Goal: Task Accomplishment & Management: Use online tool/utility

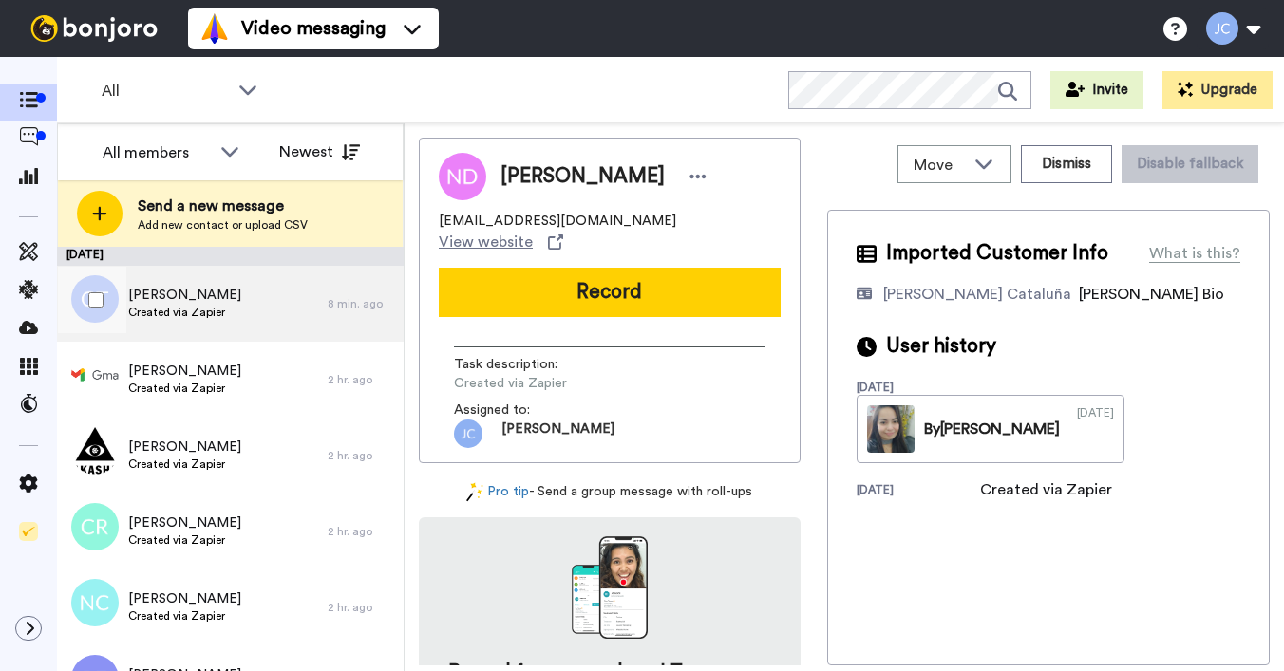
click at [181, 291] on span "[PERSON_NAME]" at bounding box center [184, 295] width 113 height 19
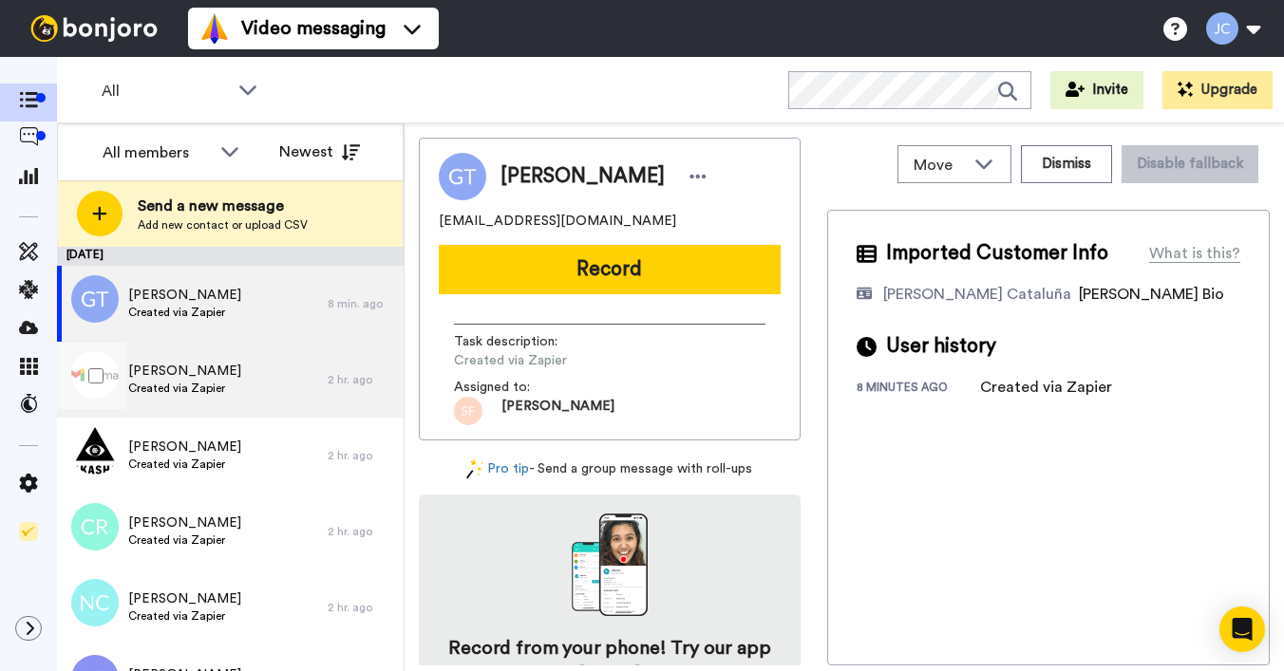
click at [167, 392] on span "Created via Zapier" at bounding box center [184, 388] width 113 height 15
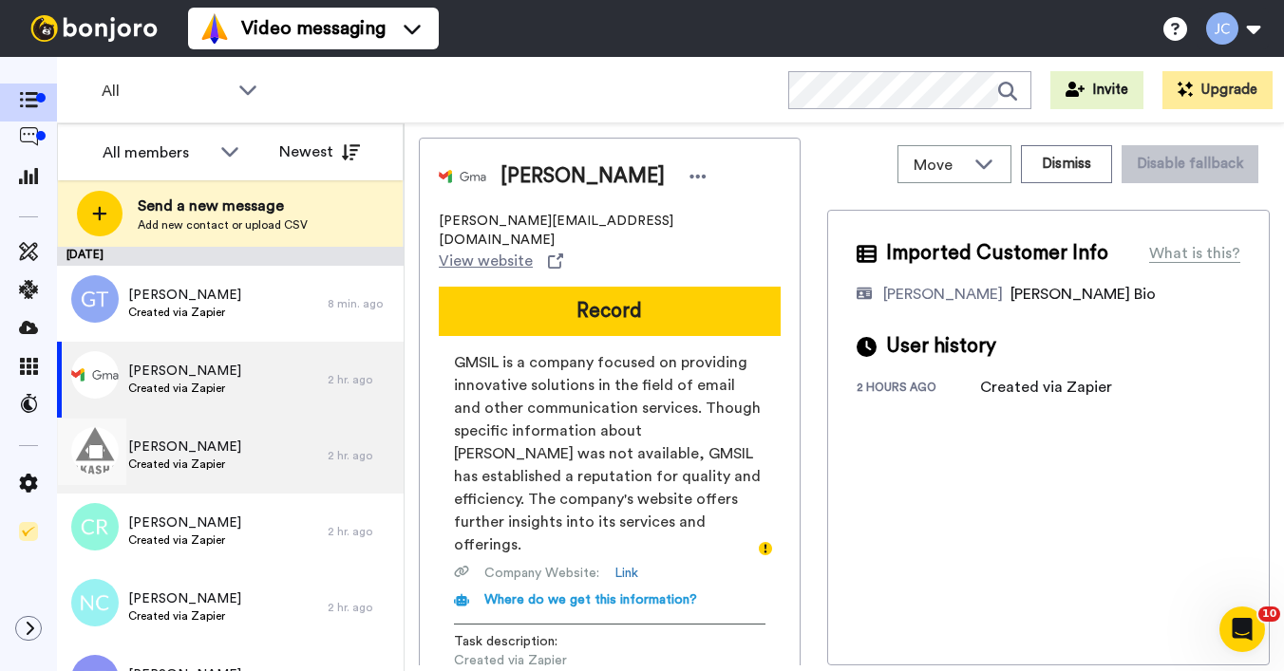
click at [163, 458] on span "Created via Zapier" at bounding box center [184, 464] width 113 height 15
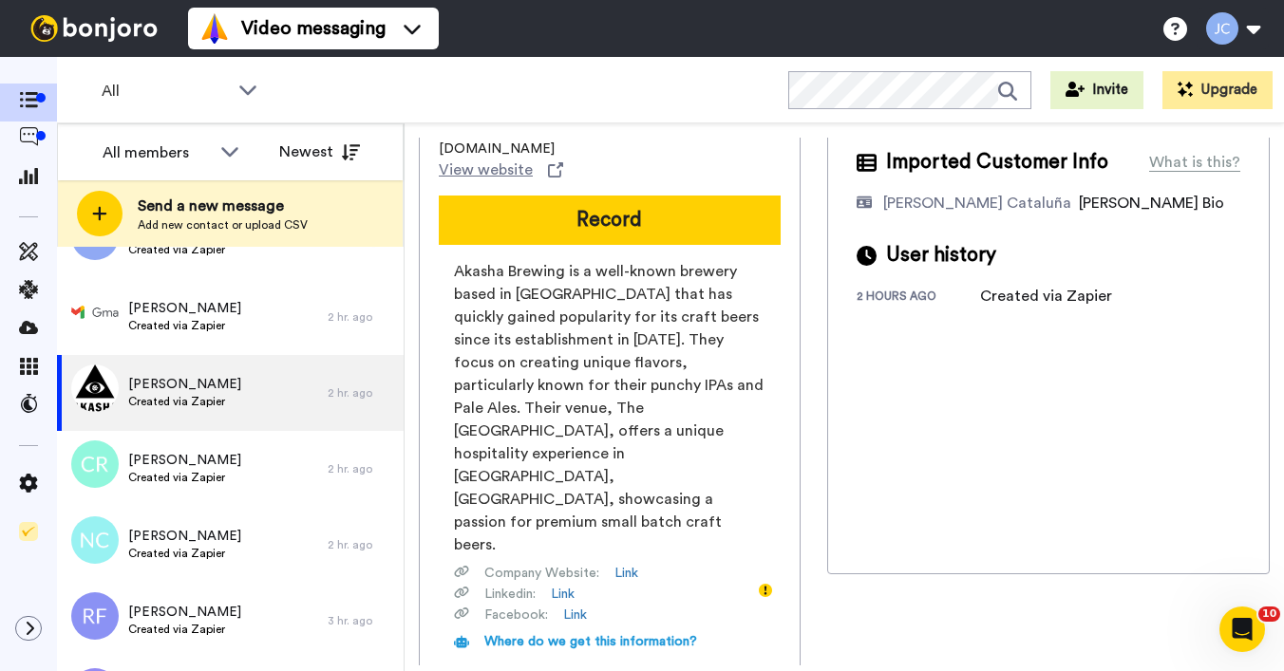
scroll to position [95, 0]
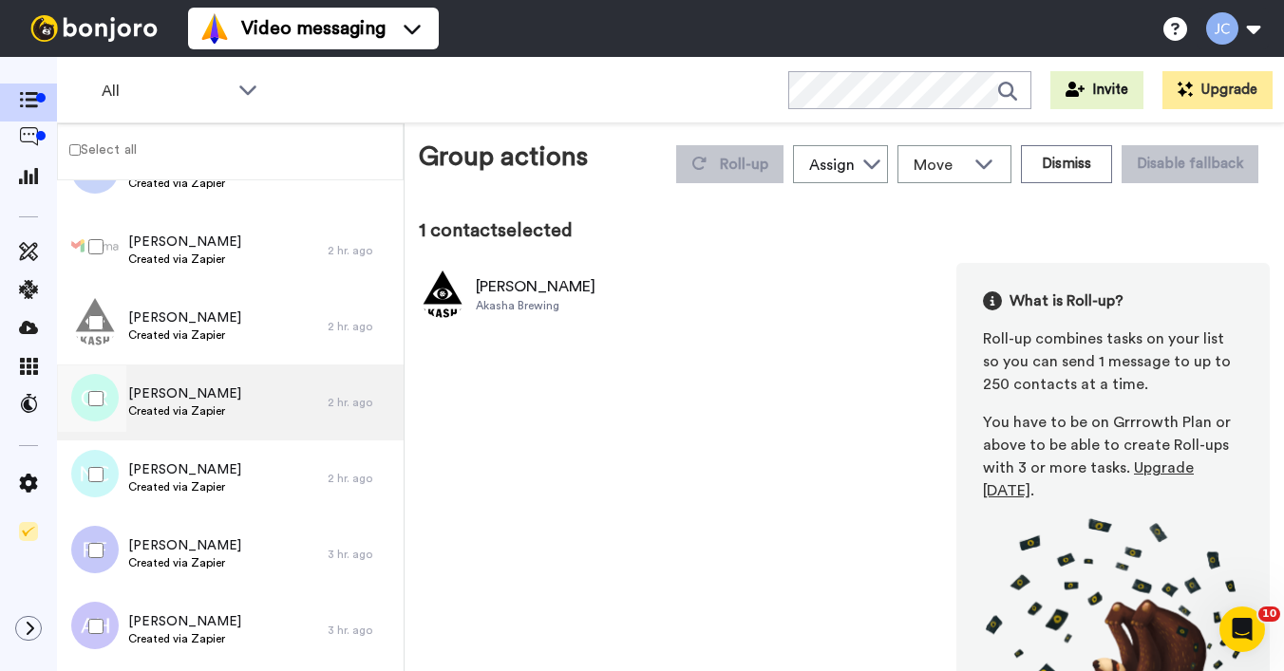
click at [186, 401] on span "[PERSON_NAME]" at bounding box center [184, 394] width 113 height 19
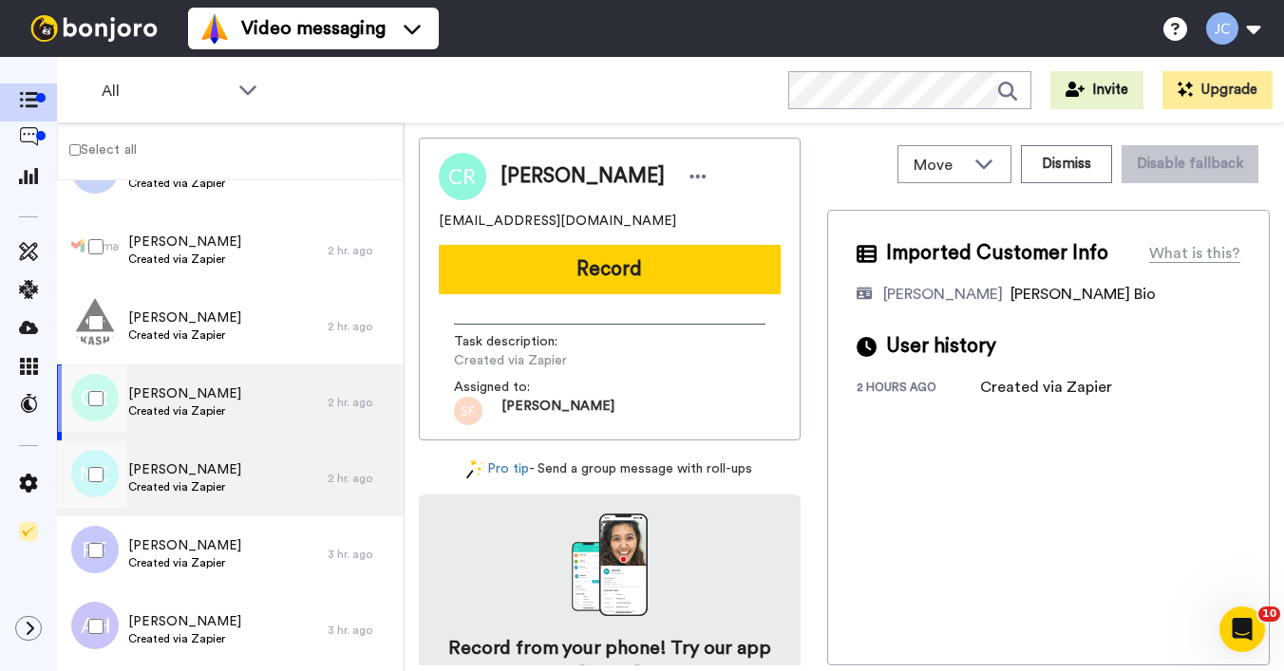
click at [163, 469] on span "[PERSON_NAME]" at bounding box center [184, 469] width 113 height 19
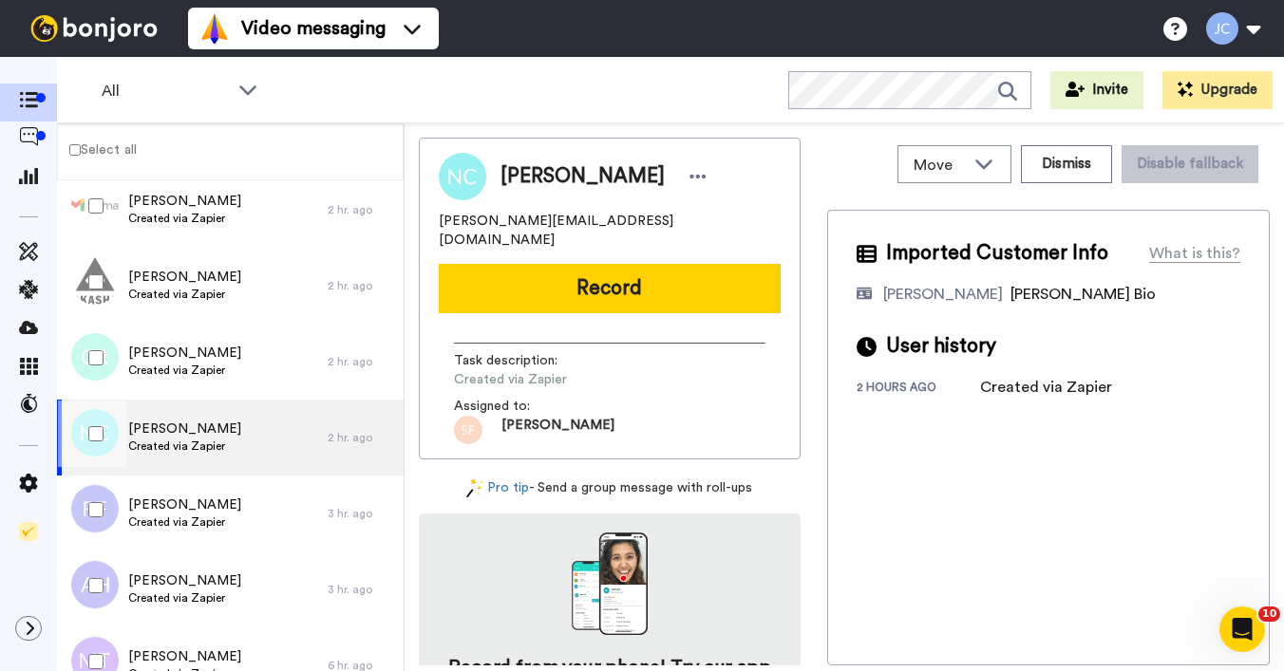
scroll to position [140, 0]
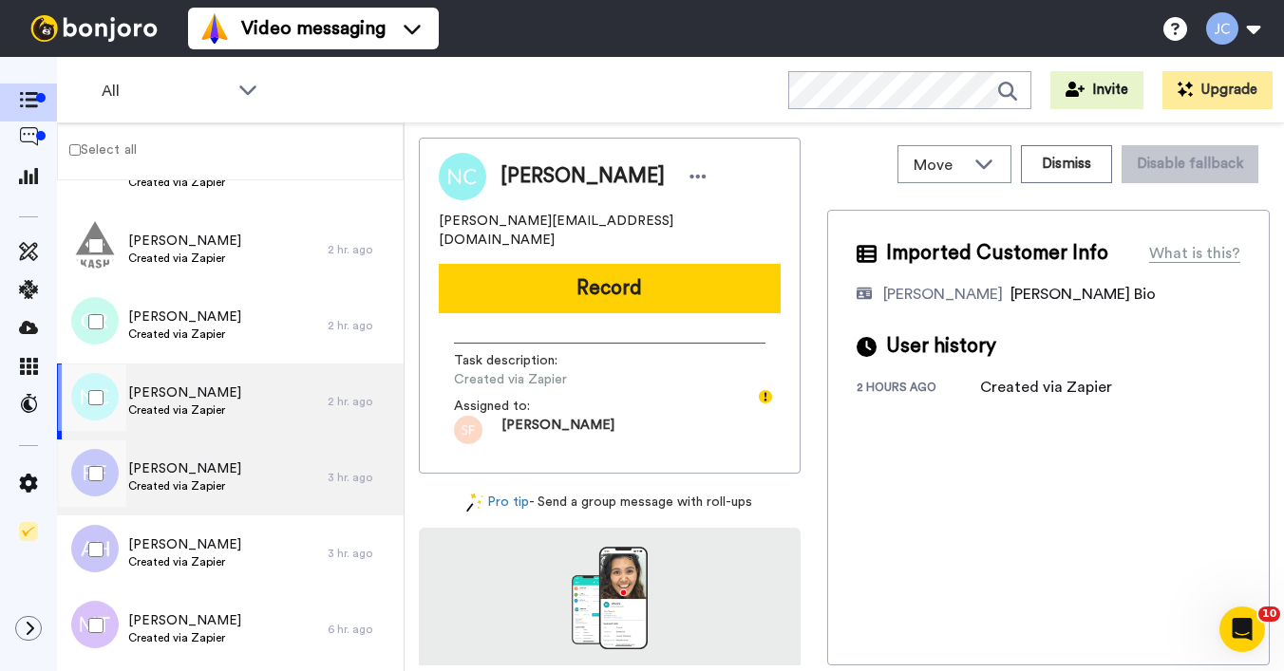
click at [161, 468] on span "[PERSON_NAME]" at bounding box center [184, 469] width 113 height 19
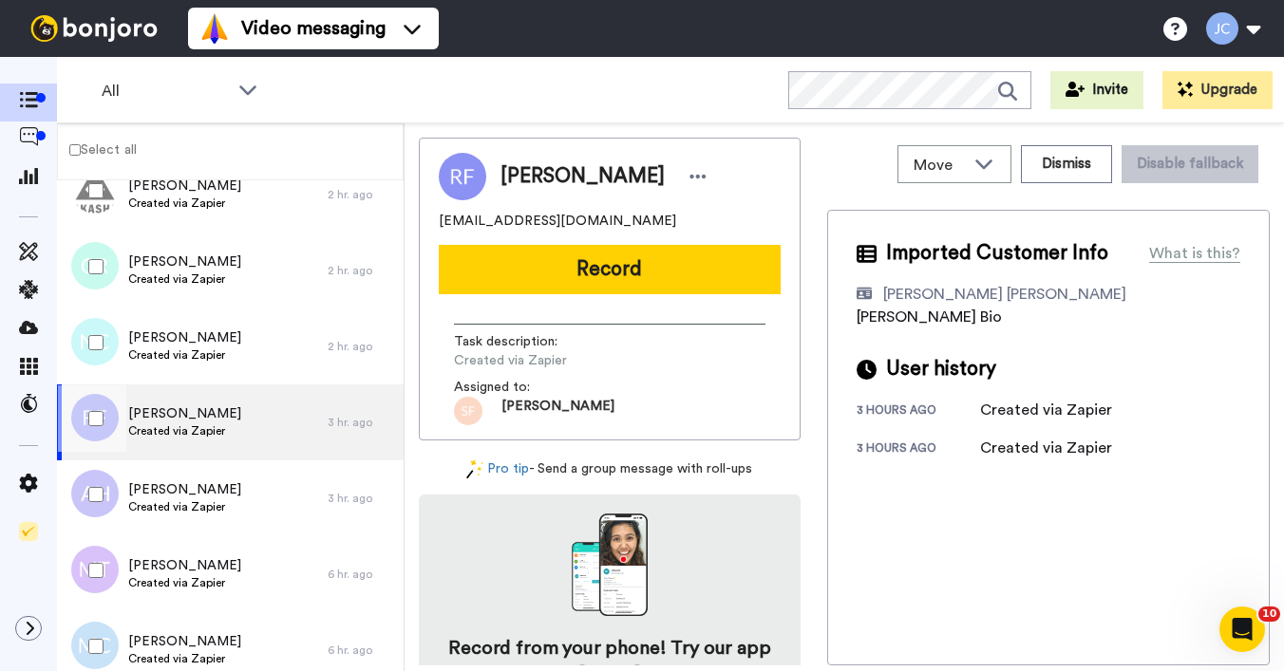
scroll to position [228, 0]
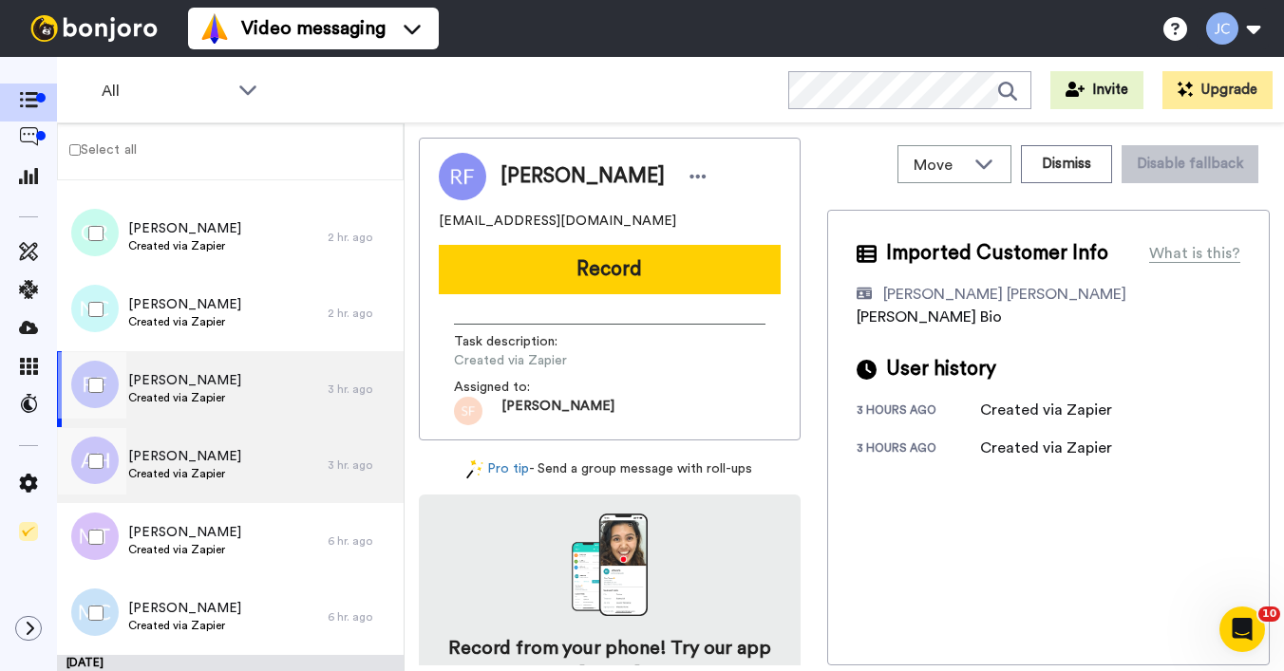
click at [162, 466] on span "Created via Zapier" at bounding box center [184, 473] width 113 height 15
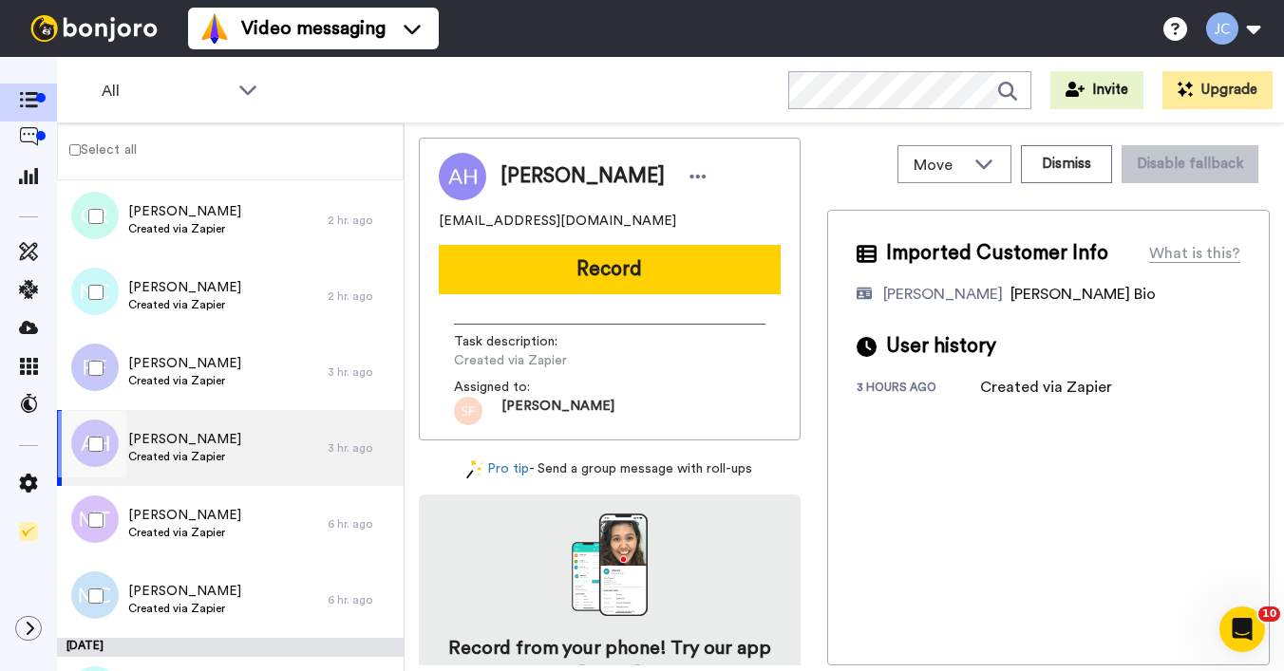
scroll to position [306, 0]
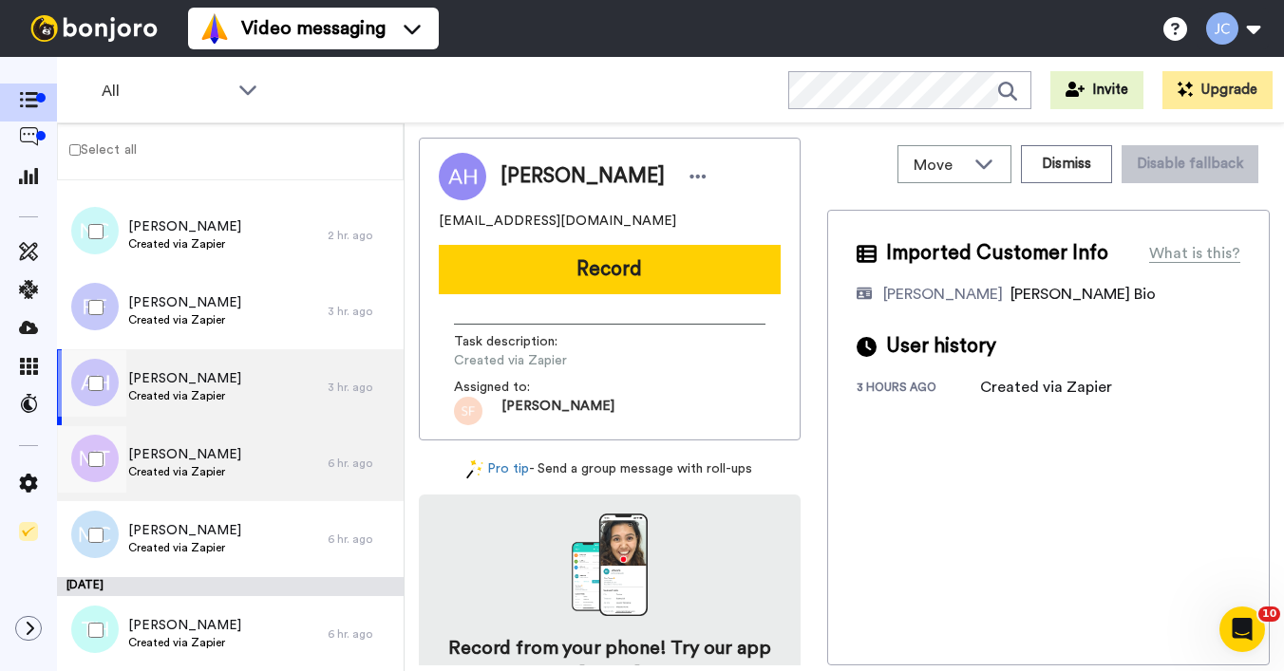
click at [161, 465] on span "Created via Zapier" at bounding box center [184, 471] width 113 height 15
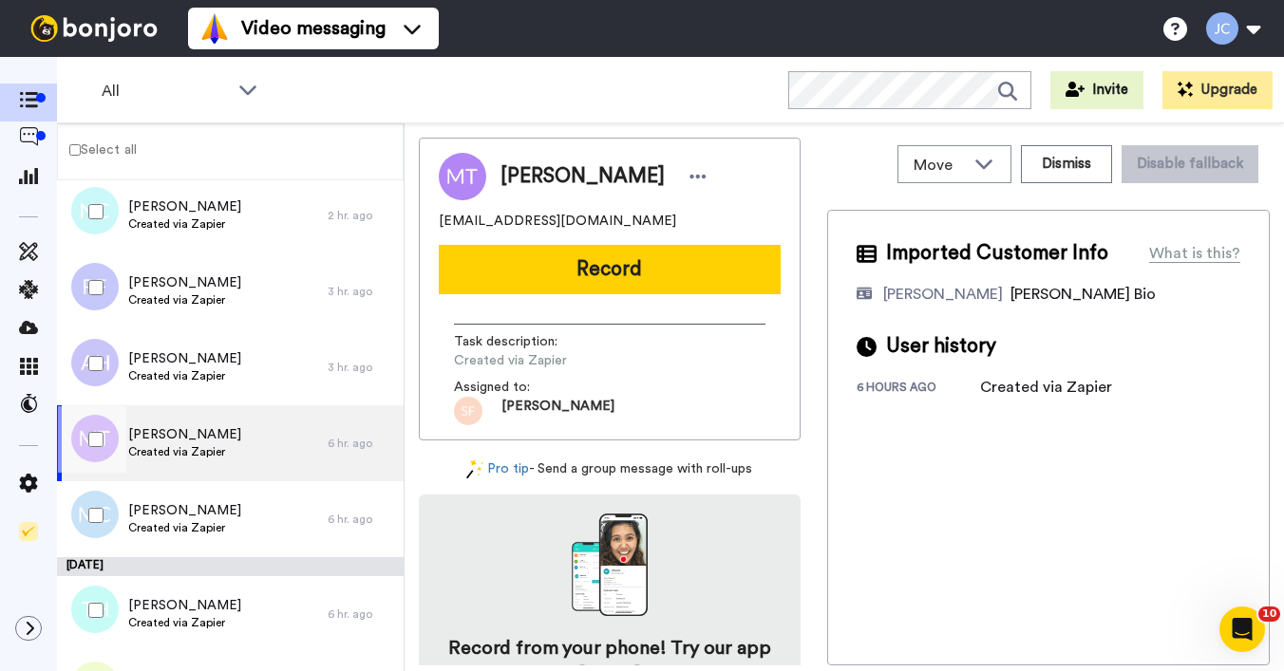
scroll to position [396, 0]
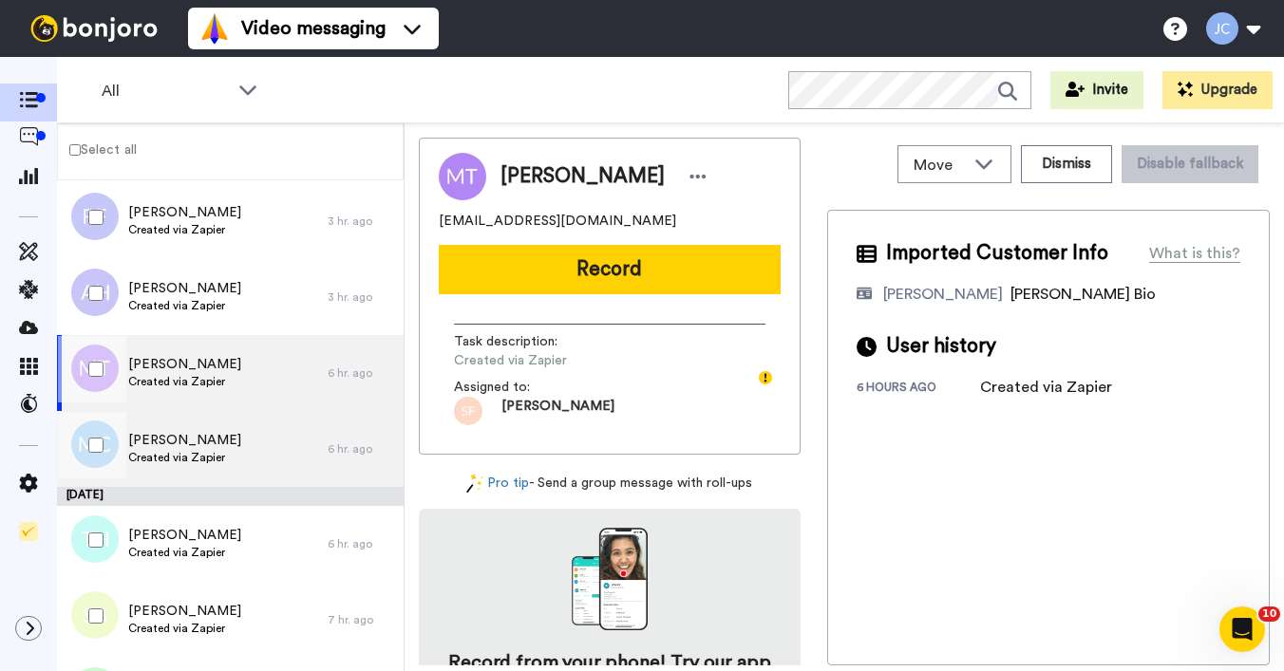
click at [166, 455] on span "Created via Zapier" at bounding box center [184, 457] width 113 height 15
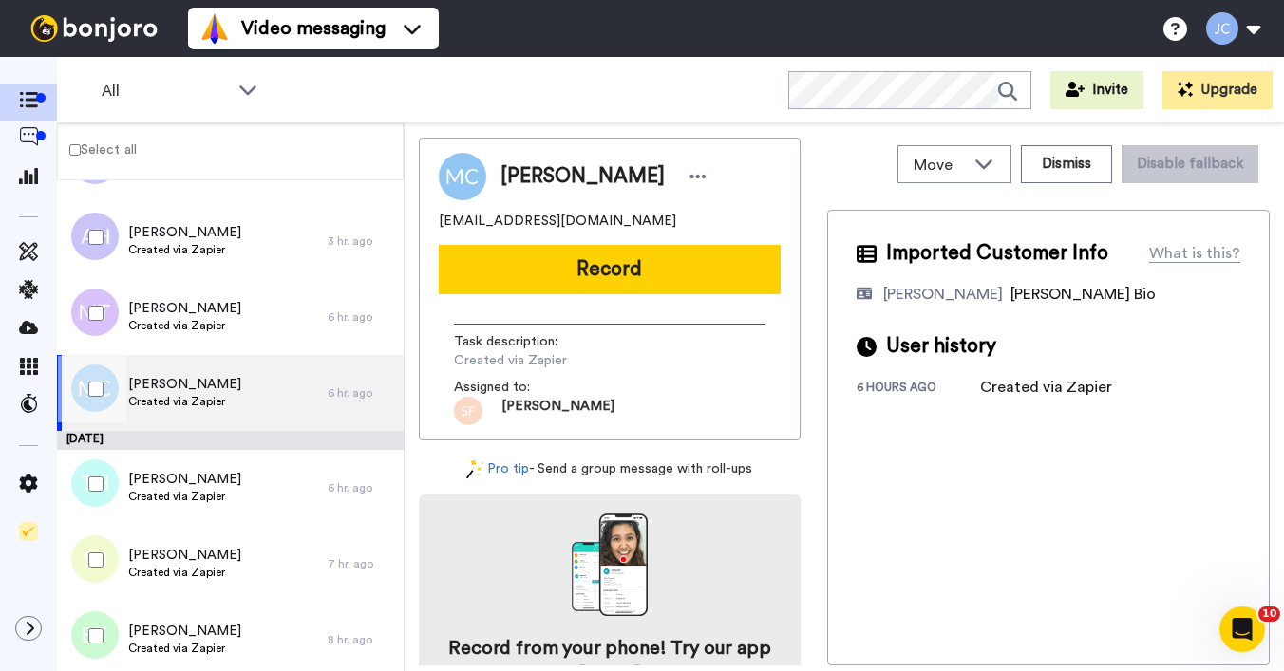
scroll to position [509, 0]
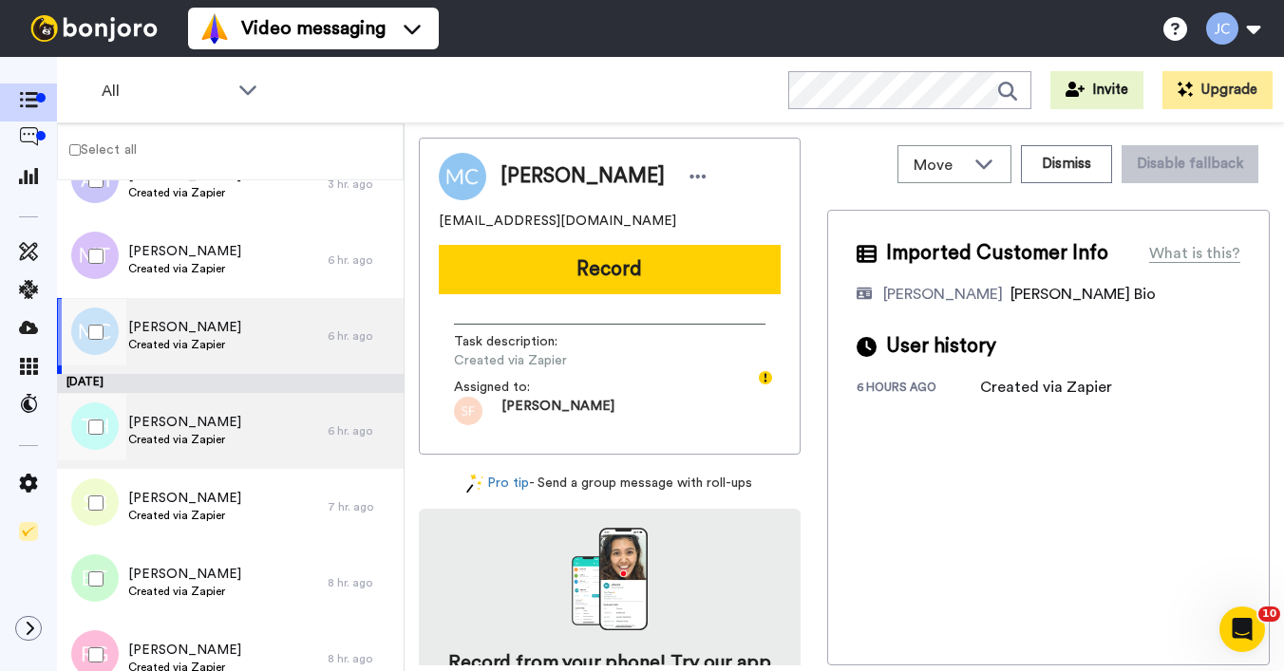
click at [173, 445] on span "Created via Zapier" at bounding box center [184, 439] width 113 height 15
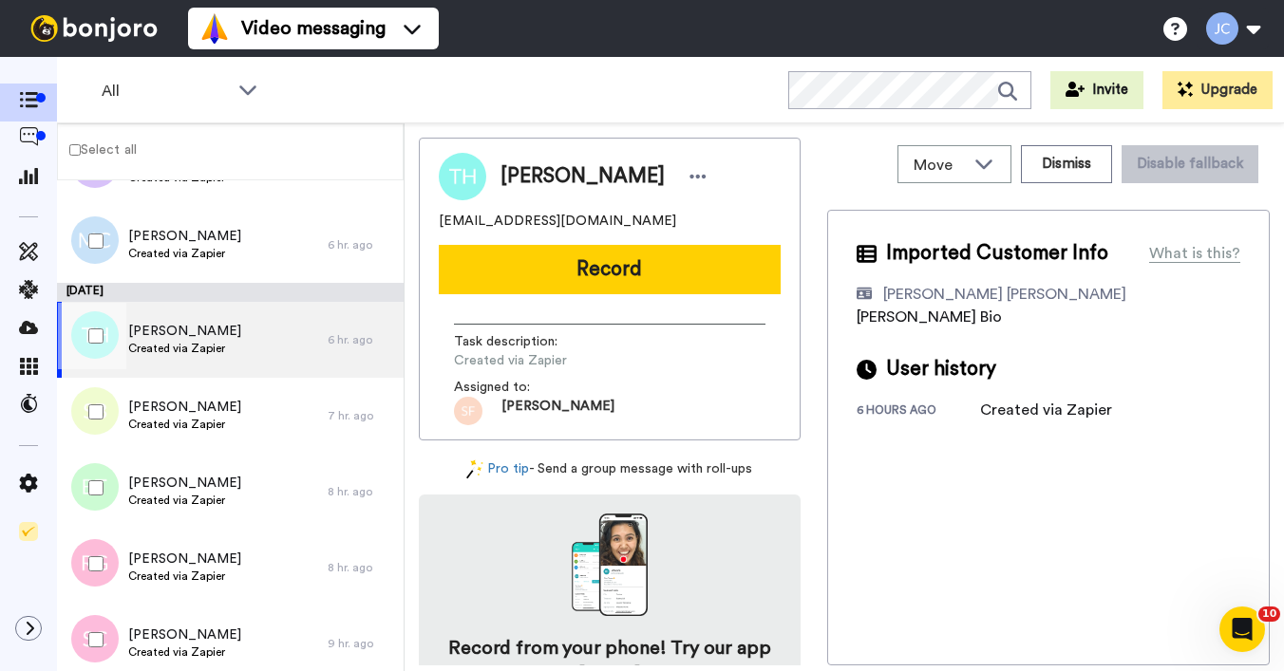
scroll to position [665, 0]
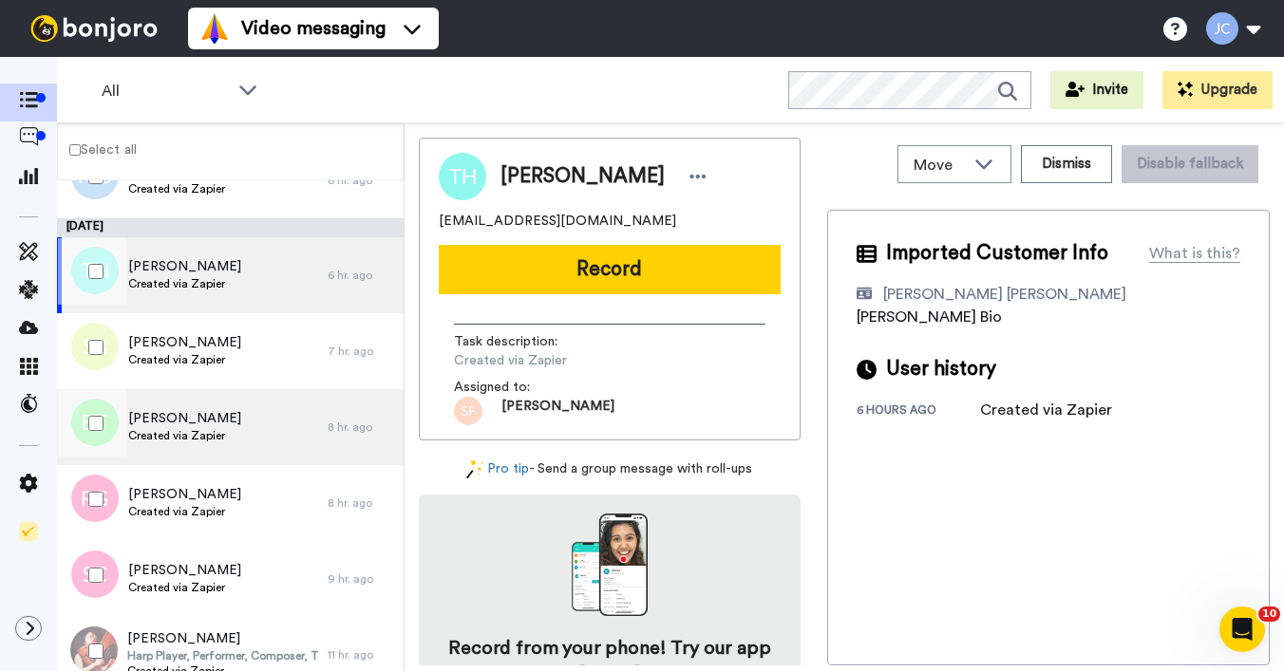
click at [178, 415] on span "[PERSON_NAME]" at bounding box center [184, 418] width 113 height 19
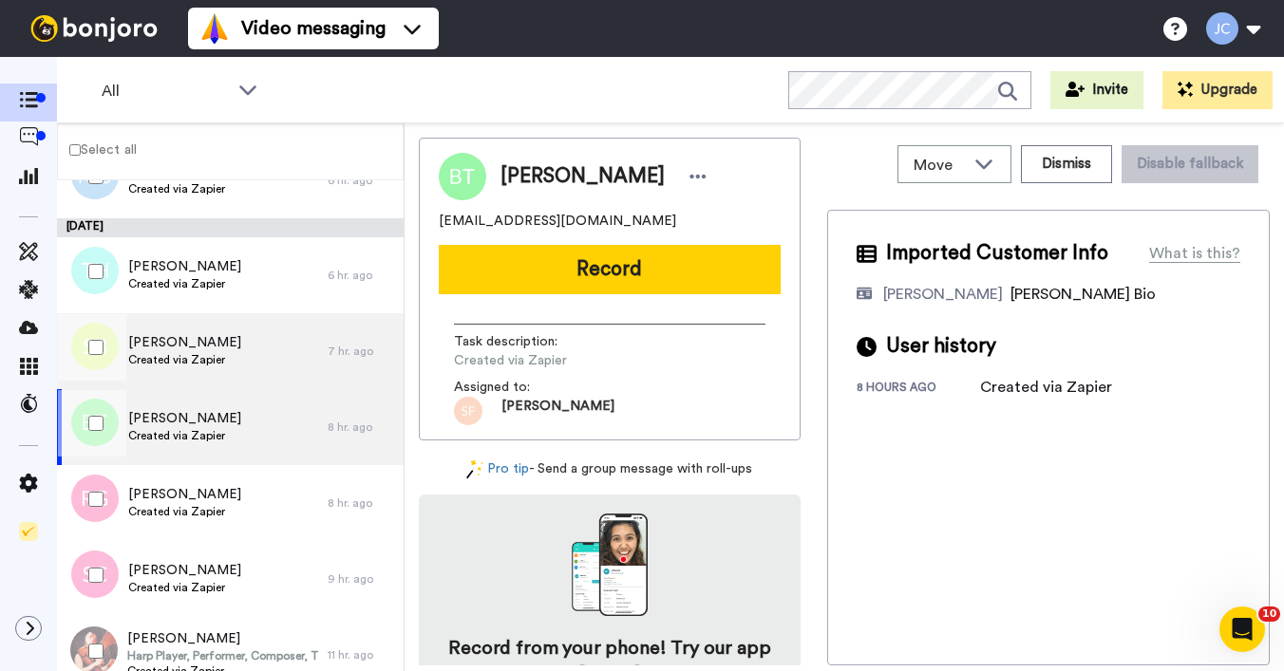
click at [192, 357] on span "Created via Zapier" at bounding box center [184, 359] width 113 height 15
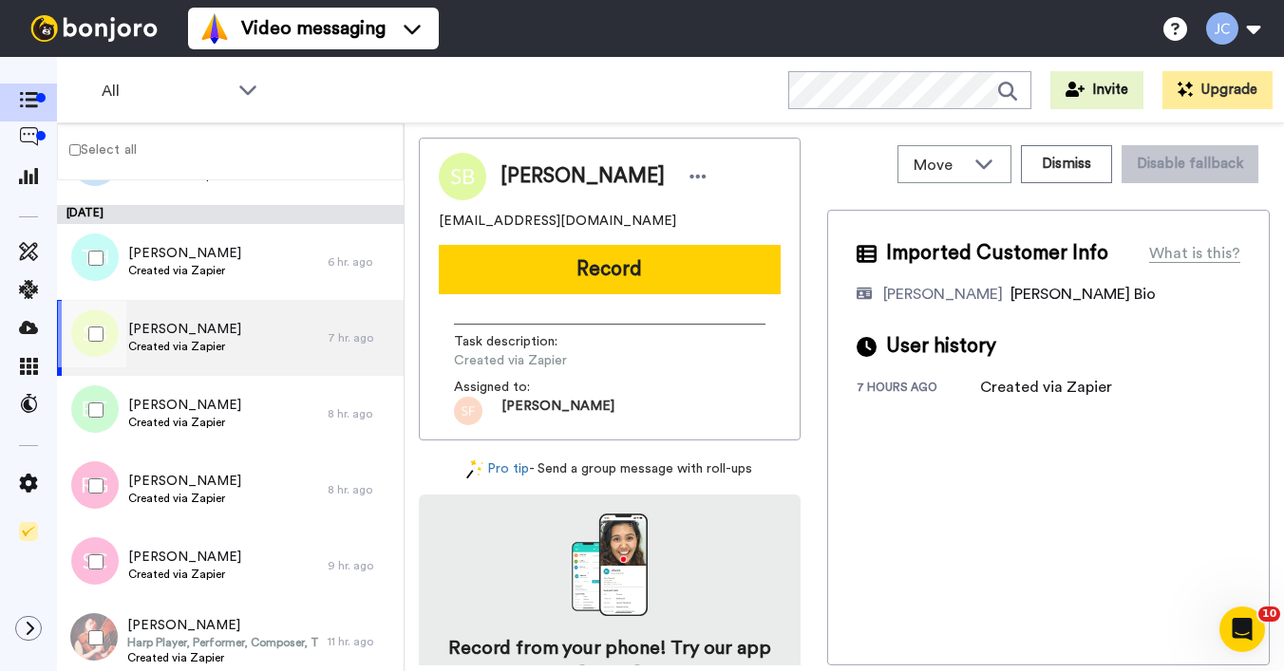
scroll to position [734, 0]
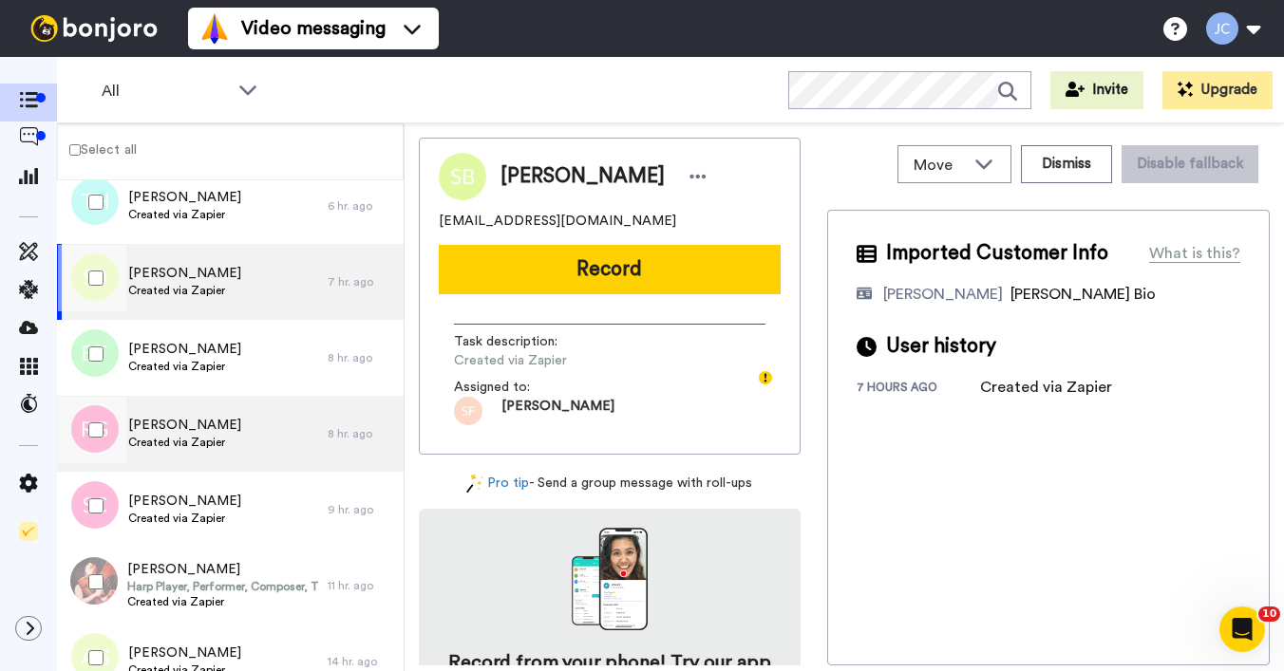
click at [182, 429] on span "[PERSON_NAME]" at bounding box center [184, 425] width 113 height 19
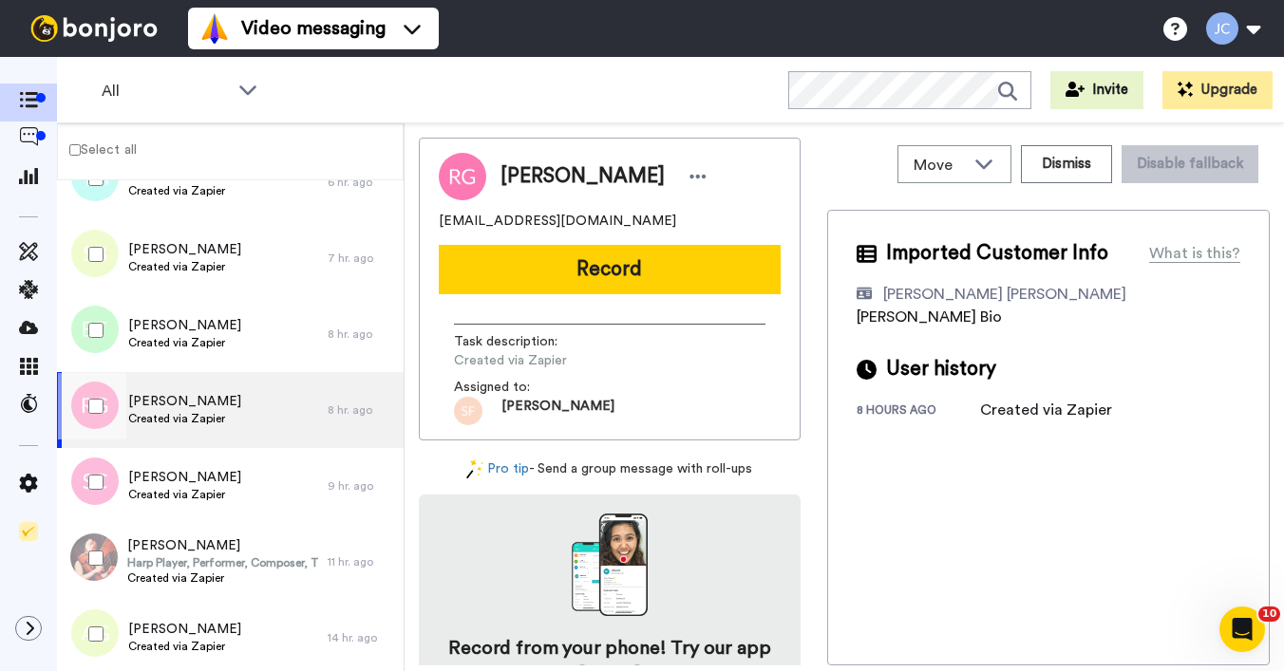
scroll to position [852, 0]
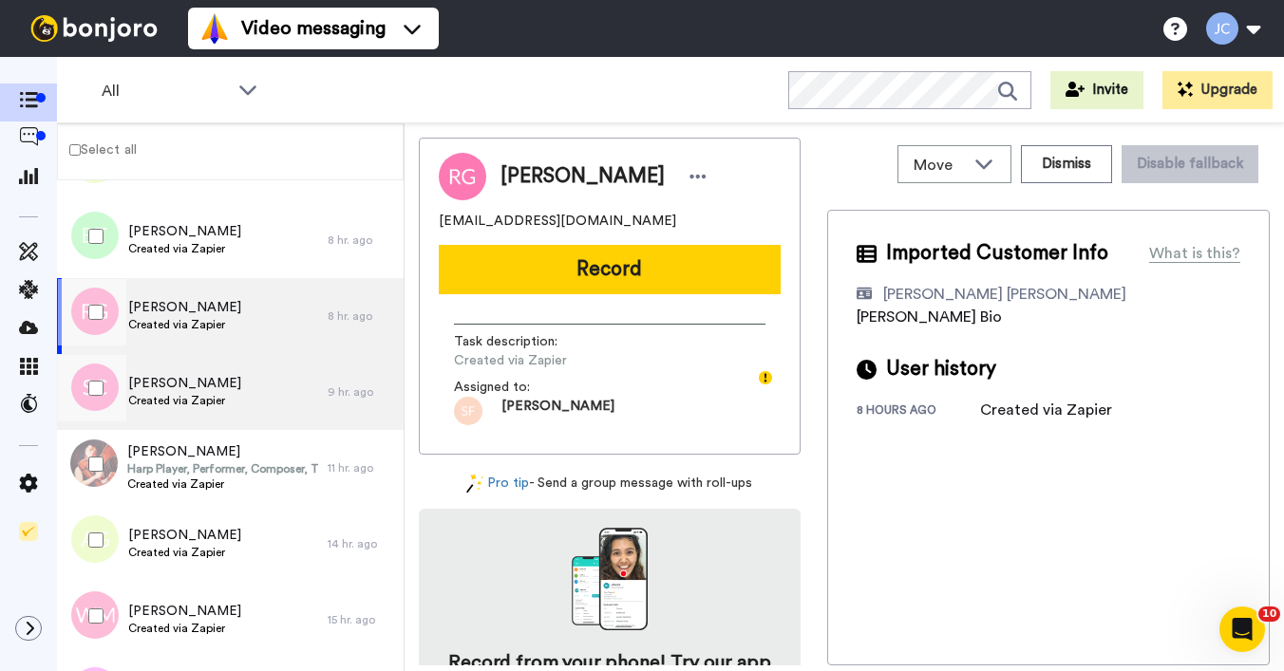
click at [188, 391] on span "[PERSON_NAME]" at bounding box center [184, 383] width 113 height 19
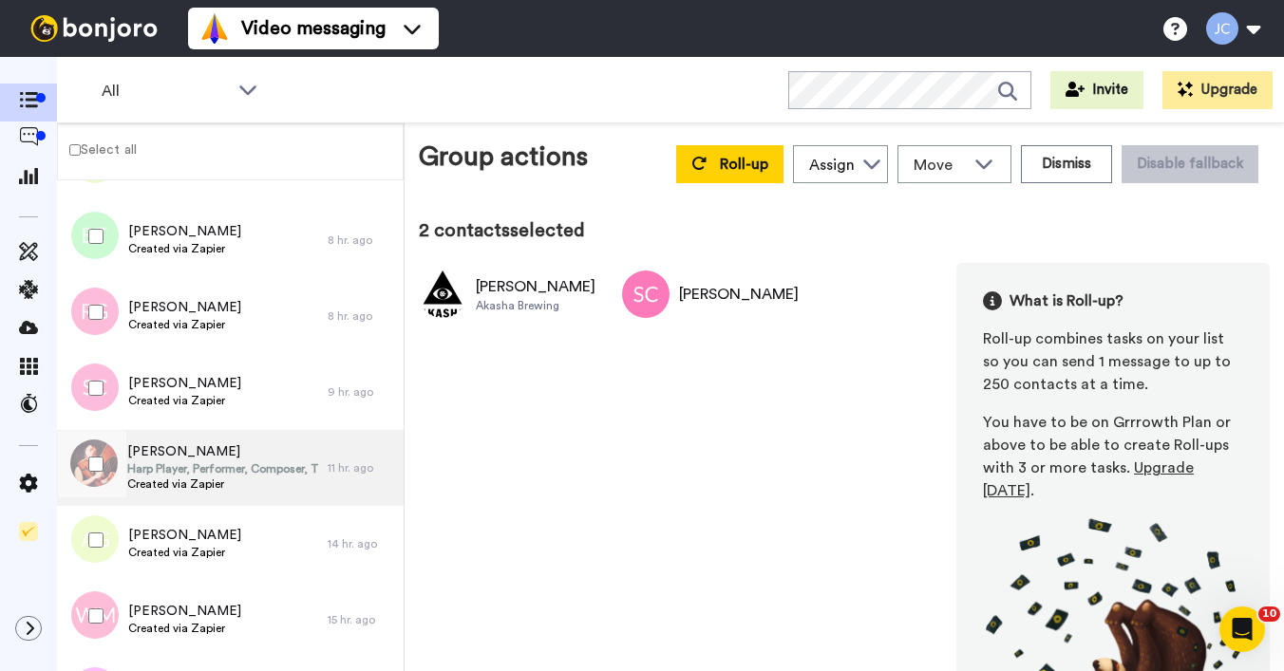
click at [178, 462] on span "Harp Player, Performer, Composer, Teacher" at bounding box center [222, 468] width 191 height 15
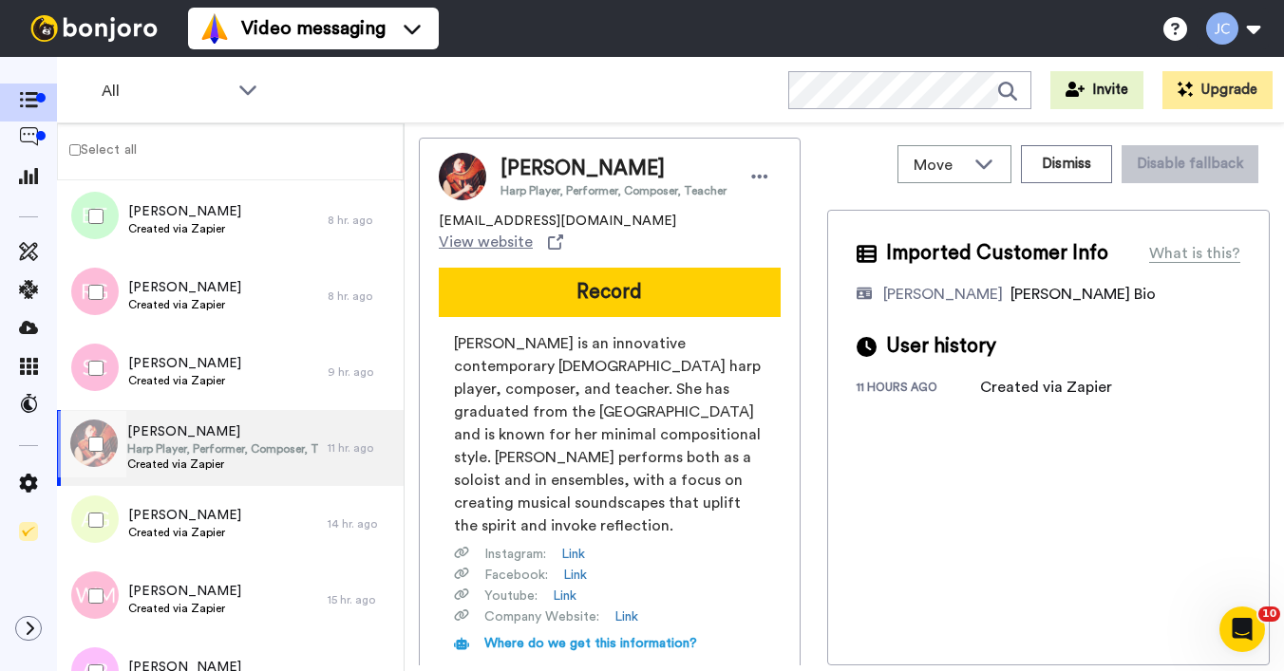
scroll to position [961, 0]
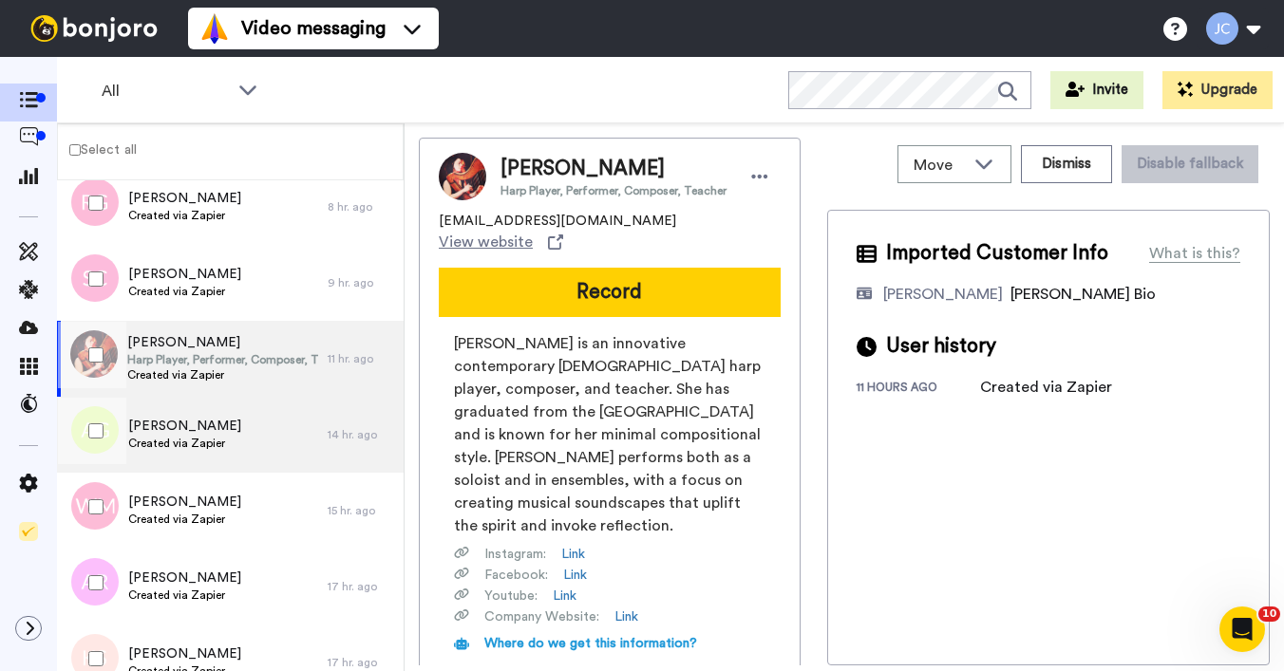
click at [178, 441] on span "Created via Zapier" at bounding box center [184, 443] width 113 height 15
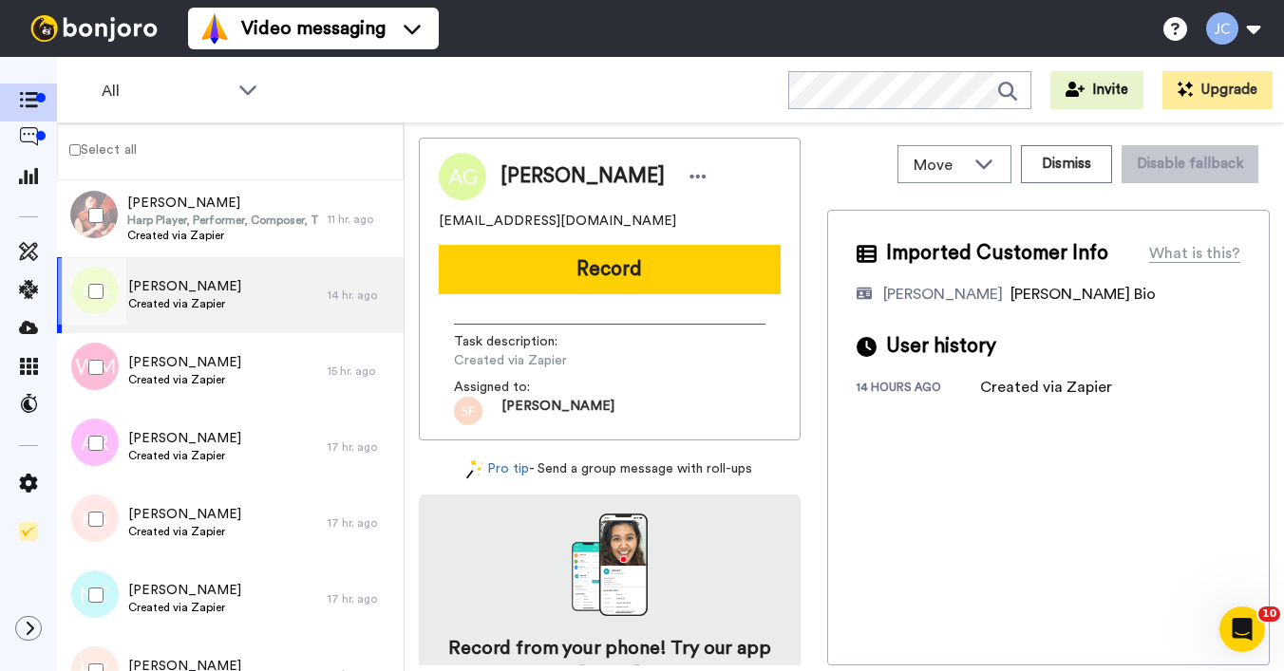
scroll to position [1104, 0]
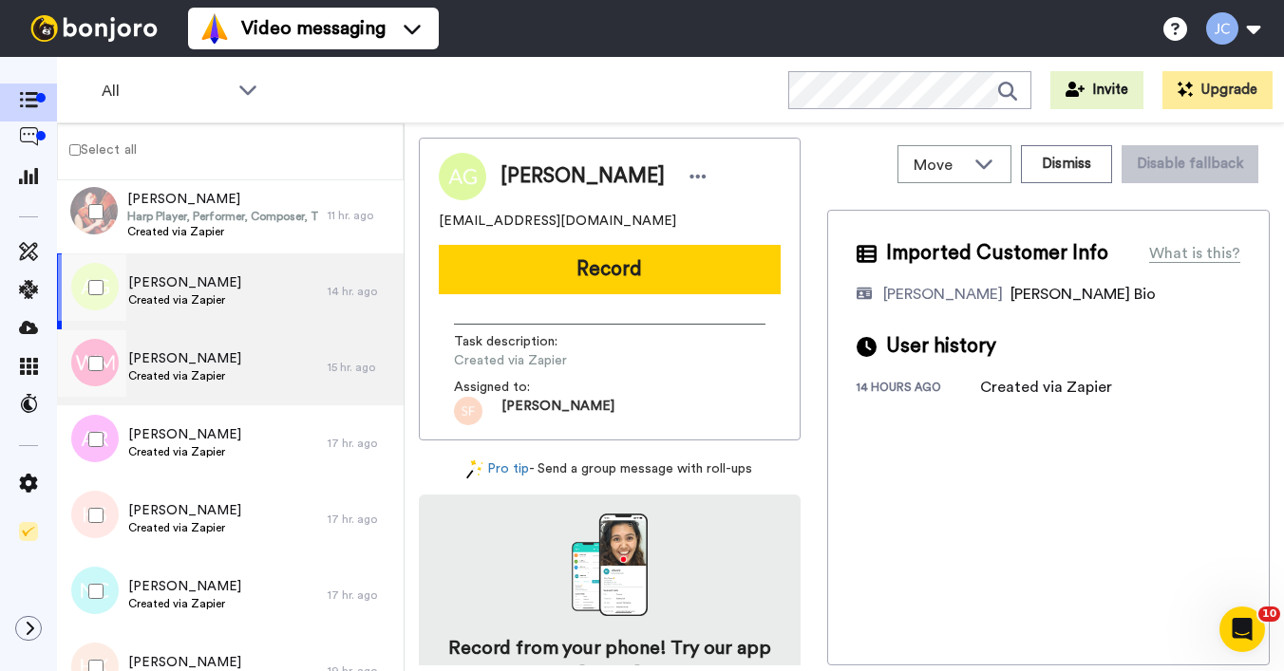
click at [175, 367] on span "[PERSON_NAME]" at bounding box center [184, 358] width 113 height 19
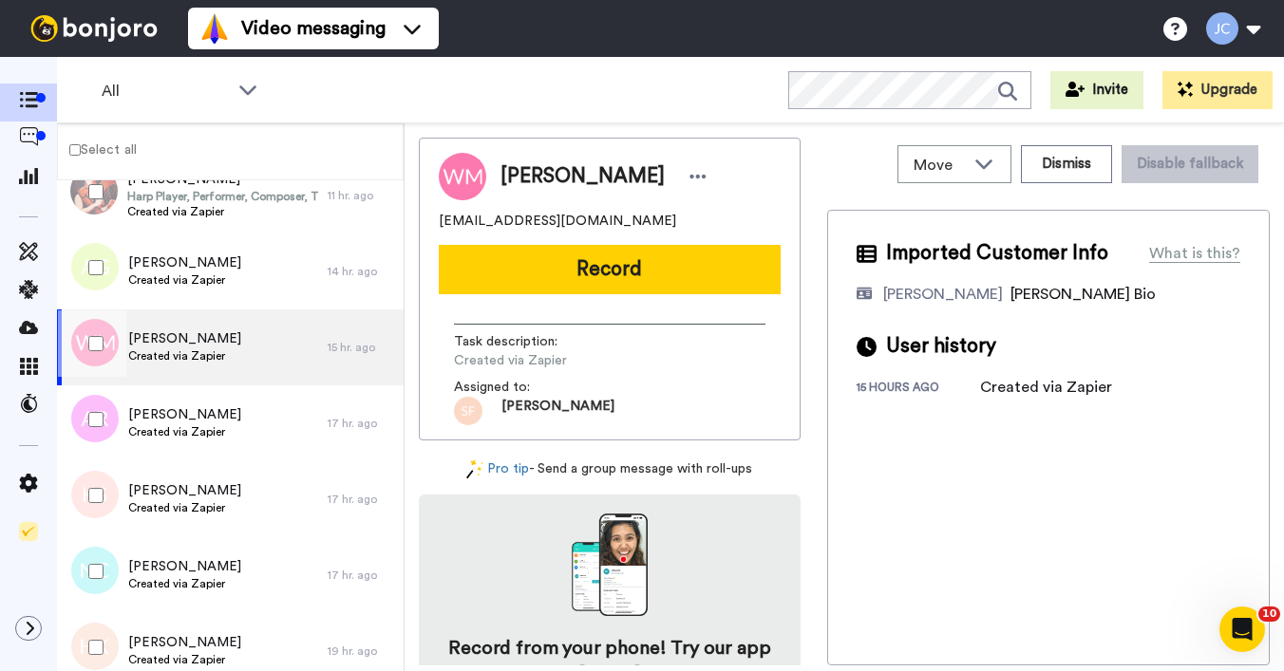
scroll to position [1168, 0]
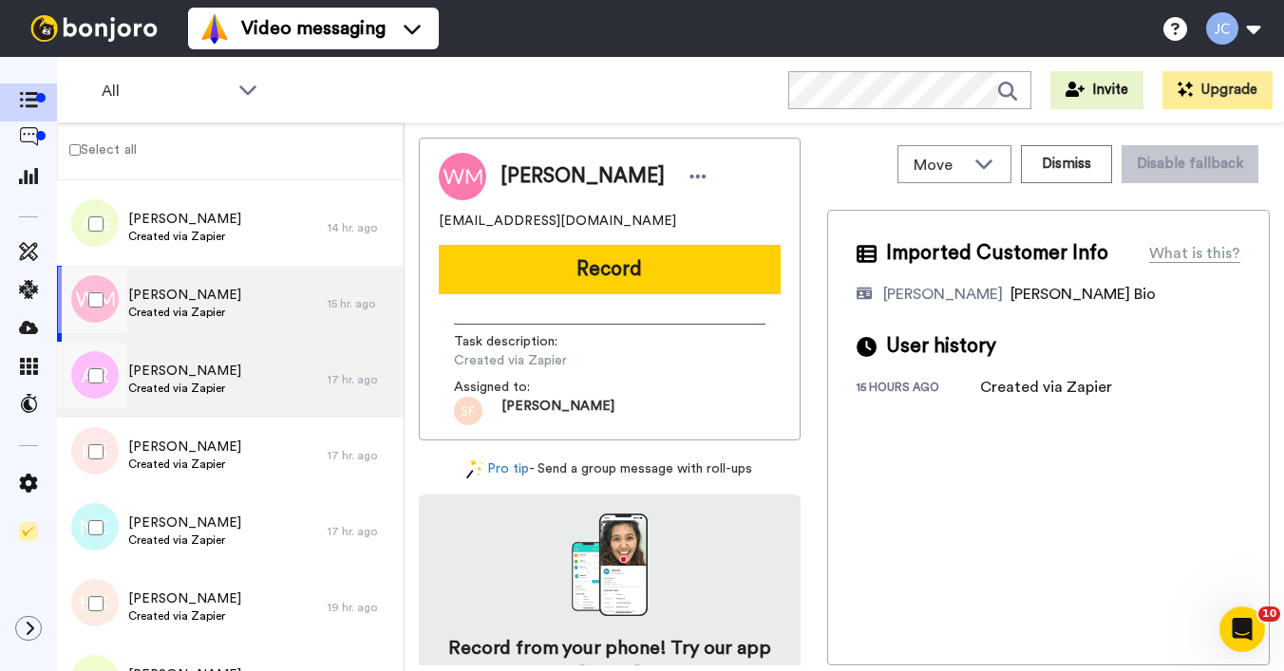
click at [183, 378] on span "[PERSON_NAME]" at bounding box center [184, 371] width 113 height 19
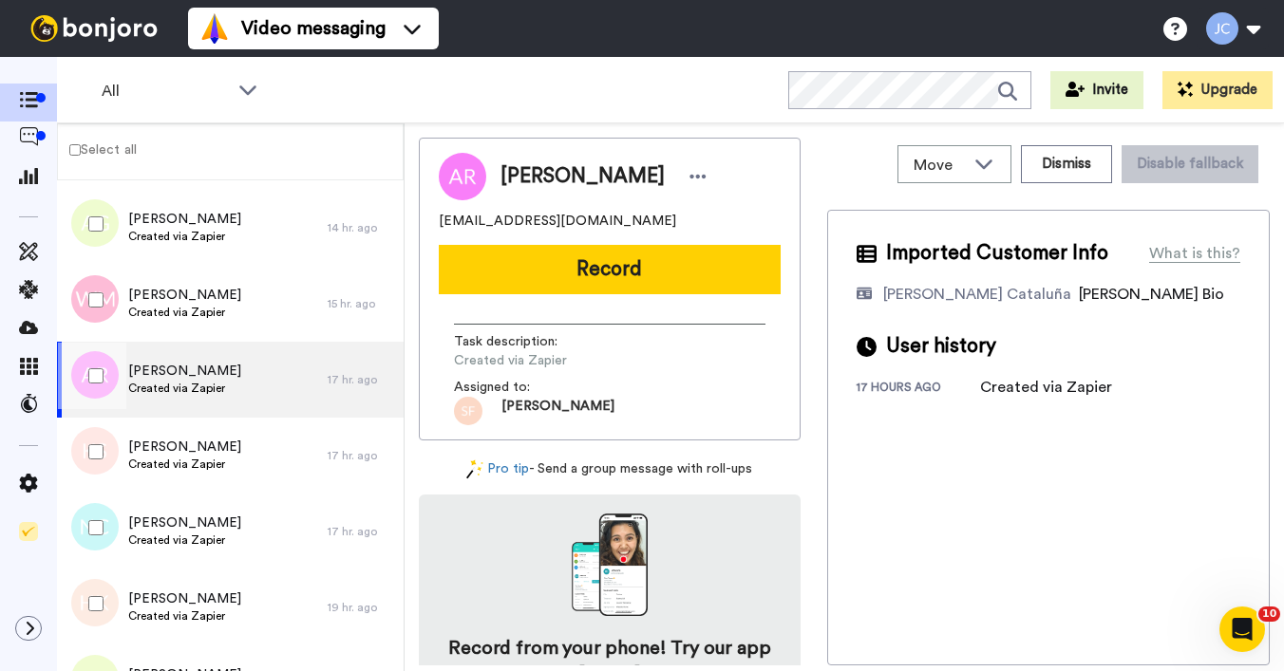
scroll to position [1172, 0]
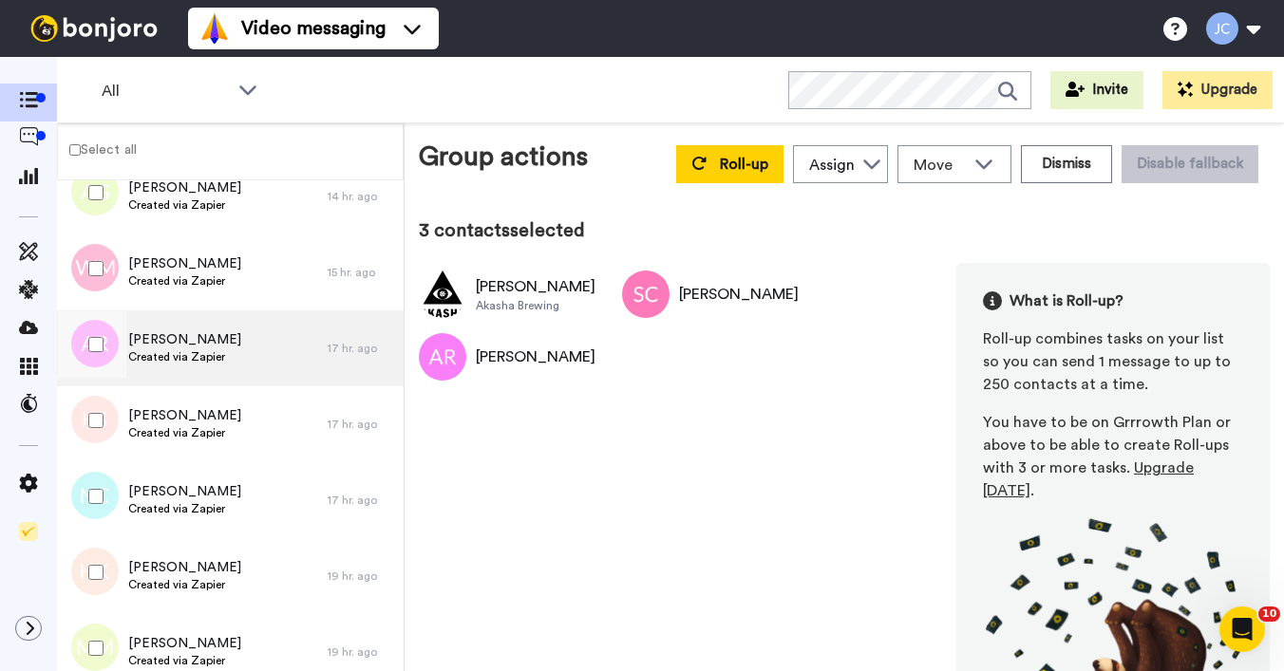
scroll to position [1249, 0]
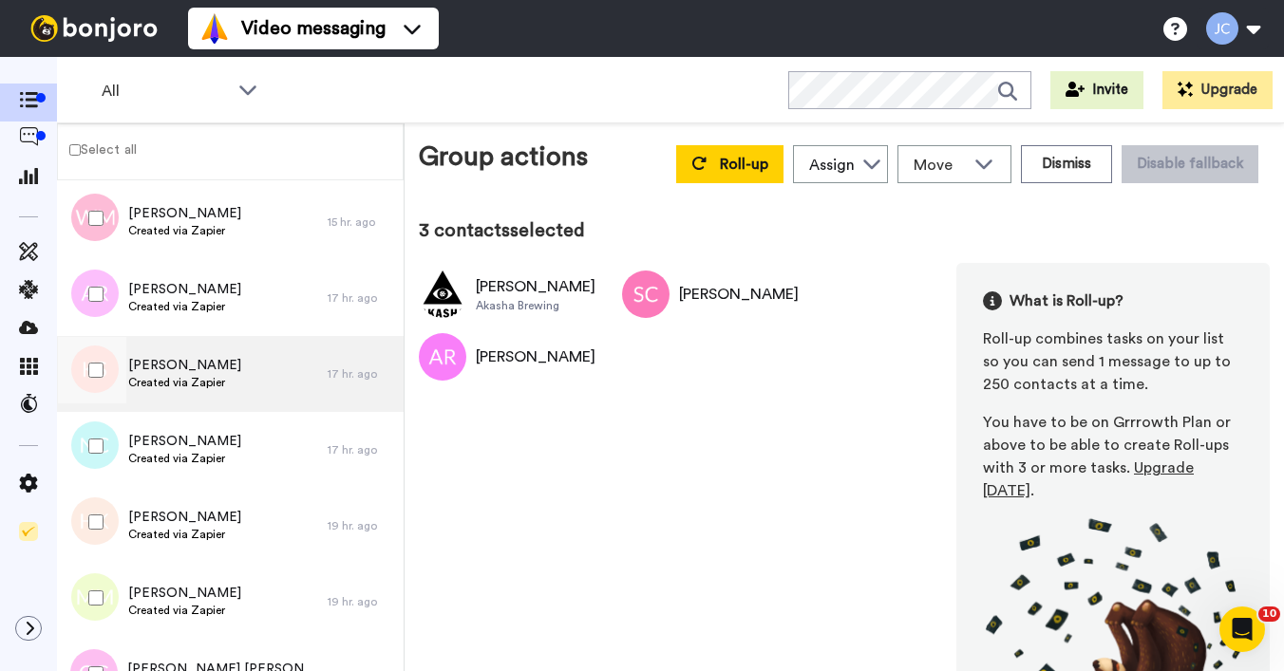
click at [243, 380] on div "[PERSON_NAME] Created via Zapier" at bounding box center [192, 374] width 271 height 76
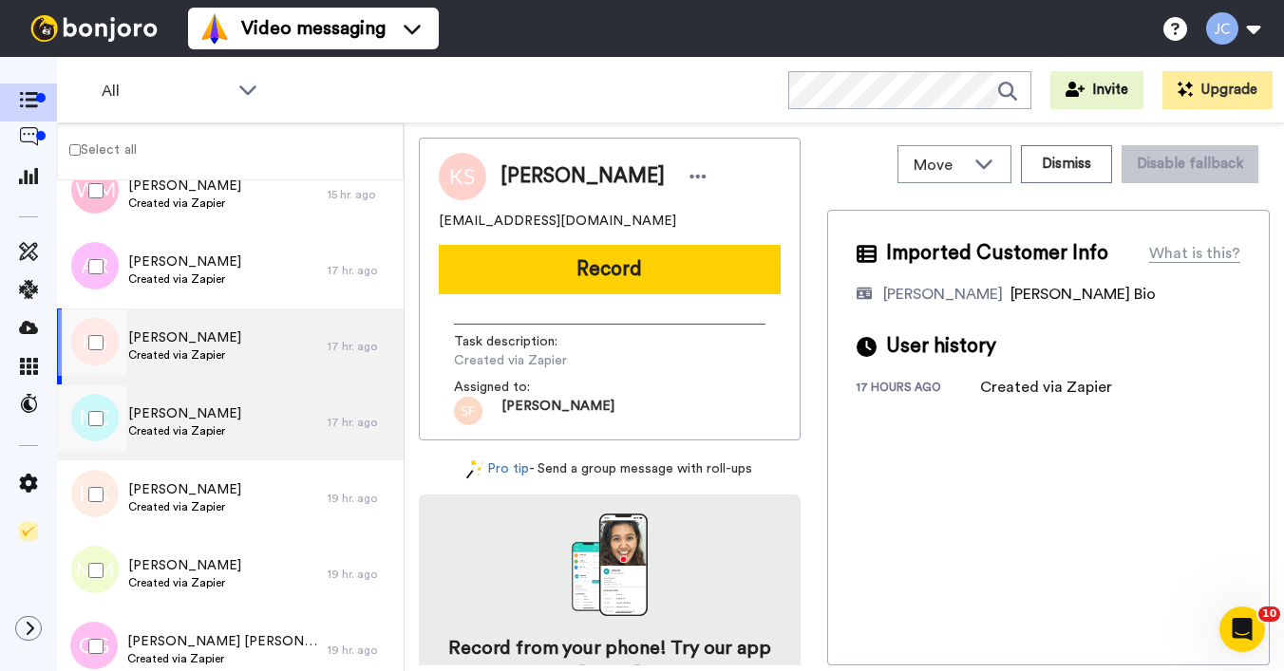
scroll to position [1307, 0]
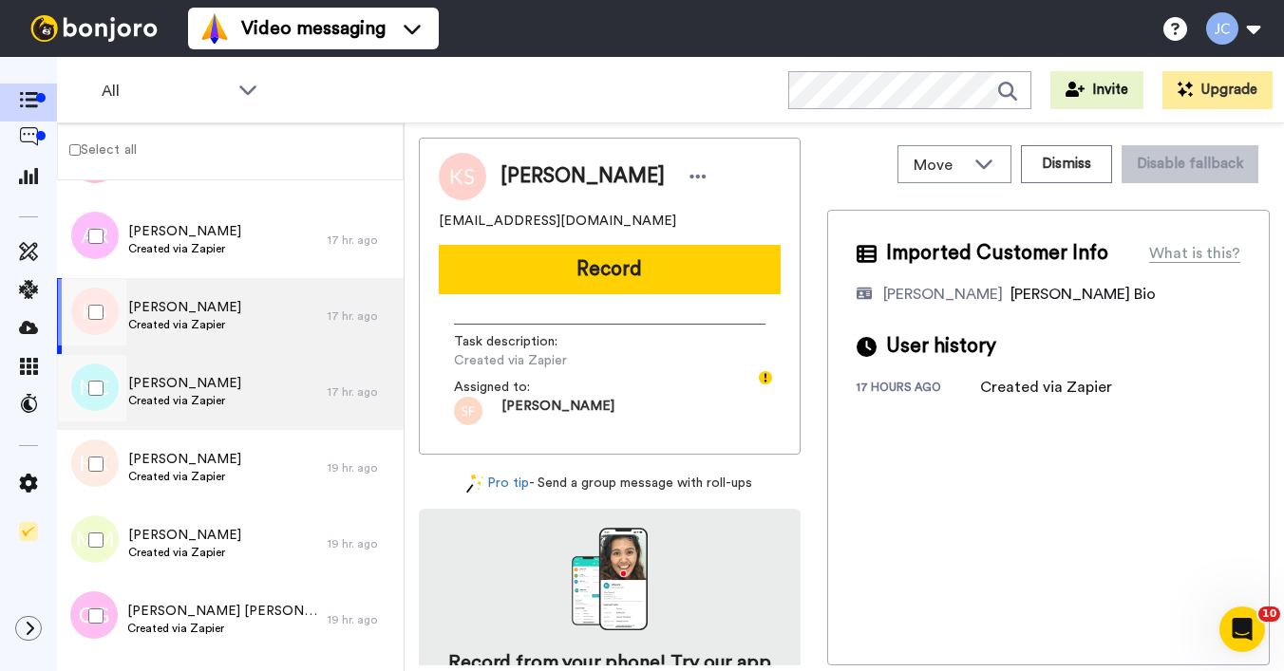
click at [241, 380] on span "[PERSON_NAME]" at bounding box center [184, 383] width 113 height 19
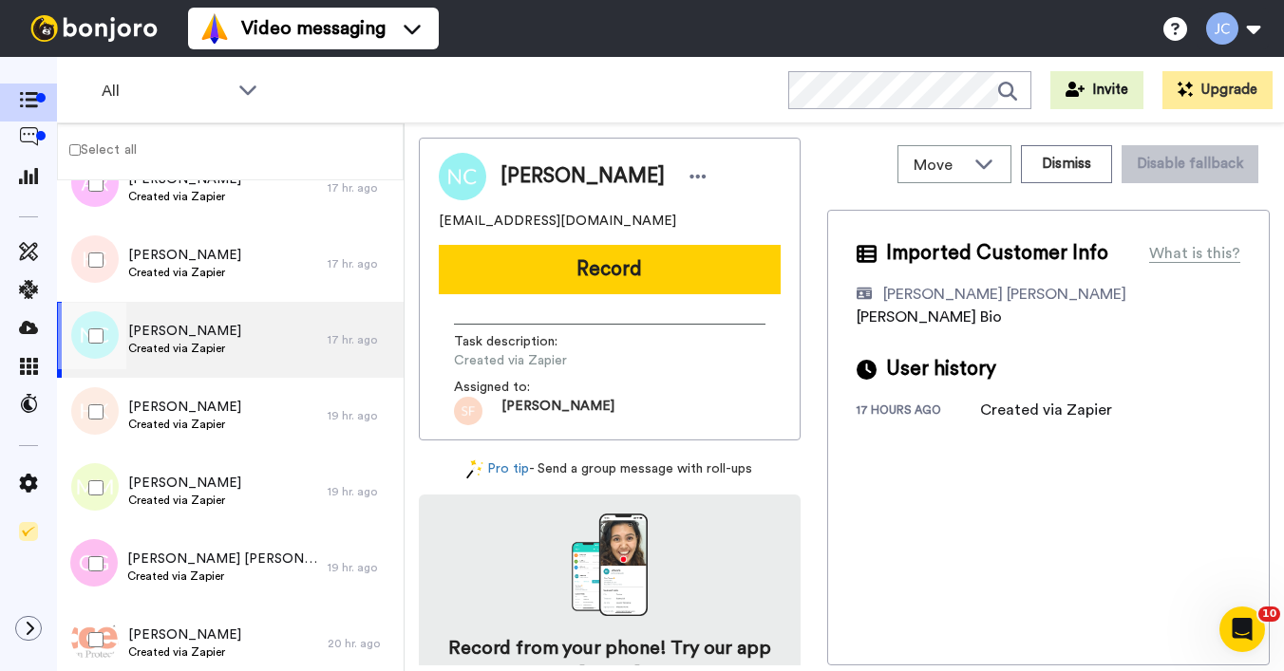
scroll to position [1393, 0]
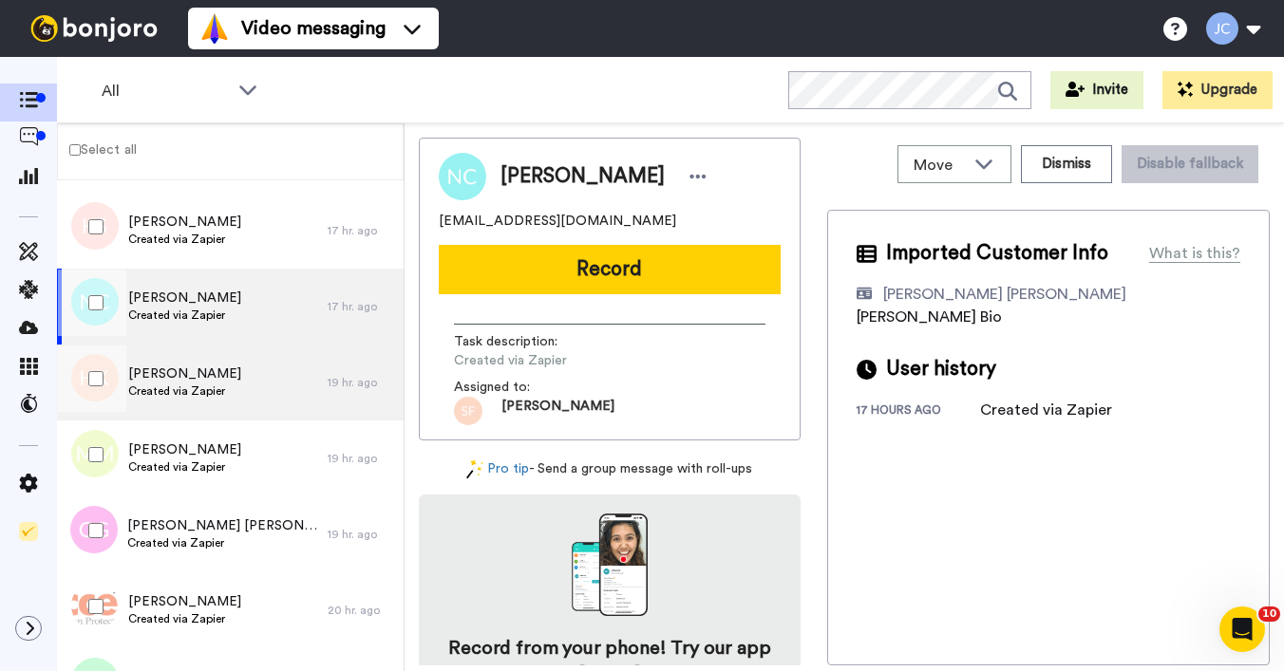
click at [241, 380] on div "[PERSON_NAME] Created via Zapier" at bounding box center [192, 383] width 271 height 76
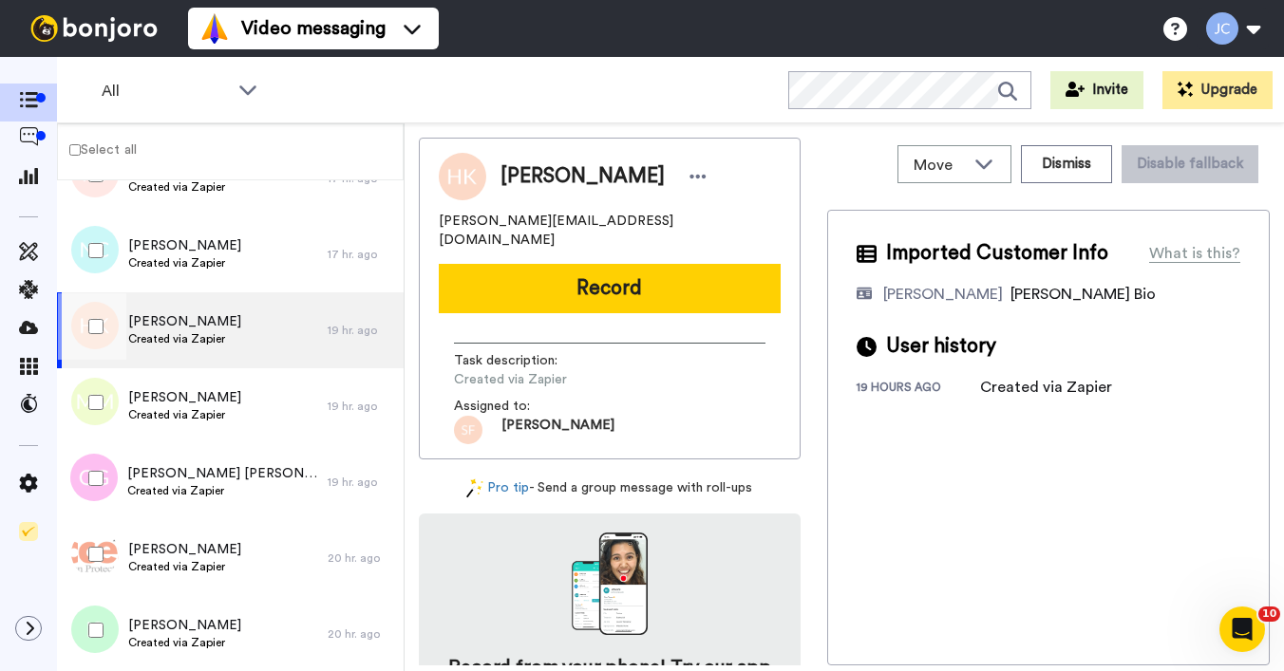
scroll to position [1478, 0]
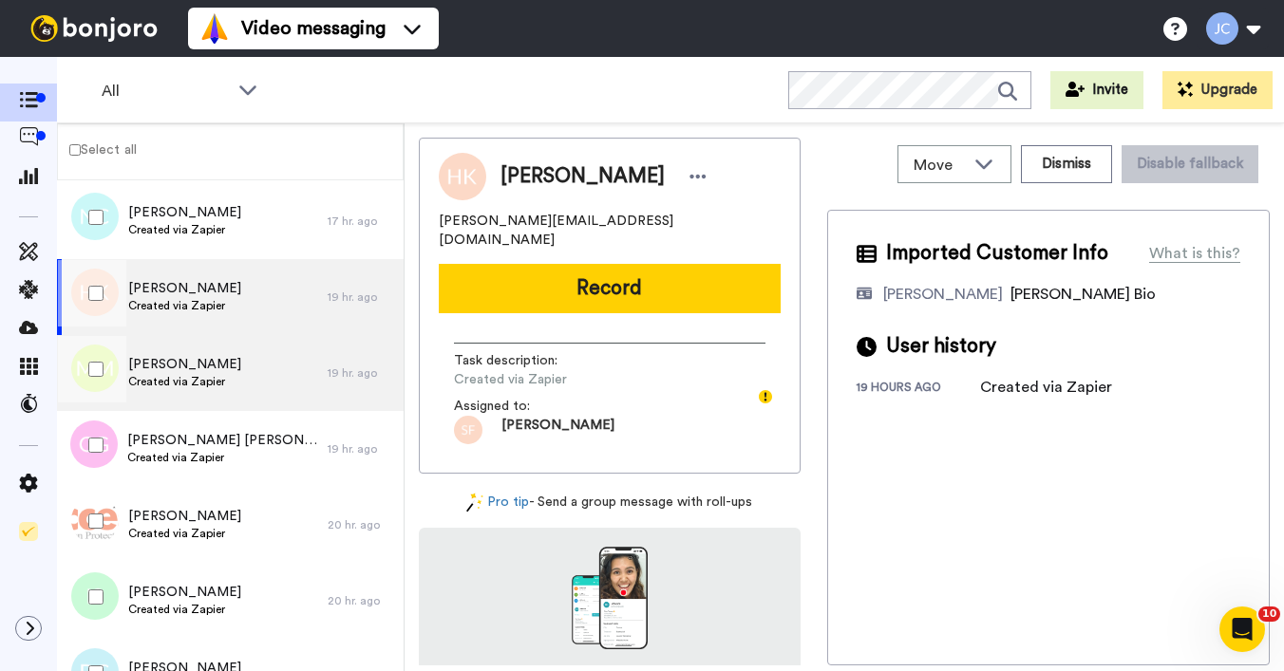
click at [241, 380] on div "[PERSON_NAME] Created via Zapier" at bounding box center [192, 373] width 271 height 76
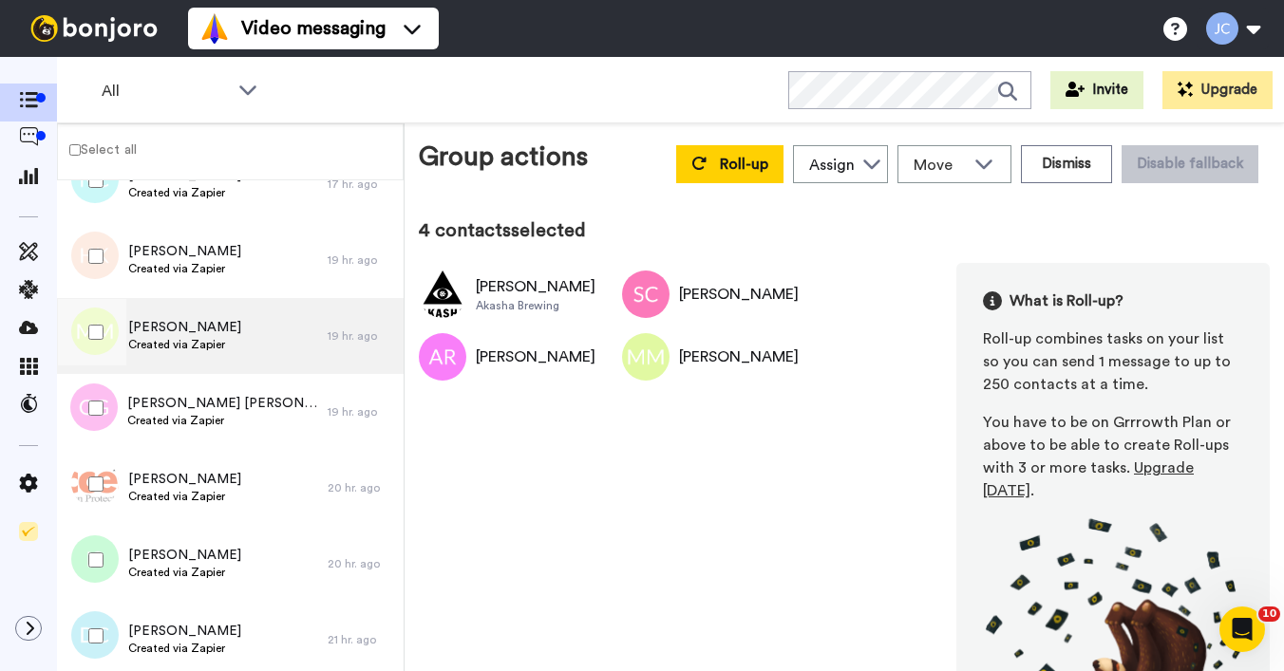
scroll to position [1548, 0]
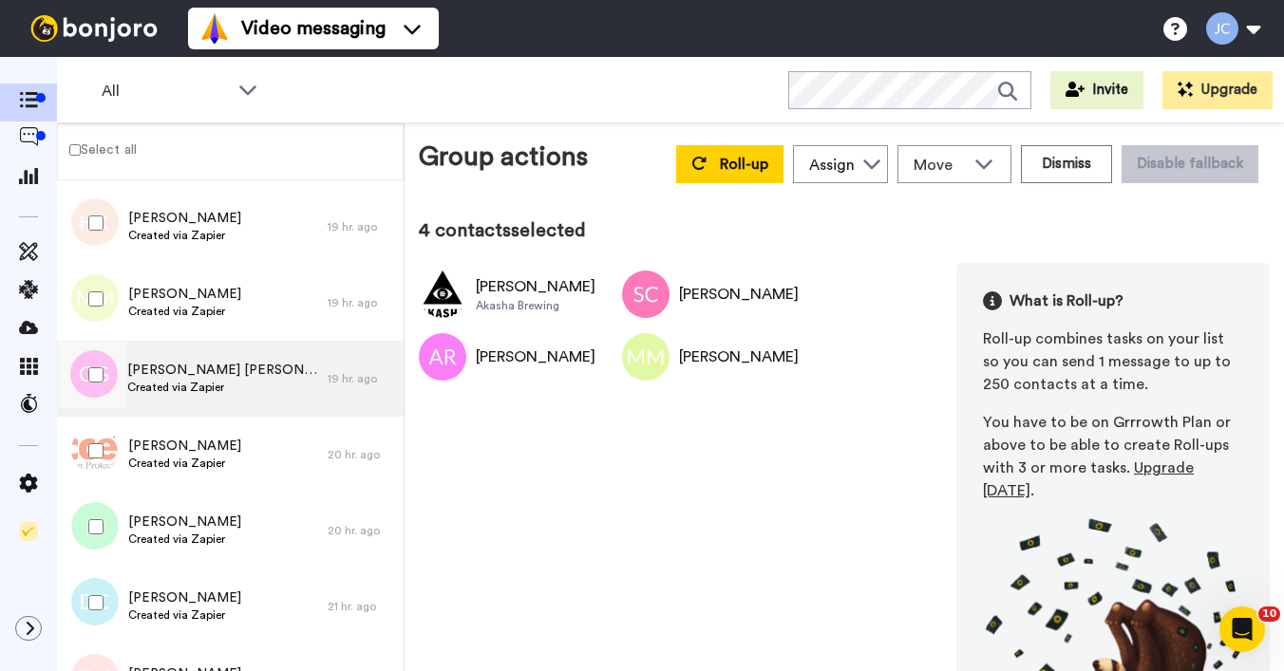
click at [225, 387] on span "Created via Zapier" at bounding box center [222, 387] width 191 height 15
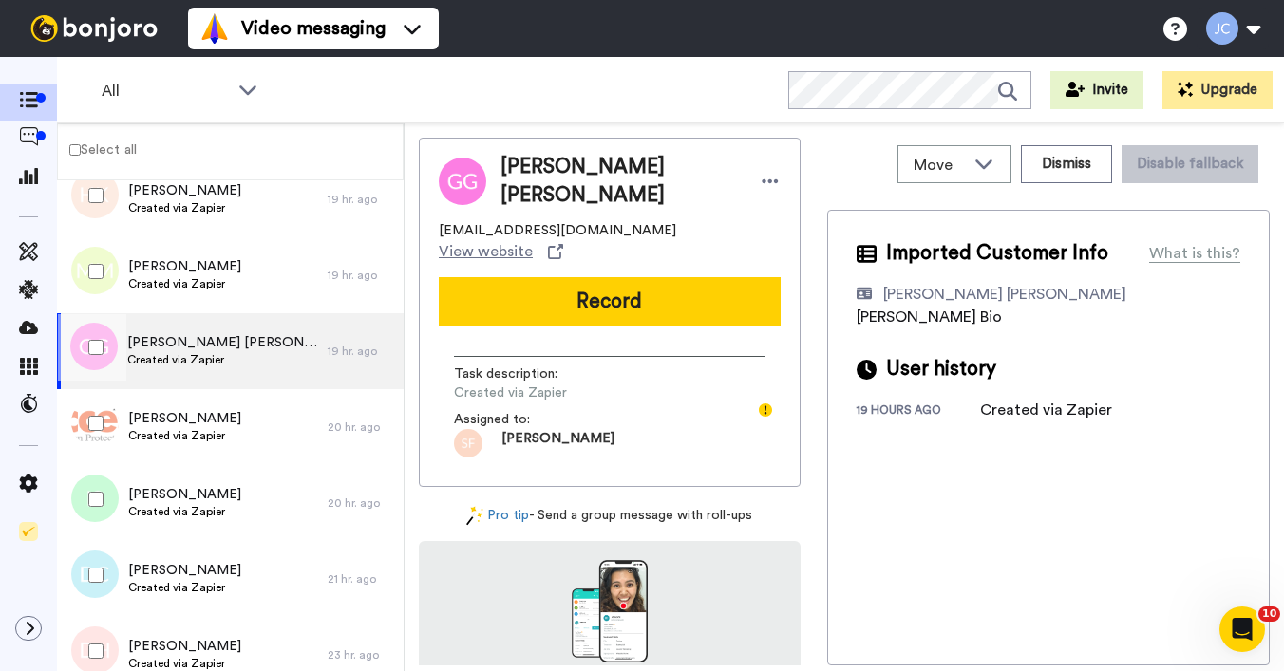
scroll to position [1636, 0]
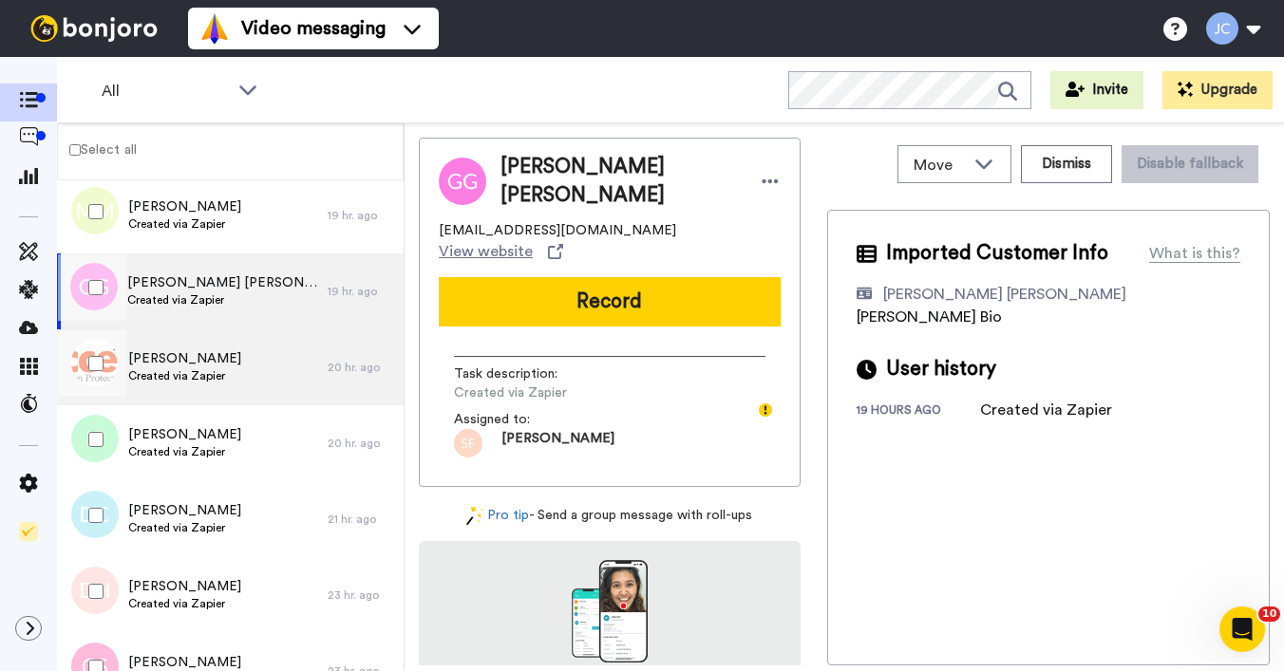
click at [225, 375] on div "[PERSON_NAME] Created via Zapier" at bounding box center [192, 367] width 271 height 76
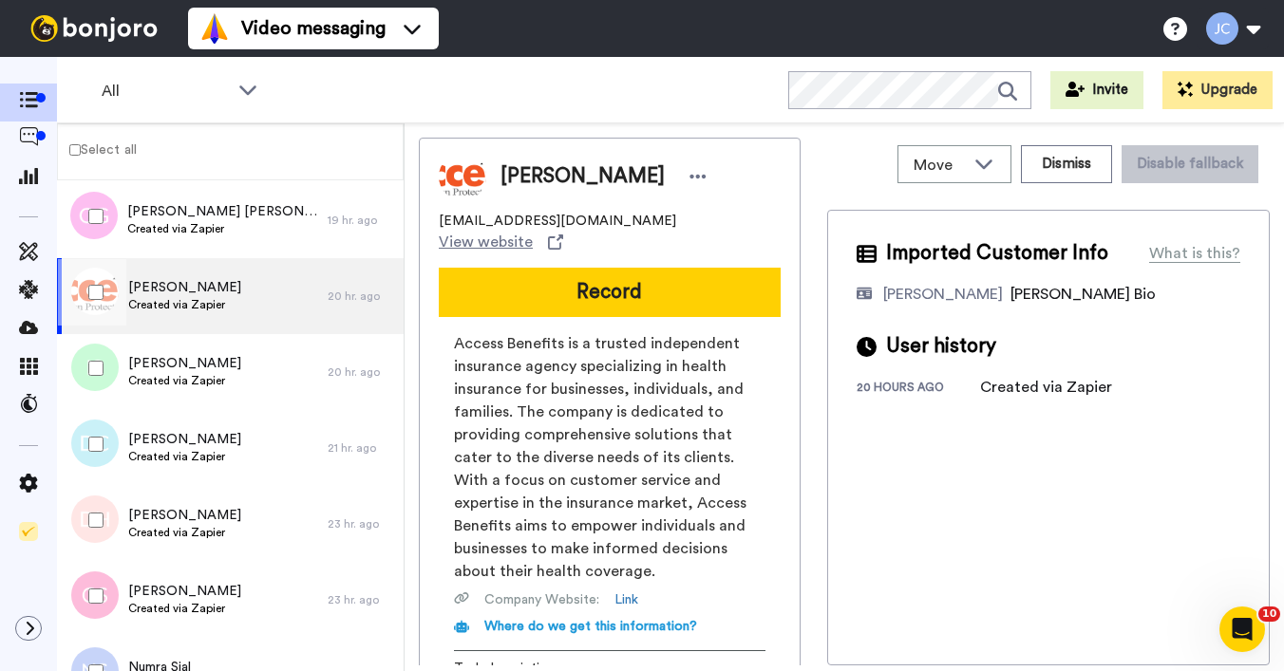
scroll to position [1747, 0]
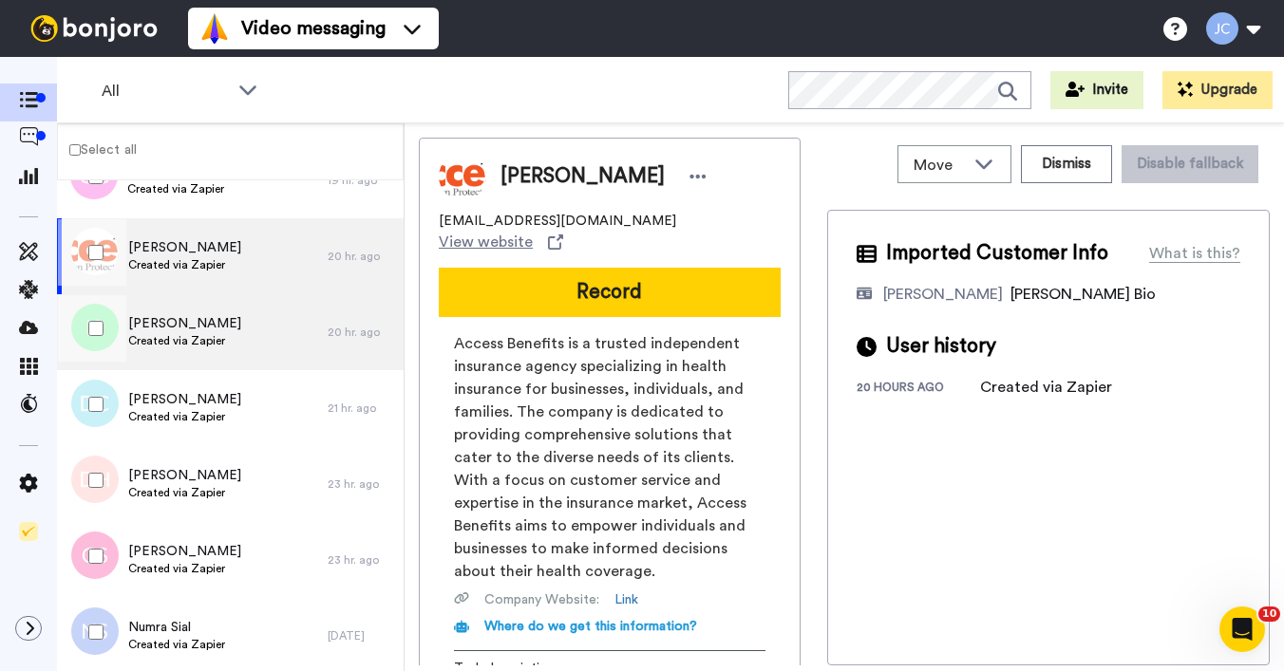
click at [217, 344] on span "Created via Zapier" at bounding box center [184, 340] width 113 height 15
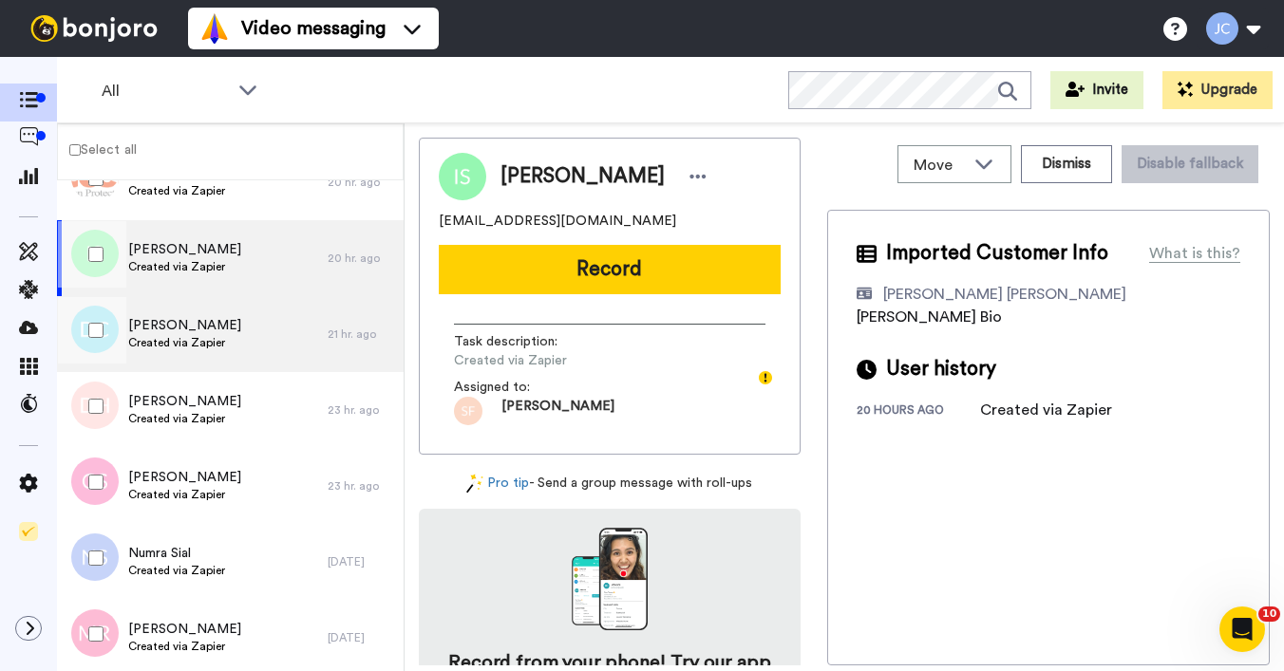
scroll to position [1786, 0]
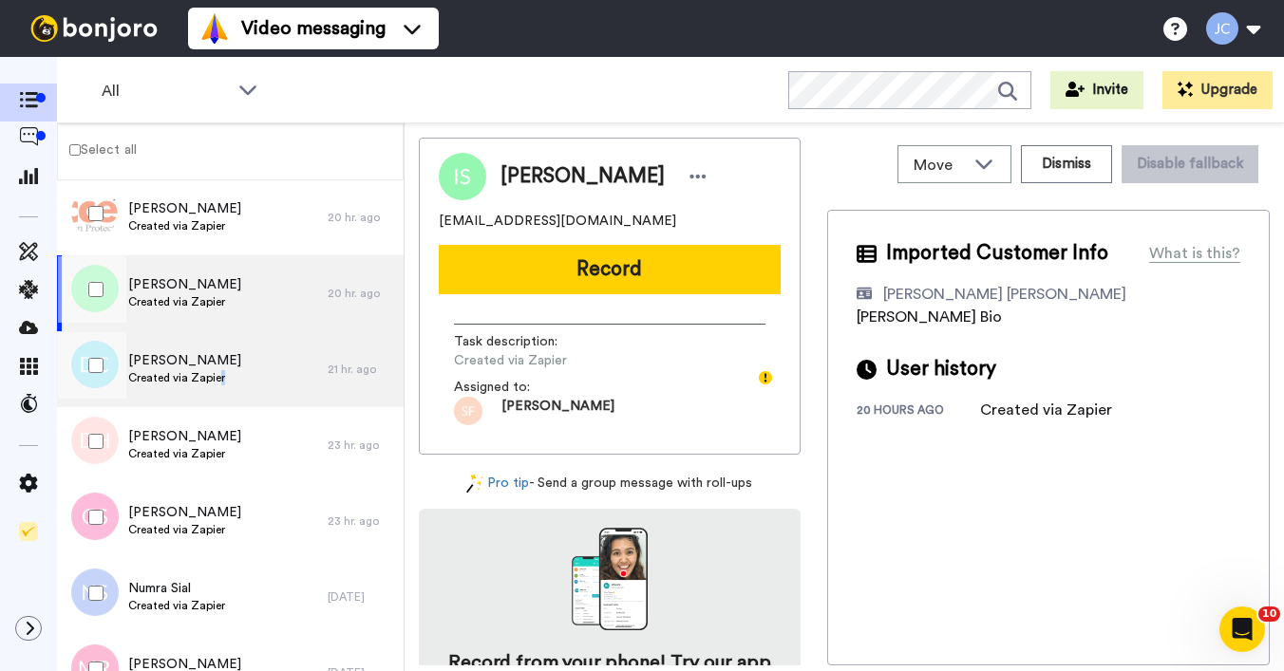
click at [216, 384] on span "Created via Zapier" at bounding box center [184, 377] width 113 height 15
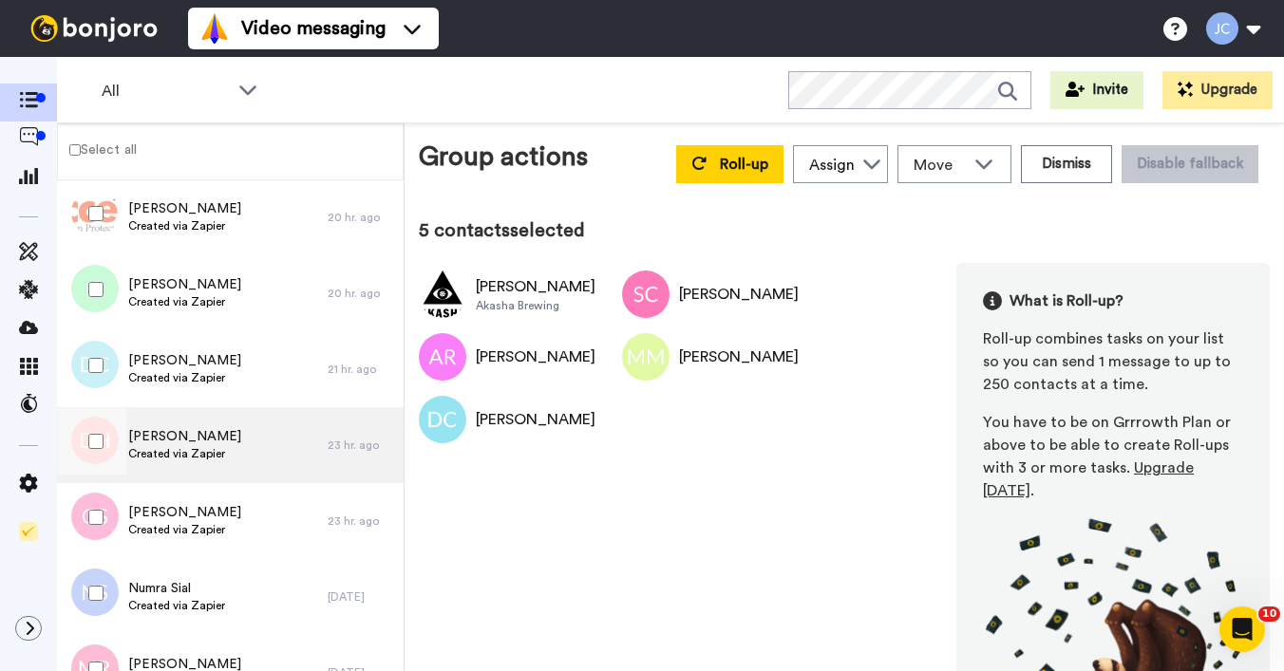
click at [224, 430] on div "[PERSON_NAME] Created via Zapier" at bounding box center [192, 445] width 271 height 76
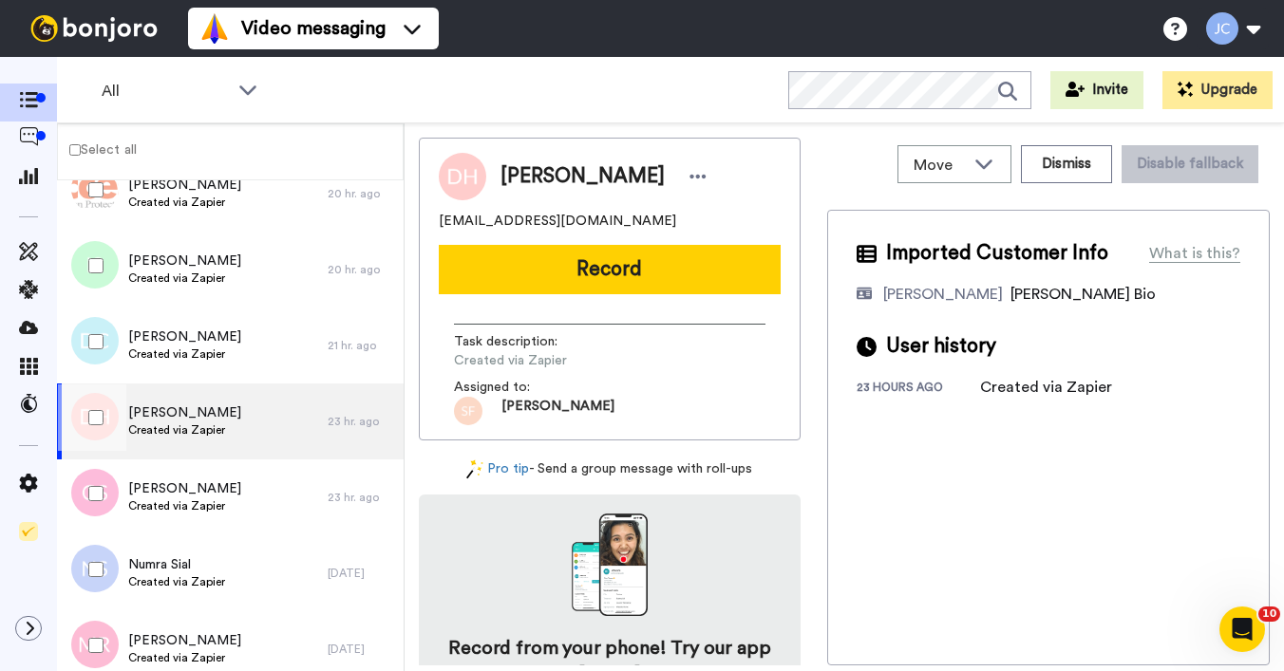
scroll to position [1840, 0]
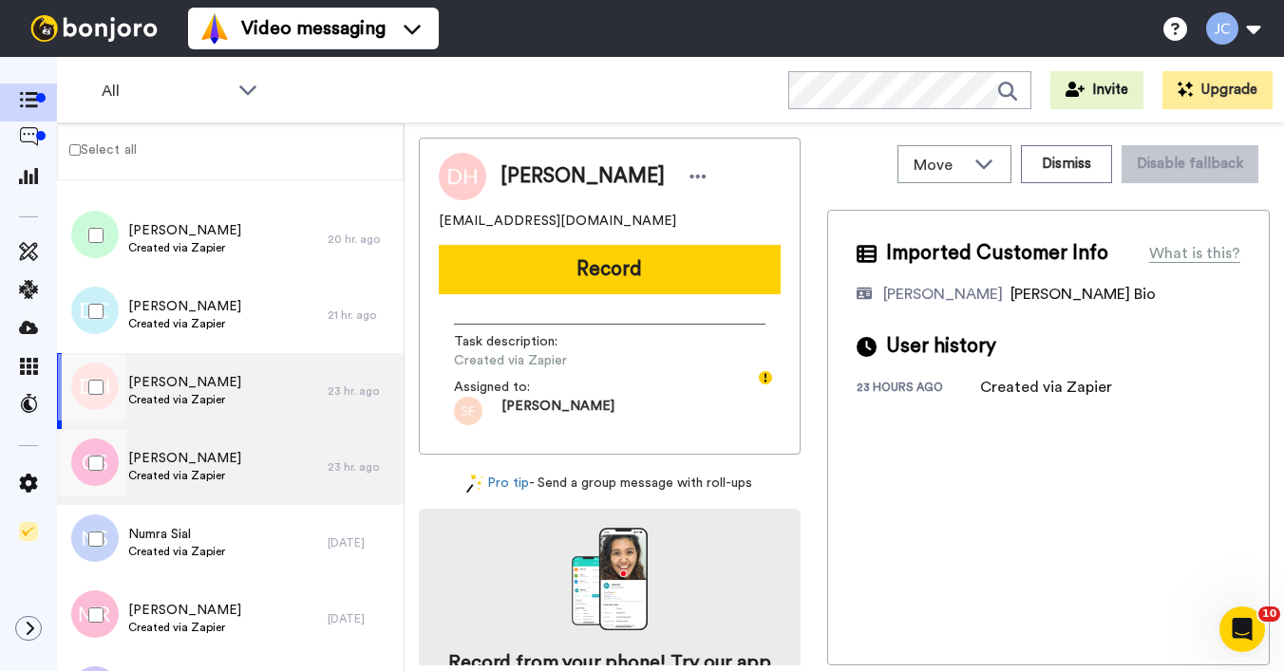
click at [221, 457] on span "[PERSON_NAME]" at bounding box center [184, 458] width 113 height 19
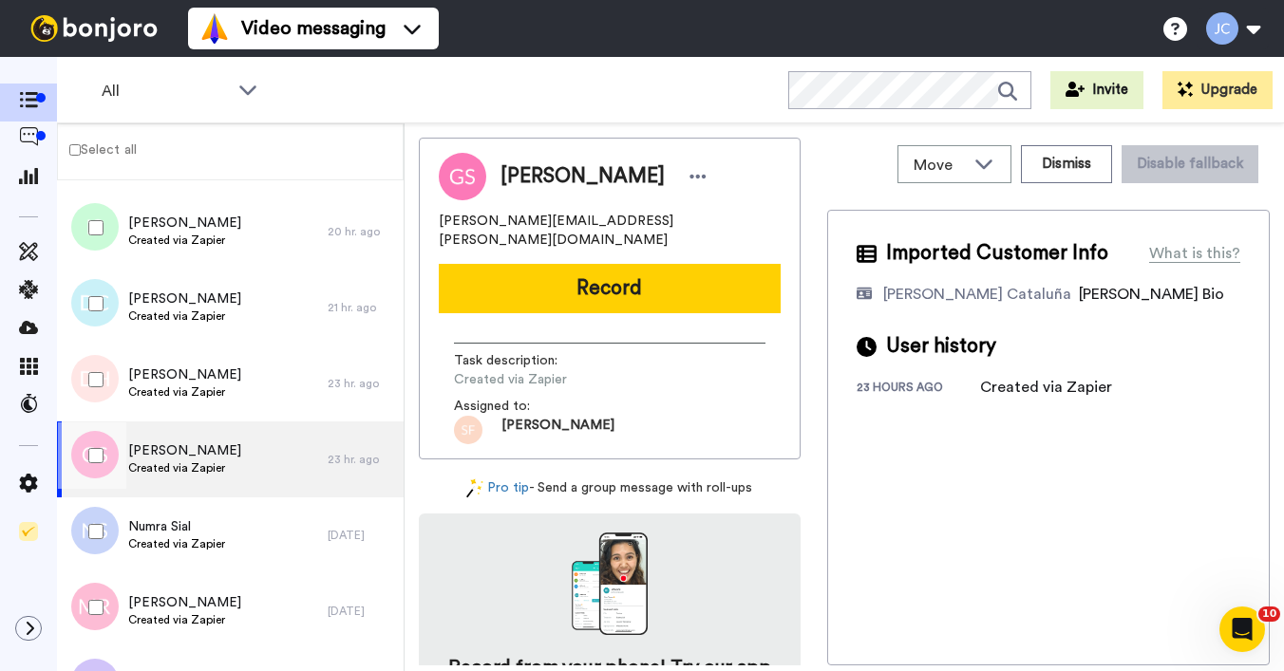
scroll to position [1865, 0]
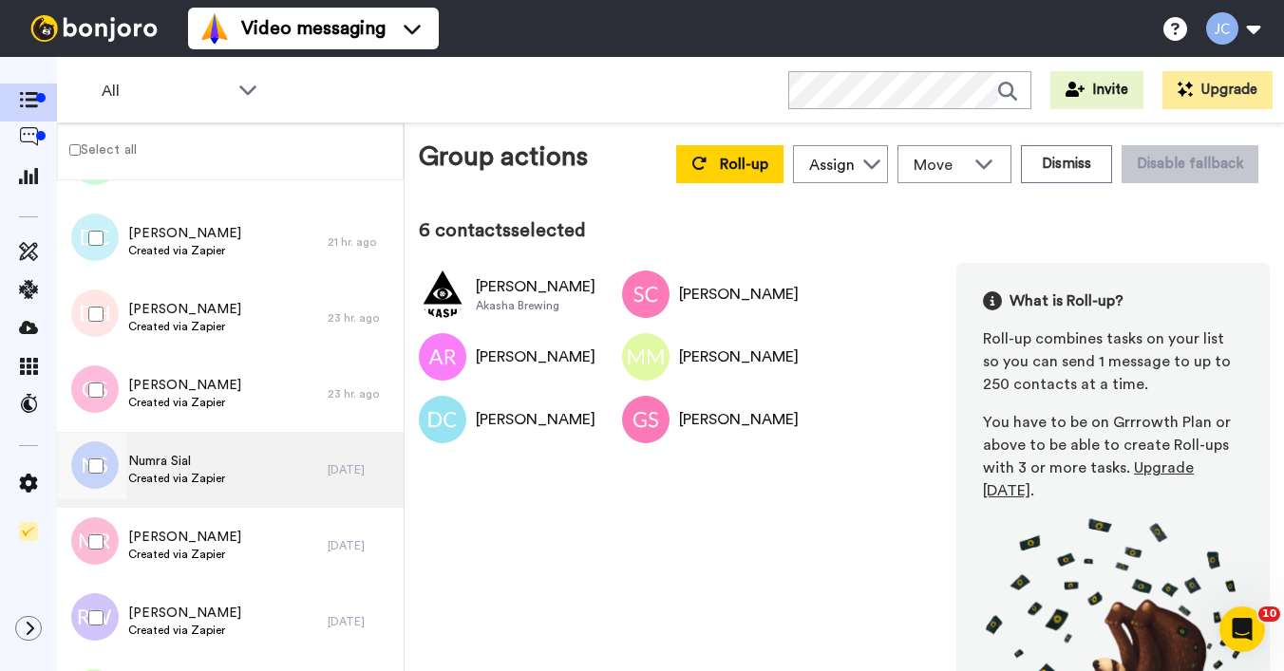
scroll to position [1917, 0]
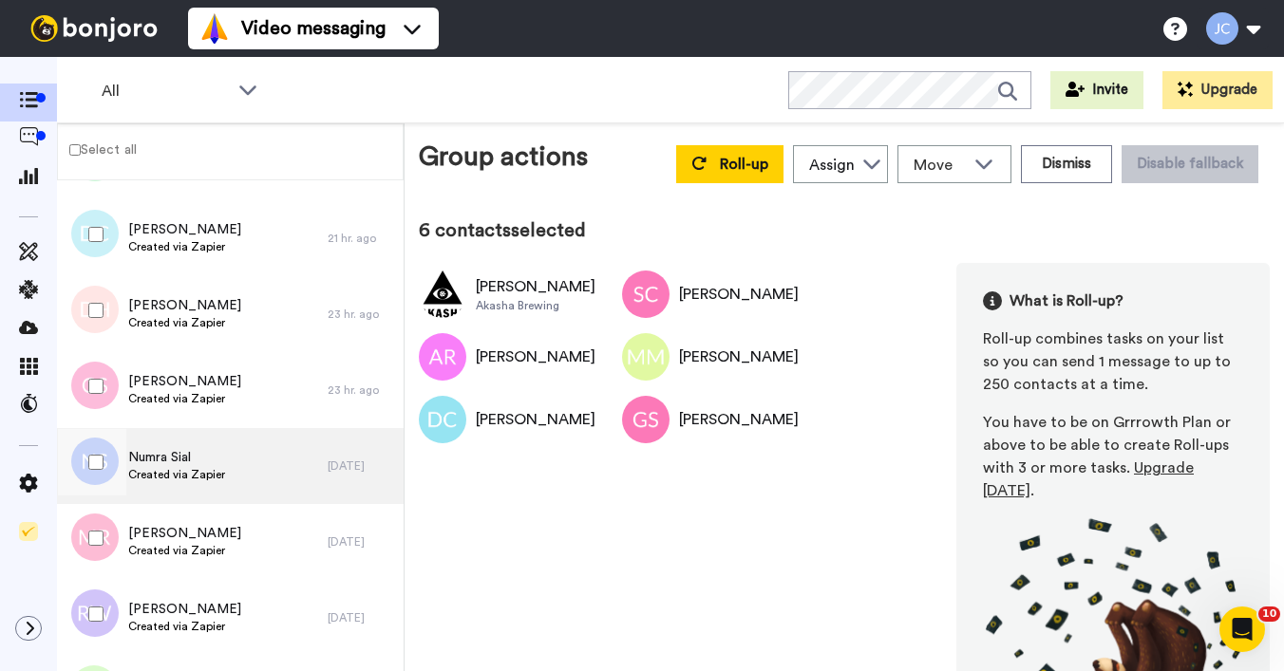
click at [203, 453] on span "Numra Sial" at bounding box center [176, 457] width 97 height 19
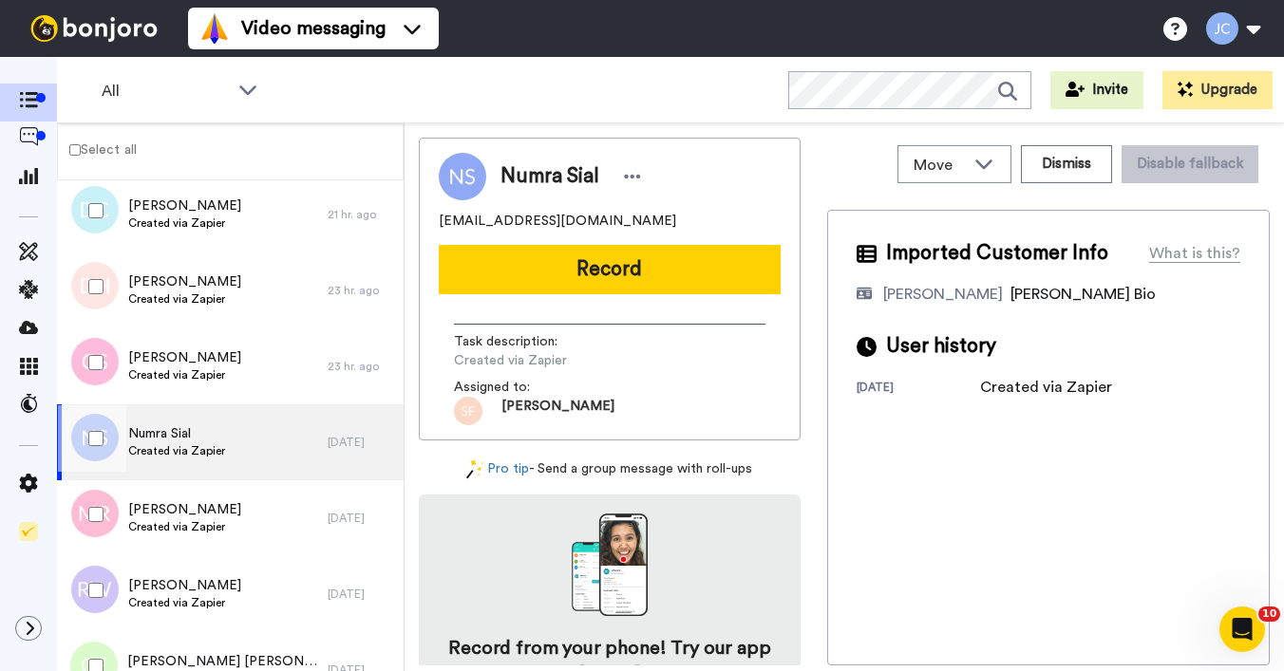
scroll to position [2056, 0]
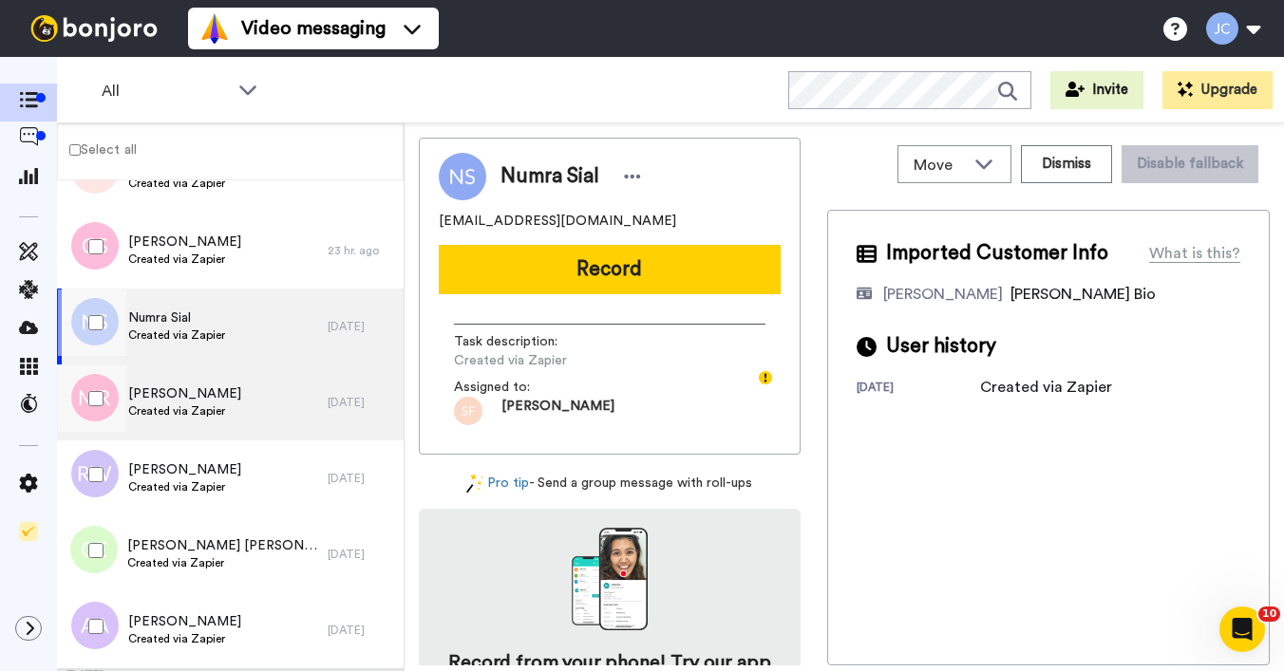
click at [212, 411] on span "Created via Zapier" at bounding box center [184, 410] width 113 height 15
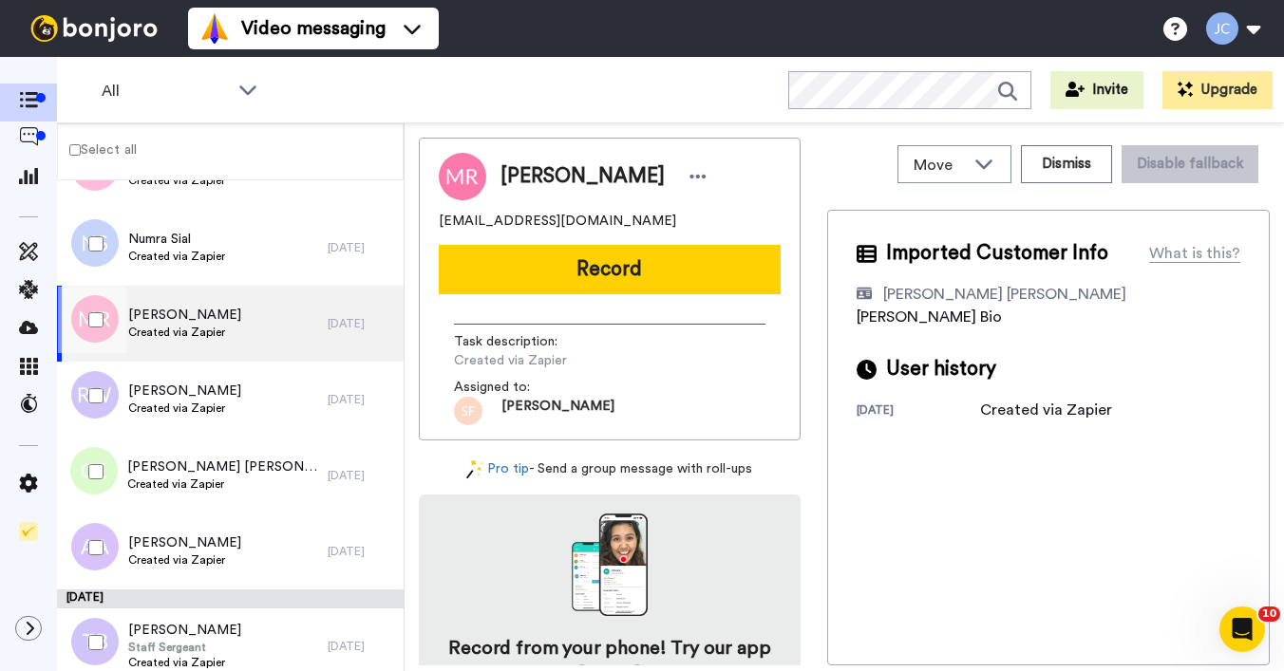
scroll to position [2186, 0]
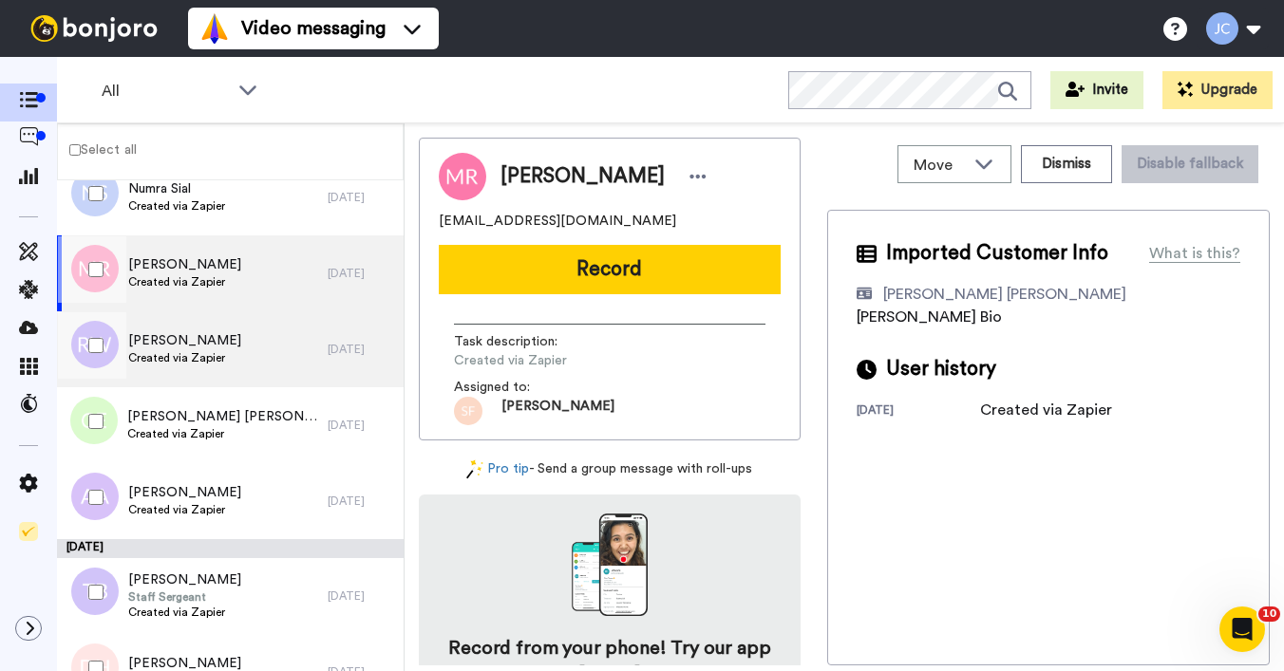
click at [216, 363] on span "Created via Zapier" at bounding box center [184, 357] width 113 height 15
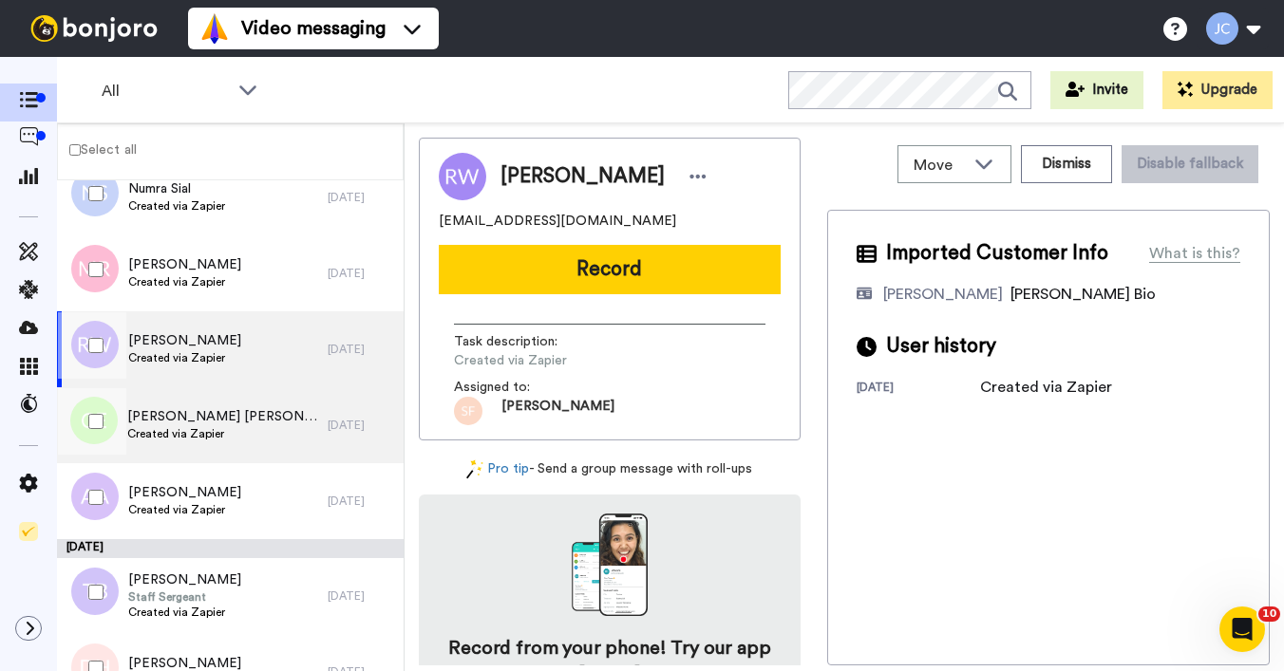
click at [213, 416] on span "[PERSON_NAME] [PERSON_NAME]" at bounding box center [222, 416] width 191 height 19
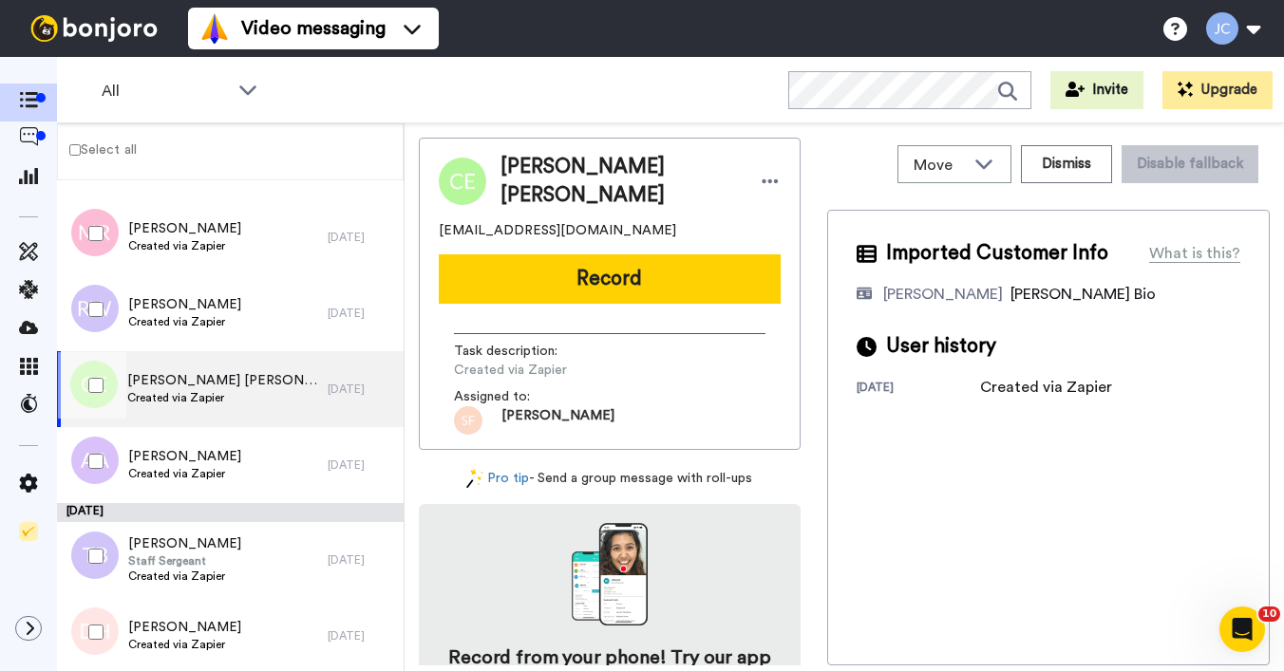
scroll to position [2248, 0]
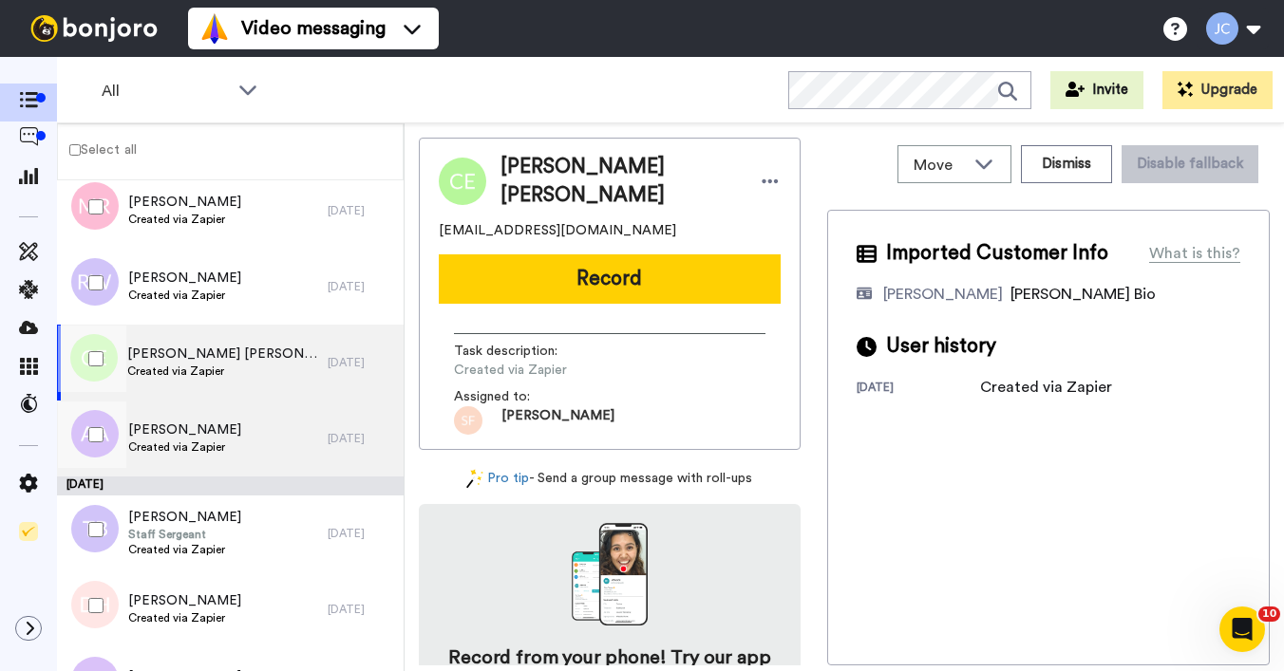
click at [205, 442] on span "Created via Zapier" at bounding box center [184, 447] width 113 height 15
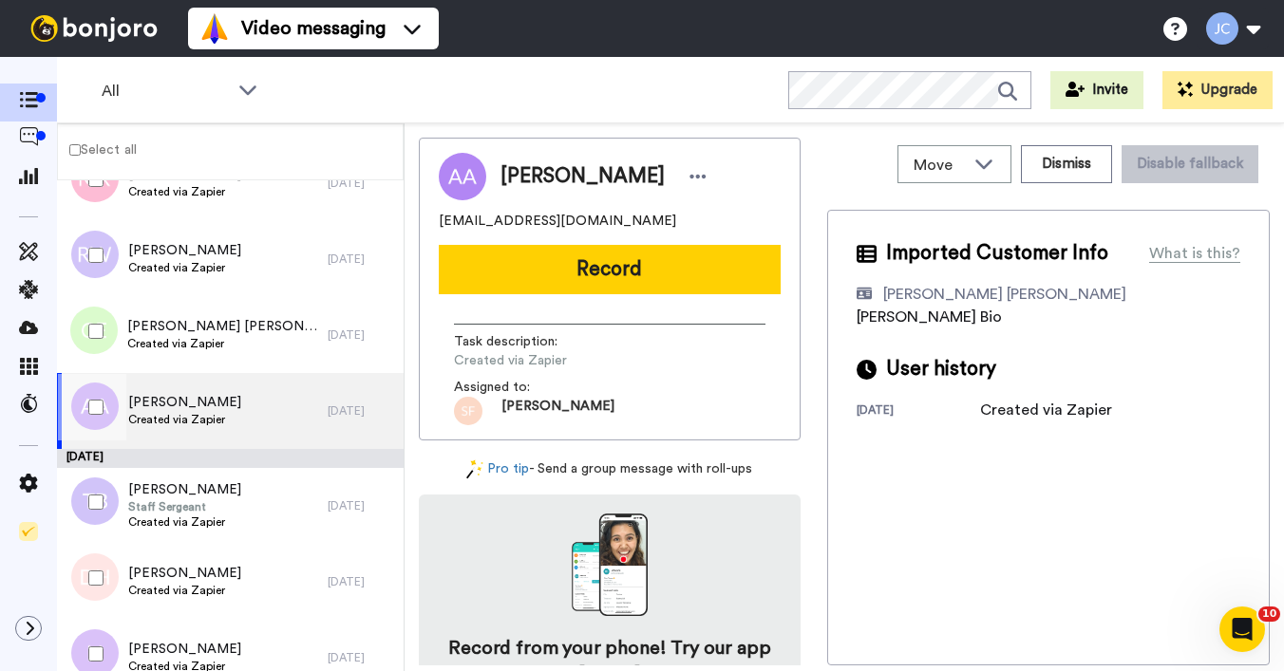
scroll to position [2355, 0]
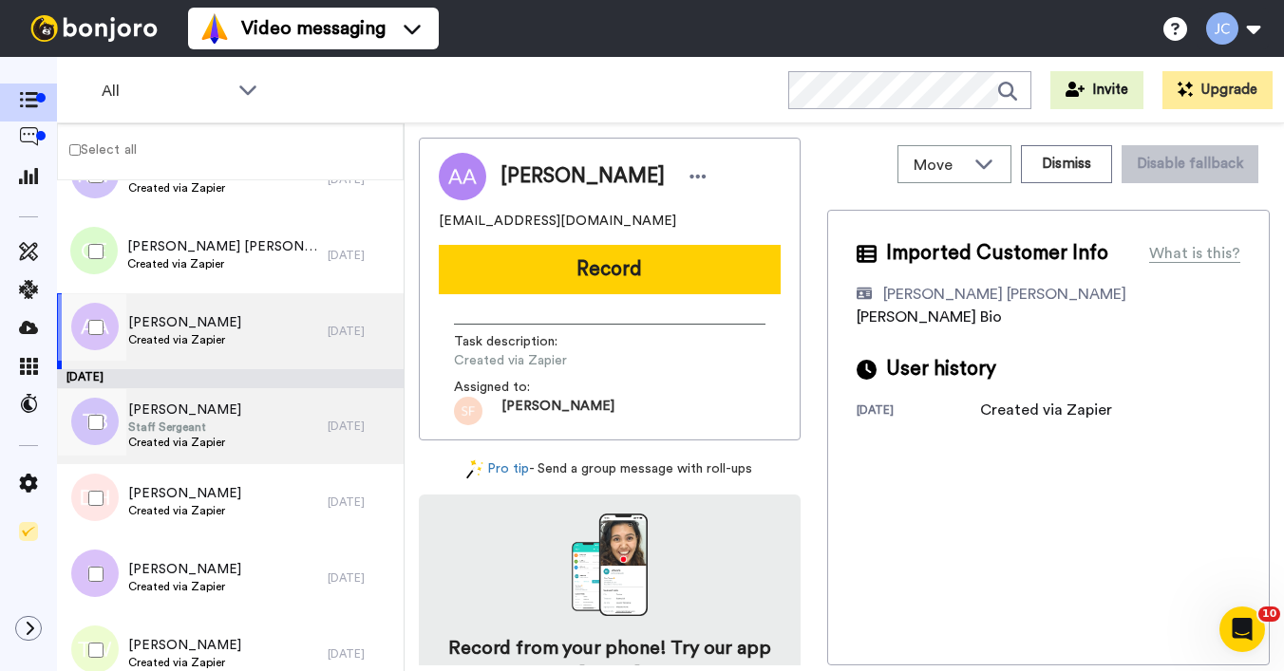
click at [207, 419] on span "[PERSON_NAME]" at bounding box center [184, 410] width 113 height 19
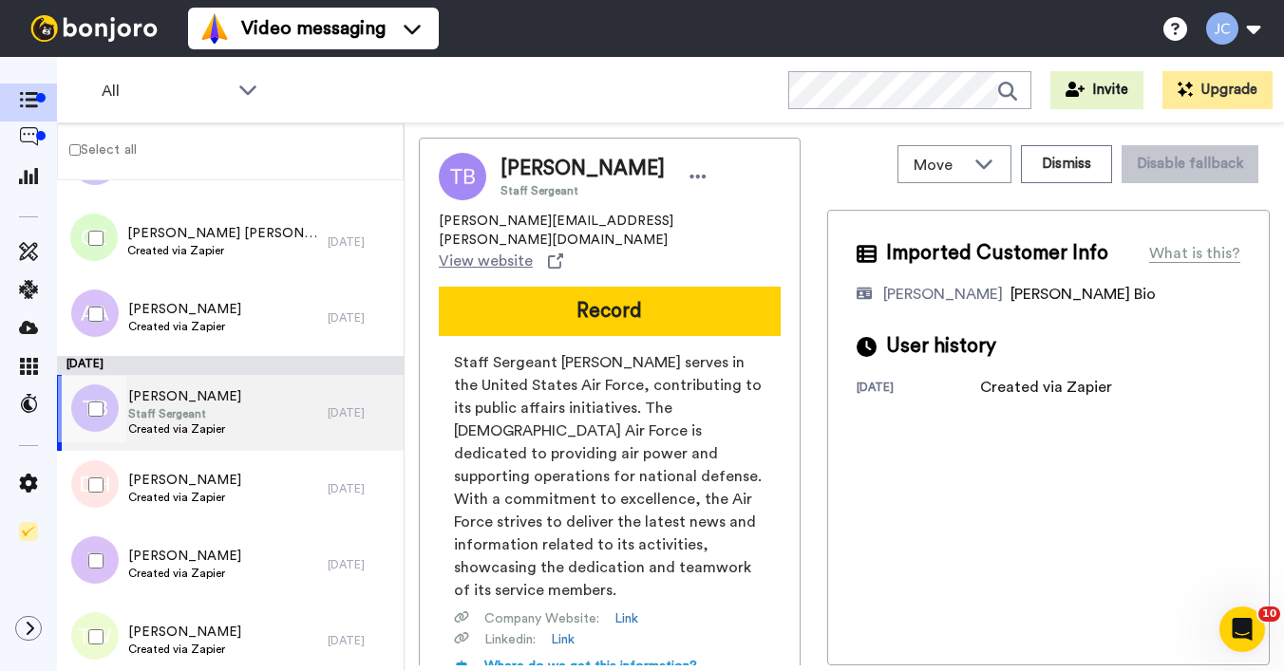
scroll to position [2431, 0]
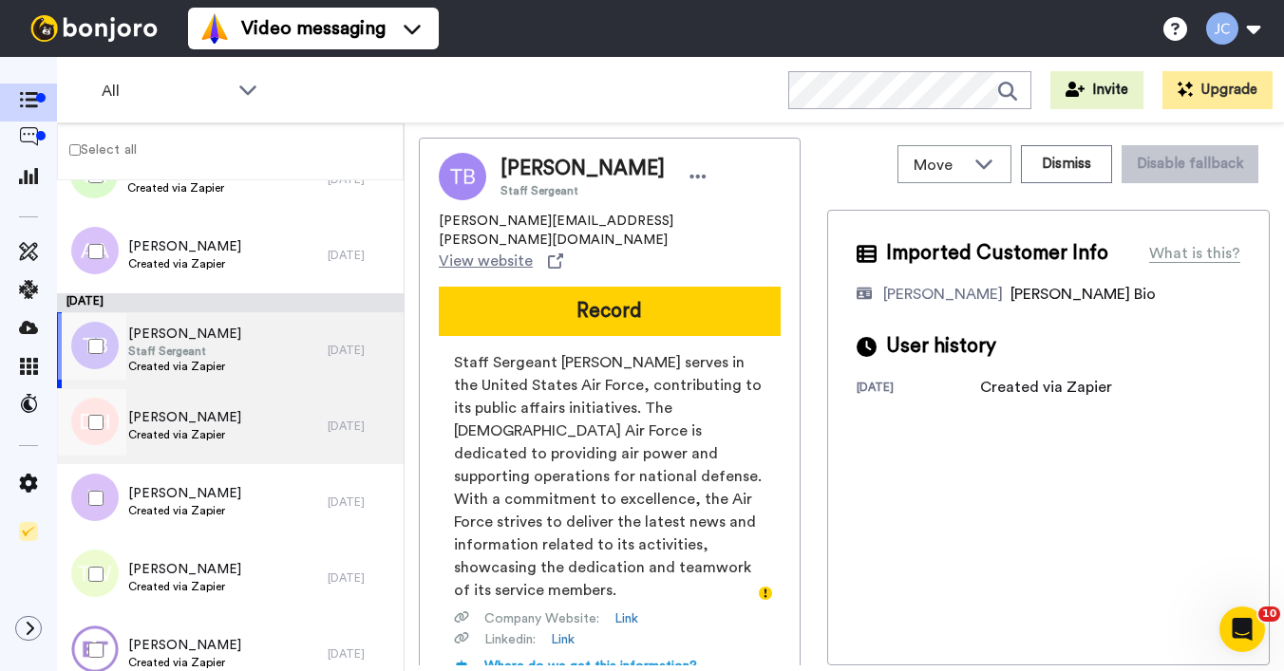
click at [207, 419] on span "[PERSON_NAME]" at bounding box center [184, 417] width 113 height 19
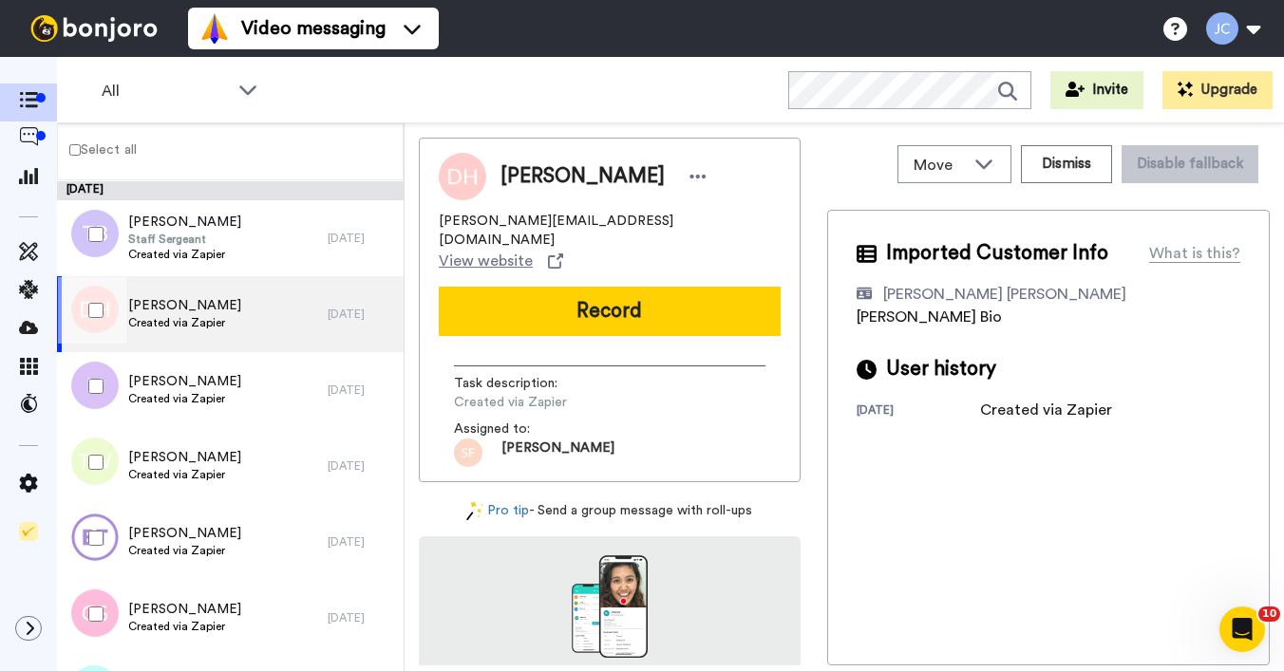
scroll to position [2600, 0]
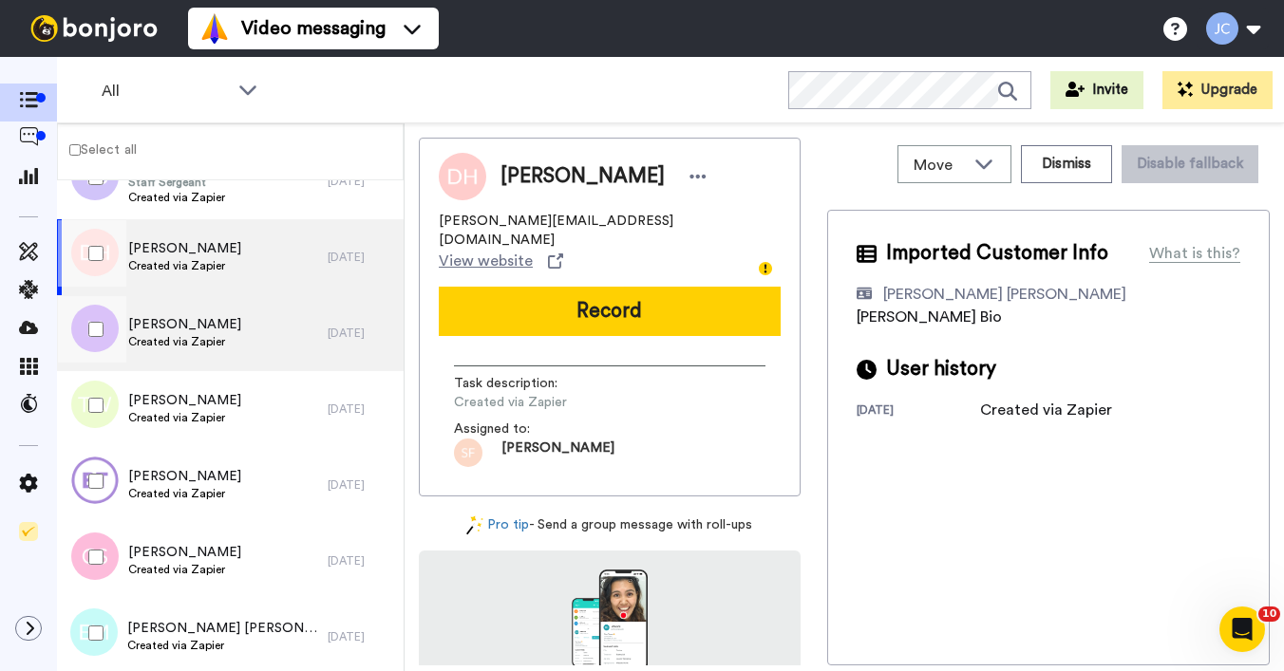
click at [202, 335] on span "Created via Zapier" at bounding box center [184, 341] width 113 height 15
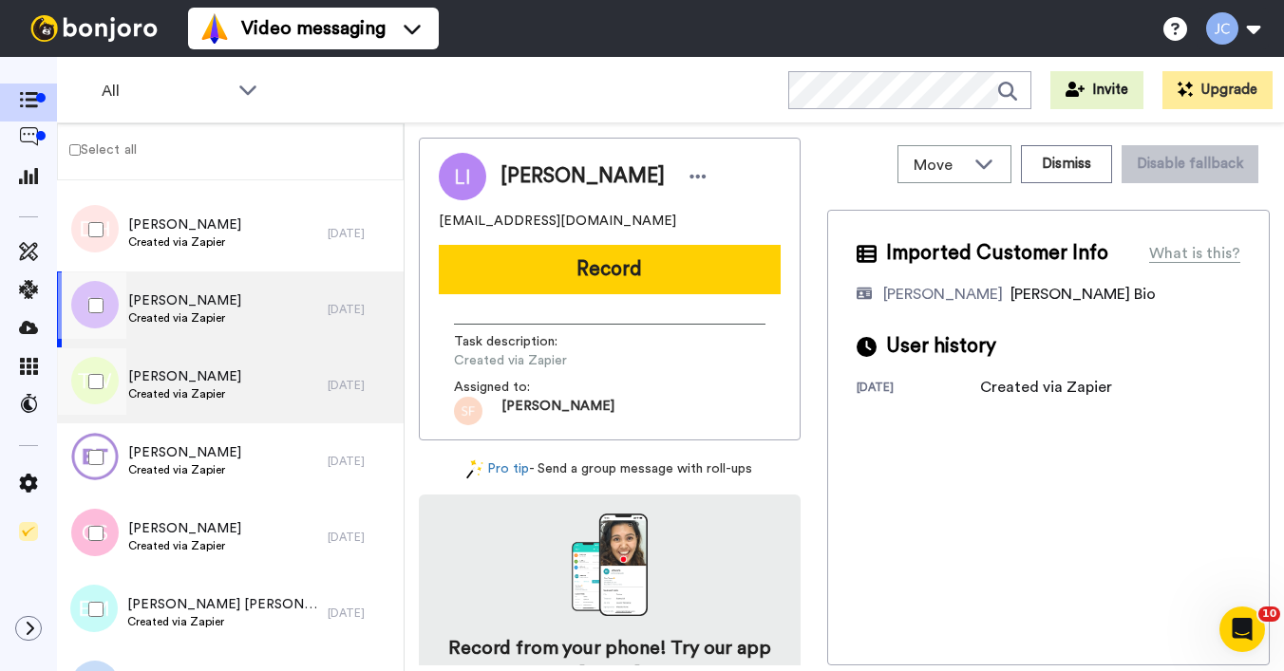
scroll to position [2659, 0]
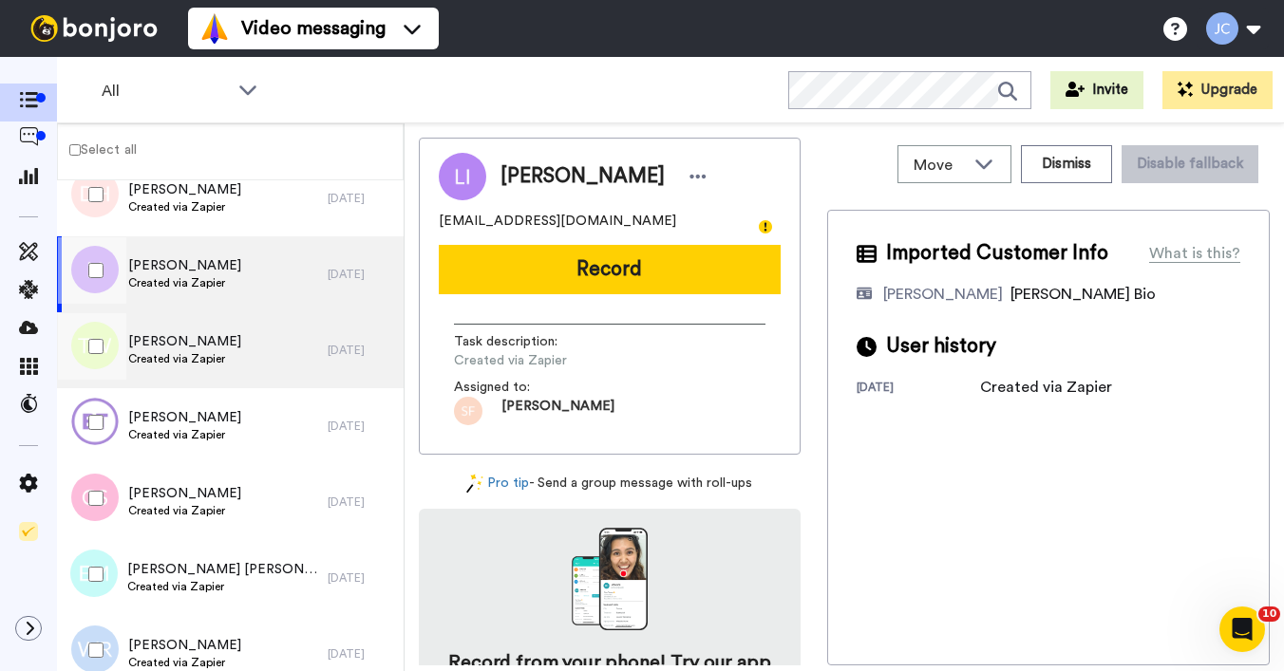
click at [205, 347] on span "[PERSON_NAME]" at bounding box center [184, 341] width 113 height 19
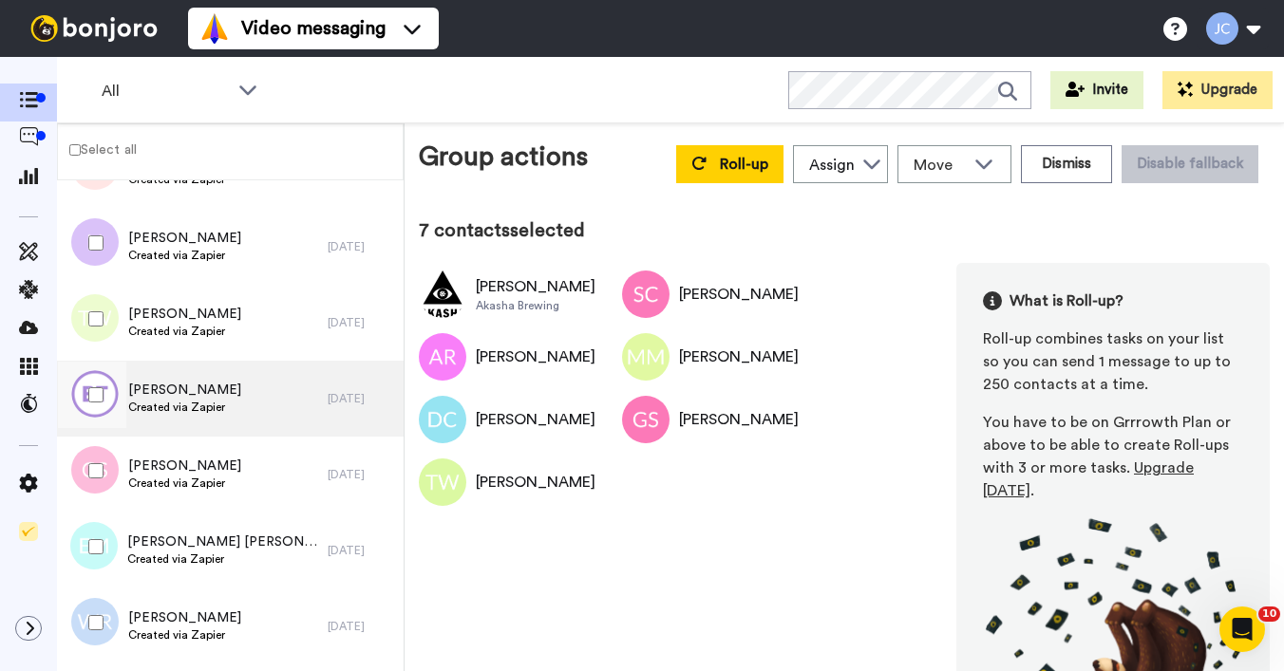
scroll to position [2708, 0]
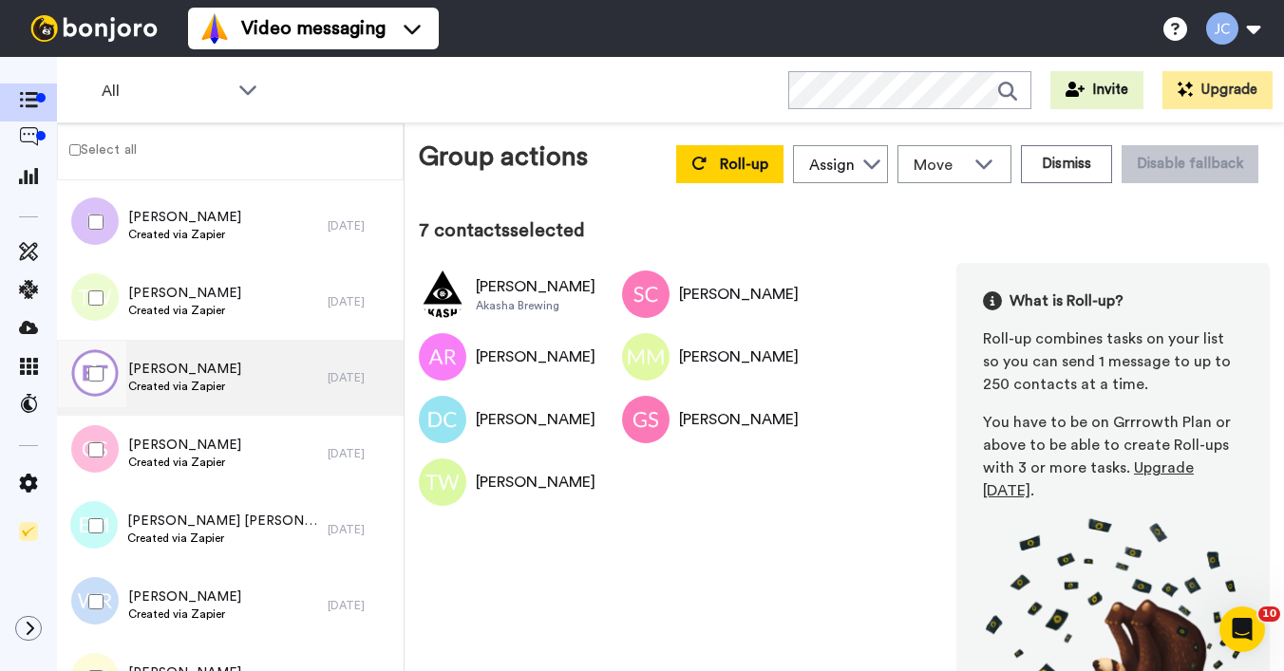
click at [179, 369] on span "[PERSON_NAME]" at bounding box center [184, 369] width 113 height 19
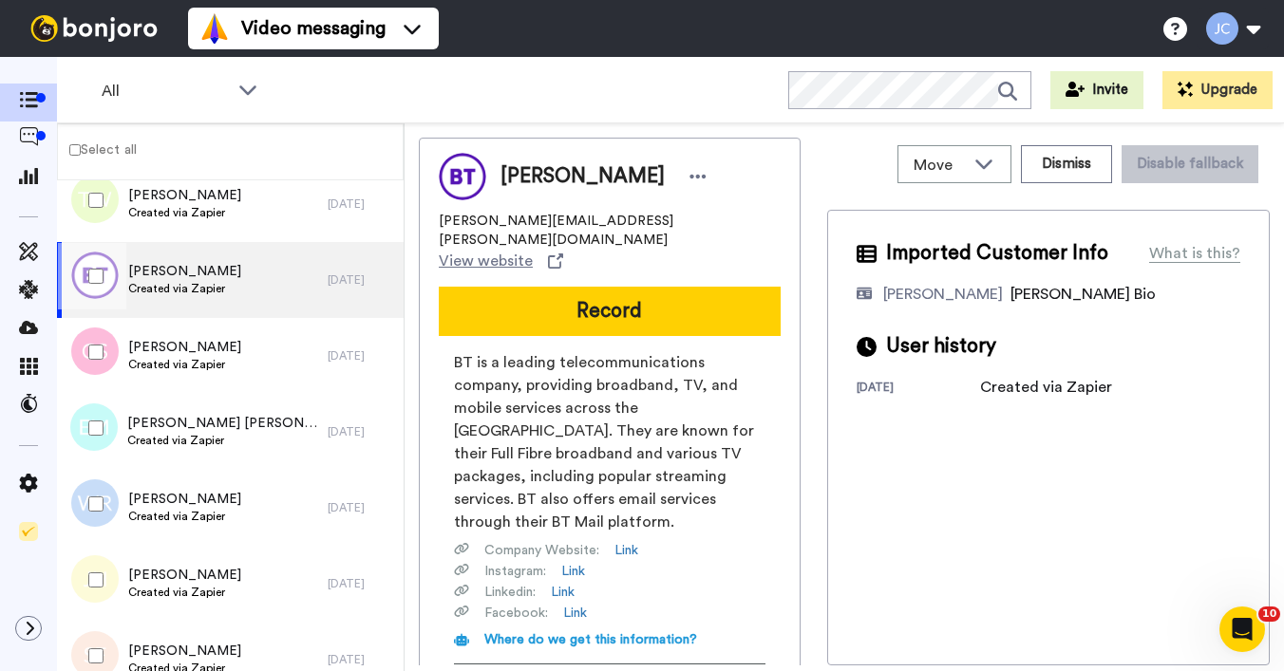
scroll to position [2809, 0]
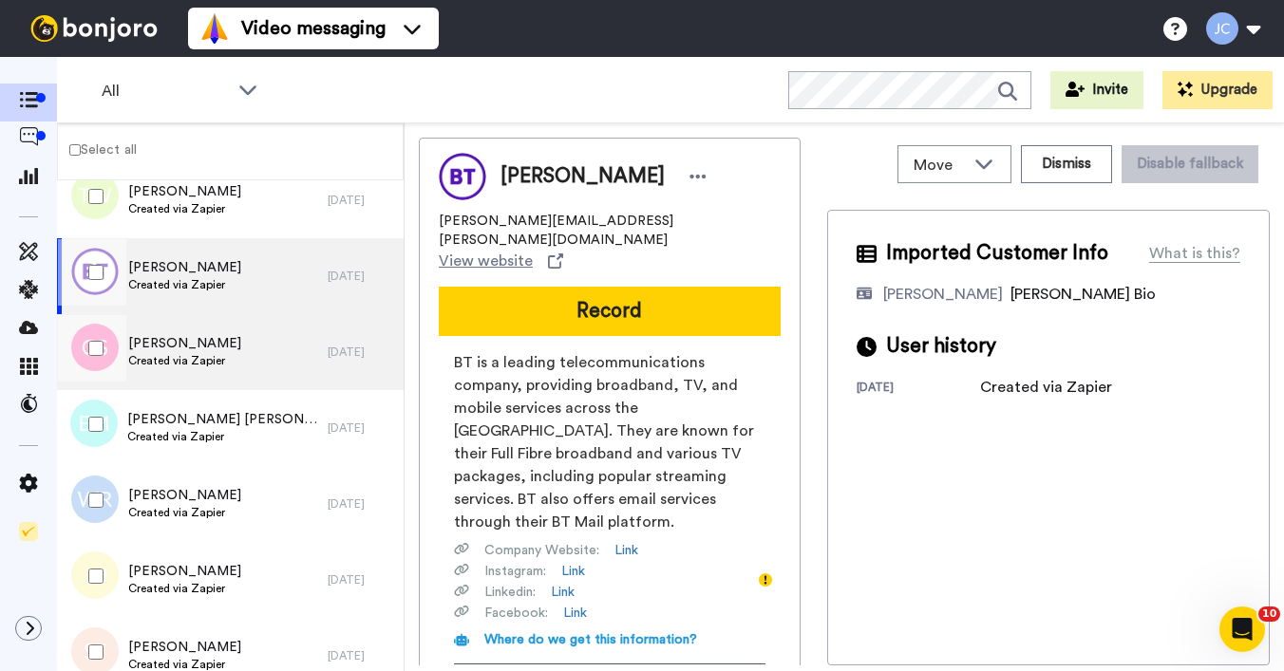
click at [179, 359] on span "Created via Zapier" at bounding box center [184, 360] width 113 height 15
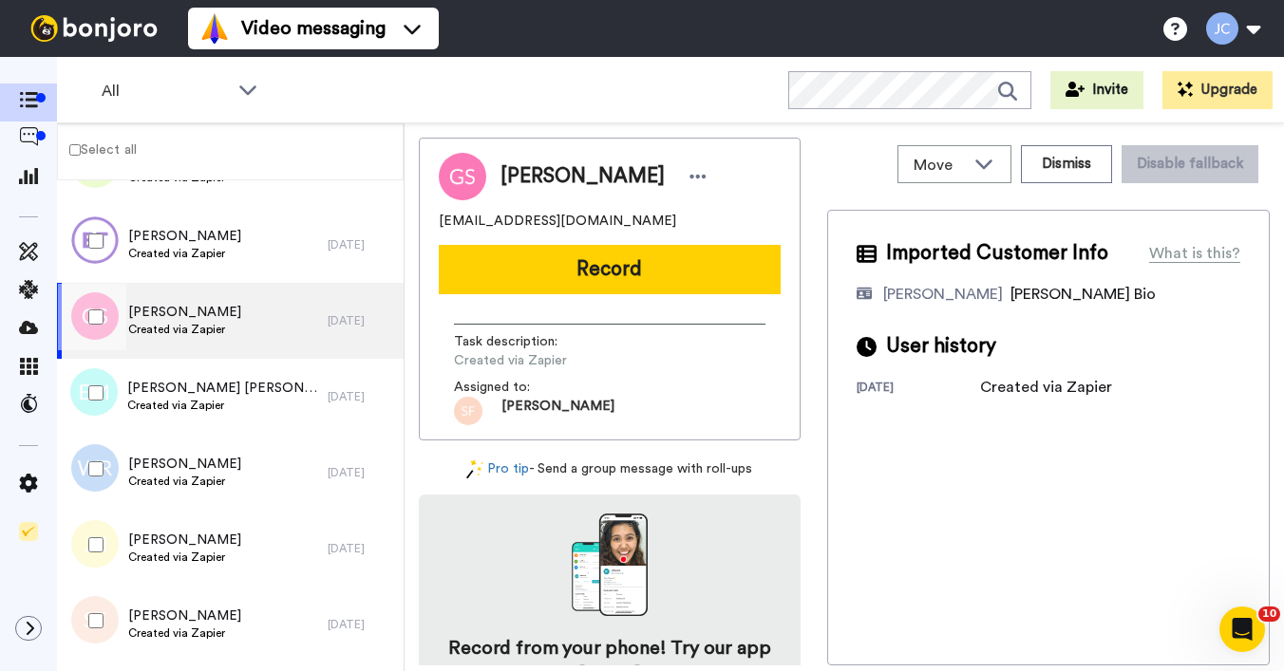
scroll to position [2982, 0]
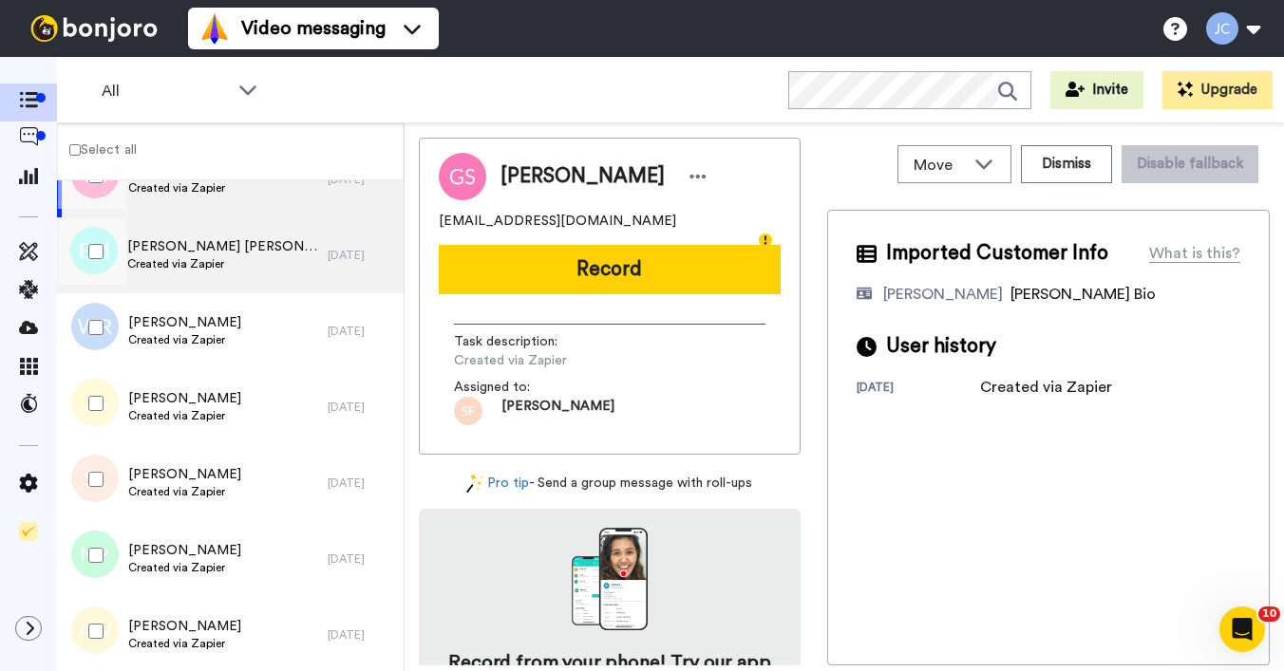
click at [193, 266] on span "Created via Zapier" at bounding box center [222, 263] width 191 height 15
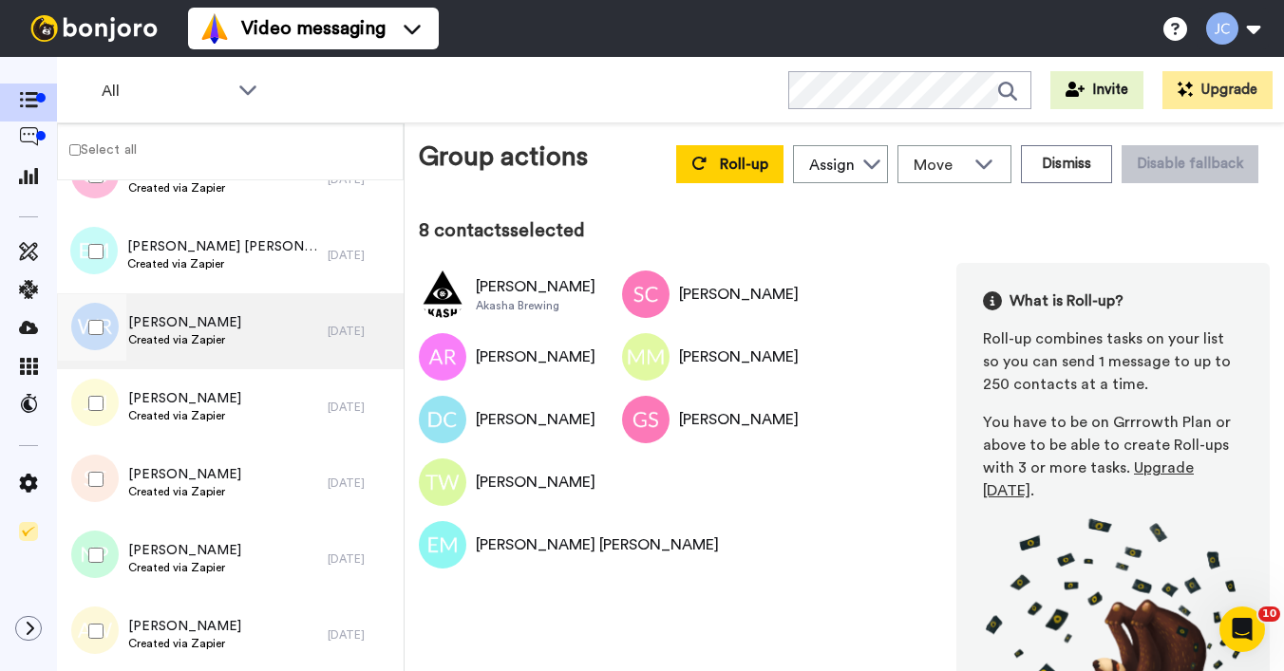
click at [208, 325] on span "[PERSON_NAME]" at bounding box center [184, 322] width 113 height 19
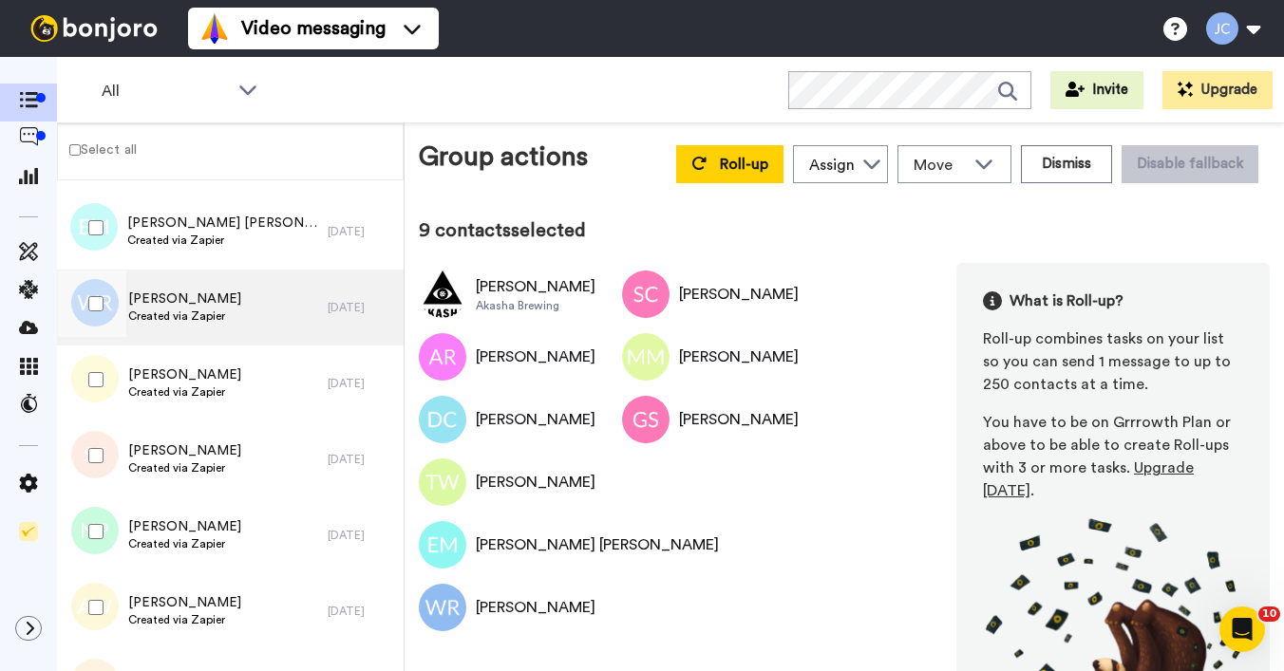
scroll to position [3088, 0]
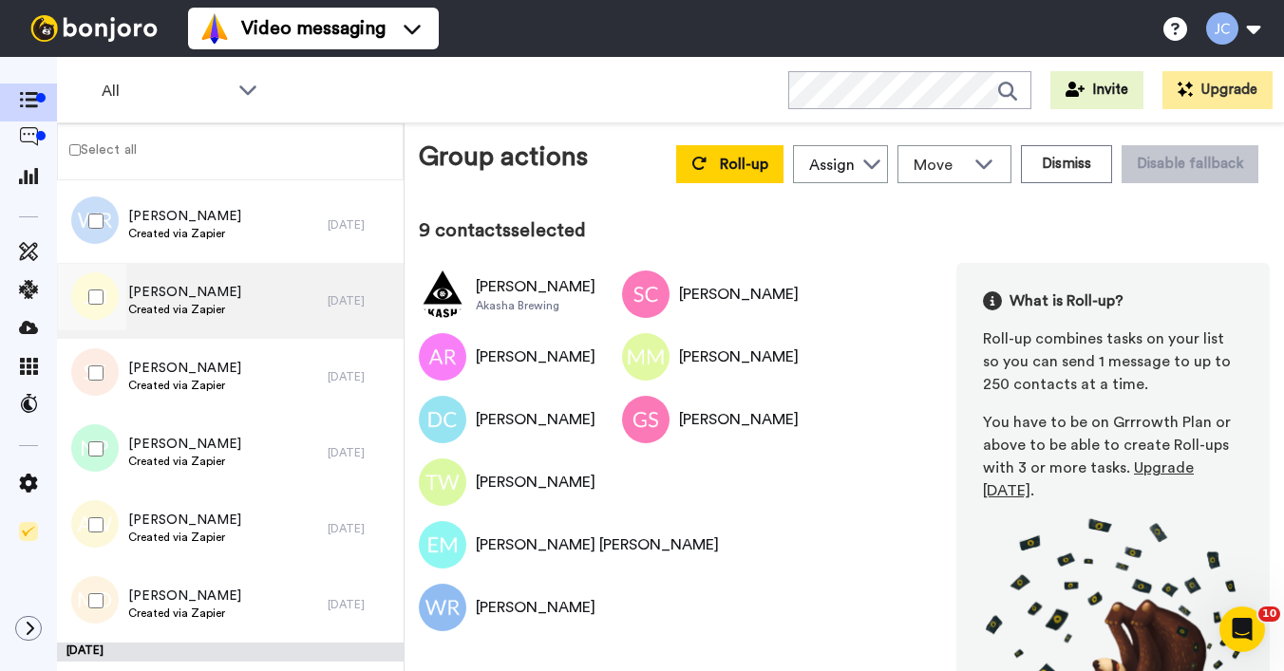
click at [217, 299] on span "[PERSON_NAME]" at bounding box center [184, 292] width 113 height 19
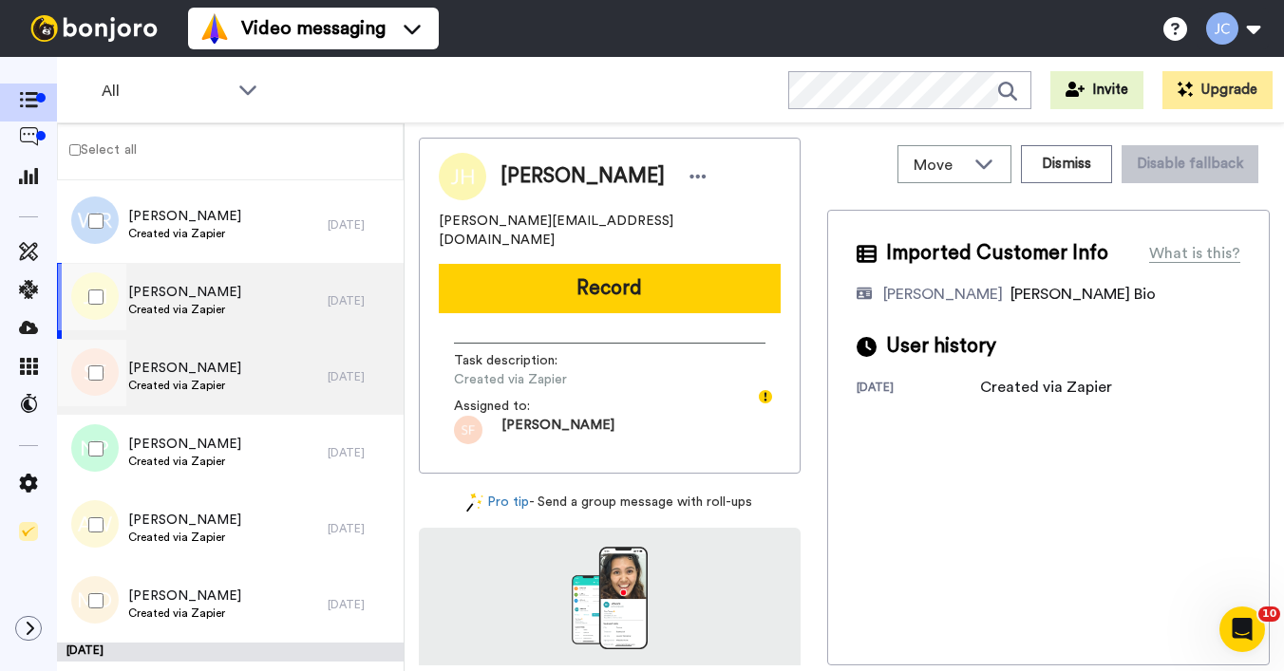
click at [215, 365] on span "[PERSON_NAME]" at bounding box center [184, 368] width 113 height 19
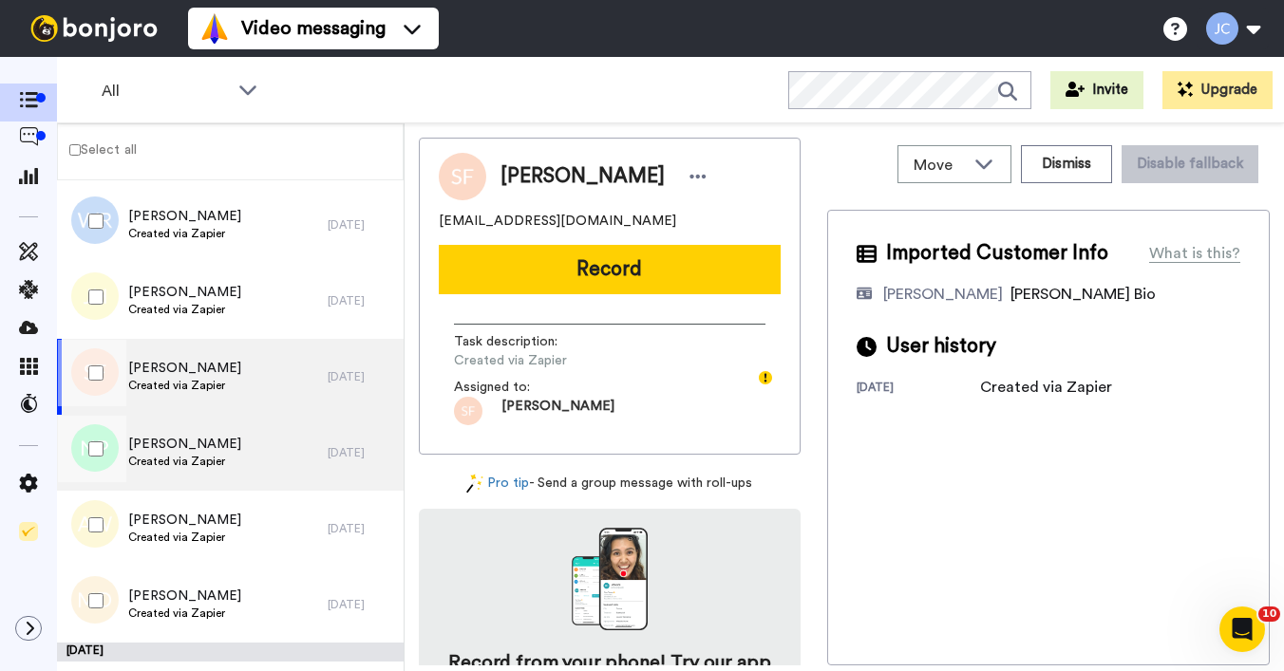
click at [202, 436] on span "[PERSON_NAME]" at bounding box center [184, 444] width 113 height 19
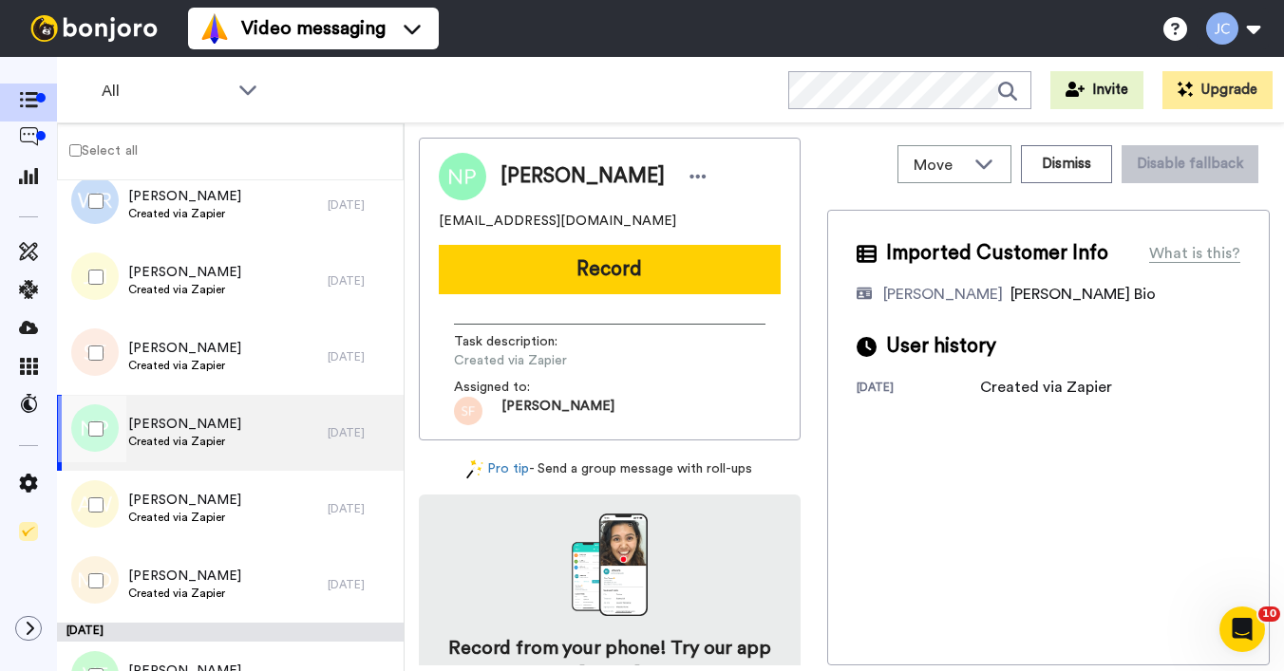
scroll to position [3183, 0]
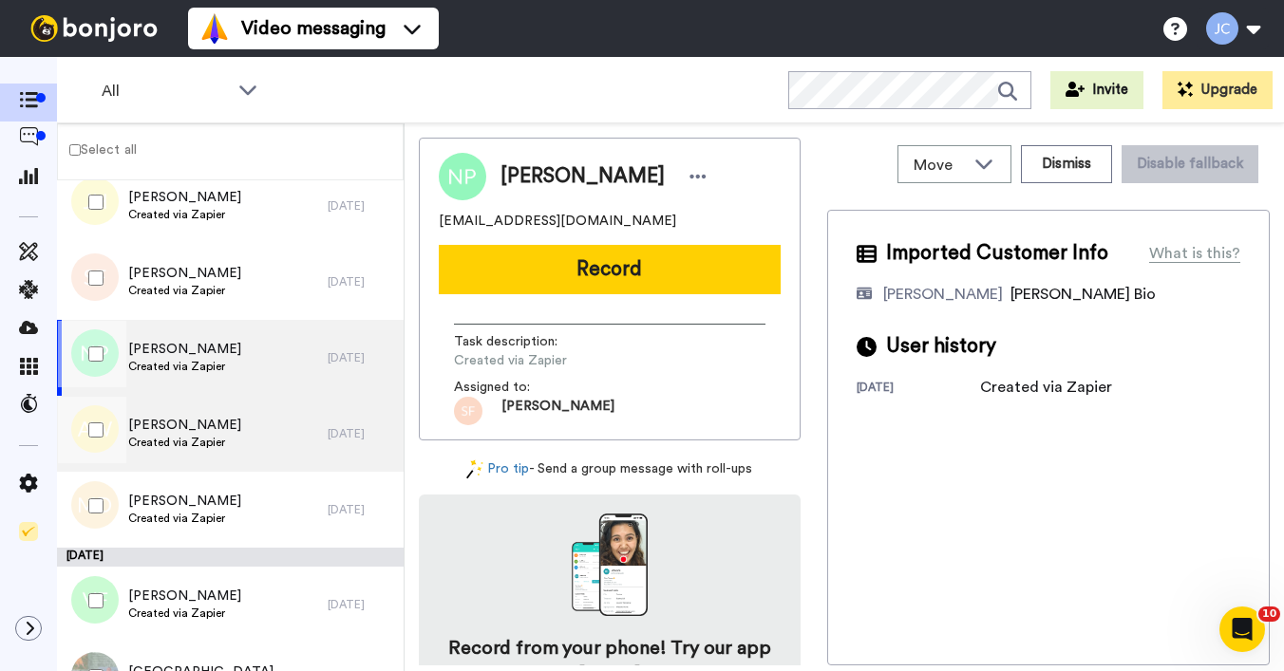
click at [197, 433] on span "[PERSON_NAME]" at bounding box center [184, 425] width 113 height 19
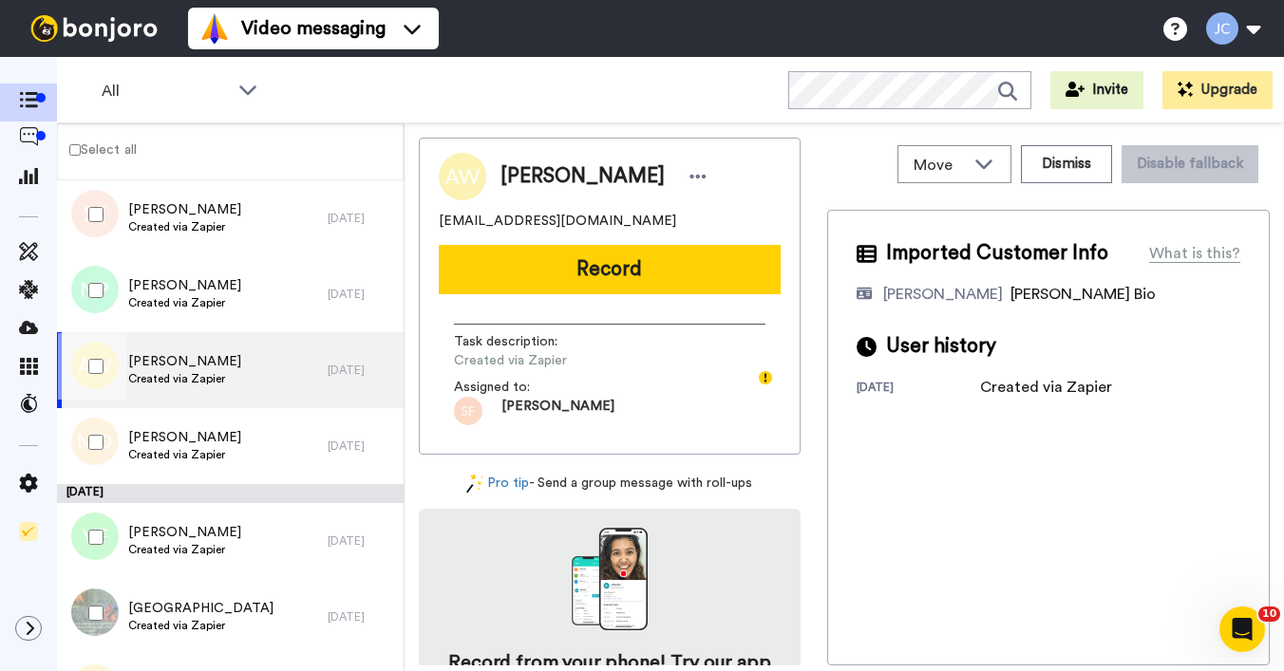
scroll to position [3283, 0]
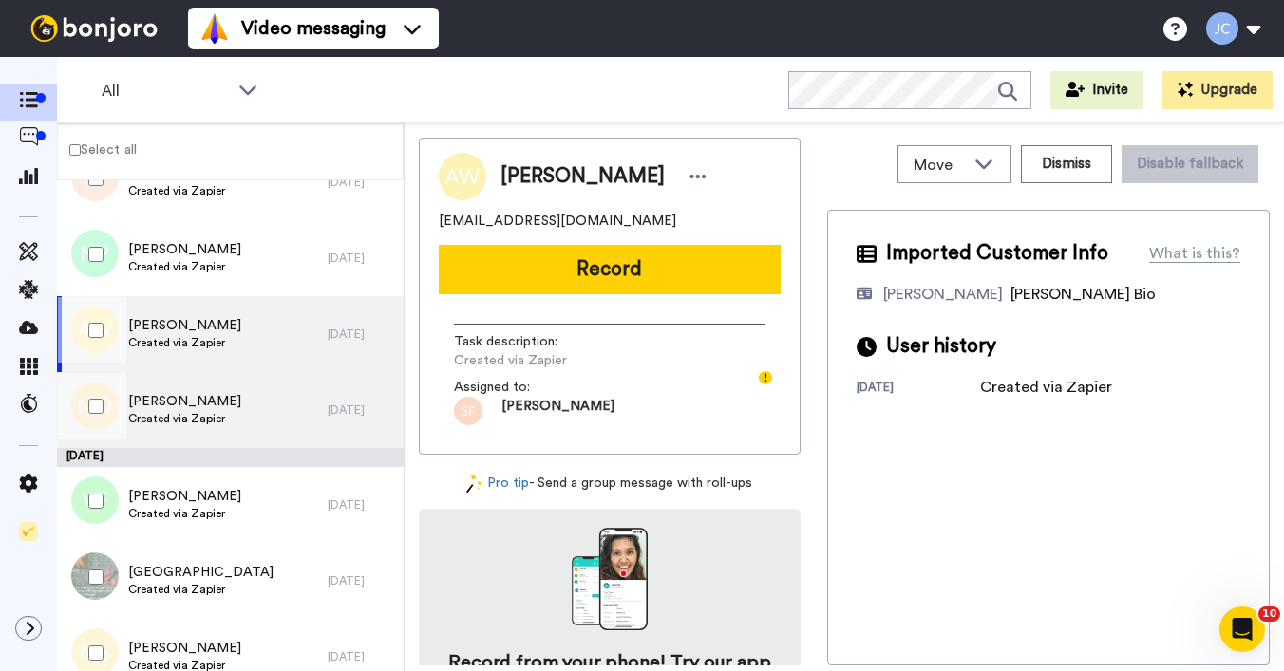
click at [197, 419] on span "Created via Zapier" at bounding box center [184, 418] width 113 height 15
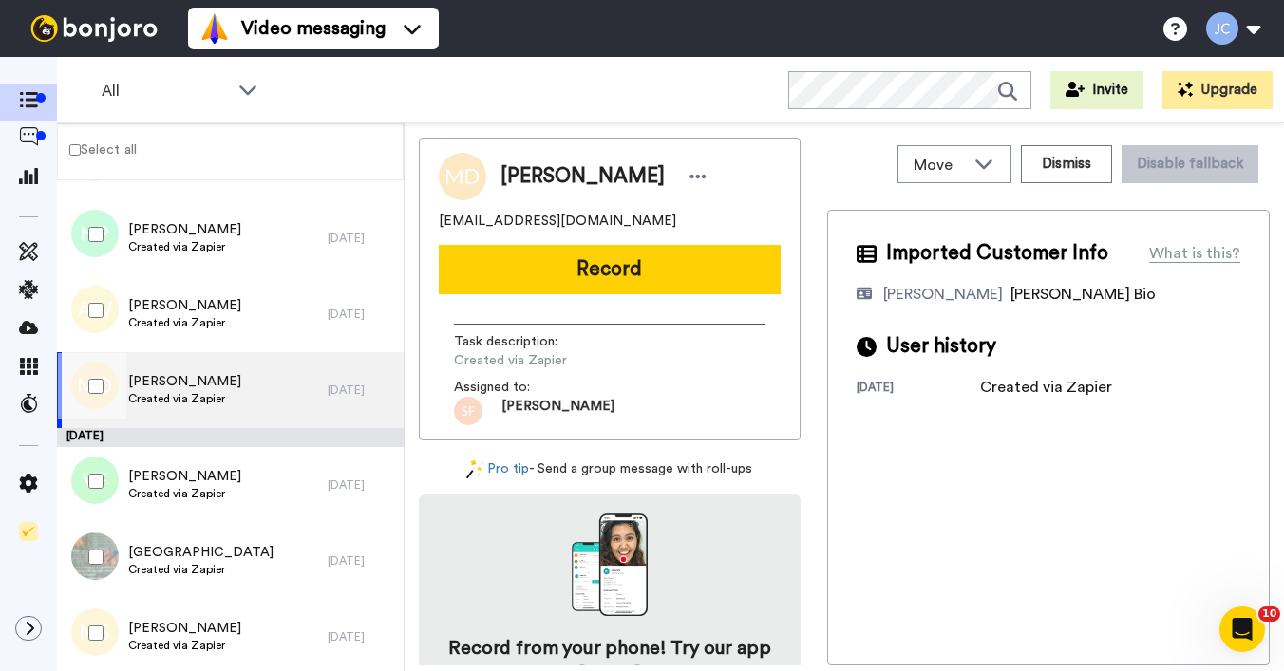
scroll to position [3374, 0]
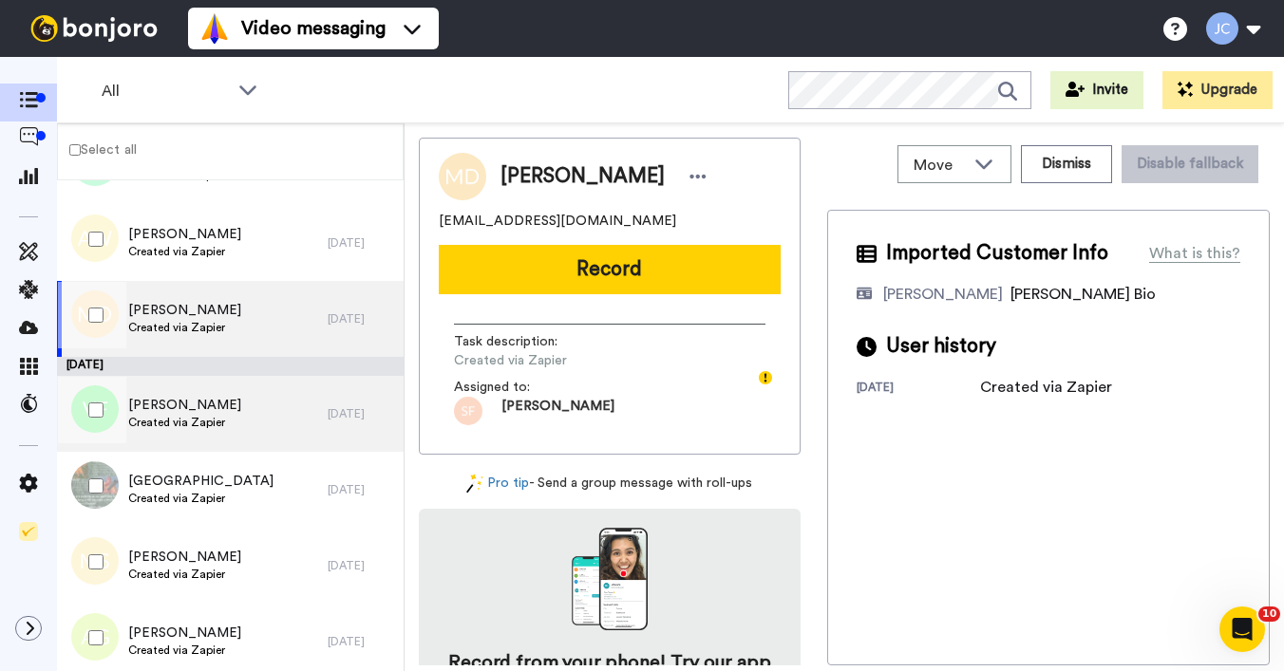
click at [196, 417] on span "Created via Zapier" at bounding box center [184, 422] width 113 height 15
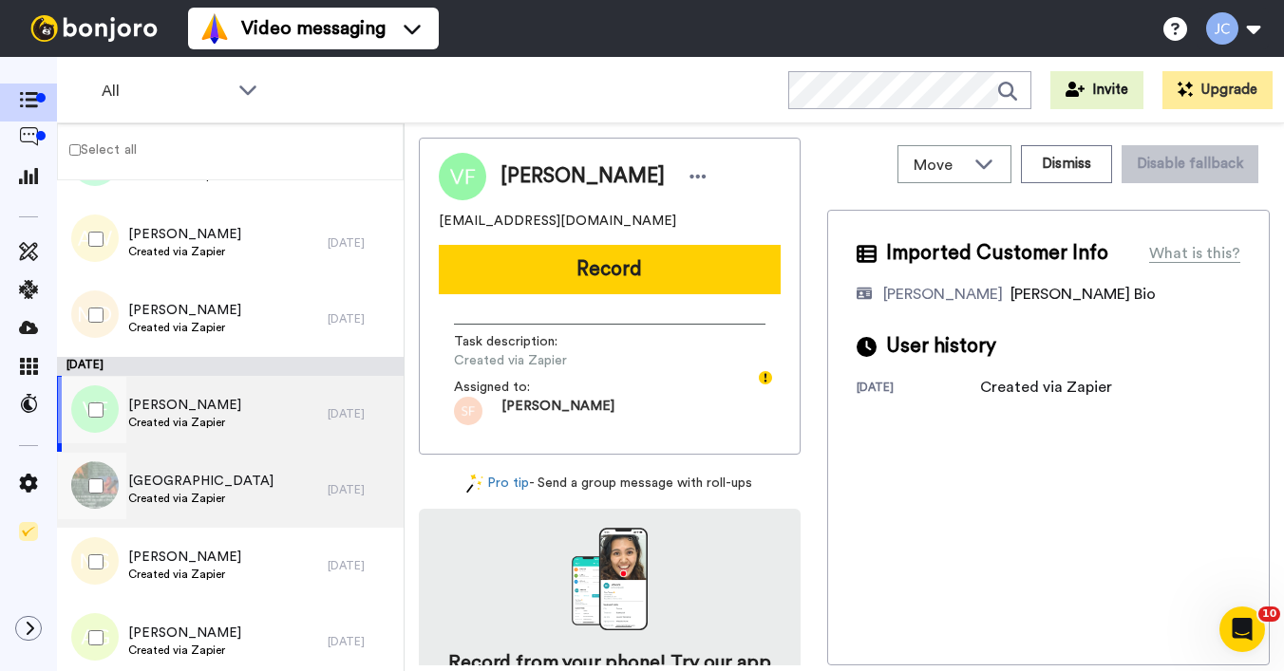
click at [177, 501] on span "Created via Zapier" at bounding box center [200, 498] width 145 height 15
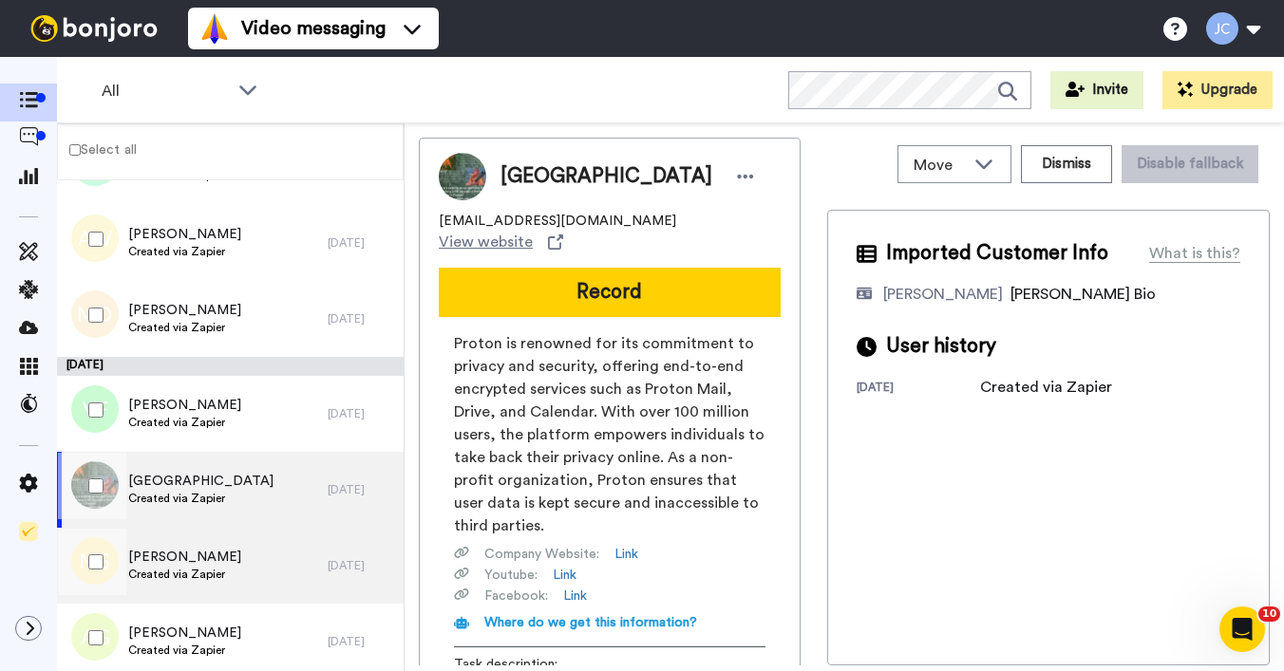
click at [165, 548] on span "[PERSON_NAME]" at bounding box center [184, 557] width 113 height 19
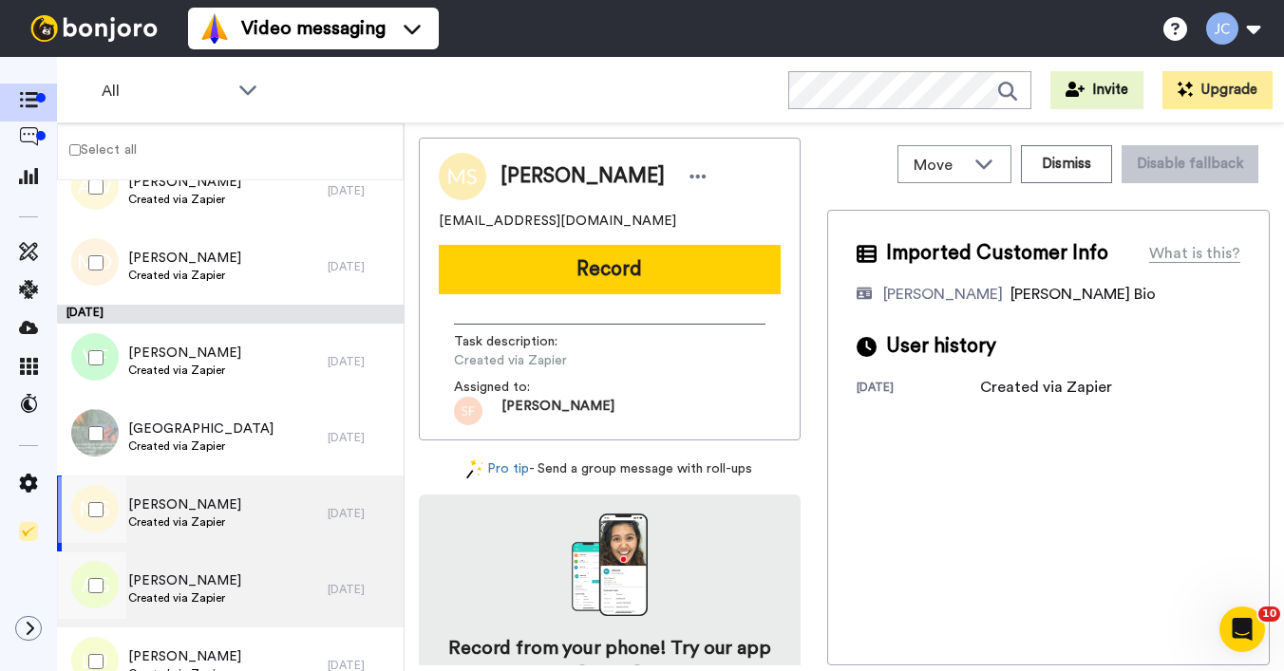
scroll to position [3462, 0]
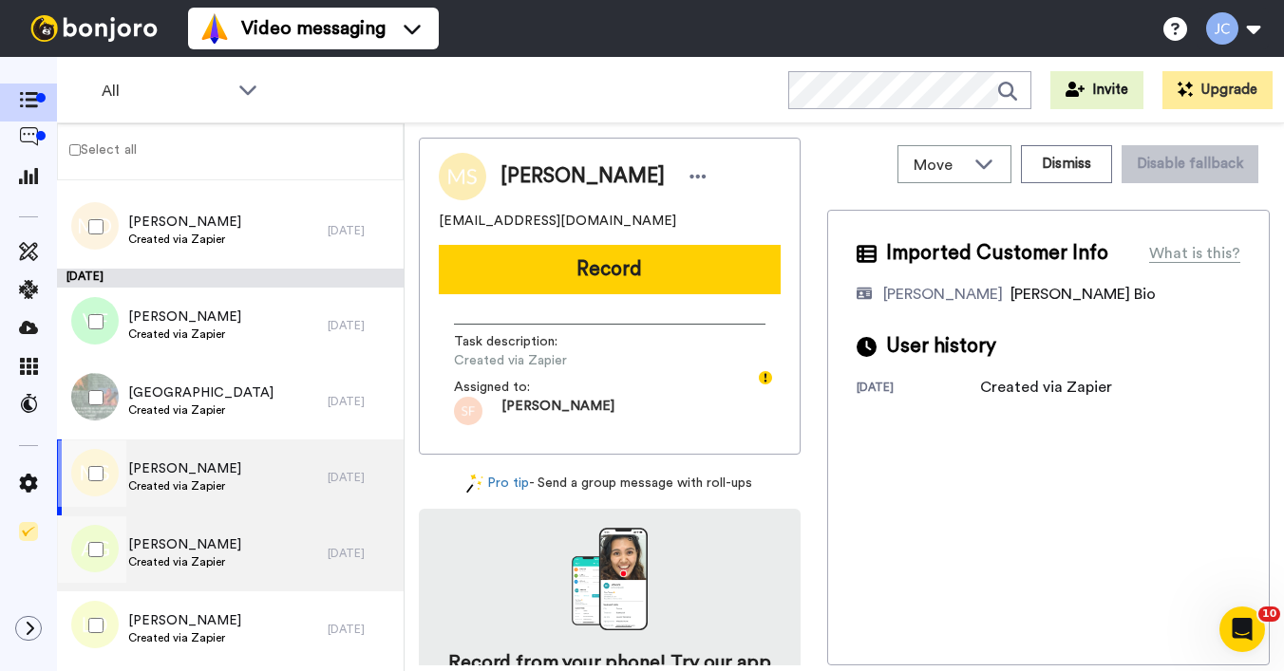
click at [165, 569] on span "Created via Zapier" at bounding box center [184, 561] width 113 height 15
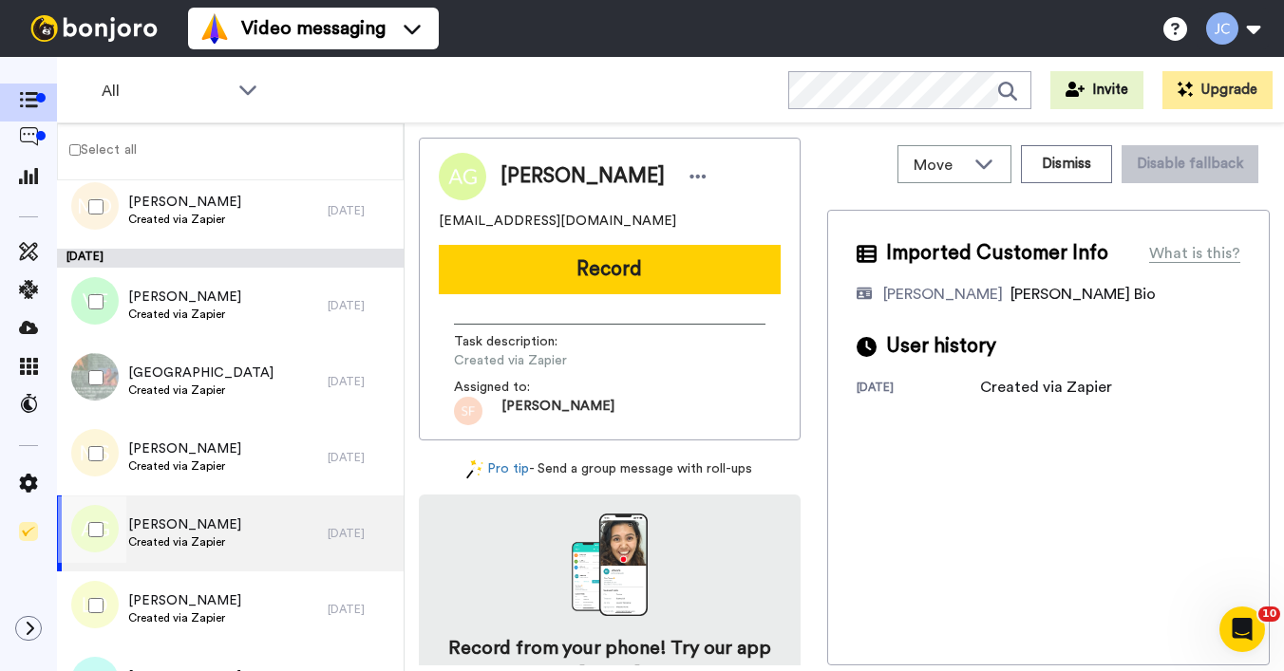
scroll to position [3513, 0]
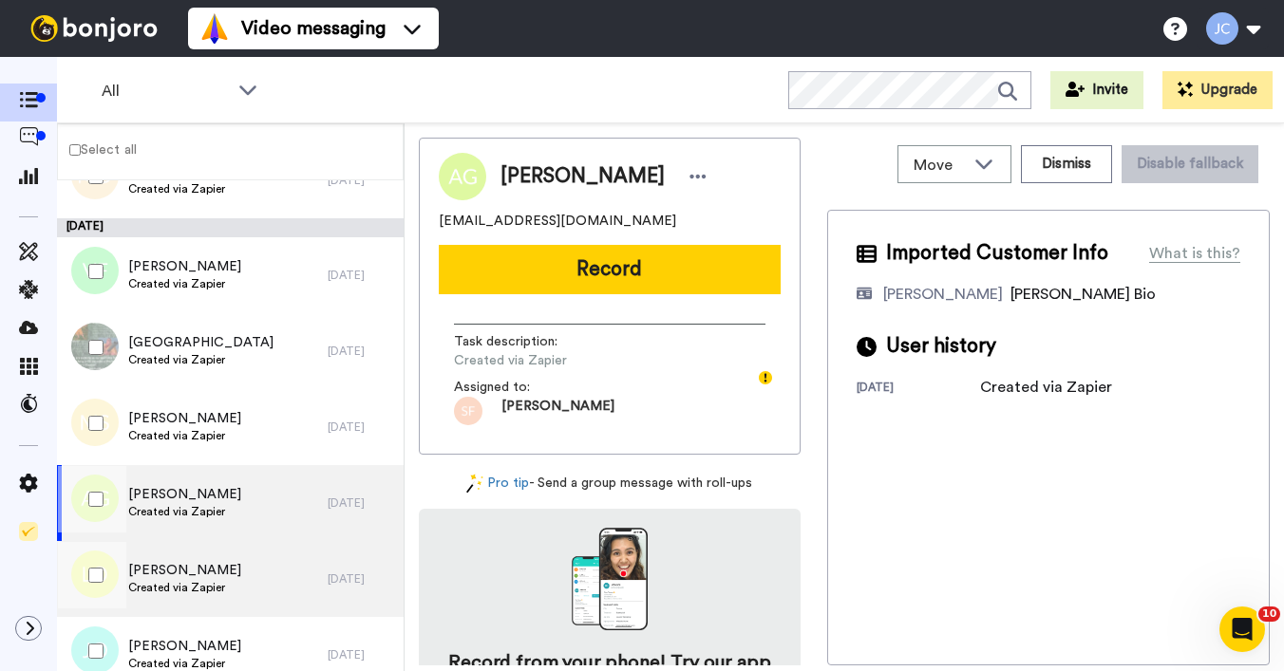
click at [163, 564] on span "[PERSON_NAME]" at bounding box center [184, 570] width 113 height 19
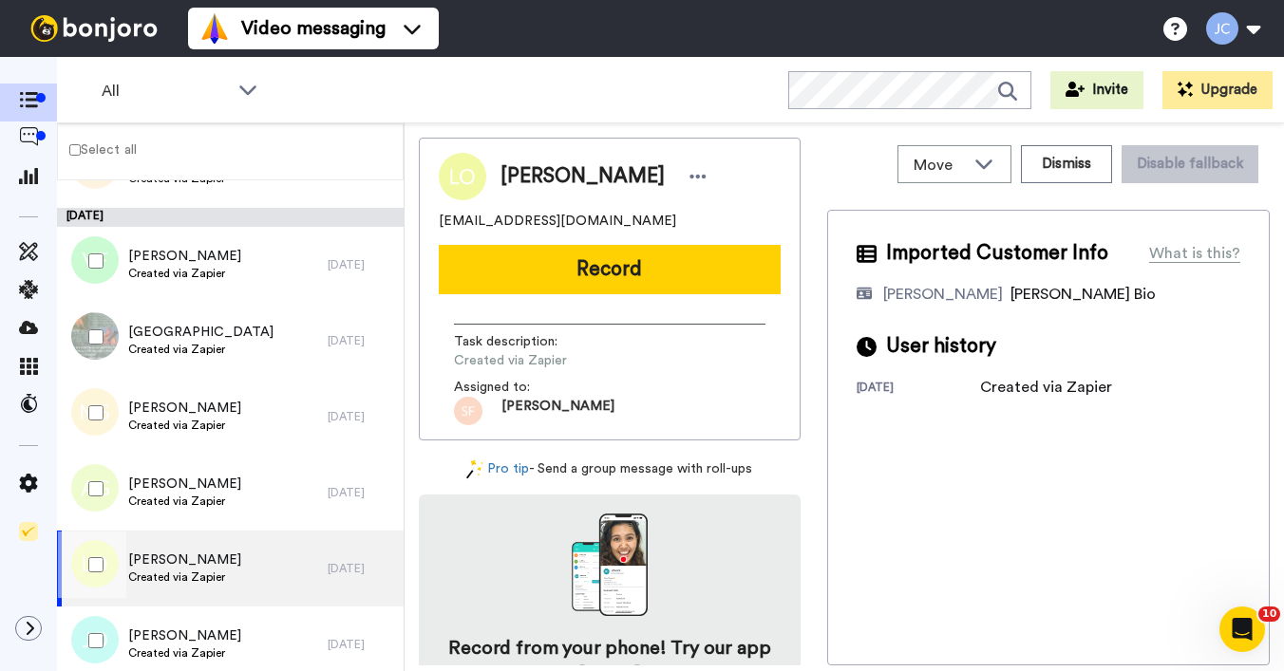
scroll to position [3586, 0]
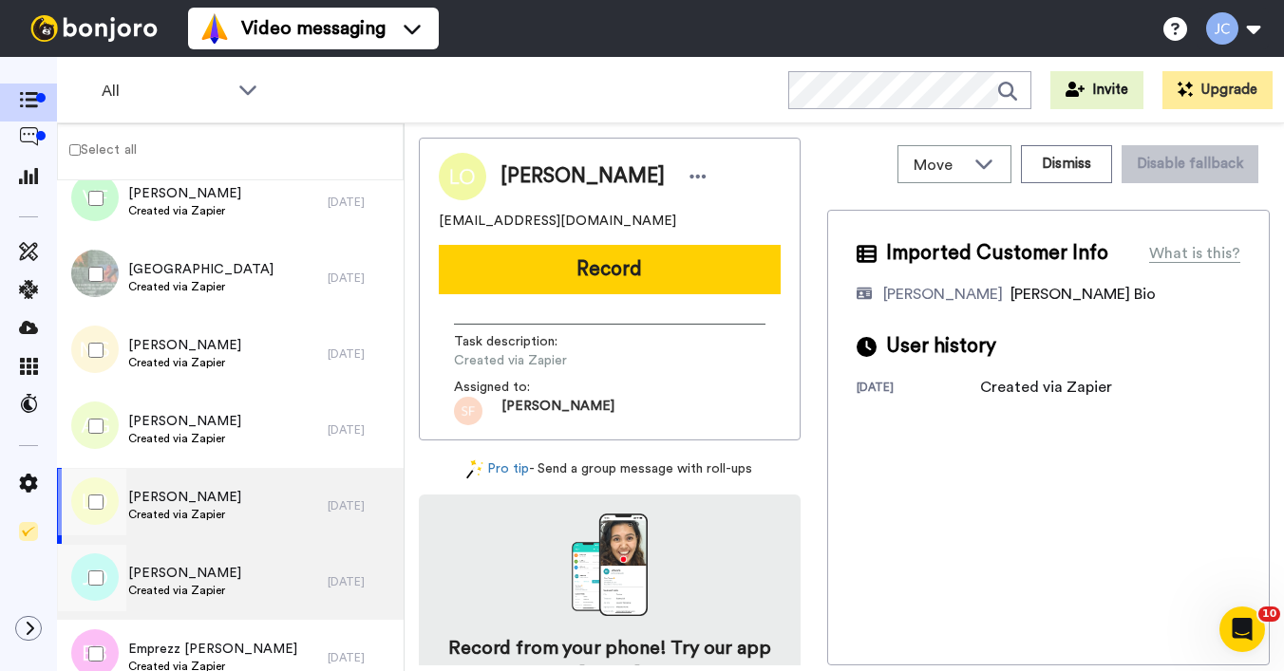
click at [162, 574] on span "[PERSON_NAME]" at bounding box center [184, 573] width 113 height 19
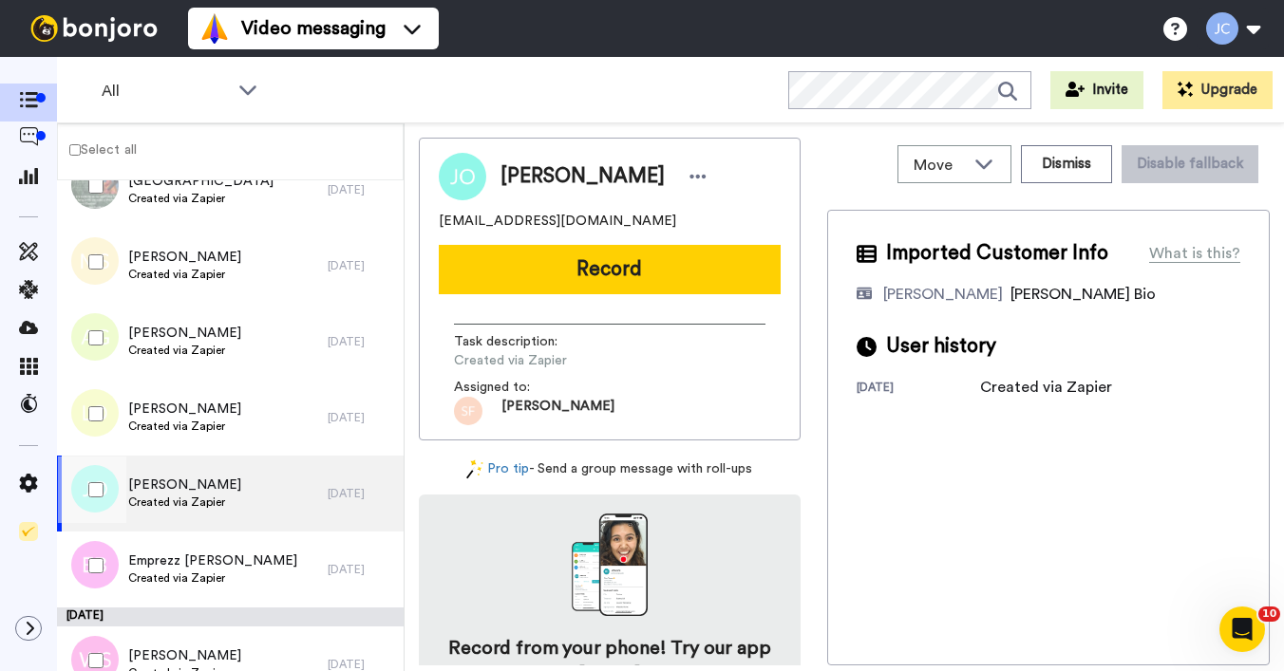
scroll to position [3712, 0]
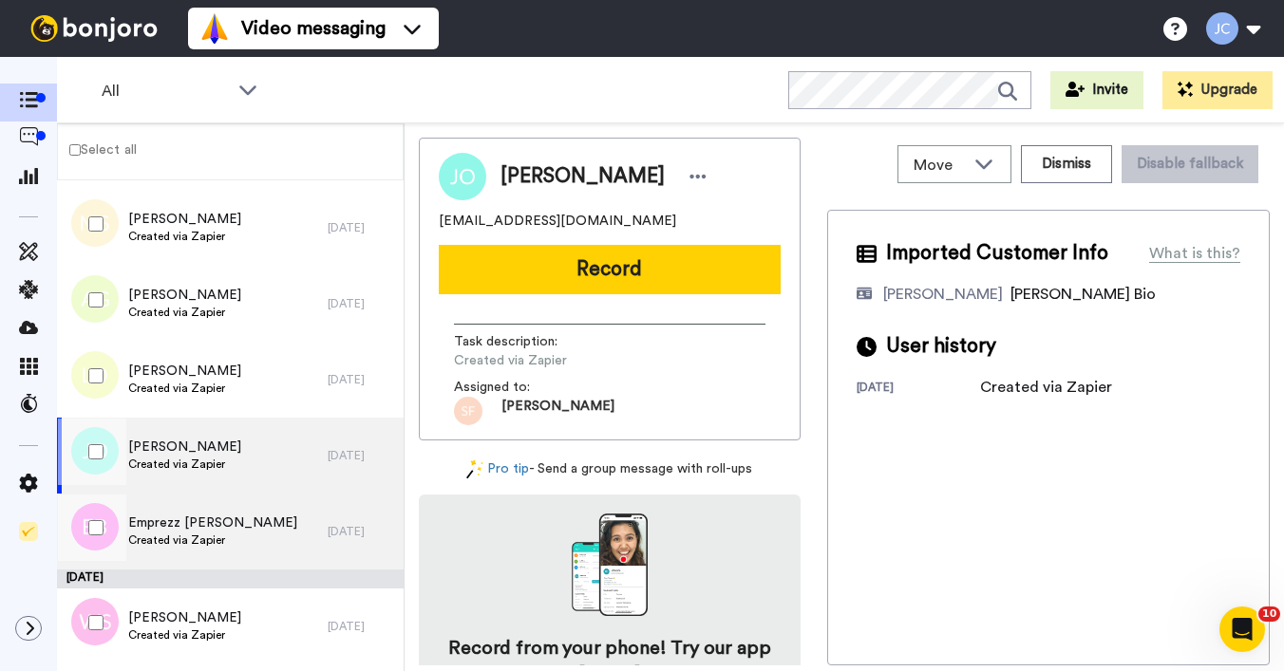
click at [174, 530] on span "Emprezz [PERSON_NAME]" at bounding box center [212, 523] width 169 height 19
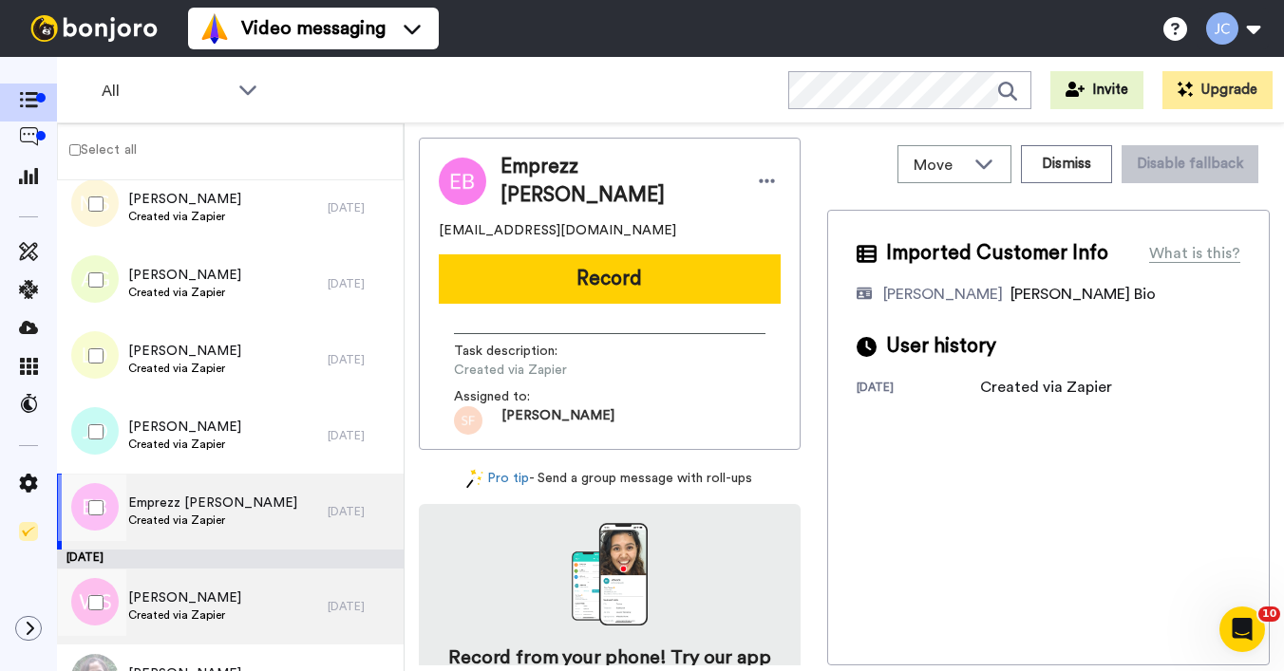
scroll to position [3771, 0]
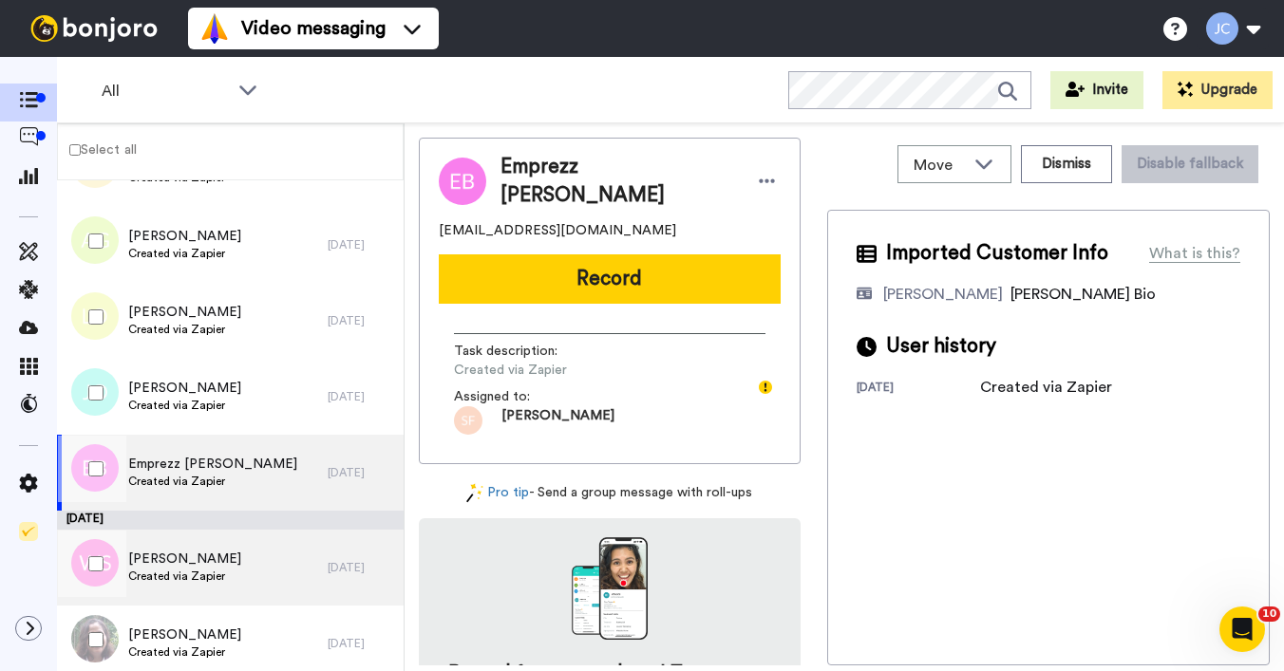
click at [170, 581] on span "Created via Zapier" at bounding box center [184, 576] width 113 height 15
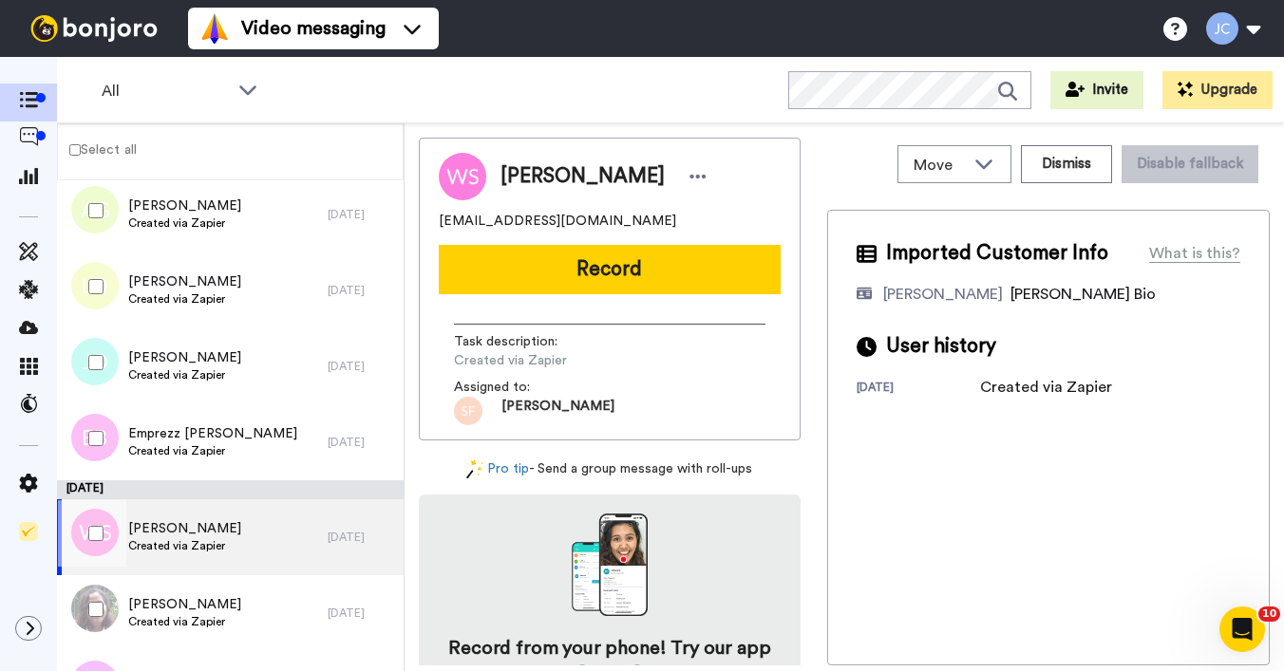
scroll to position [3831, 0]
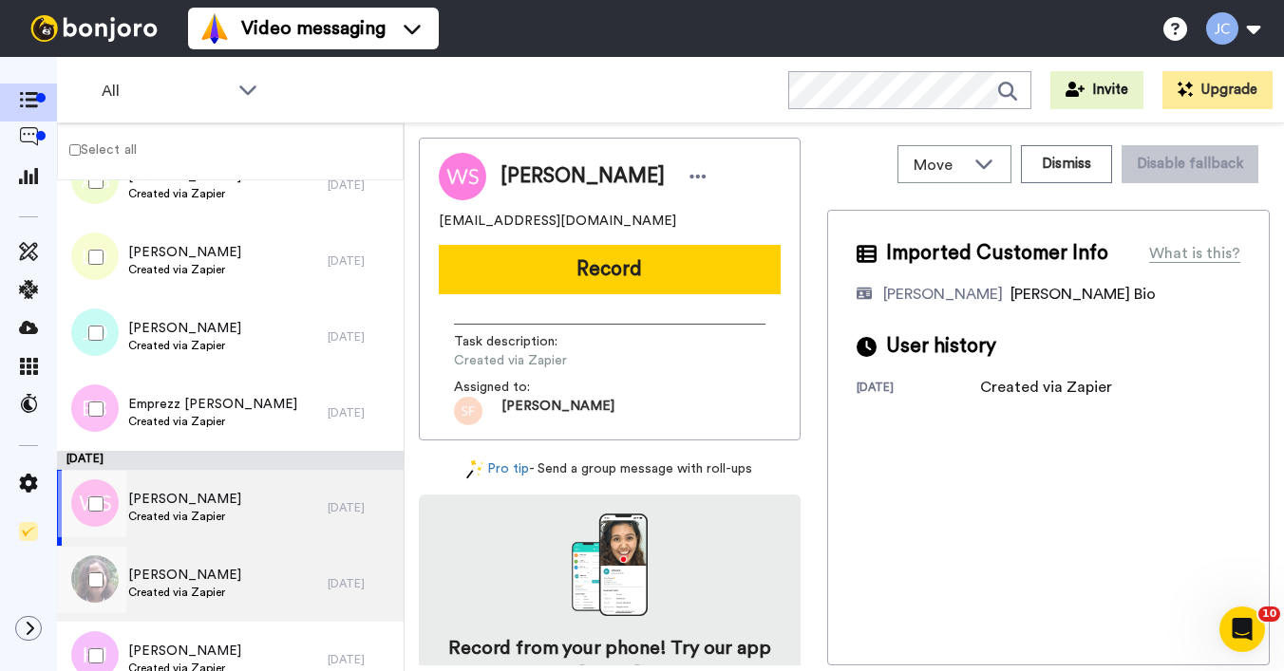
click at [167, 575] on span "[PERSON_NAME]" at bounding box center [184, 575] width 113 height 19
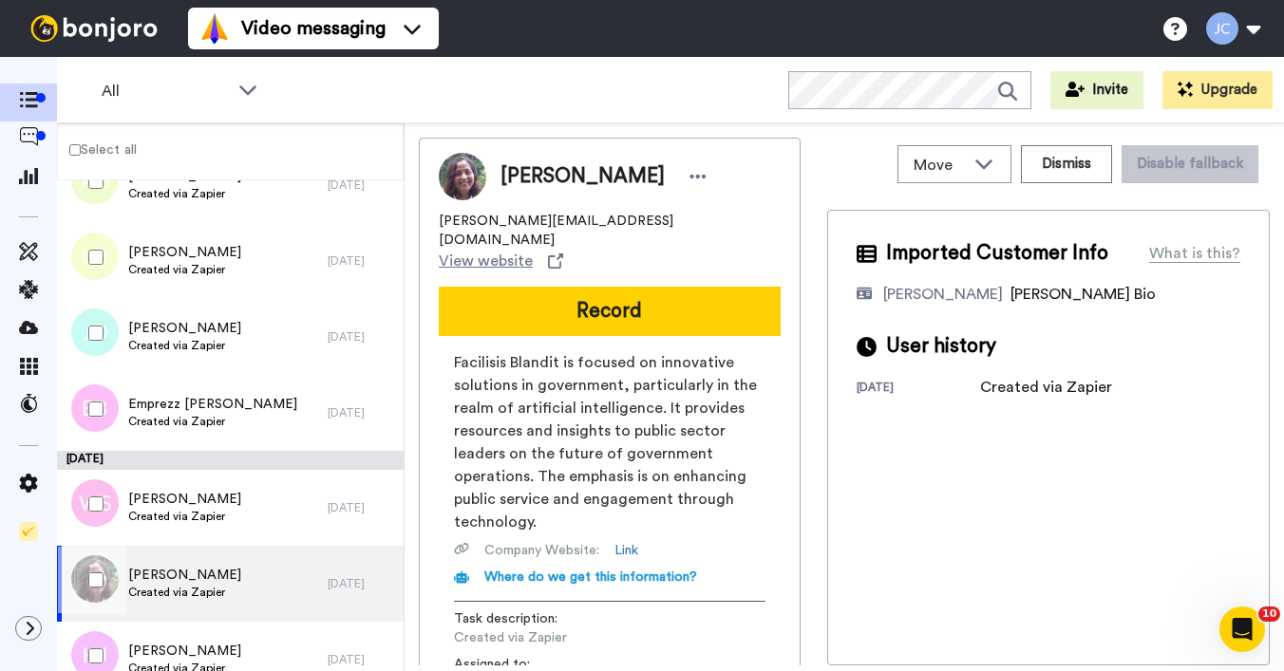
scroll to position [3865, 0]
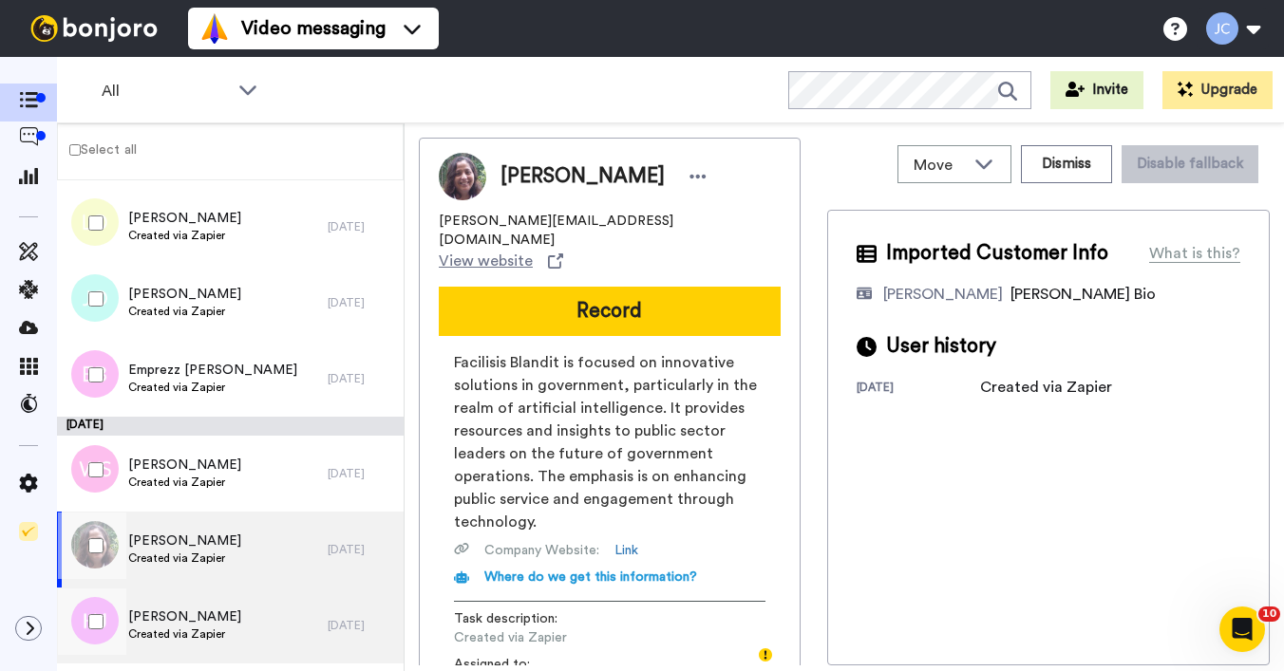
click at [174, 604] on div "[PERSON_NAME] Created via Zapier" at bounding box center [192, 626] width 271 height 76
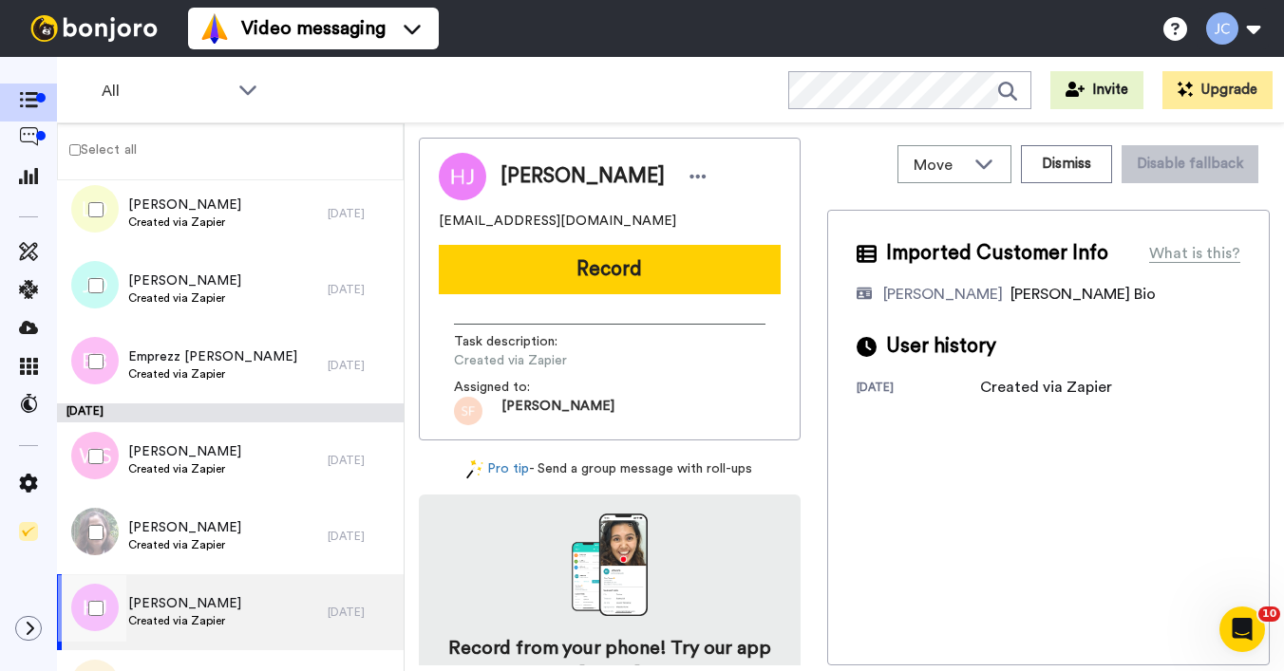
scroll to position [3965, 0]
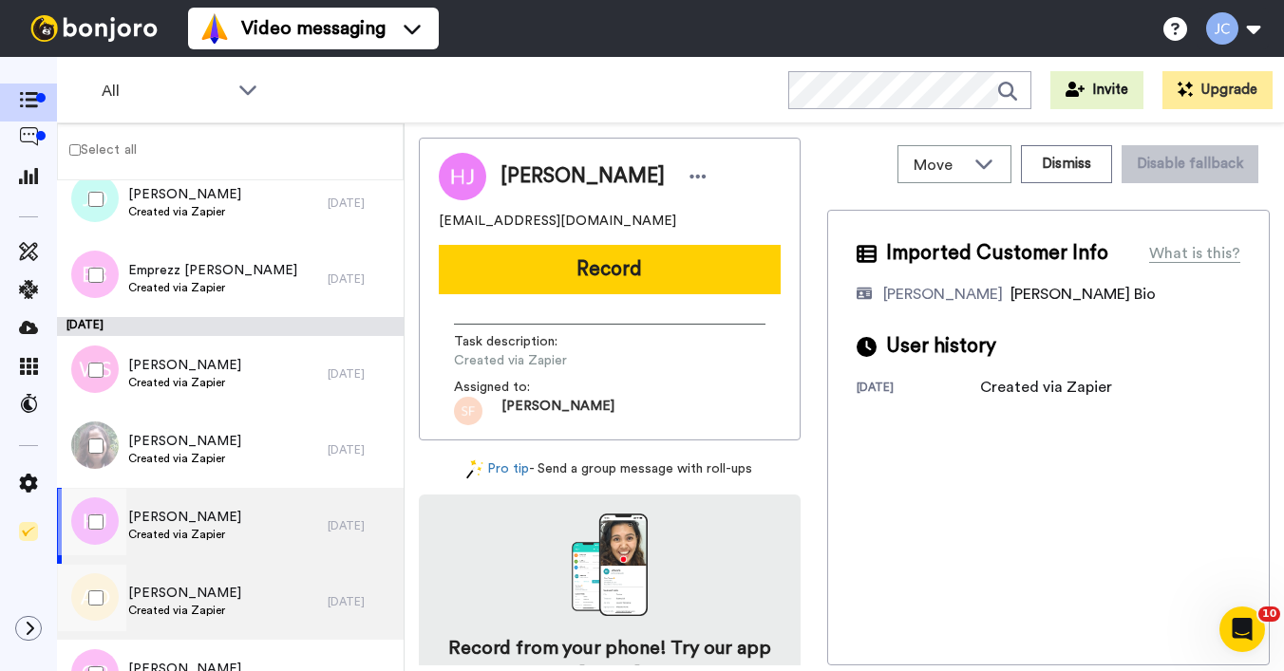
click at [176, 593] on span "[PERSON_NAME]" at bounding box center [184, 593] width 113 height 19
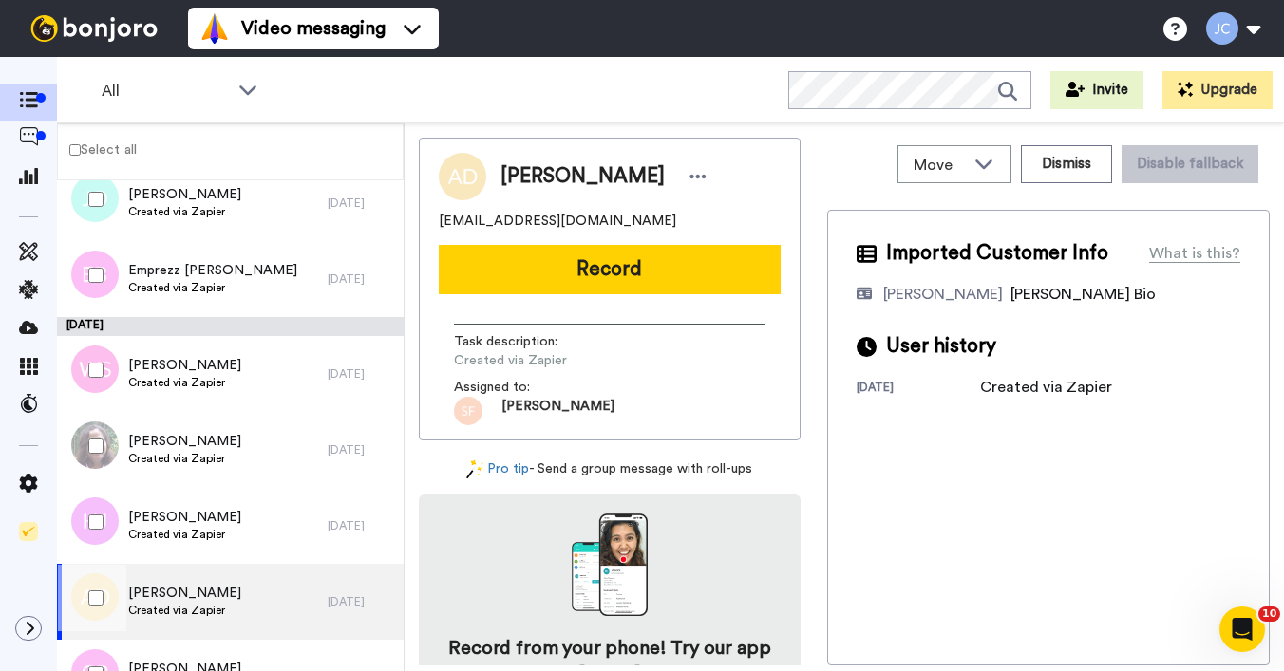
scroll to position [4139, 0]
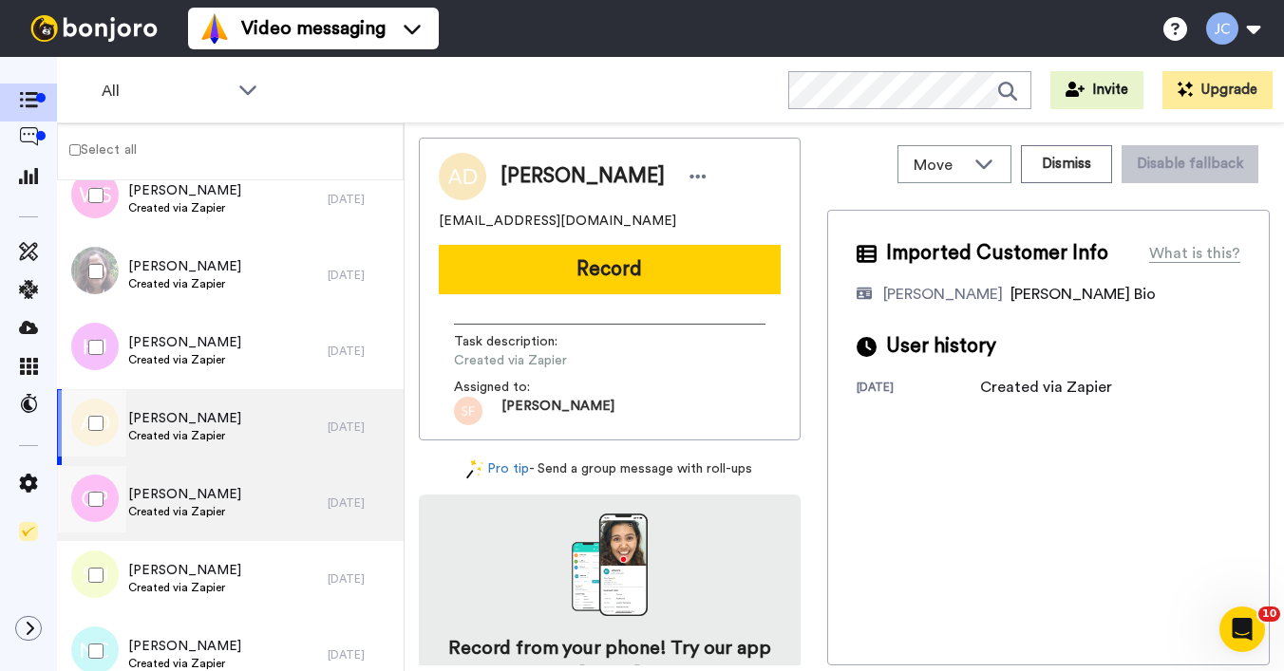
click at [180, 524] on div "[PERSON_NAME] Created via Zapier" at bounding box center [192, 503] width 271 height 76
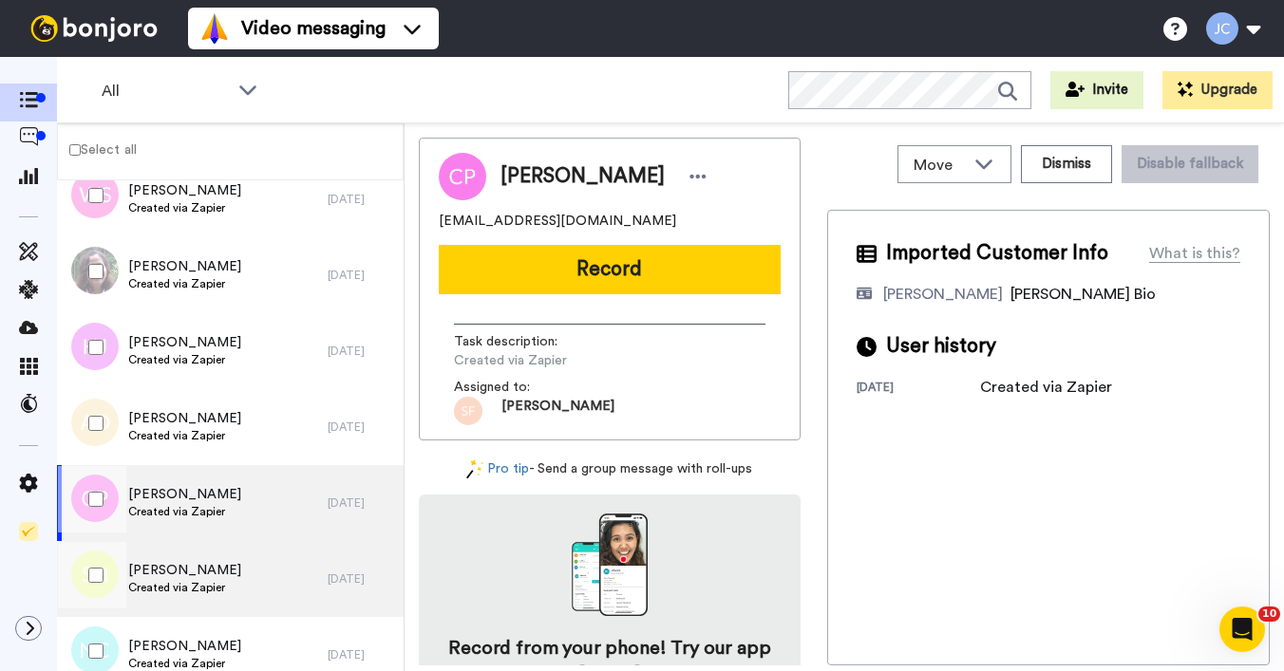
click at [178, 563] on span "[PERSON_NAME]" at bounding box center [184, 570] width 113 height 19
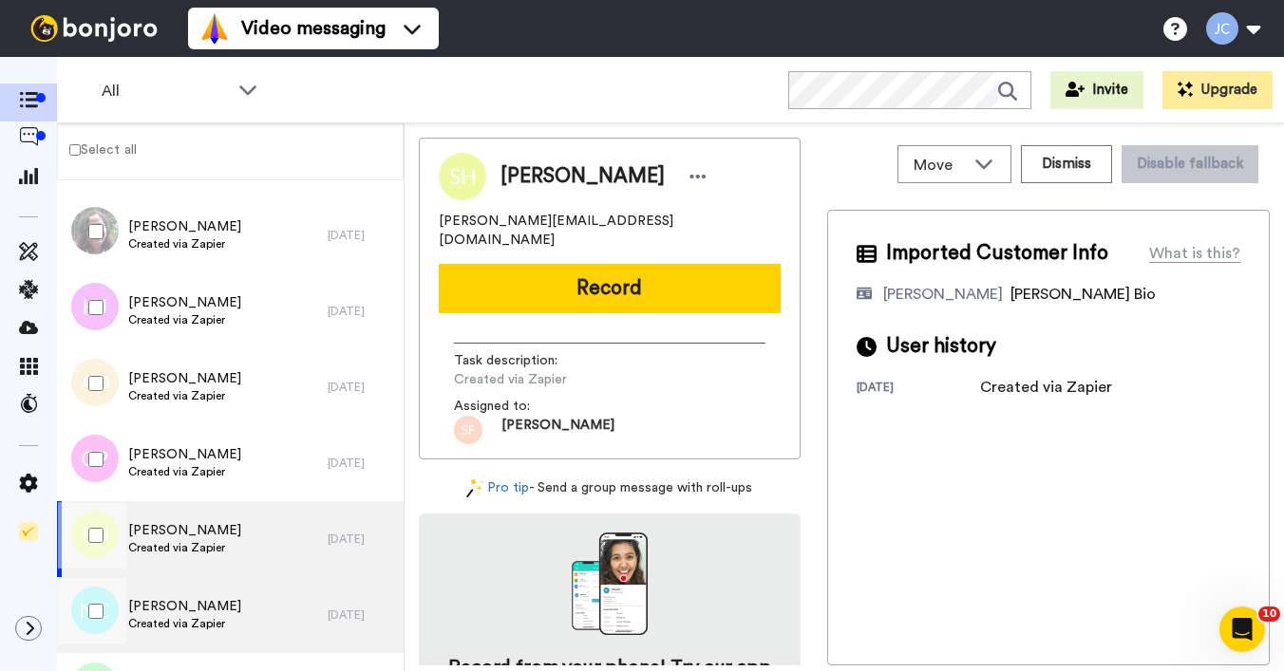
scroll to position [4266, 0]
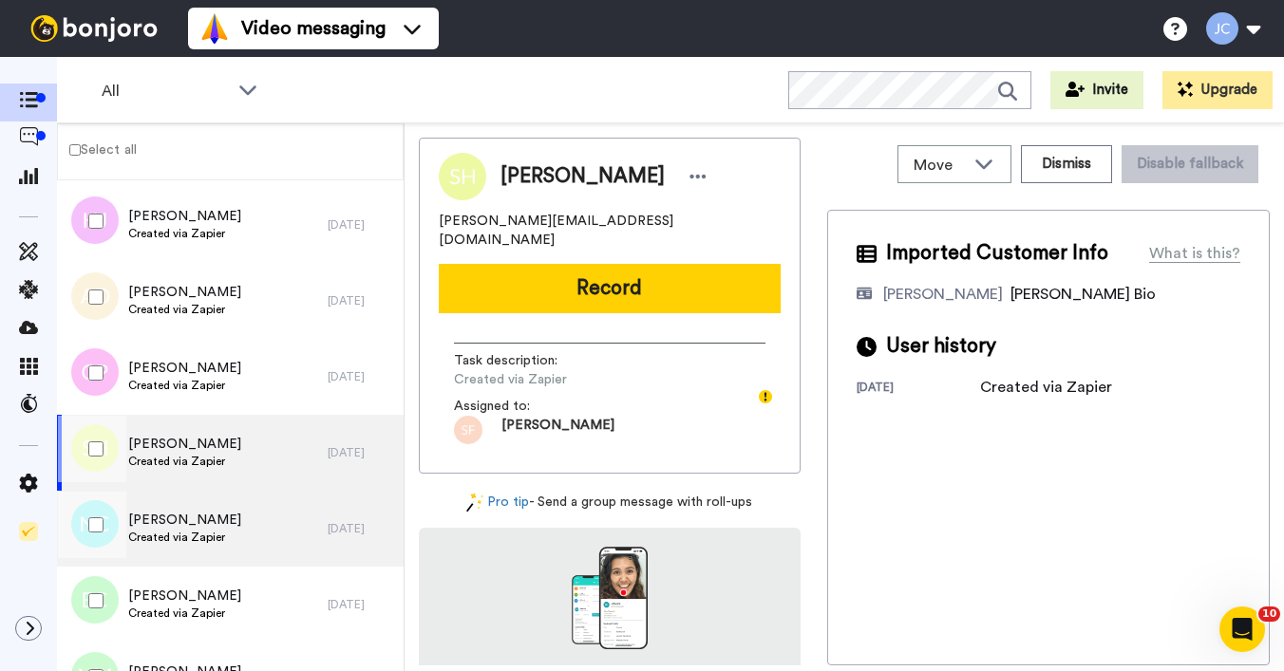
click at [178, 547] on div "[PERSON_NAME] Created via Zapier" at bounding box center [192, 529] width 271 height 76
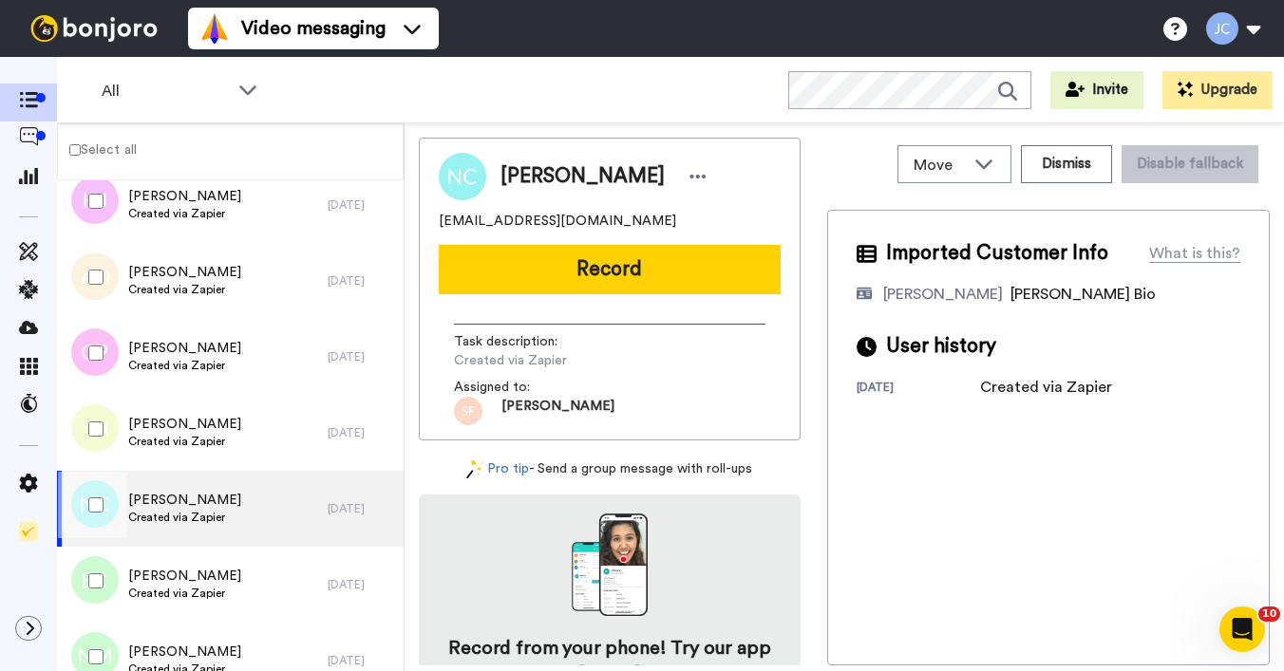
scroll to position [4379, 0]
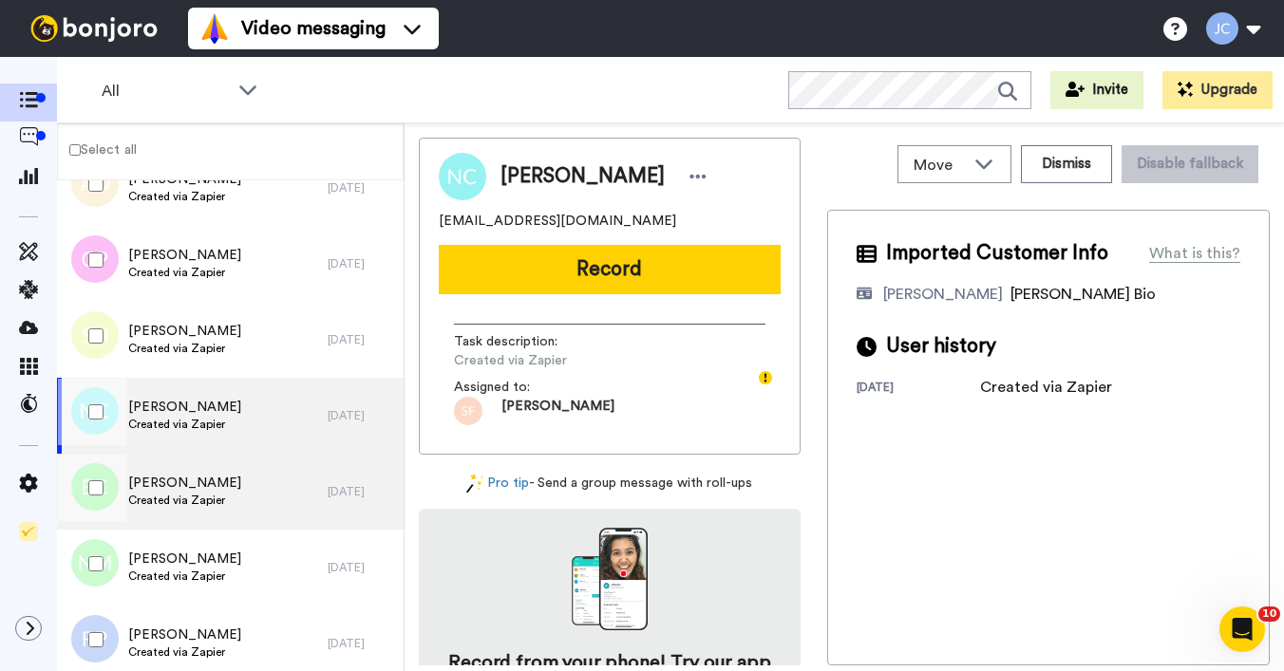
click at [185, 500] on span "Created via Zapier" at bounding box center [184, 500] width 113 height 15
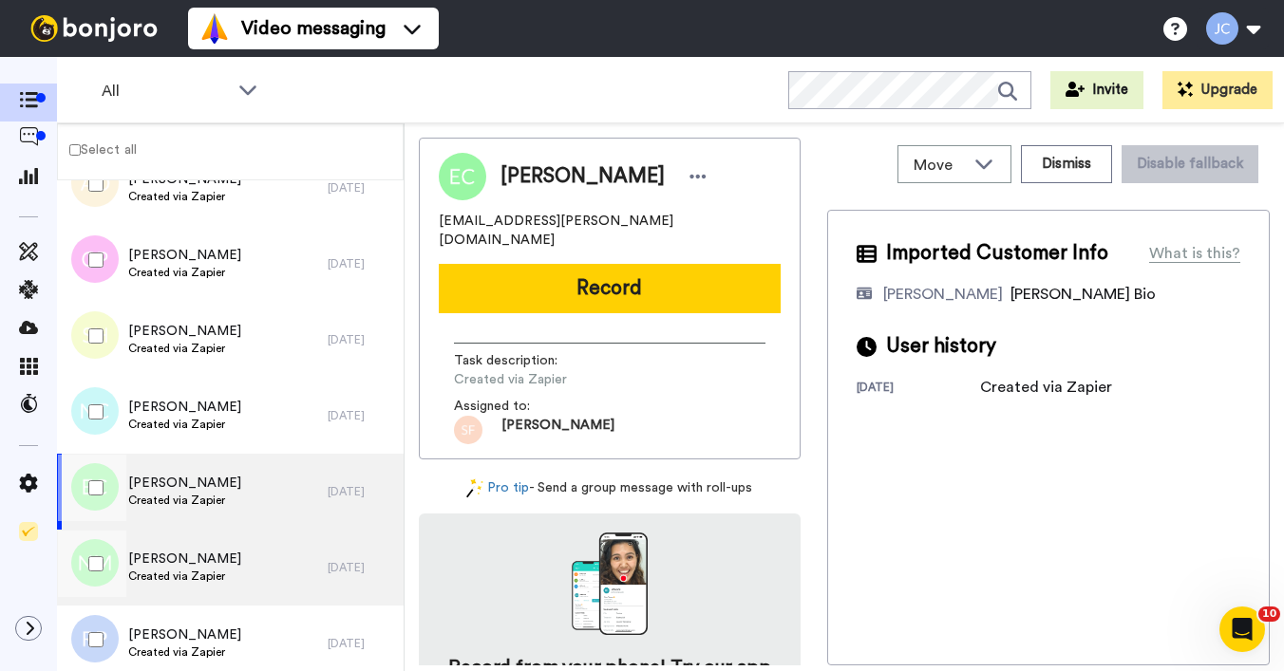
click at [173, 559] on span "[PERSON_NAME]" at bounding box center [184, 559] width 113 height 19
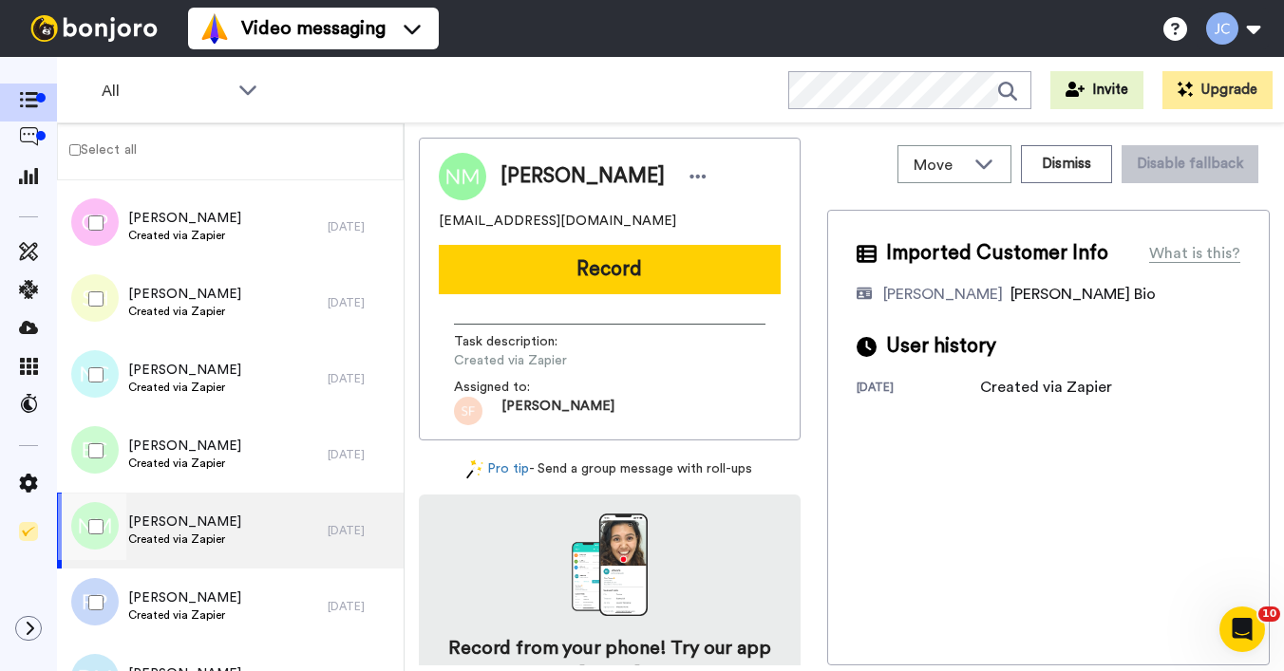
scroll to position [4465, 0]
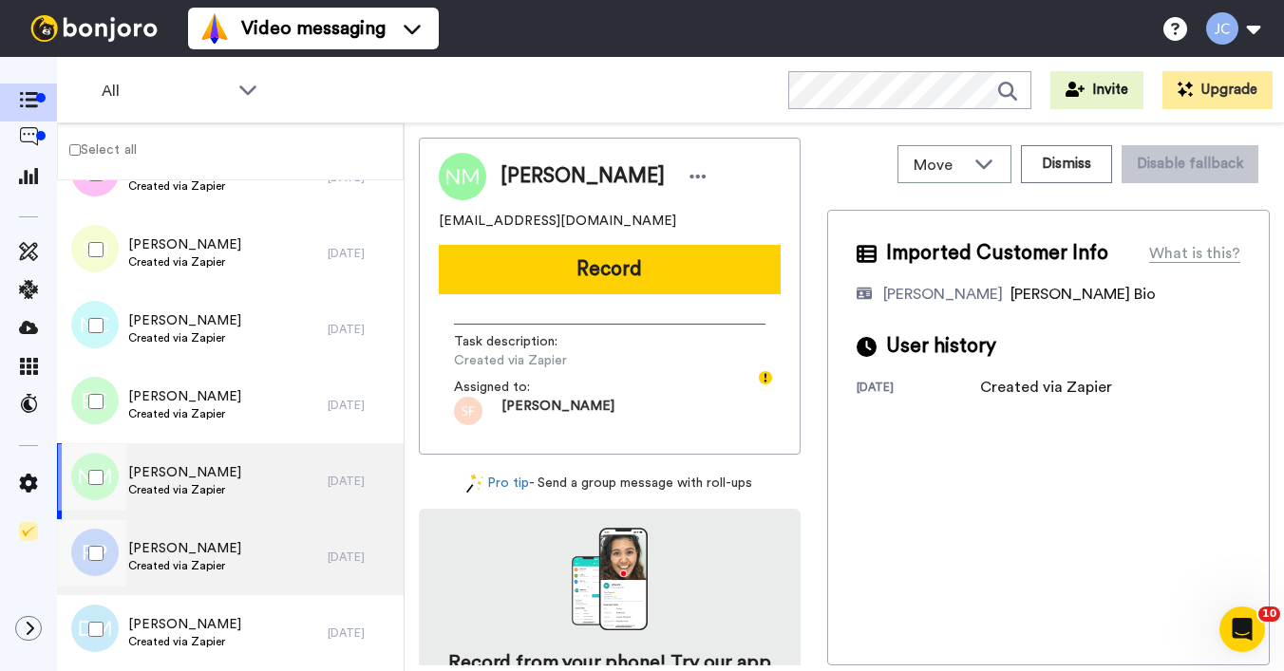
click at [170, 553] on span "[PERSON_NAME]" at bounding box center [184, 548] width 113 height 19
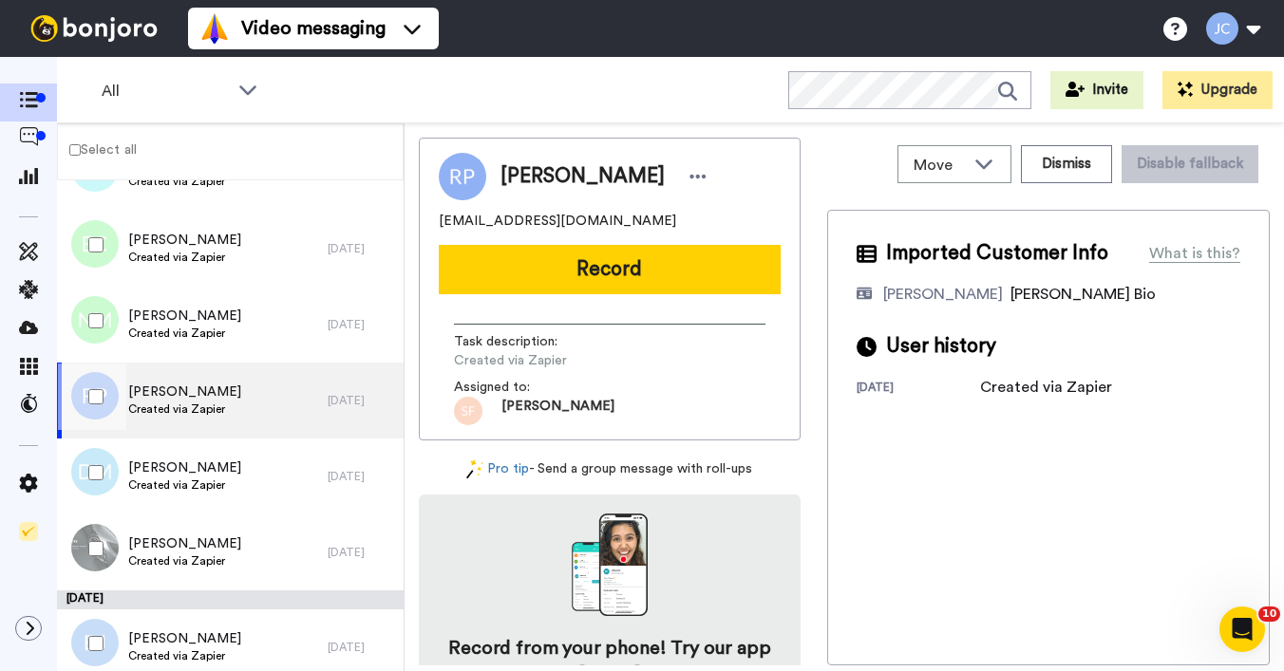
scroll to position [4625, 0]
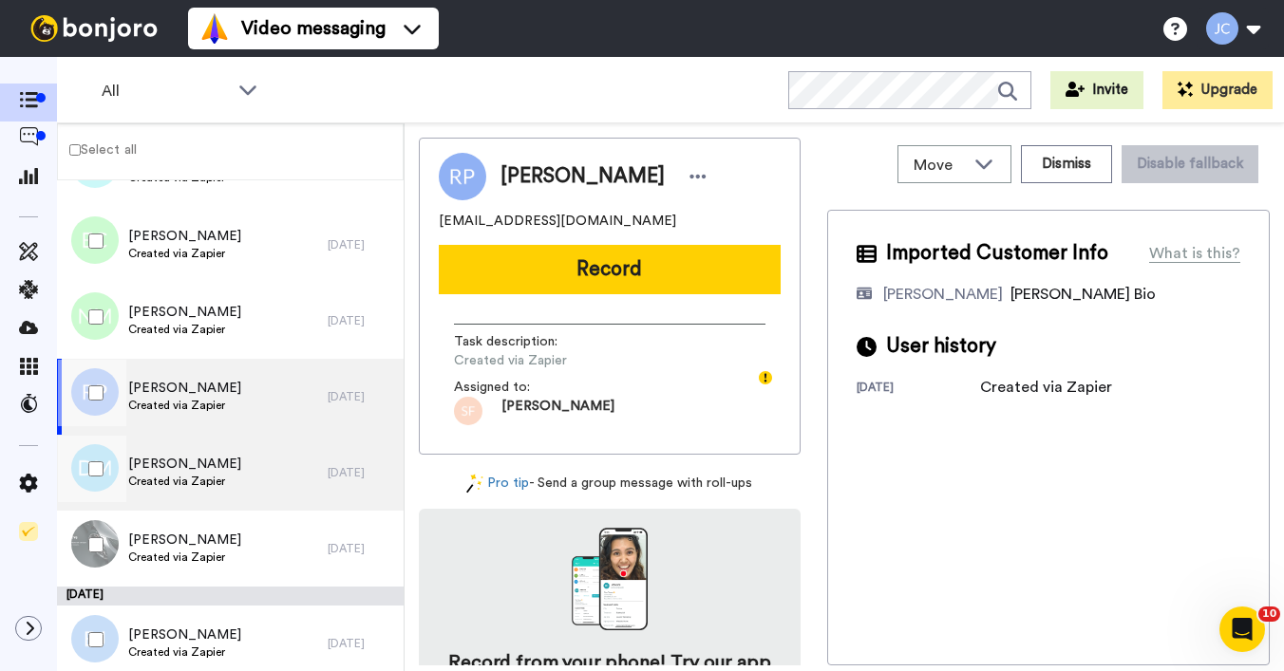
click at [173, 484] on span "Created via Zapier" at bounding box center [184, 481] width 113 height 15
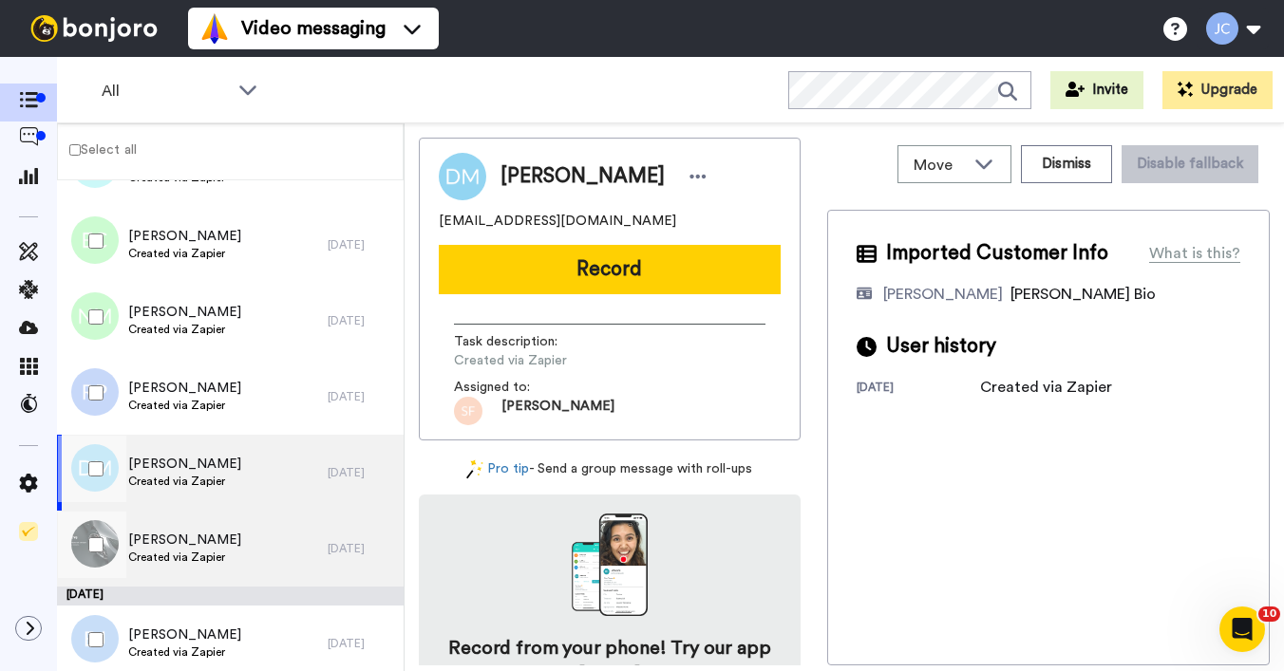
click at [168, 562] on span "Created via Zapier" at bounding box center [184, 557] width 113 height 15
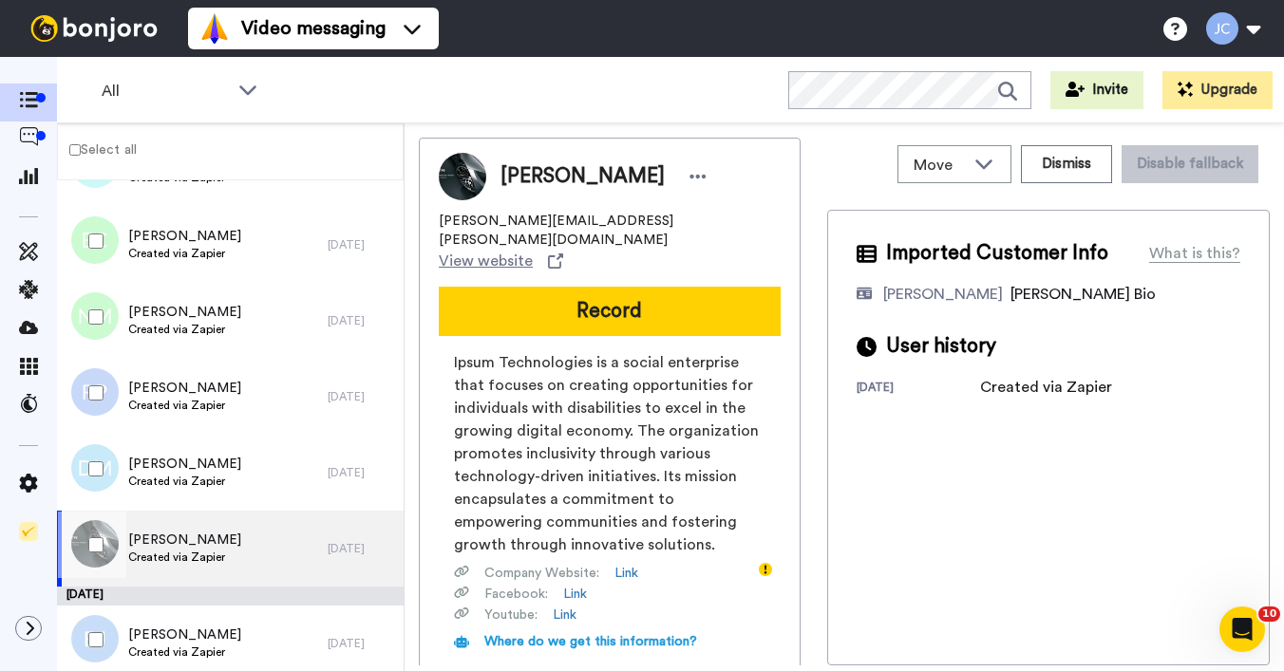
scroll to position [4757, 0]
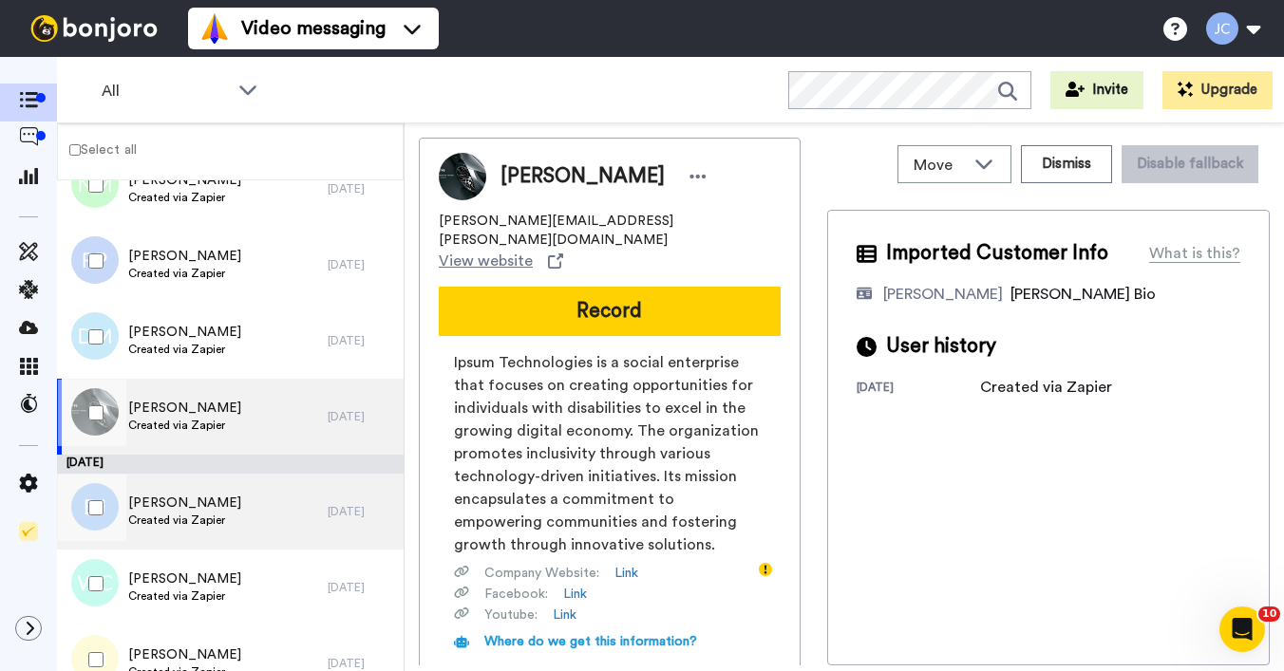
click at [214, 501] on span "[PERSON_NAME]" at bounding box center [184, 503] width 113 height 19
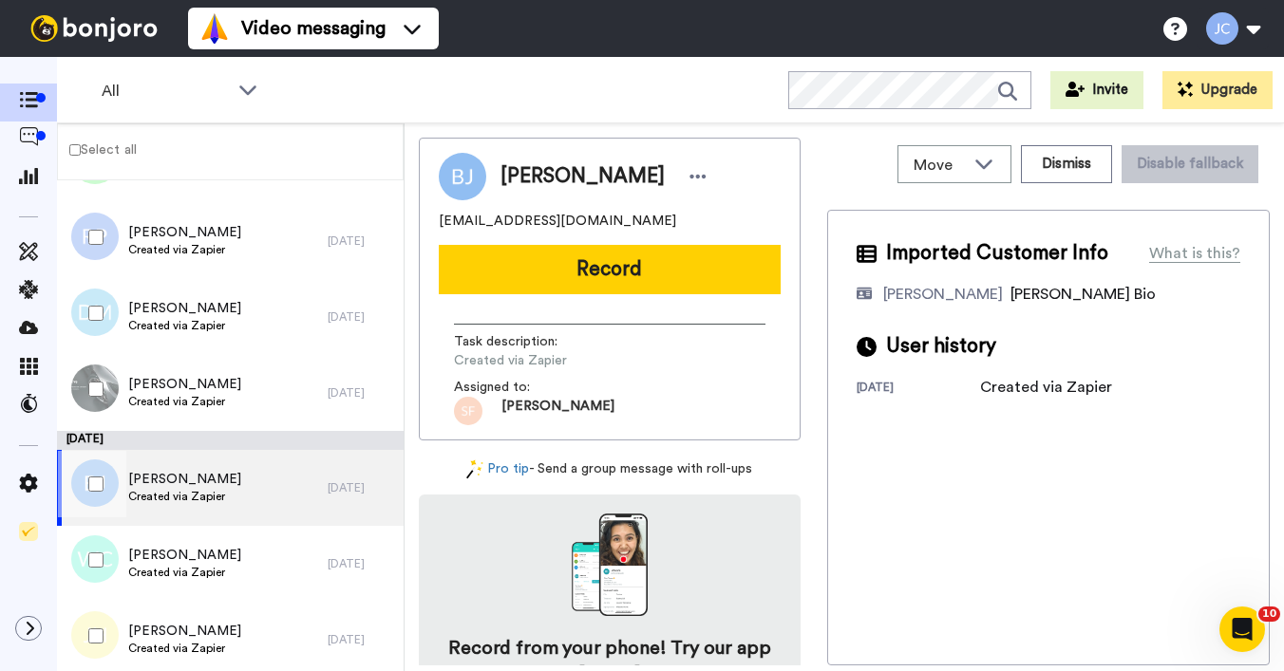
scroll to position [4817, 0]
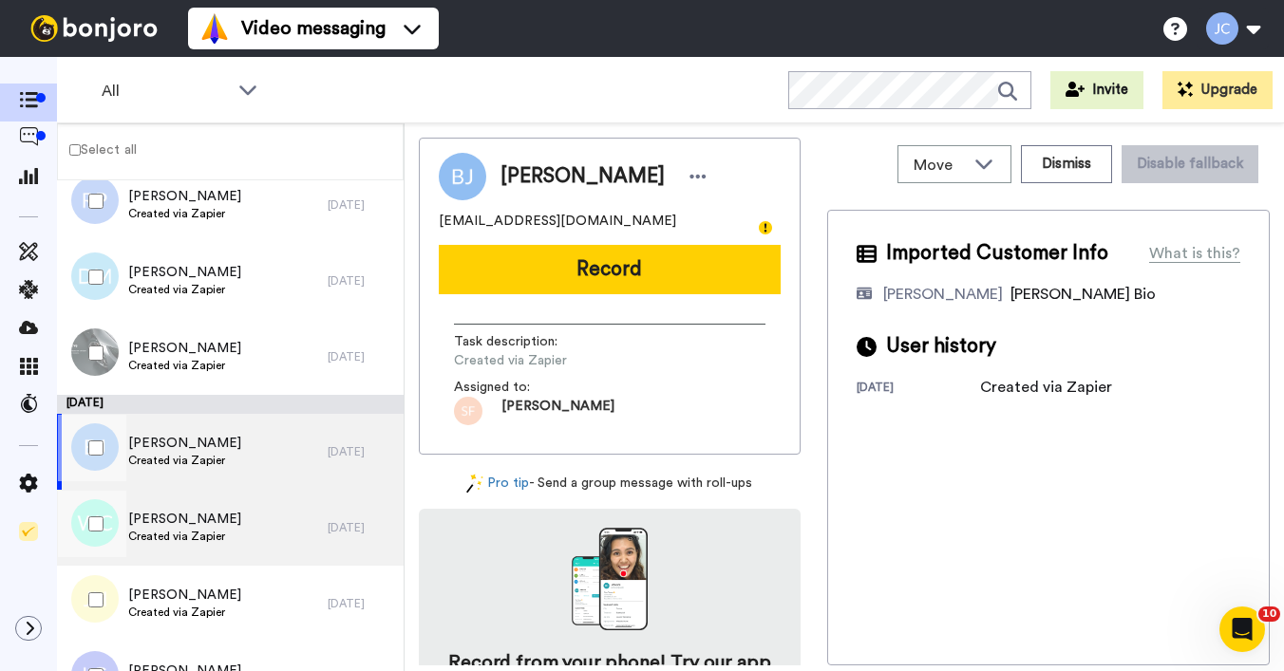
click at [210, 525] on span "[PERSON_NAME]" at bounding box center [184, 519] width 113 height 19
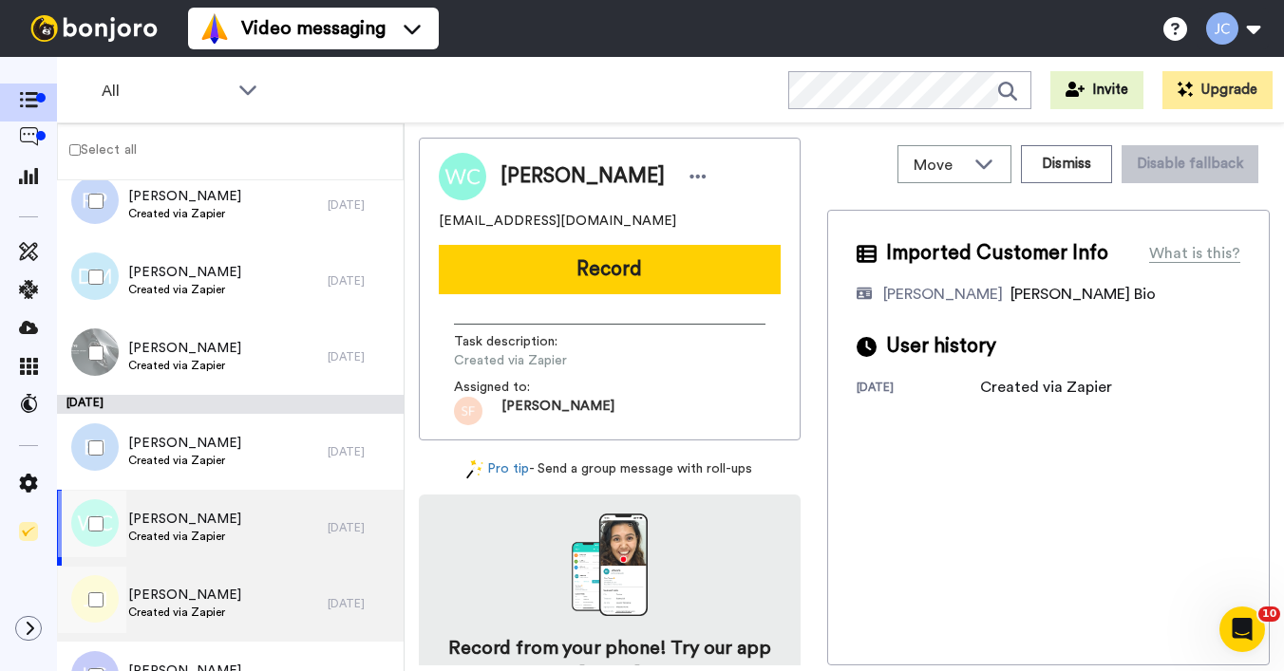
click at [190, 591] on span "[PERSON_NAME]" at bounding box center [184, 595] width 113 height 19
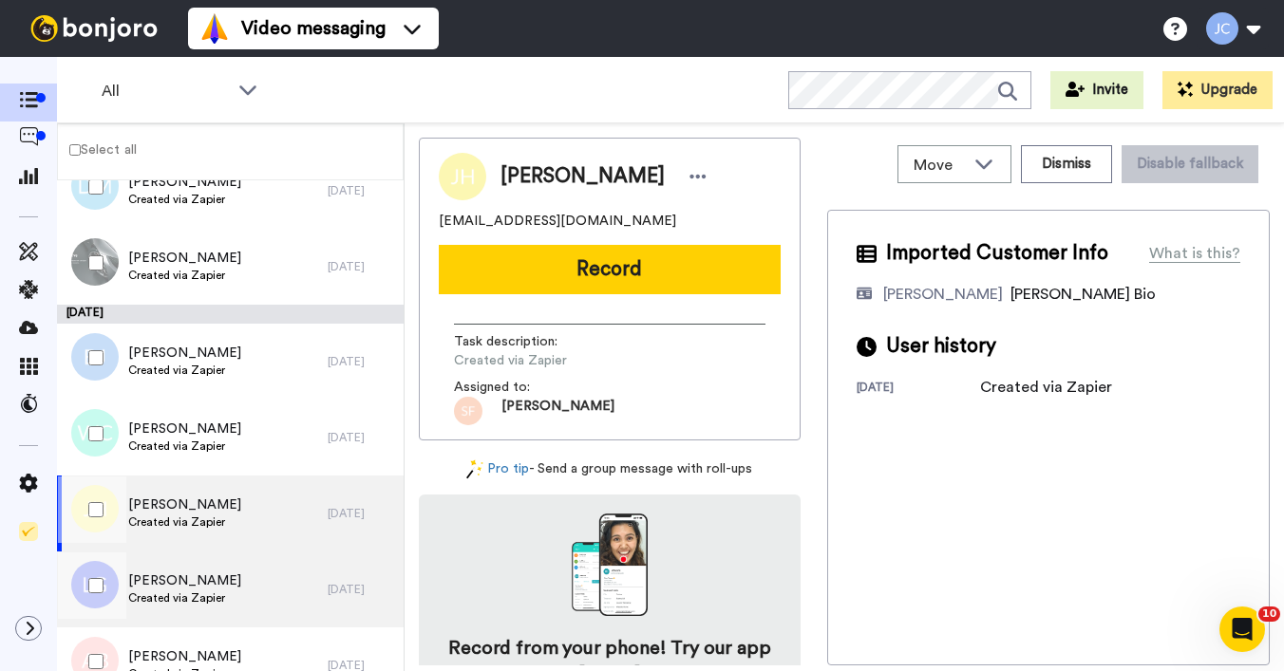
scroll to position [4943, 0]
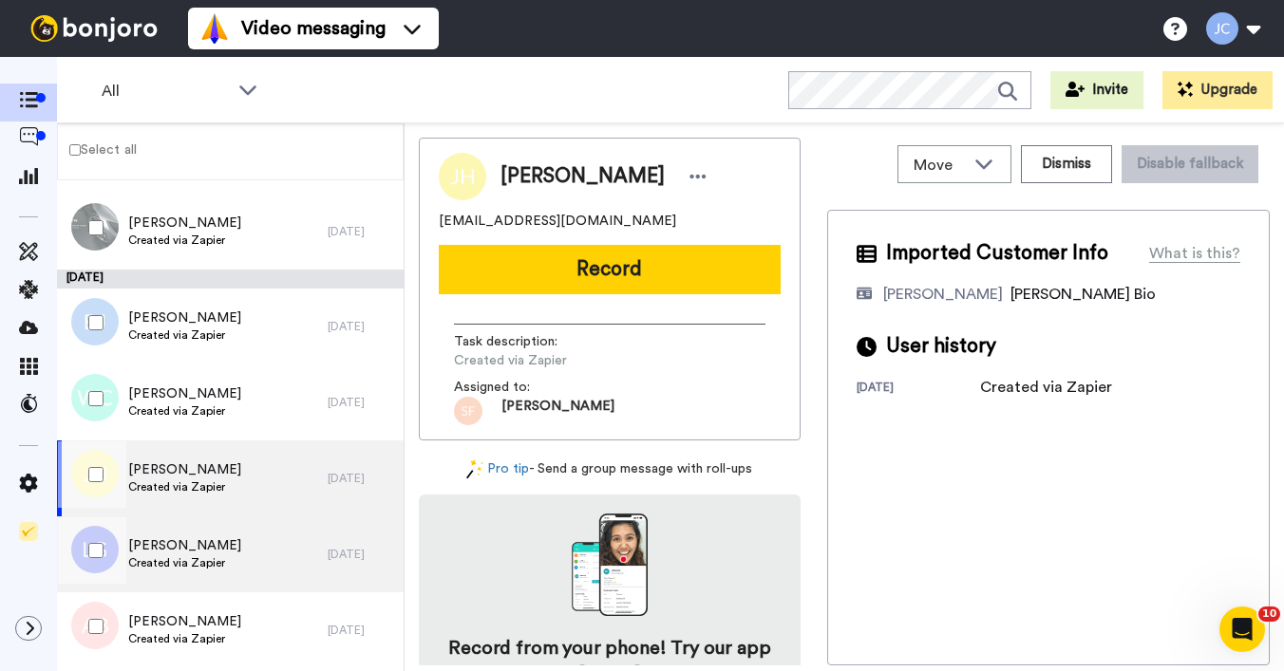
click at [191, 569] on span "Created via Zapier" at bounding box center [184, 562] width 113 height 15
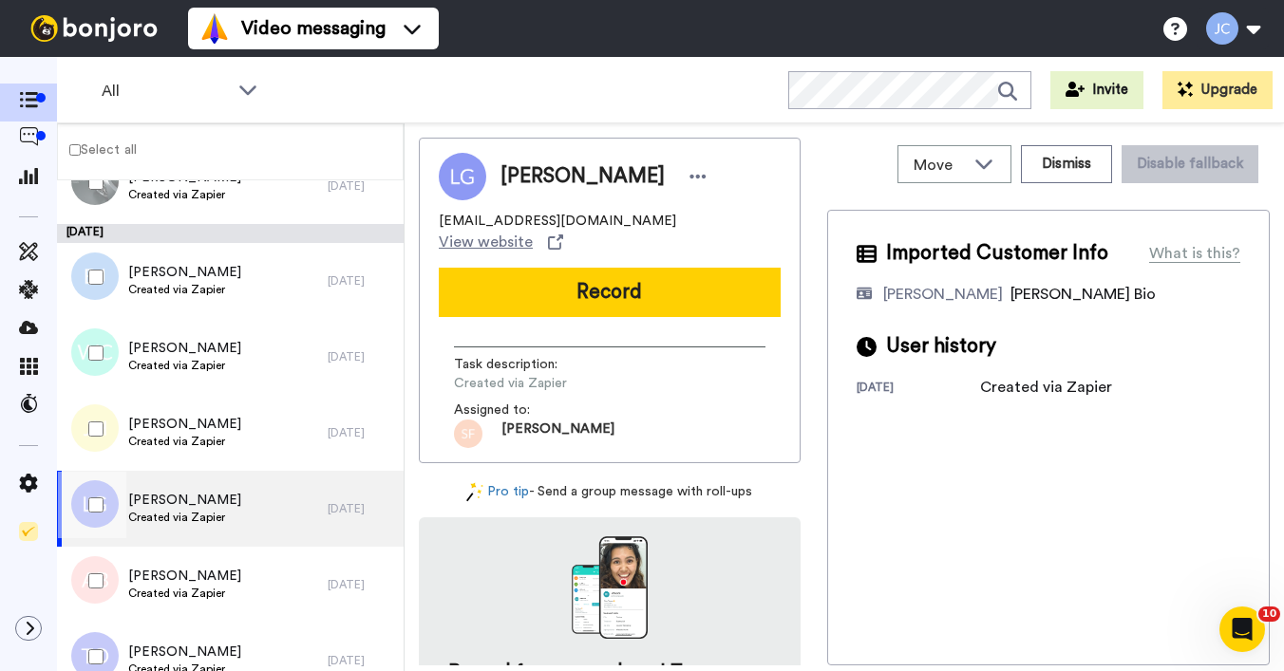
scroll to position [5038, 0]
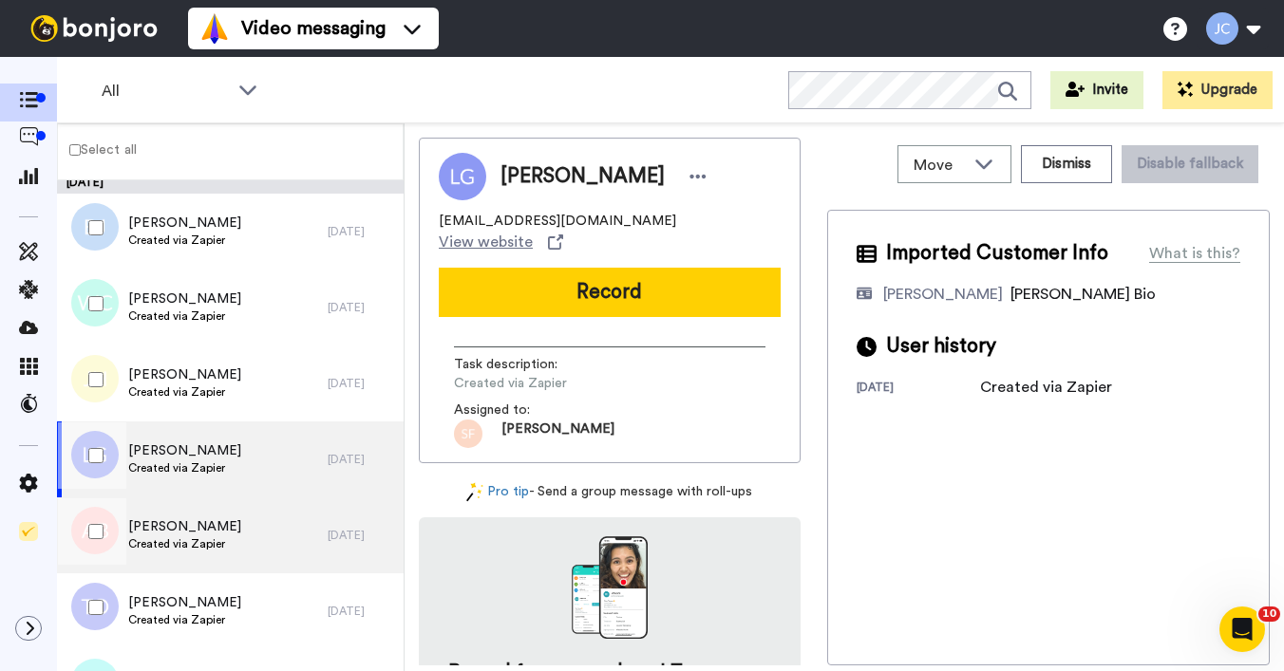
click at [188, 540] on span "Created via Zapier" at bounding box center [184, 543] width 113 height 15
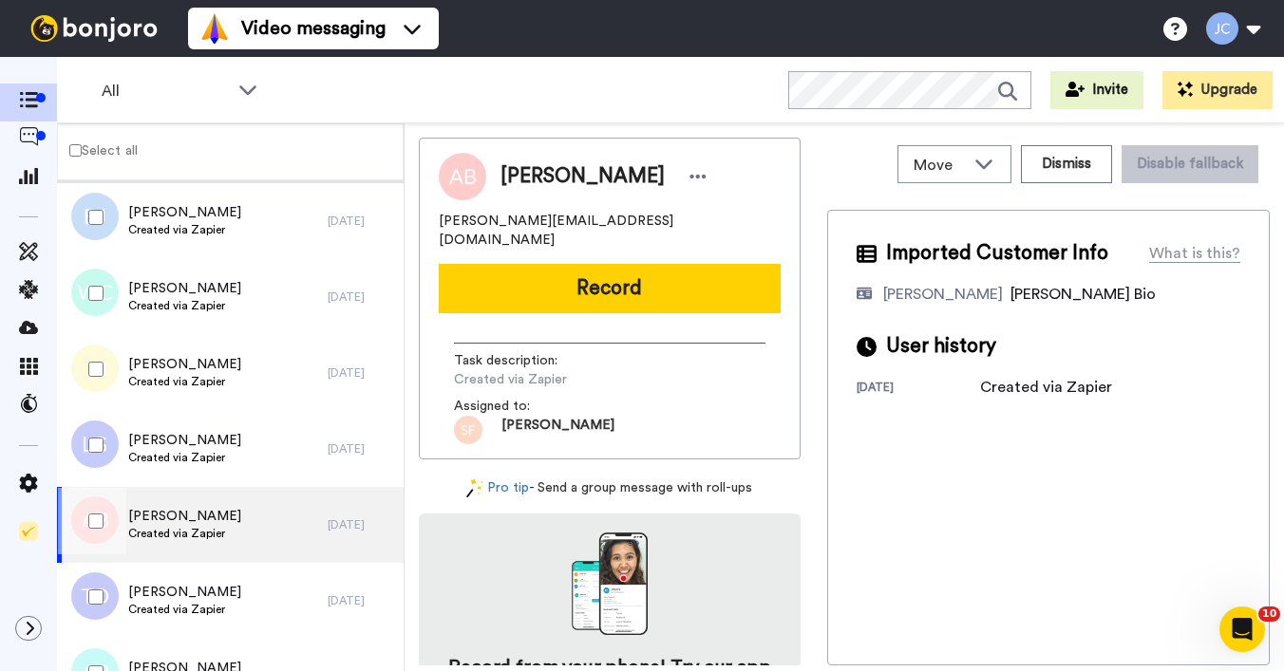
scroll to position [5114, 0]
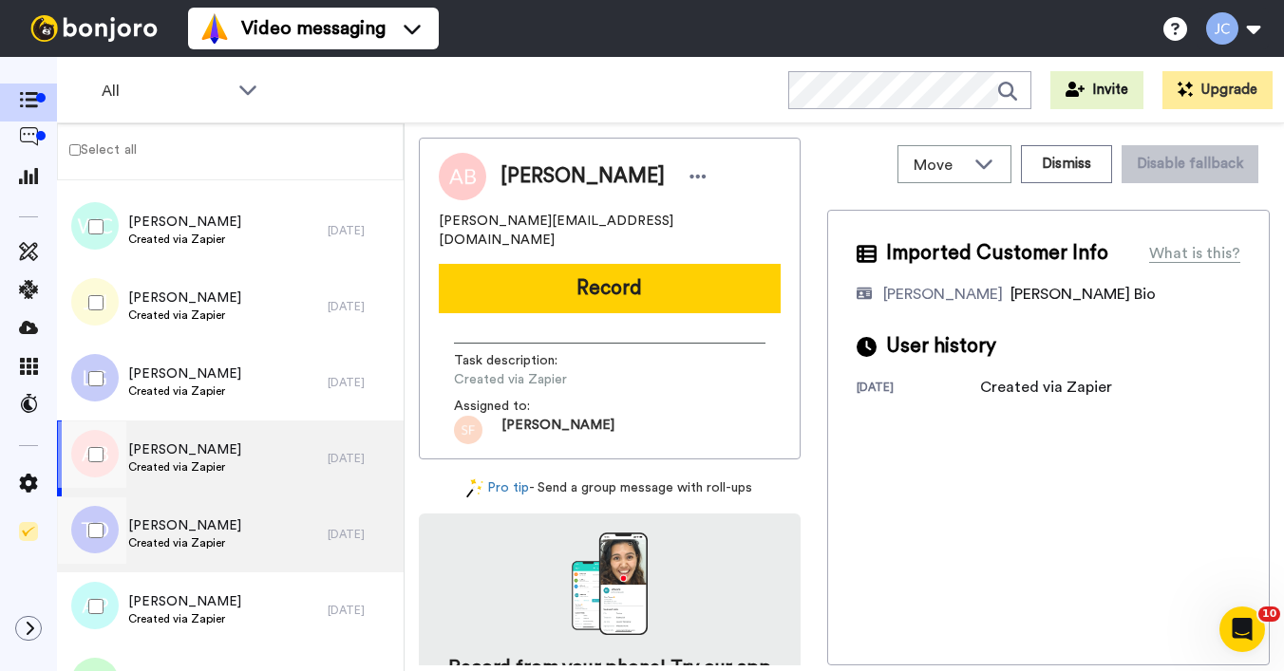
click at [188, 540] on span "Created via Zapier" at bounding box center [184, 542] width 113 height 15
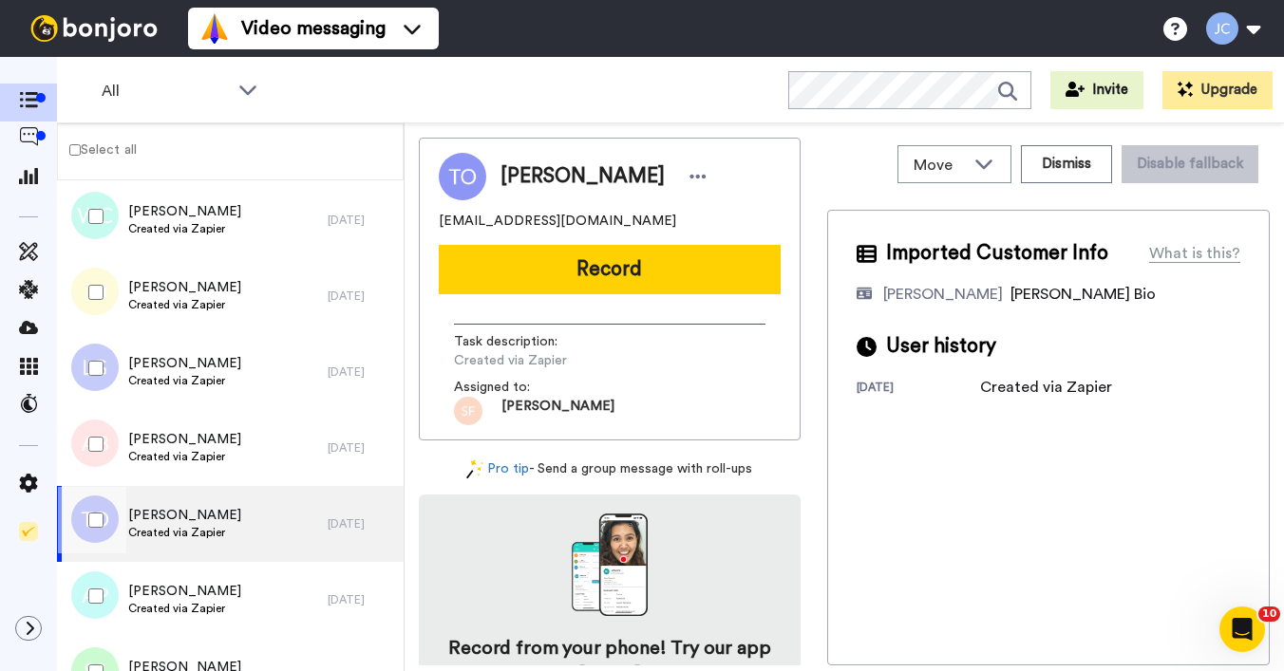
scroll to position [5155, 0]
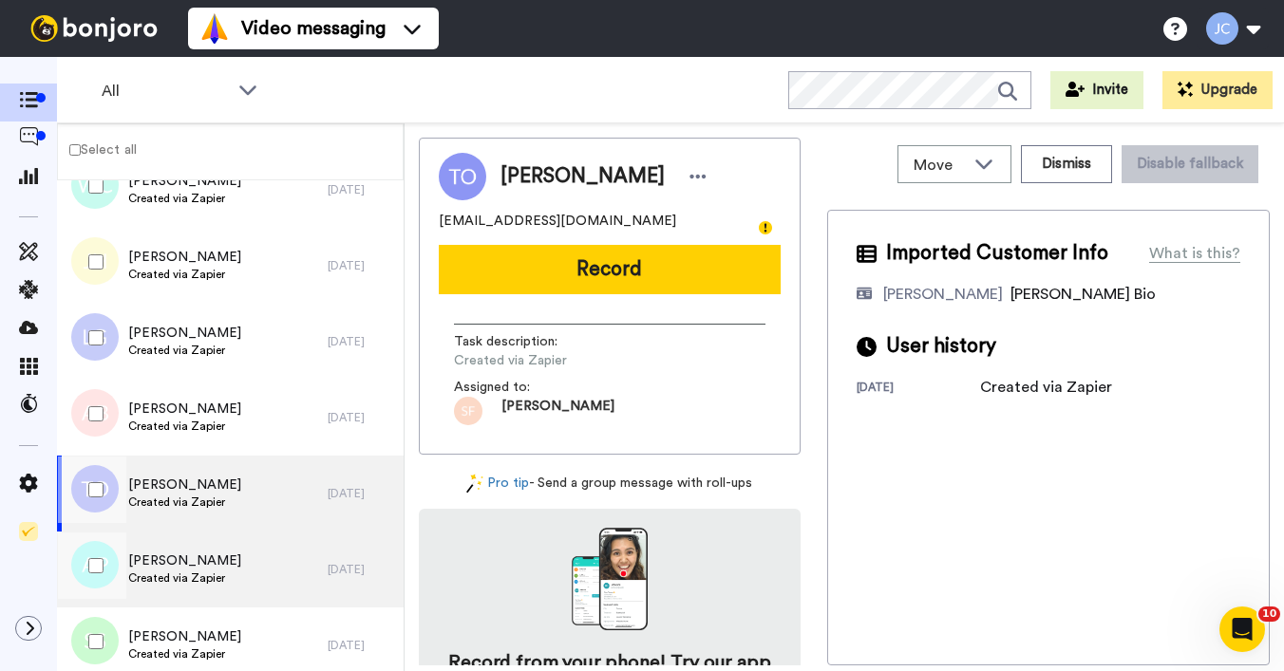
click at [181, 563] on span "[PERSON_NAME]" at bounding box center [184, 561] width 113 height 19
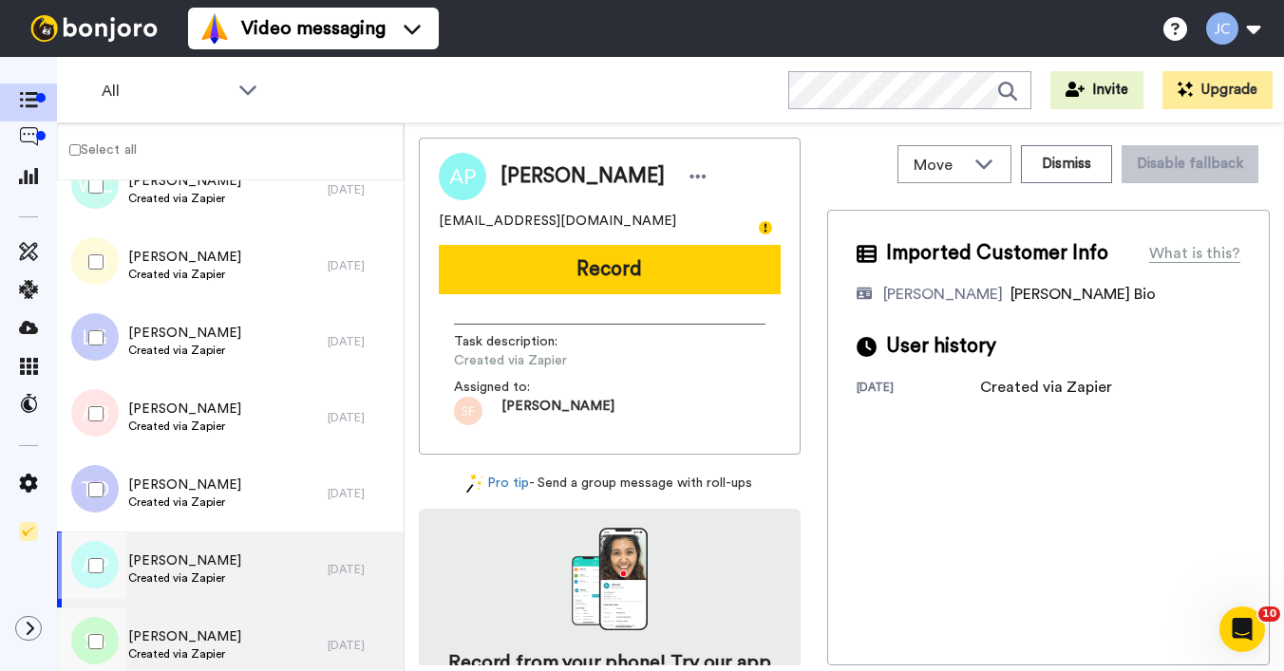
click at [206, 648] on span "Created via Zapier" at bounding box center [184, 654] width 113 height 15
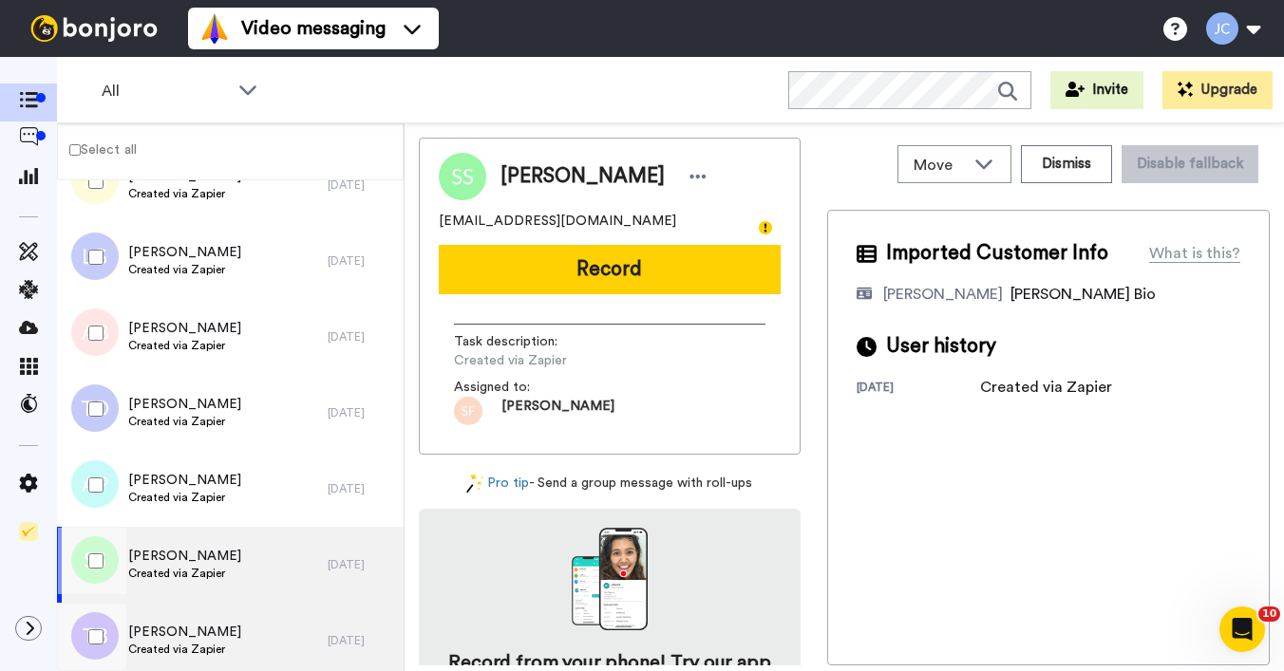
scroll to position [5280, 0]
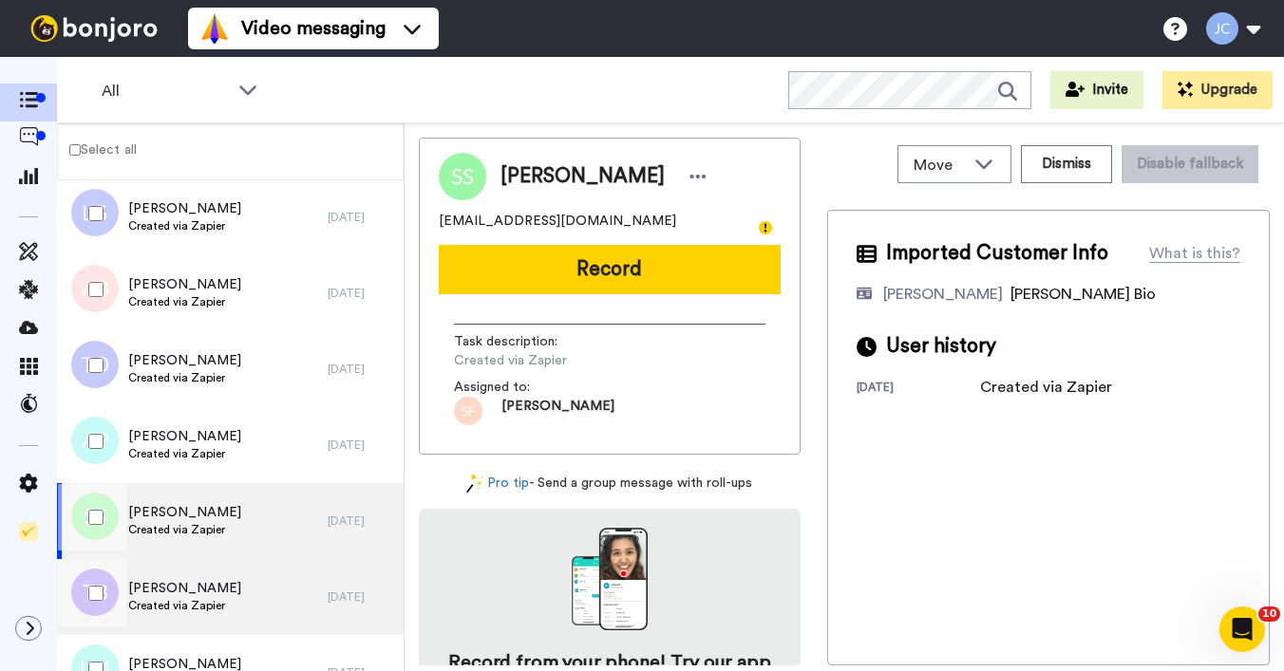
click at [220, 594] on span "[PERSON_NAME]" at bounding box center [184, 588] width 113 height 19
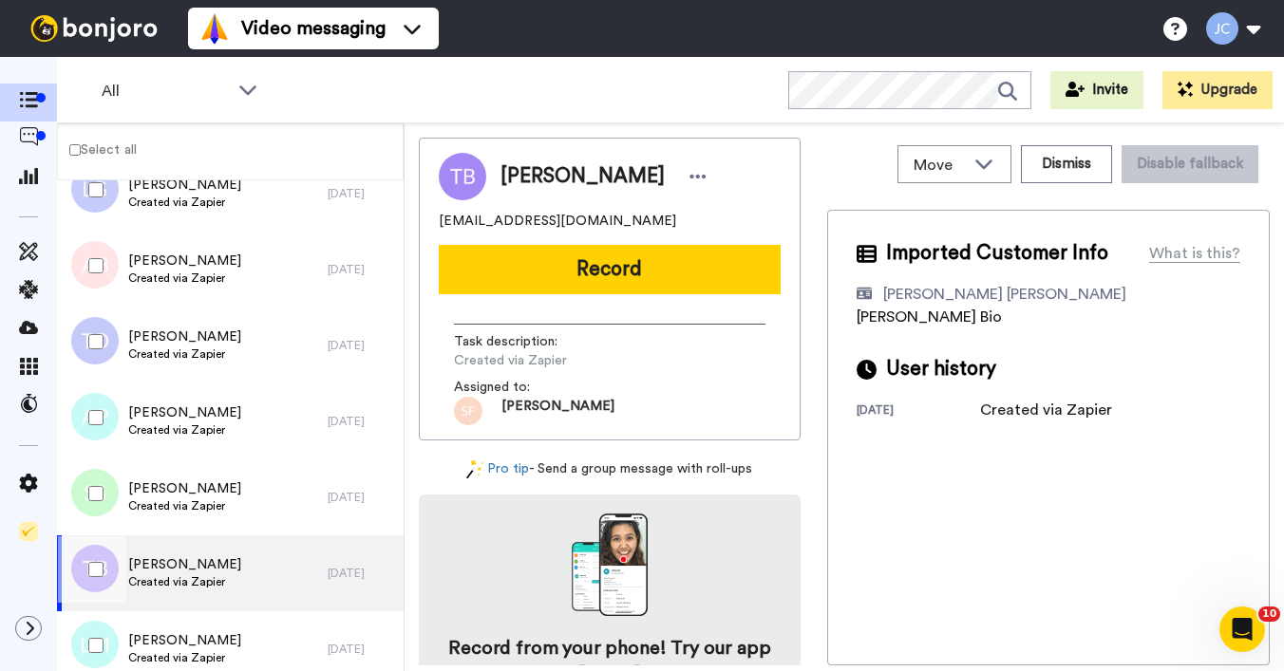
scroll to position [5427, 0]
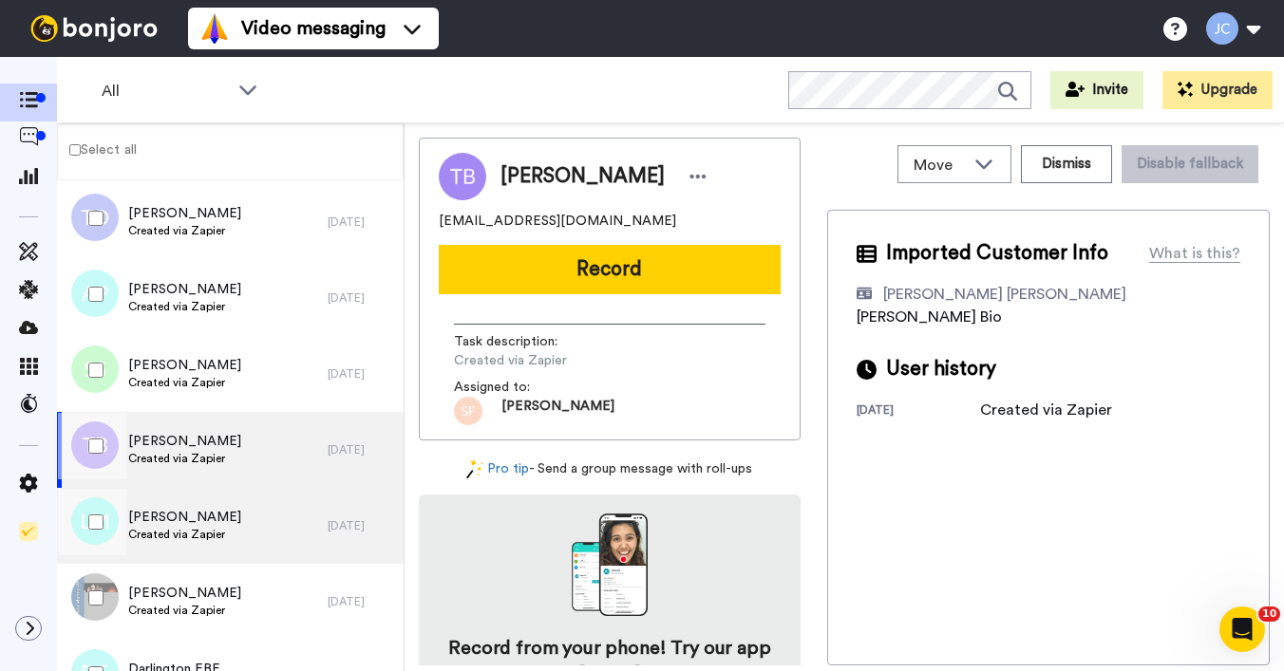
click at [187, 534] on span "Created via Zapier" at bounding box center [184, 534] width 113 height 15
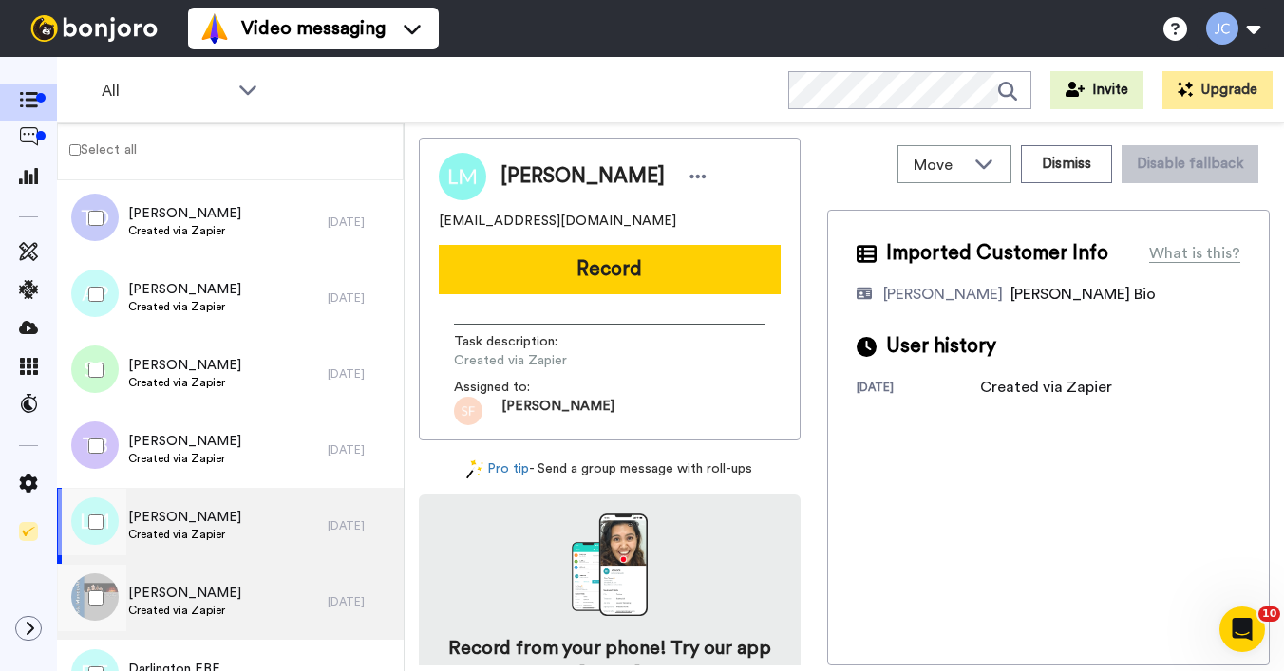
click at [191, 606] on span "Created via Zapier" at bounding box center [184, 610] width 113 height 15
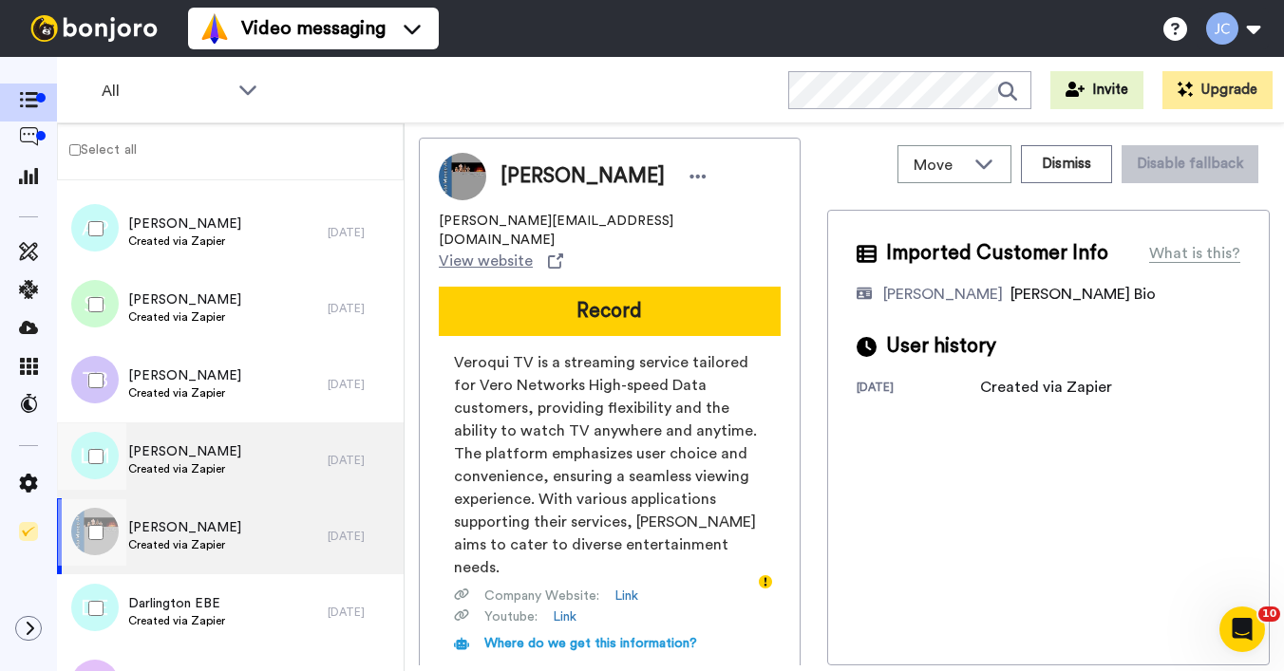
scroll to position [5617, 0]
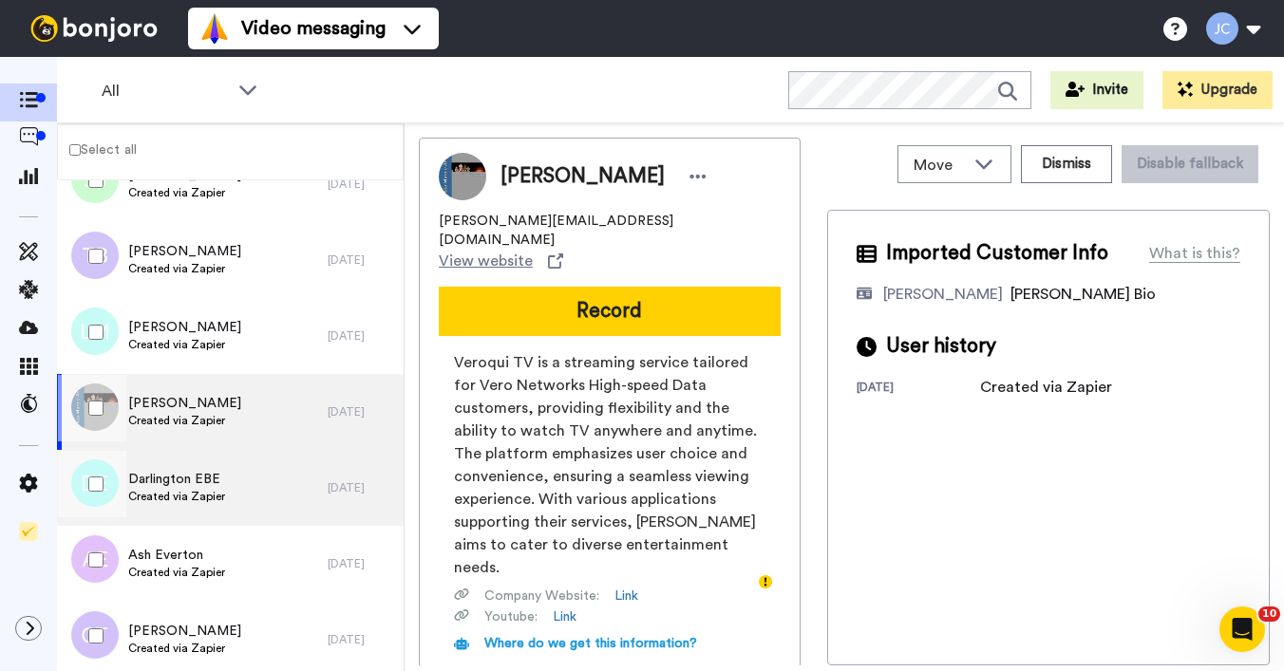
click at [218, 472] on span "Darlington EBE" at bounding box center [176, 479] width 97 height 19
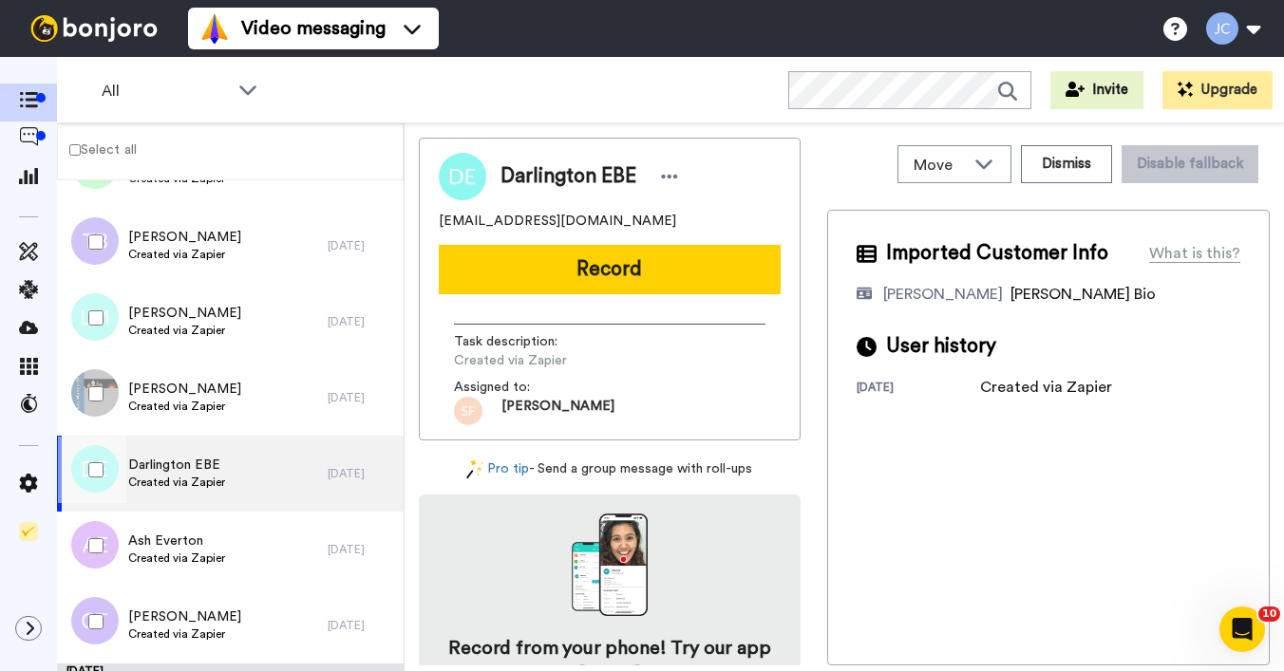
scroll to position [5676, 0]
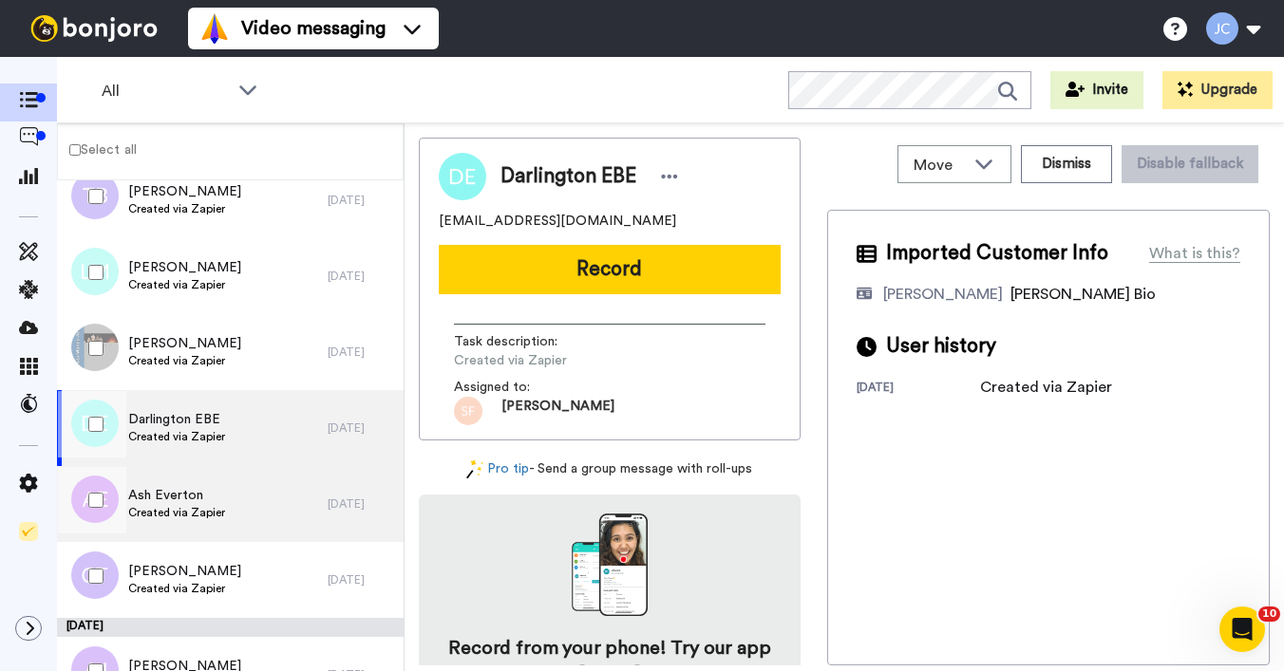
click at [216, 495] on span "Ash Everton" at bounding box center [176, 495] width 97 height 19
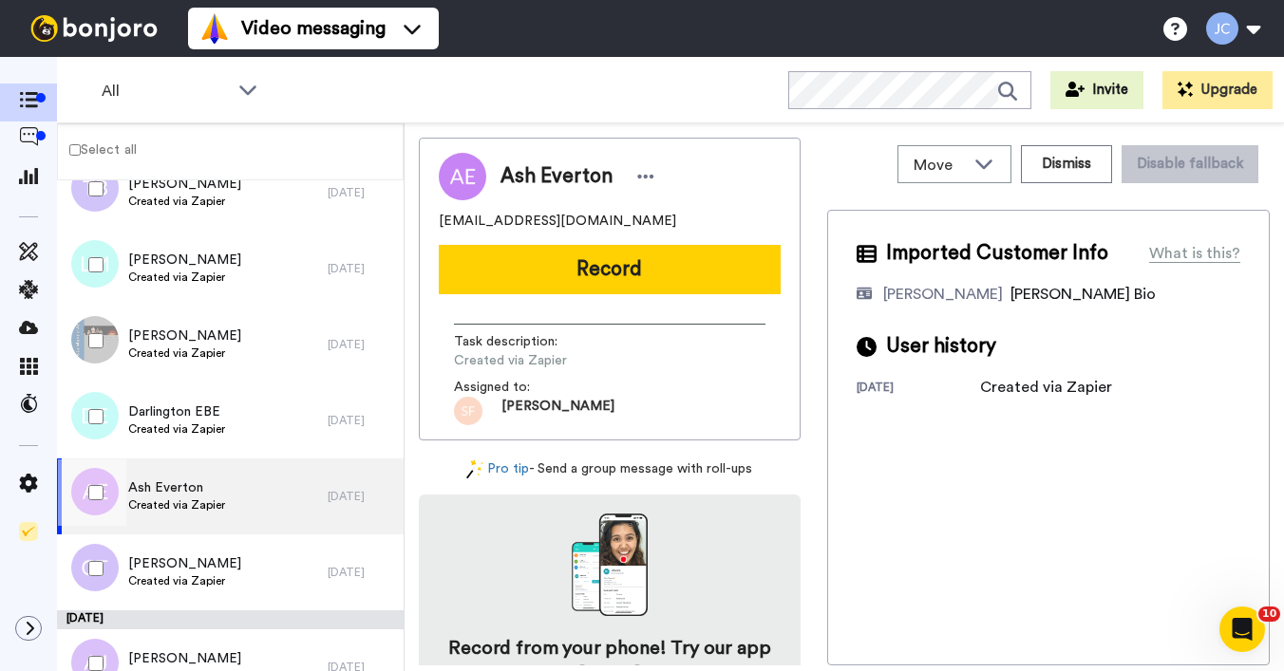
scroll to position [5719, 0]
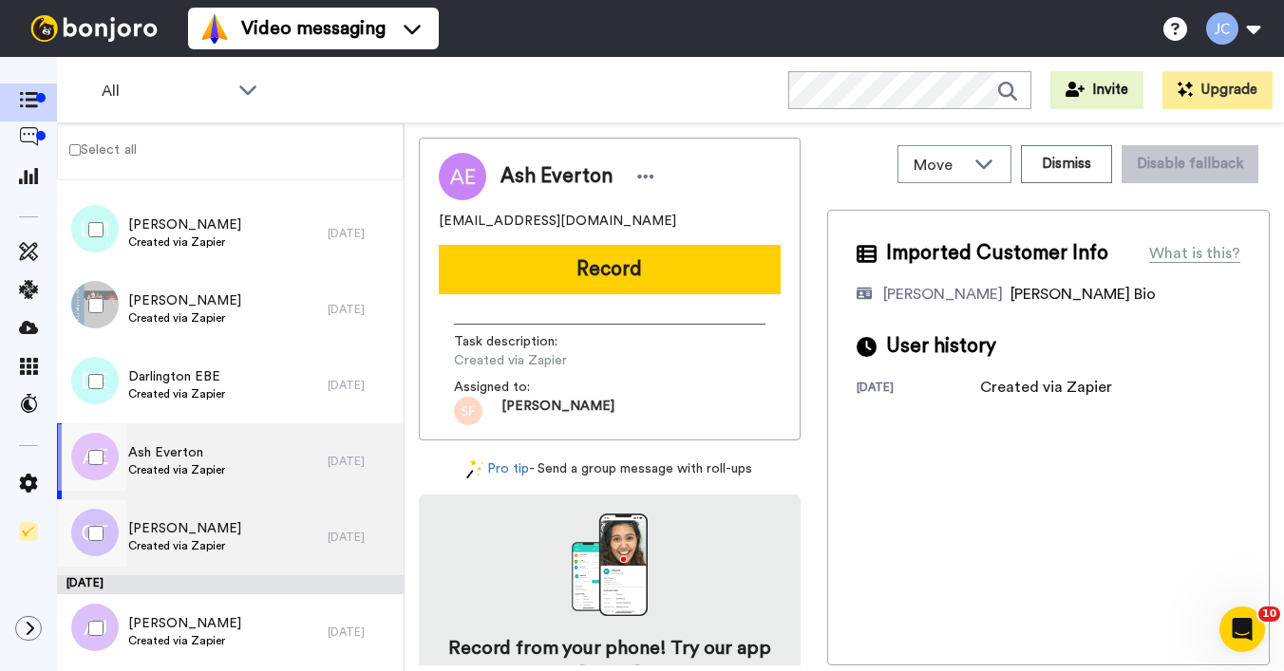
click at [216, 521] on span "[PERSON_NAME]" at bounding box center [184, 528] width 113 height 19
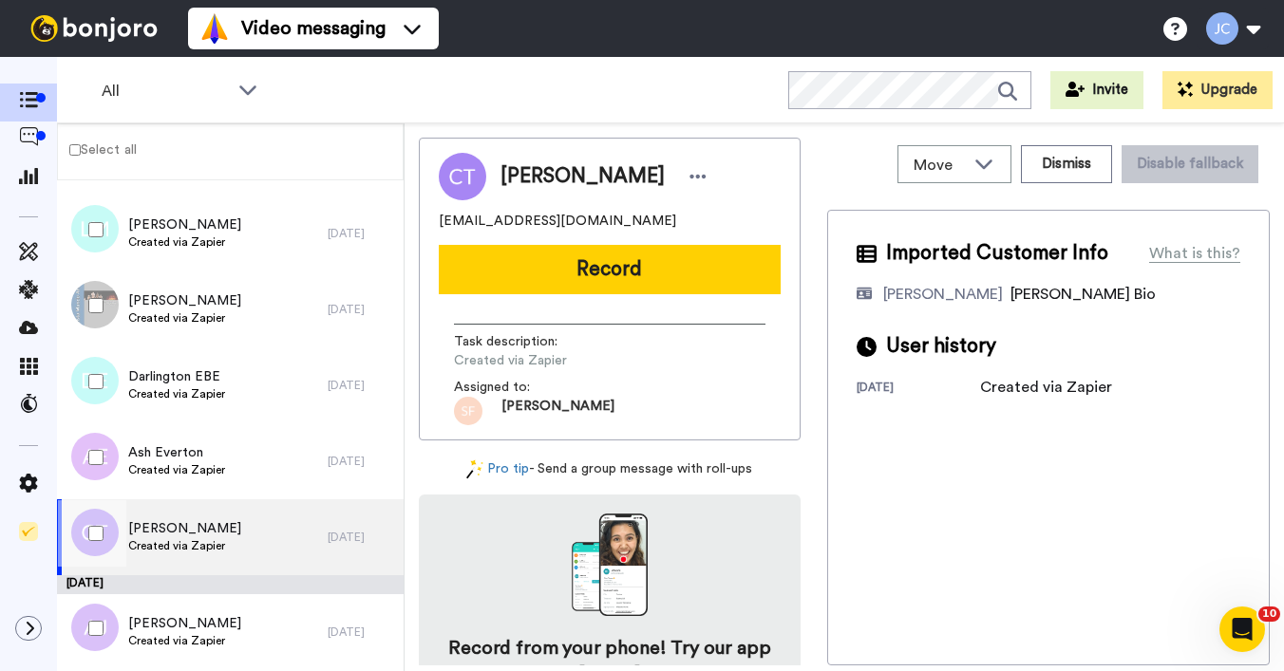
scroll to position [5932, 0]
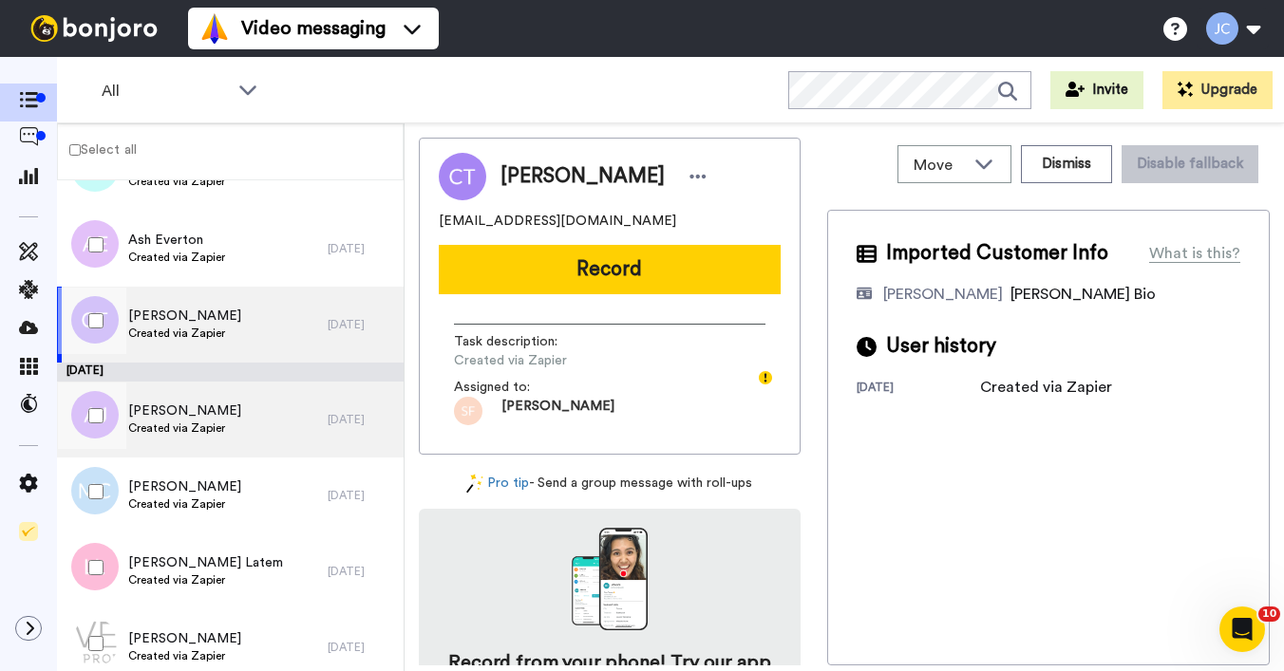
click at [232, 442] on div "[PERSON_NAME] Created via Zapier" at bounding box center [192, 420] width 271 height 76
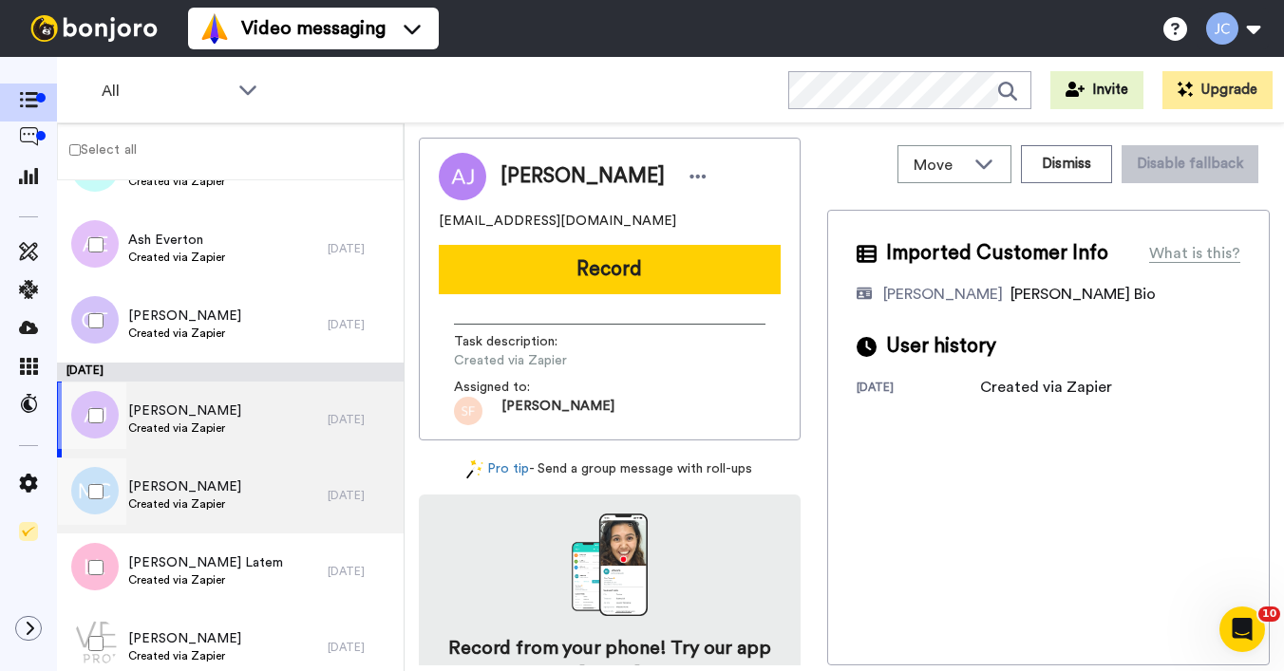
click at [218, 493] on span "[PERSON_NAME]" at bounding box center [184, 487] width 113 height 19
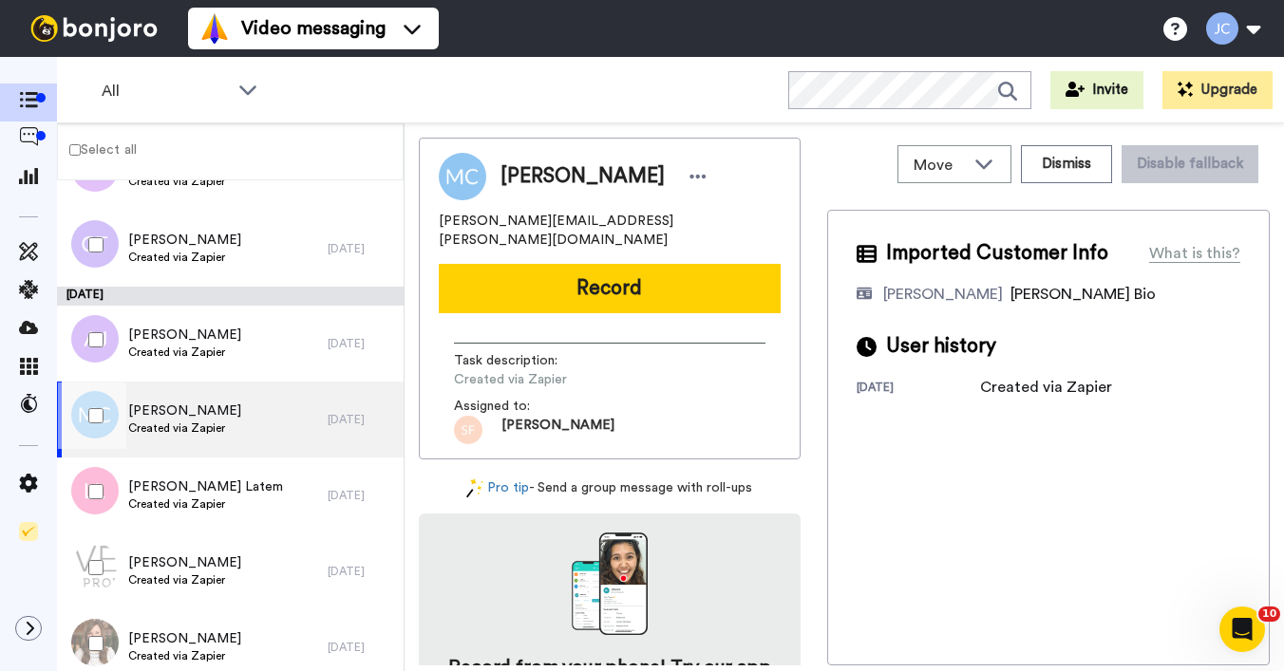
scroll to position [6052, 0]
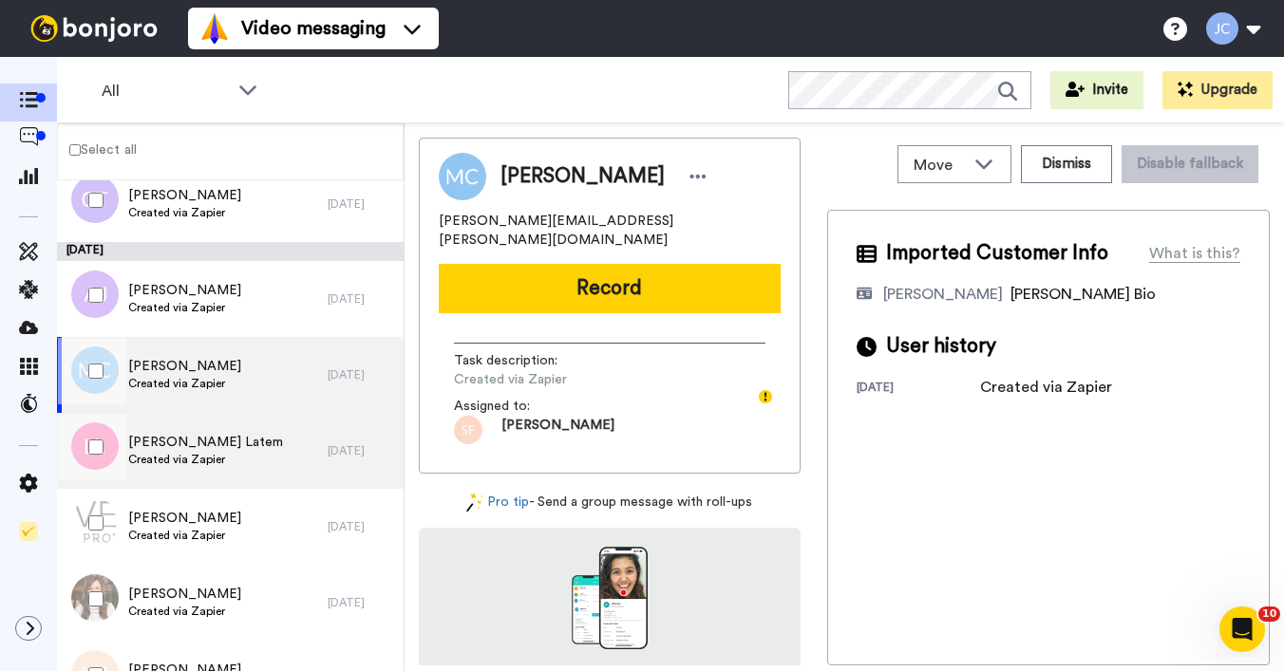
click at [223, 450] on div "[PERSON_NAME] Latem Created via Zapier" at bounding box center [192, 451] width 271 height 76
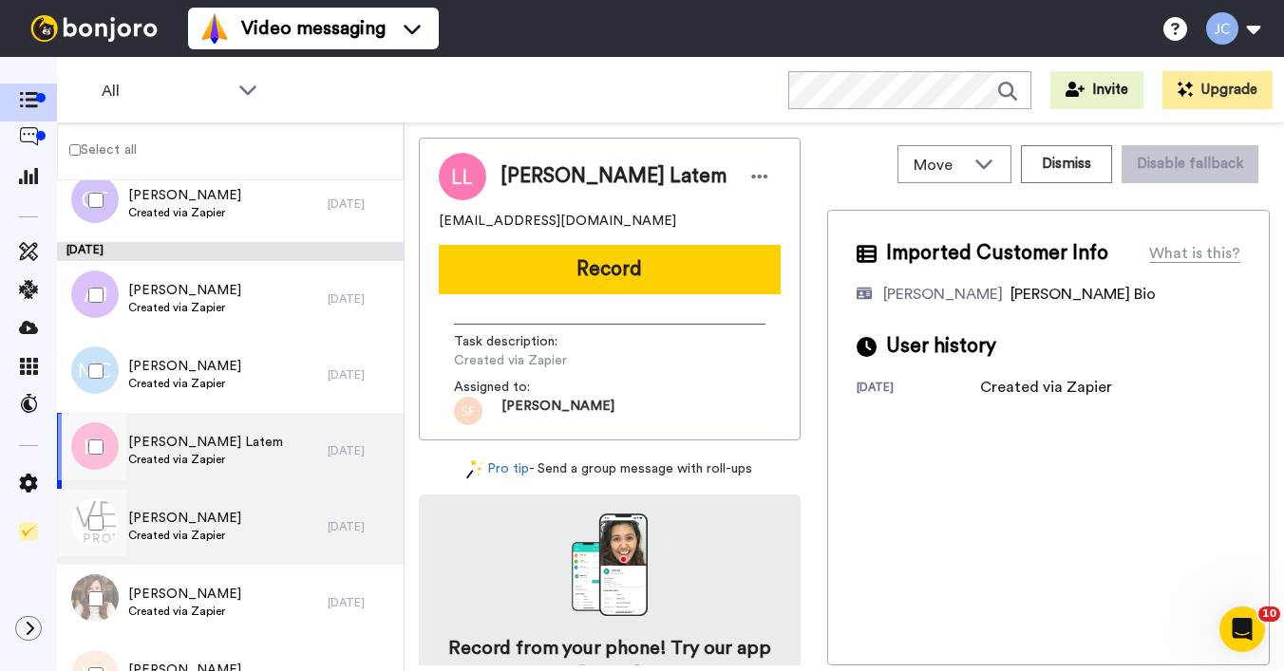
click at [219, 517] on span "[PERSON_NAME]" at bounding box center [184, 518] width 113 height 19
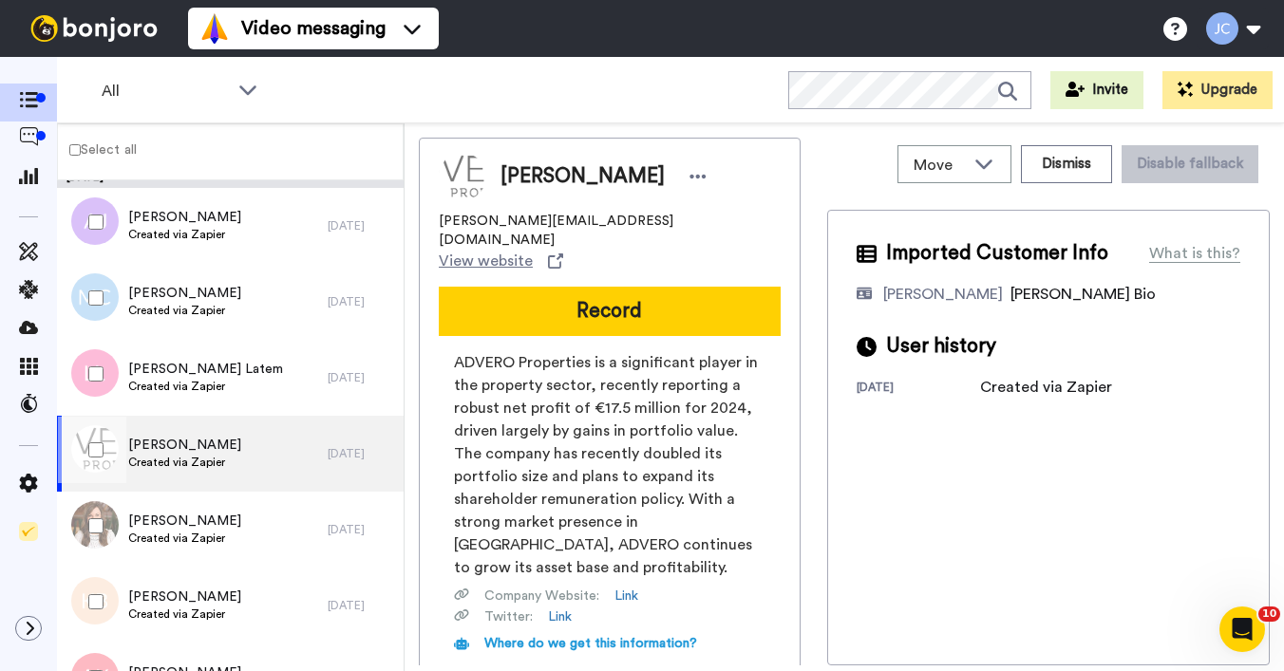
scroll to position [6170, 0]
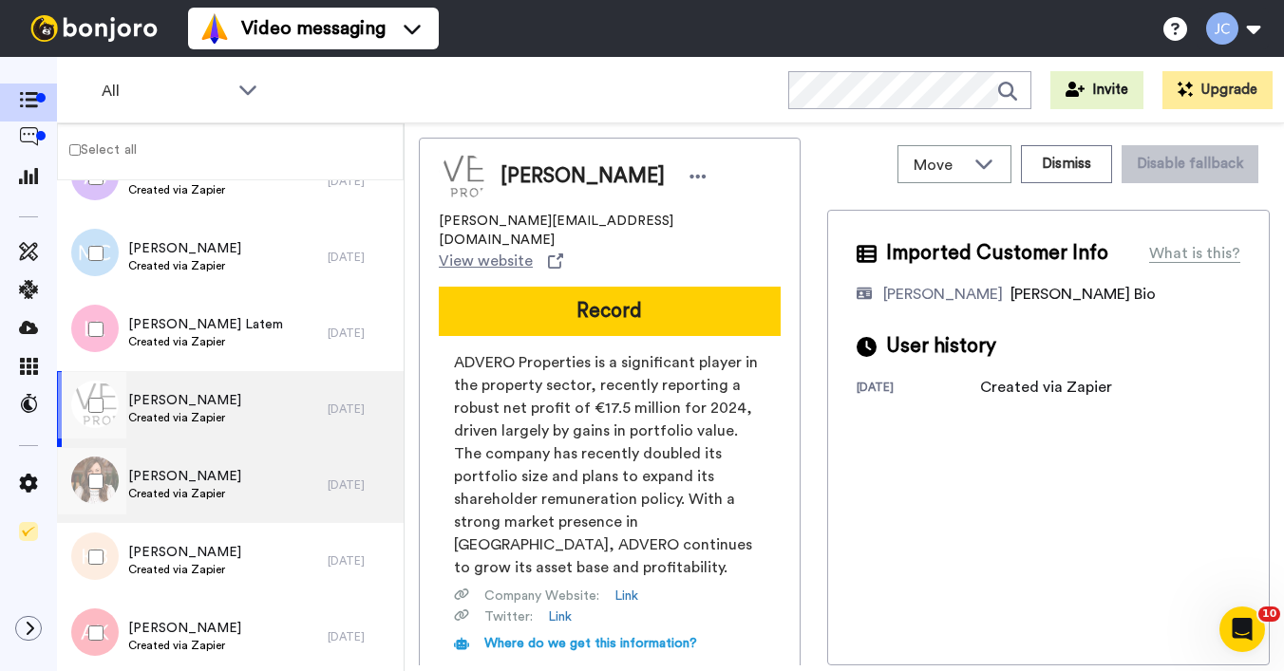
click at [221, 486] on span "Created via Zapier" at bounding box center [184, 493] width 113 height 15
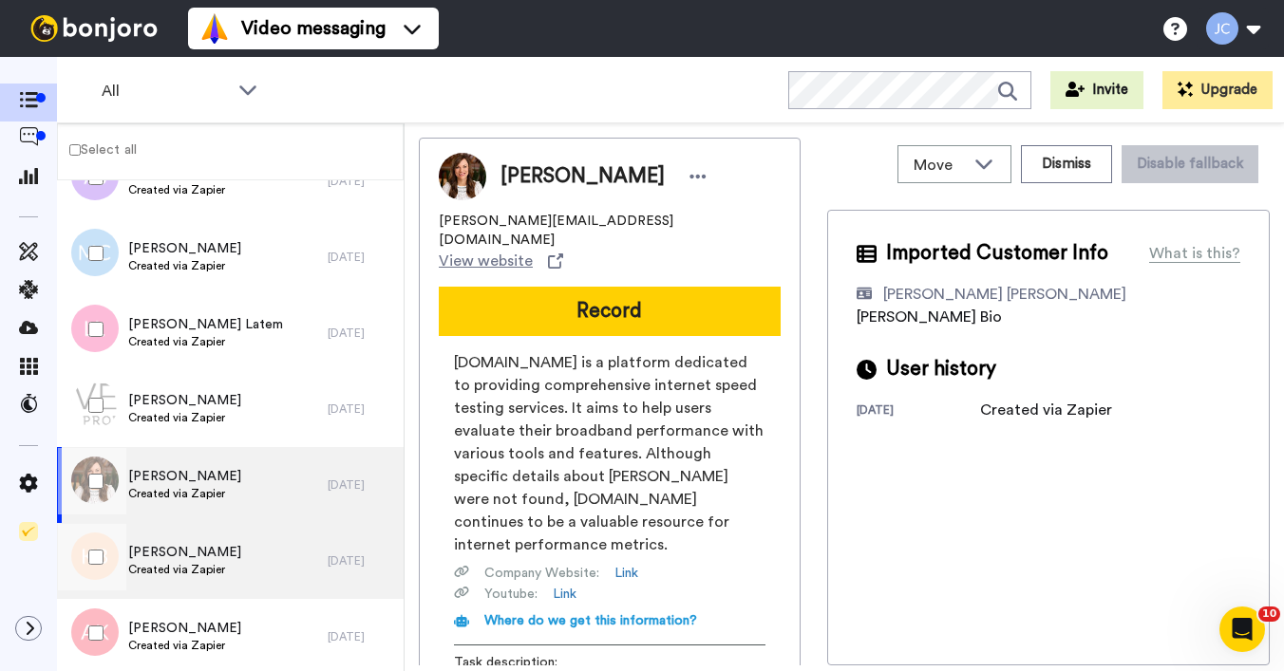
click at [210, 555] on span "[PERSON_NAME]" at bounding box center [184, 552] width 113 height 19
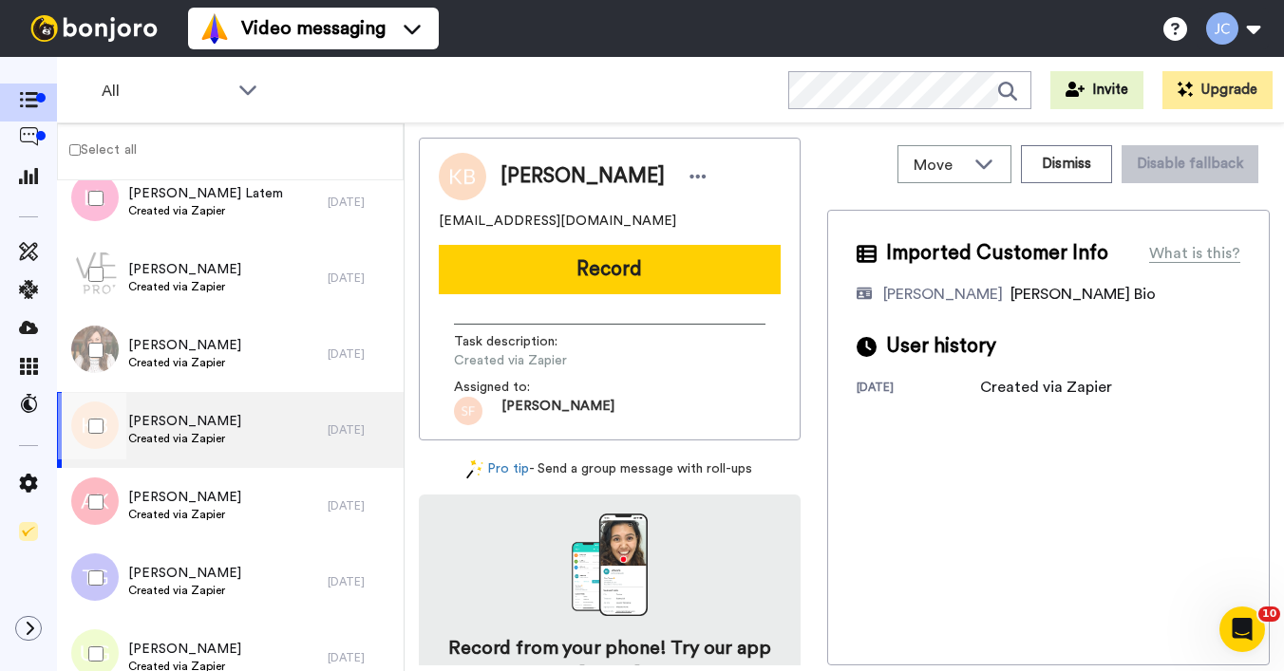
scroll to position [6365, 0]
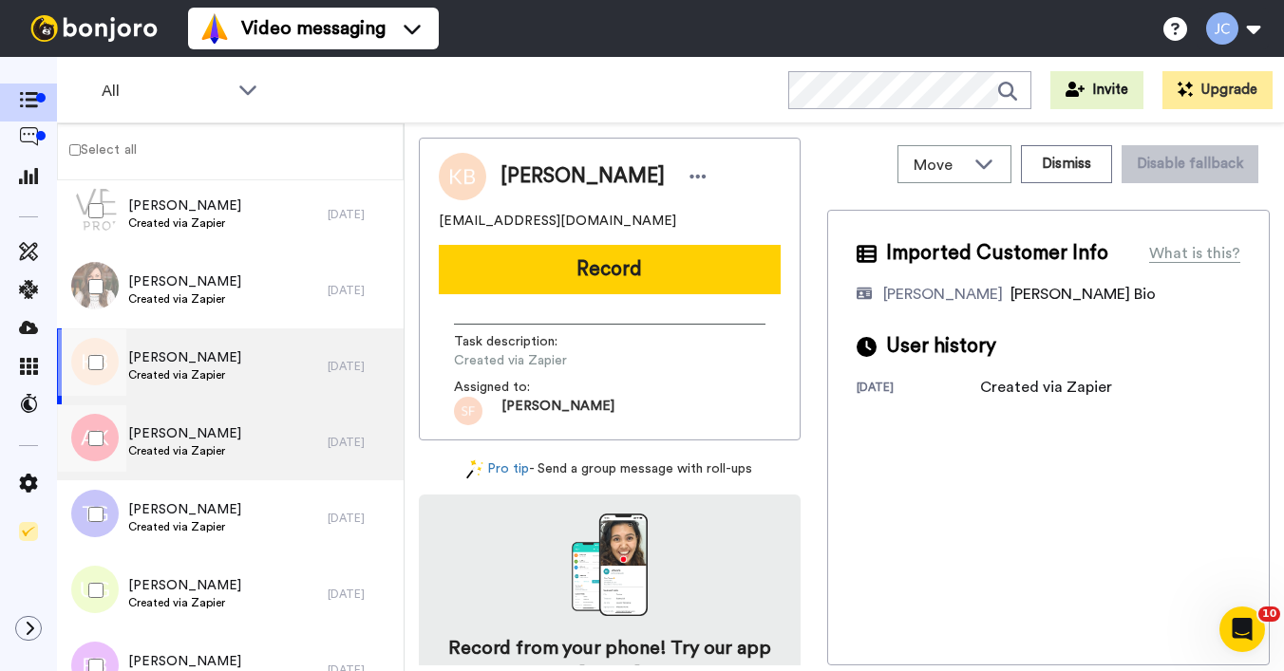
click at [202, 448] on span "Created via Zapier" at bounding box center [184, 450] width 113 height 15
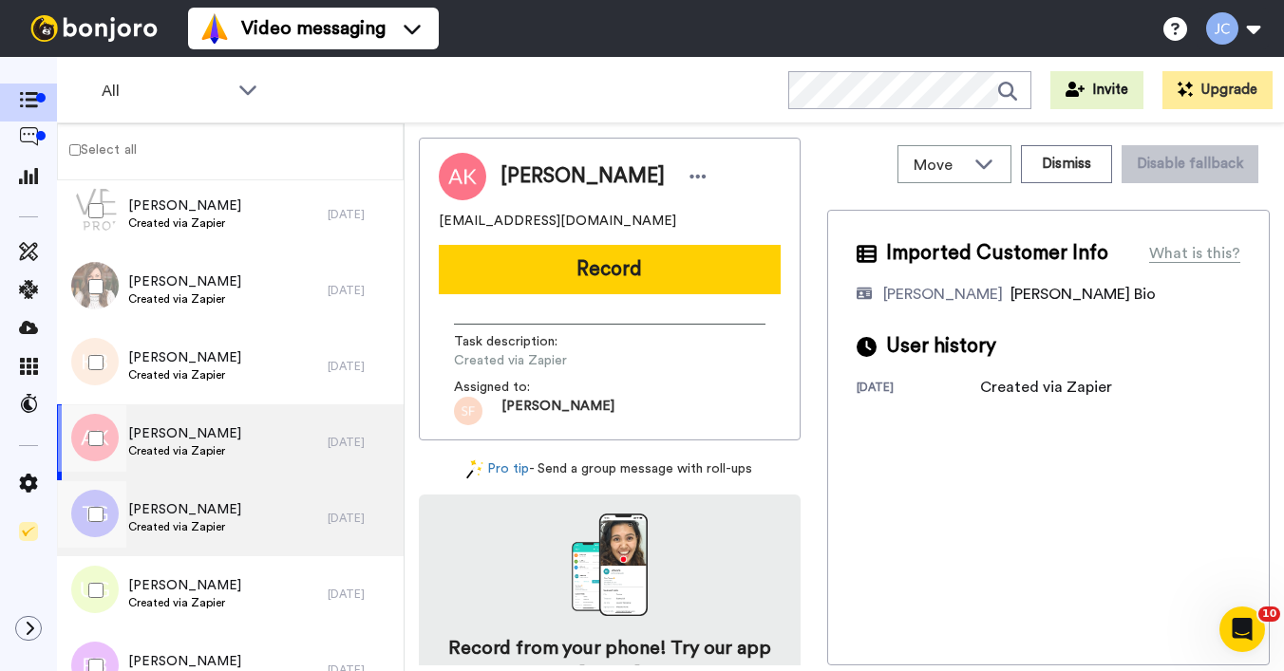
click at [195, 527] on span "Created via Zapier" at bounding box center [184, 526] width 113 height 15
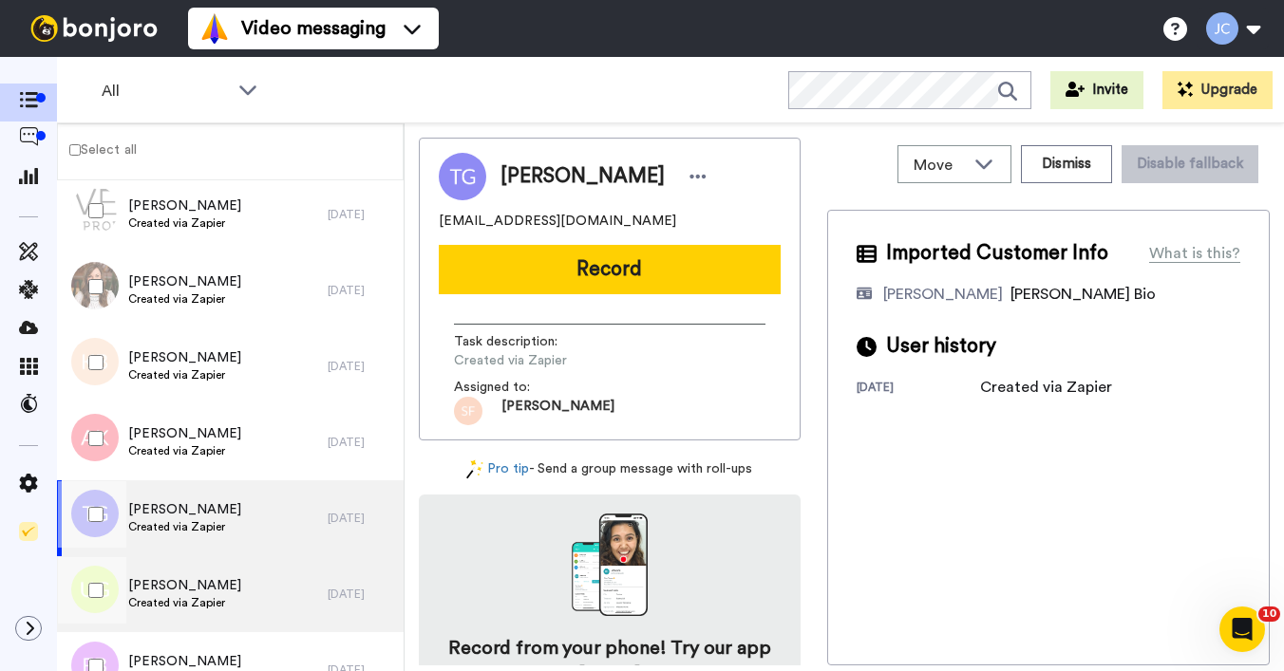
click at [179, 594] on span "[PERSON_NAME]" at bounding box center [184, 585] width 113 height 19
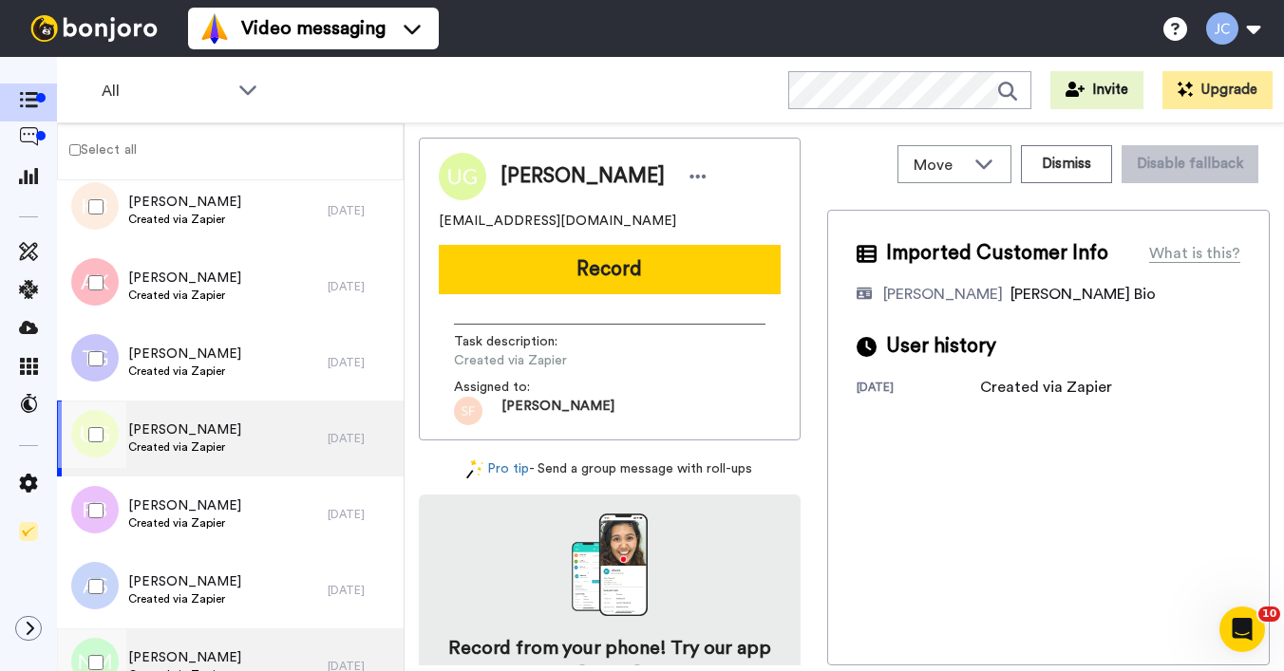
scroll to position [6577, 0]
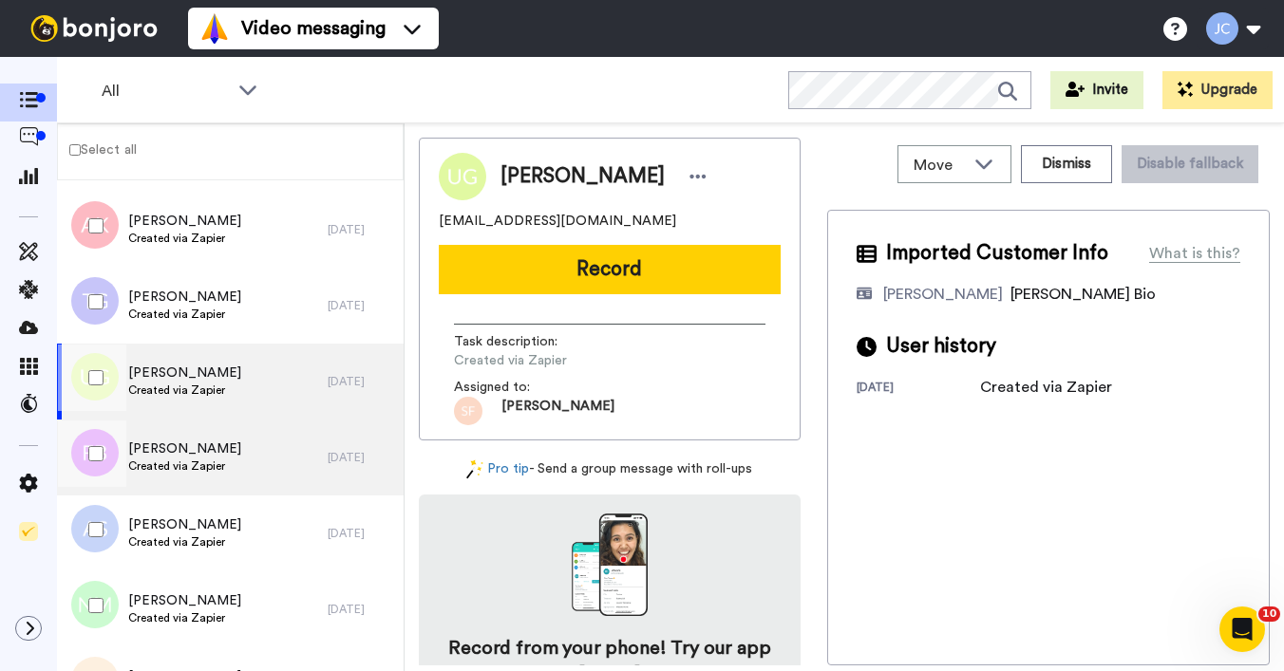
click at [195, 462] on span "Created via Zapier" at bounding box center [184, 466] width 113 height 15
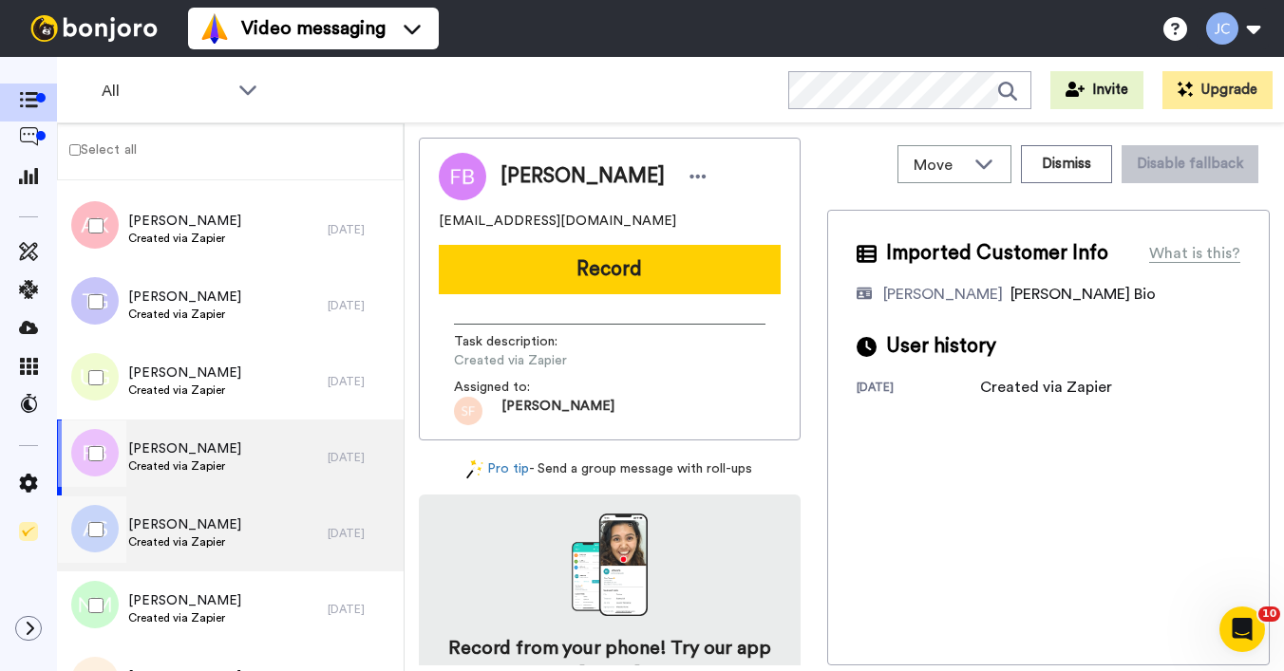
click at [182, 534] on span "[PERSON_NAME]" at bounding box center [184, 525] width 113 height 19
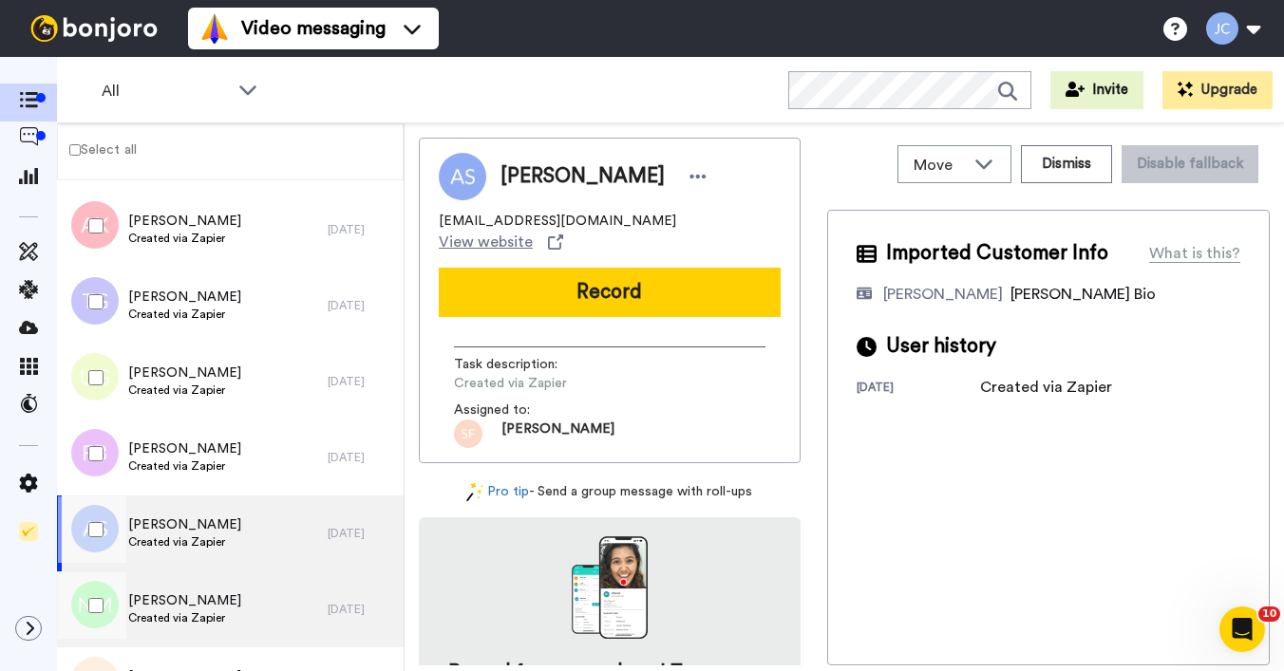
click at [159, 602] on span "[PERSON_NAME]" at bounding box center [184, 600] width 113 height 19
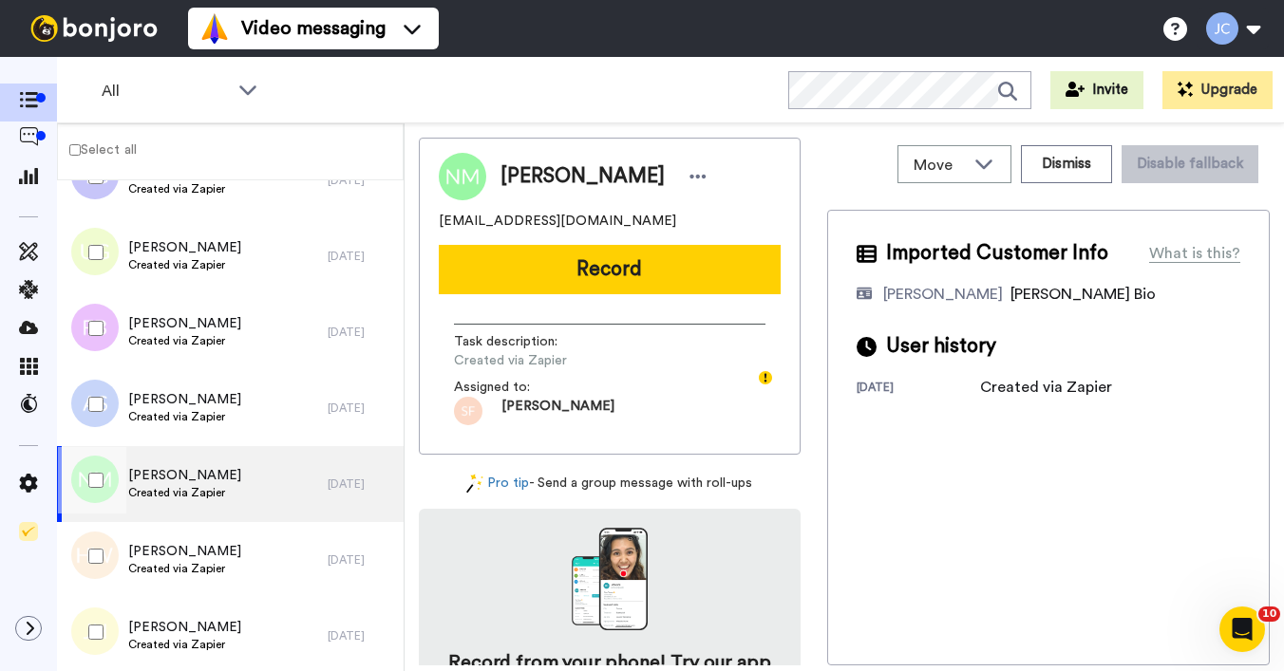
scroll to position [6733, 0]
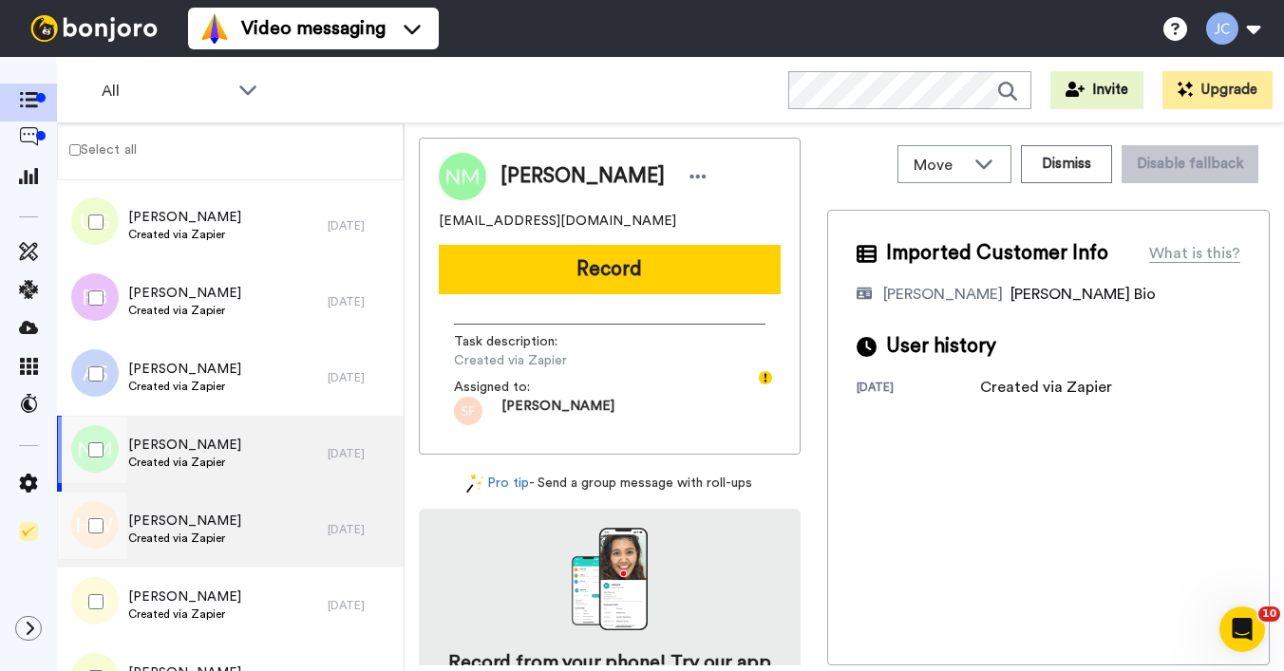
click at [196, 523] on span "[PERSON_NAME]" at bounding box center [184, 521] width 113 height 19
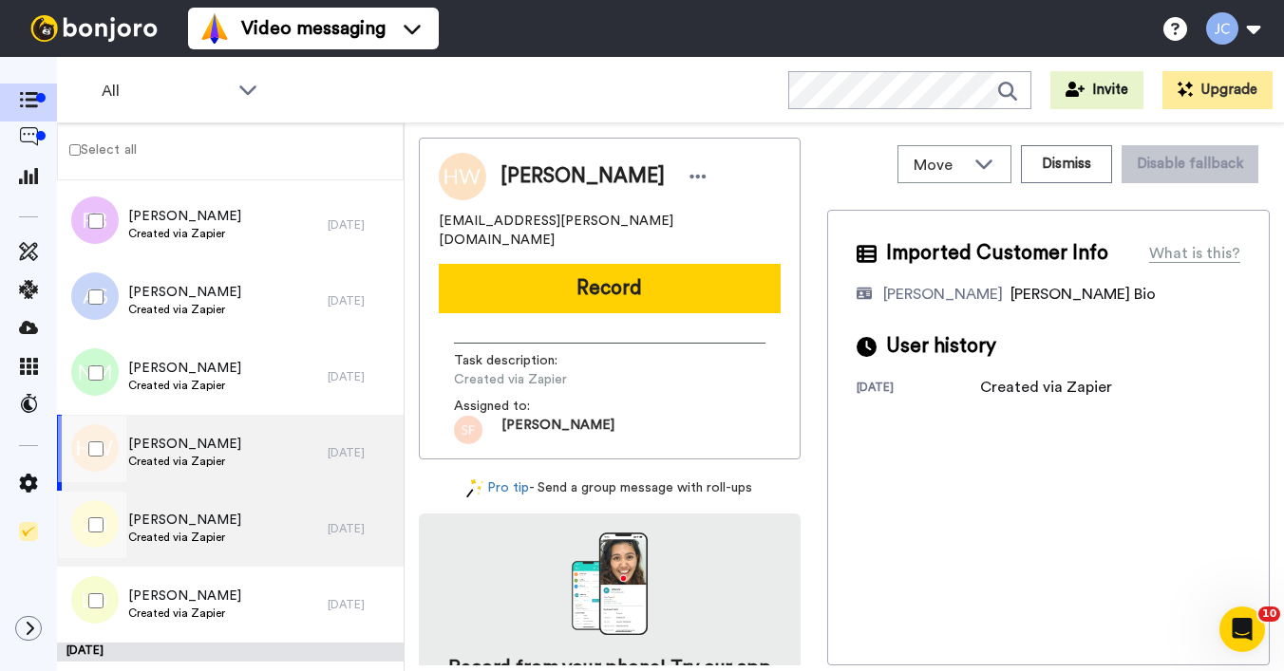
scroll to position [6814, 0]
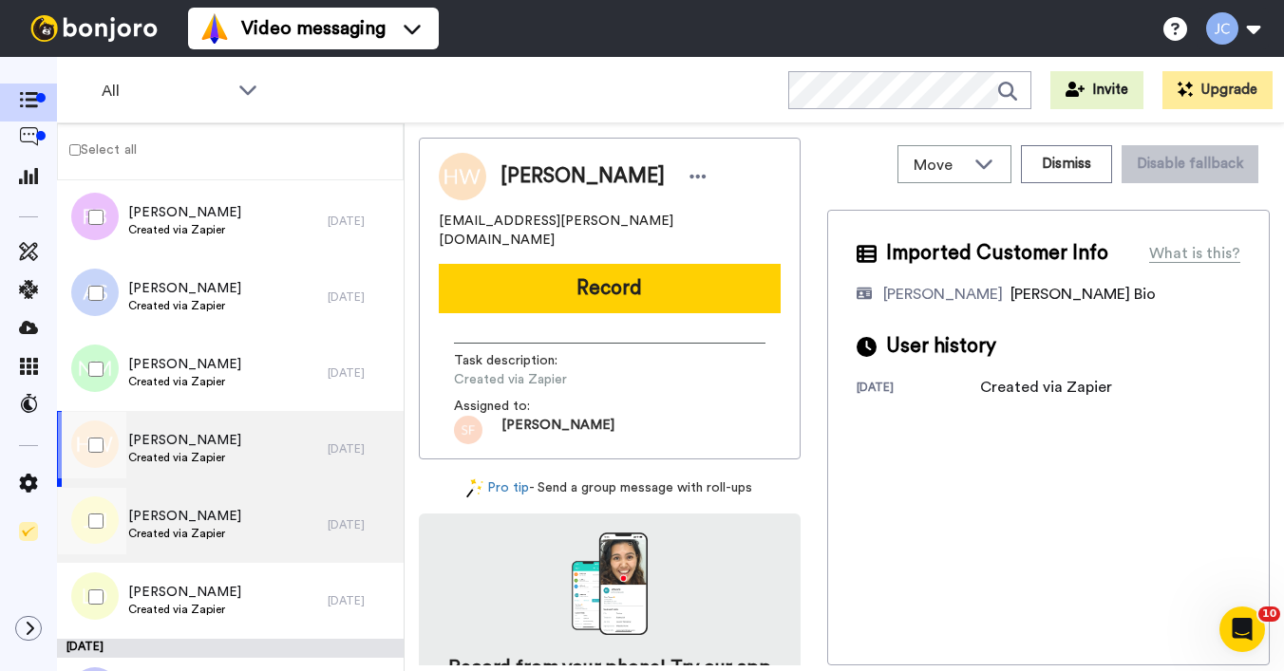
click at [196, 524] on span "[PERSON_NAME]" at bounding box center [184, 516] width 113 height 19
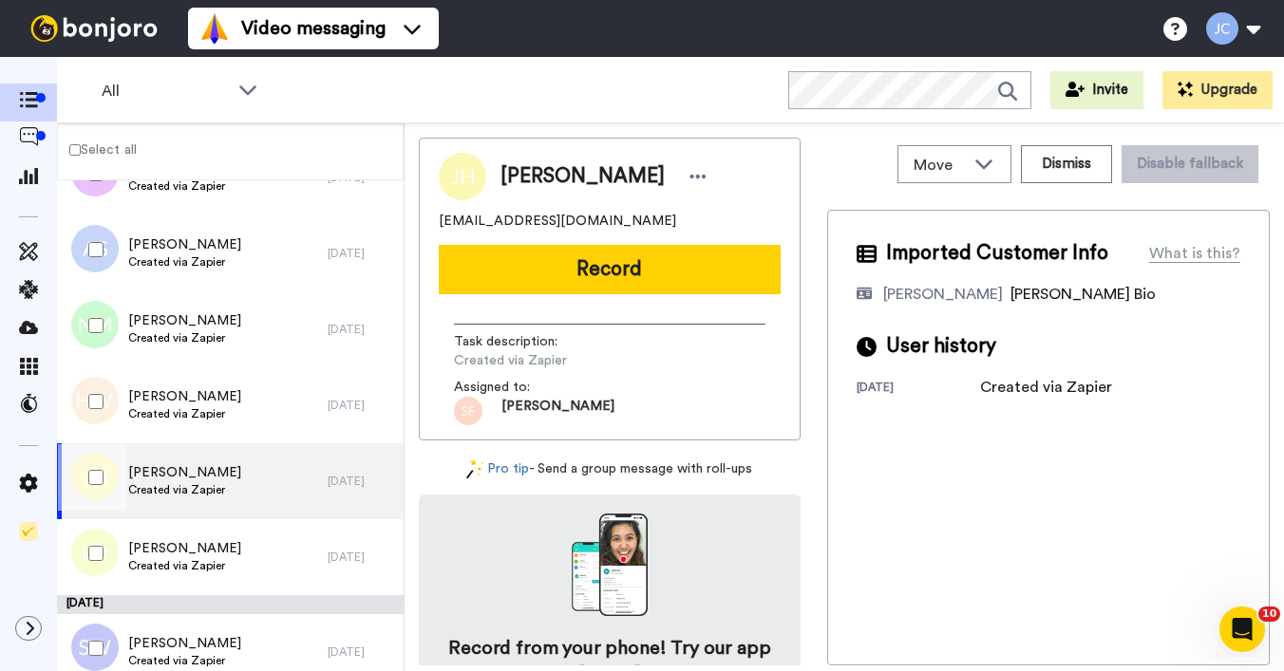
scroll to position [6861, 0]
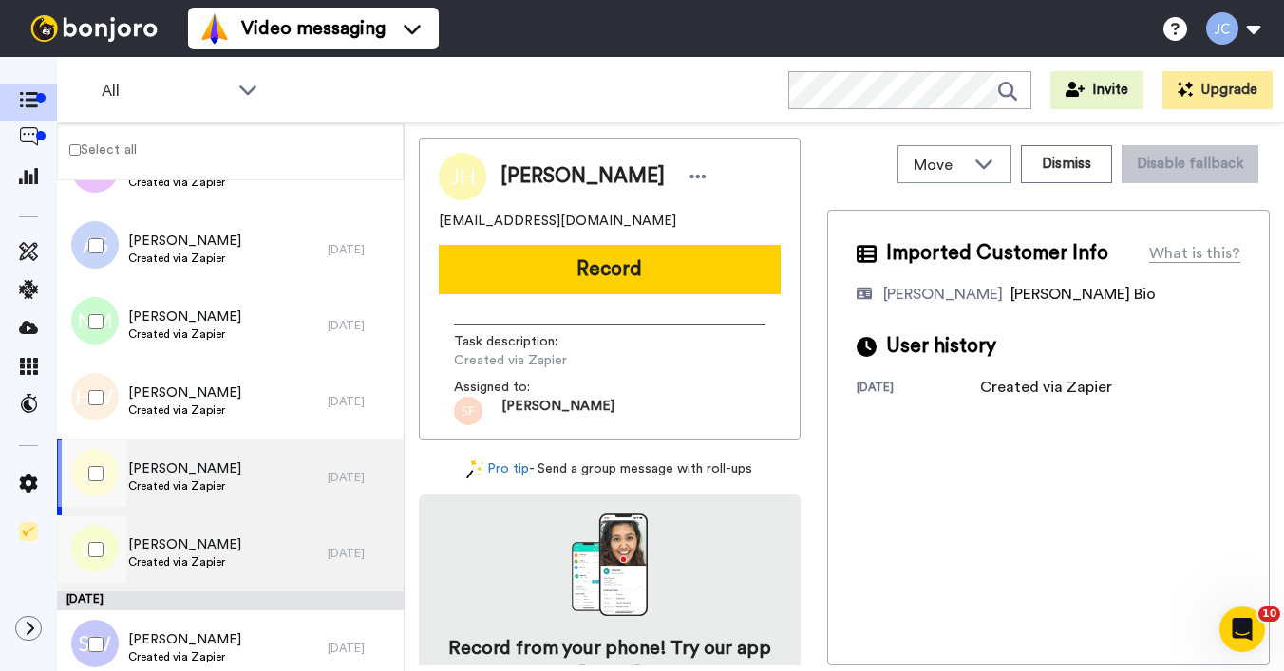
click at [193, 551] on span "[PERSON_NAME]" at bounding box center [184, 544] width 113 height 19
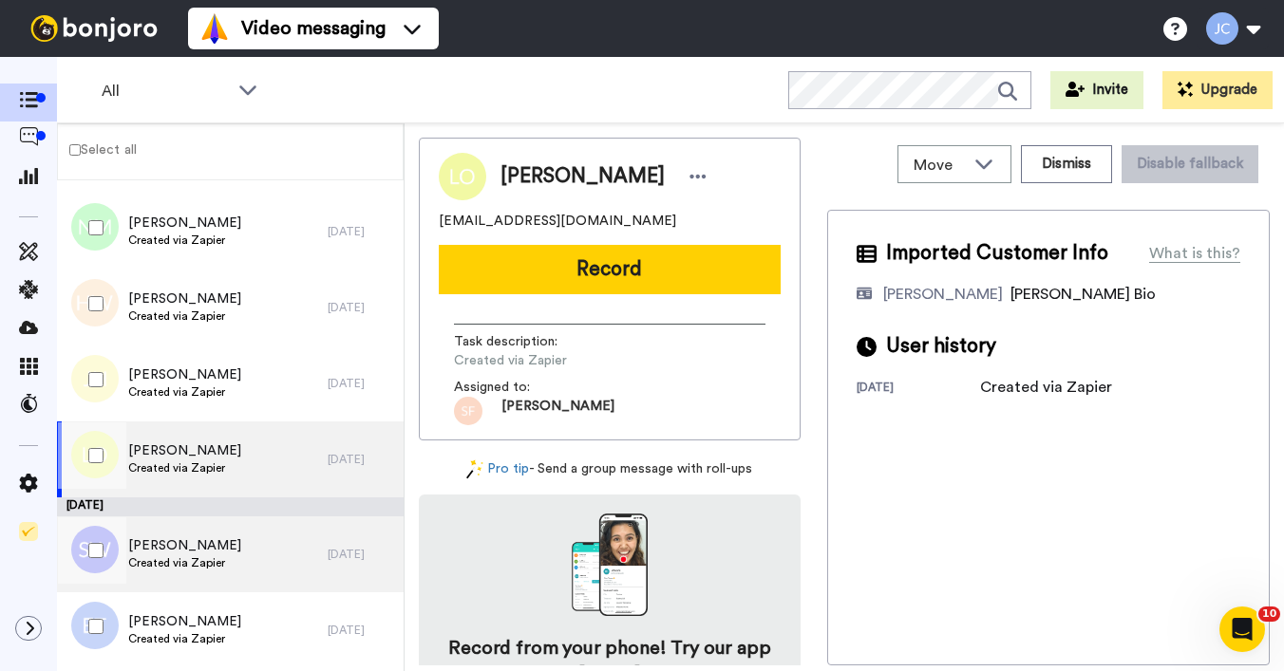
scroll to position [7115, 0]
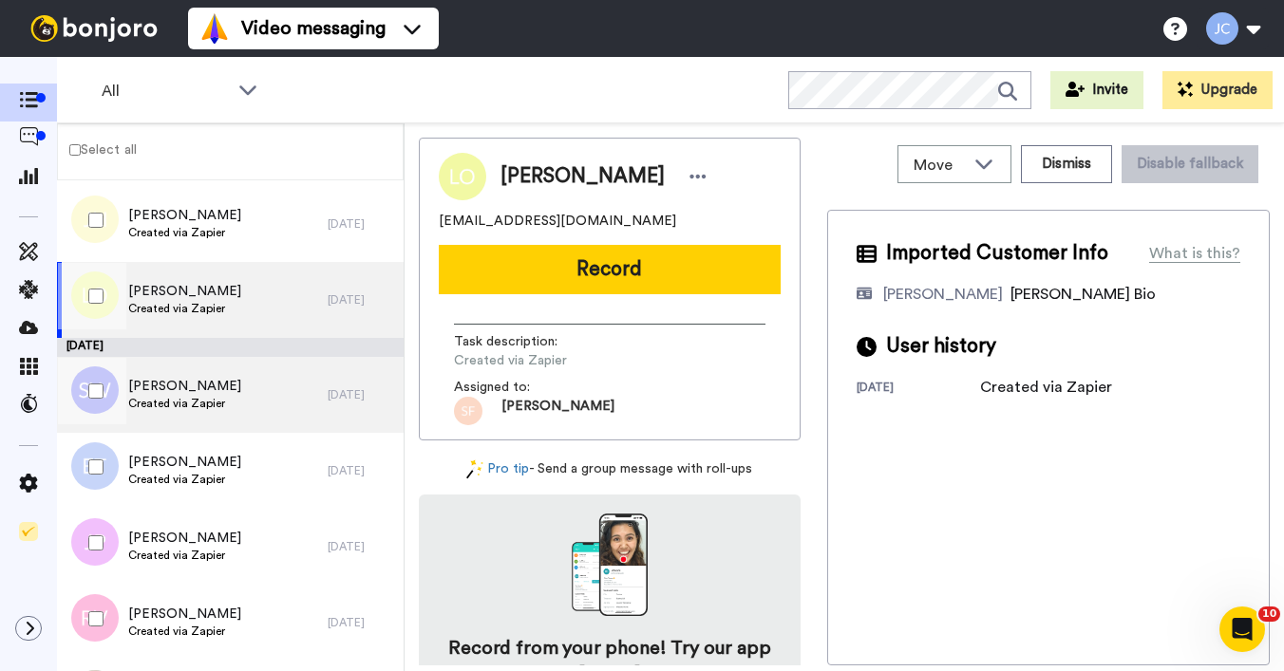
click at [208, 402] on span "Created via Zapier" at bounding box center [184, 403] width 113 height 15
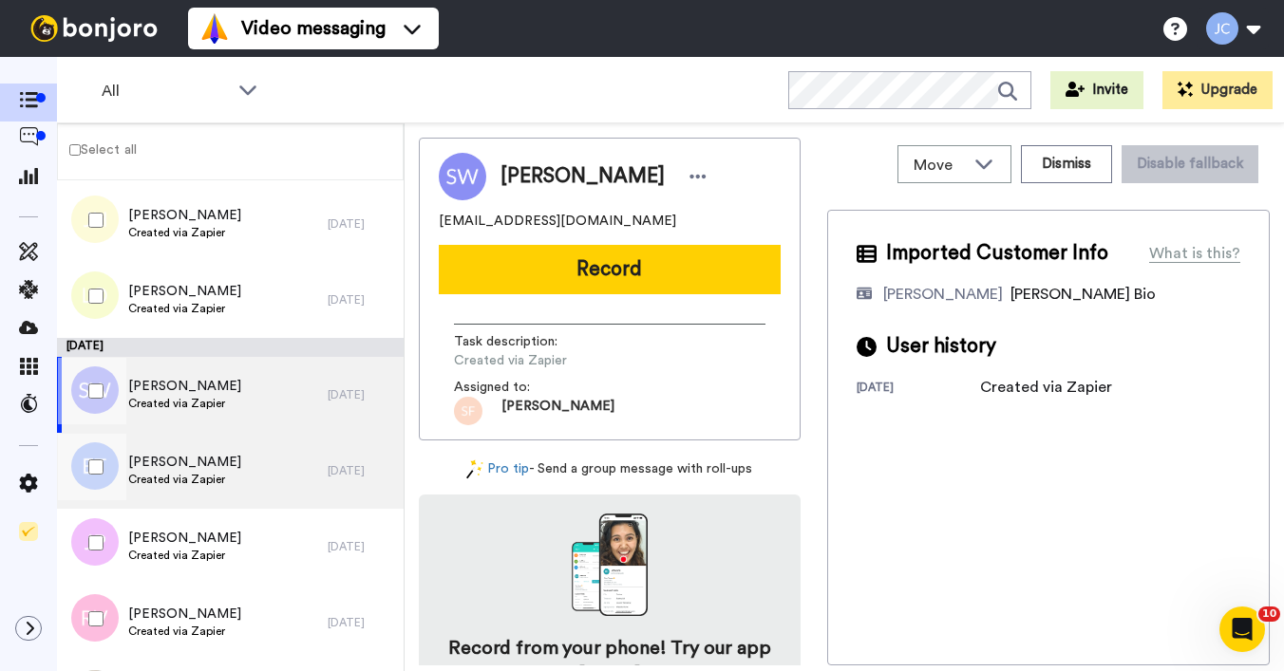
click at [198, 464] on span "[PERSON_NAME]" at bounding box center [184, 462] width 113 height 19
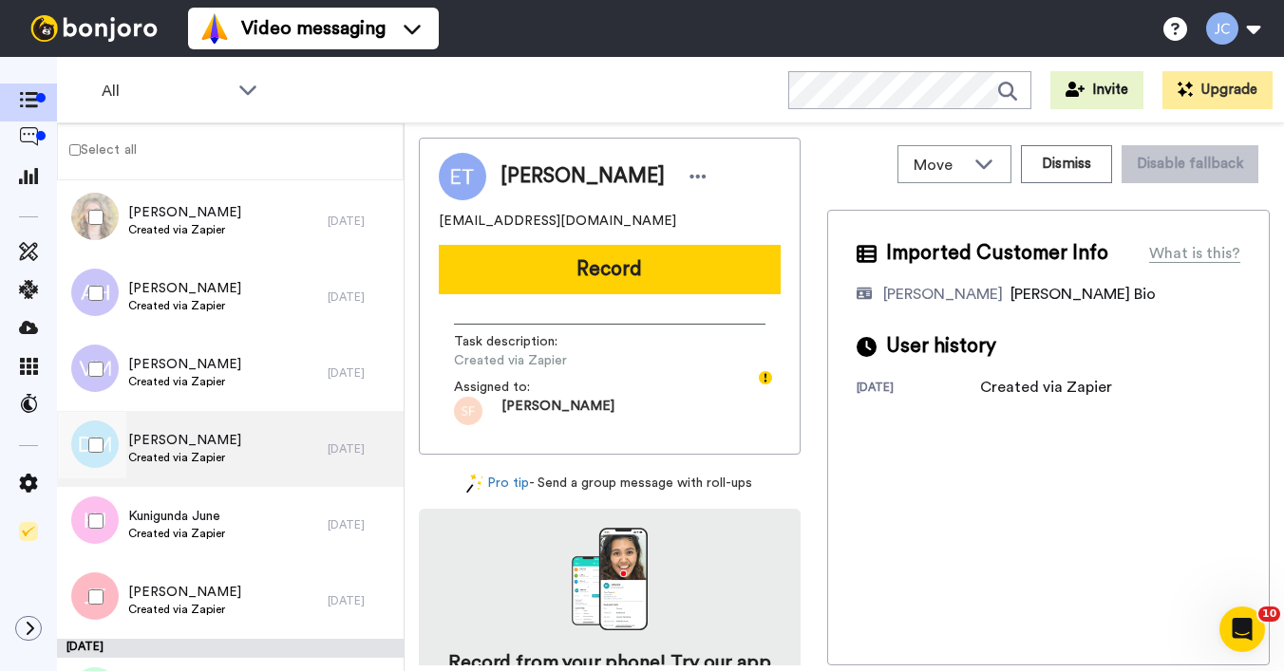
scroll to position [7425, 0]
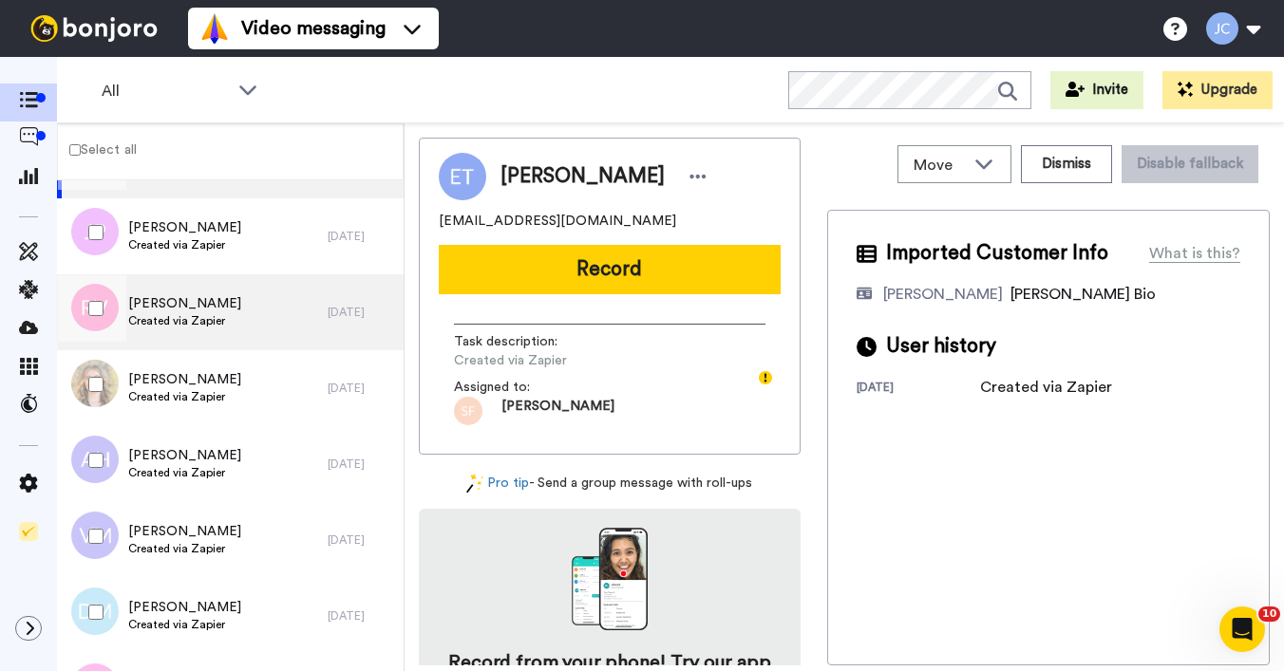
click at [200, 317] on span "Created via Zapier" at bounding box center [184, 320] width 113 height 15
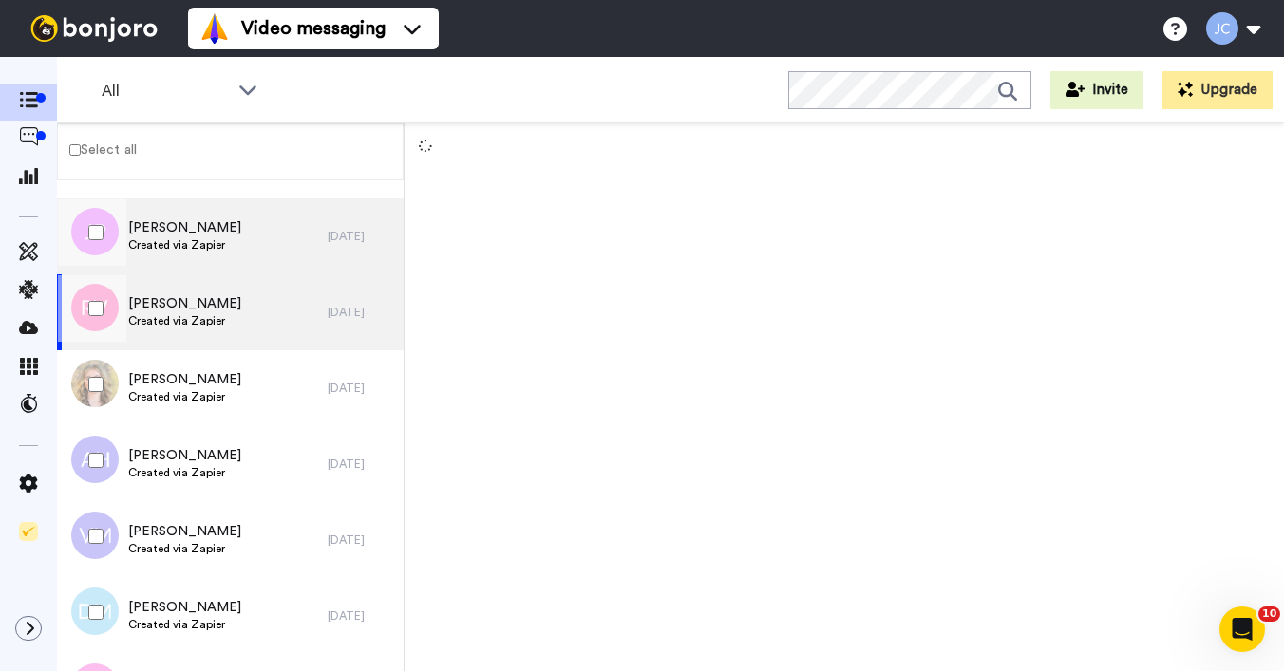
click at [222, 255] on div "[PERSON_NAME] Created via Zapier" at bounding box center [192, 236] width 271 height 76
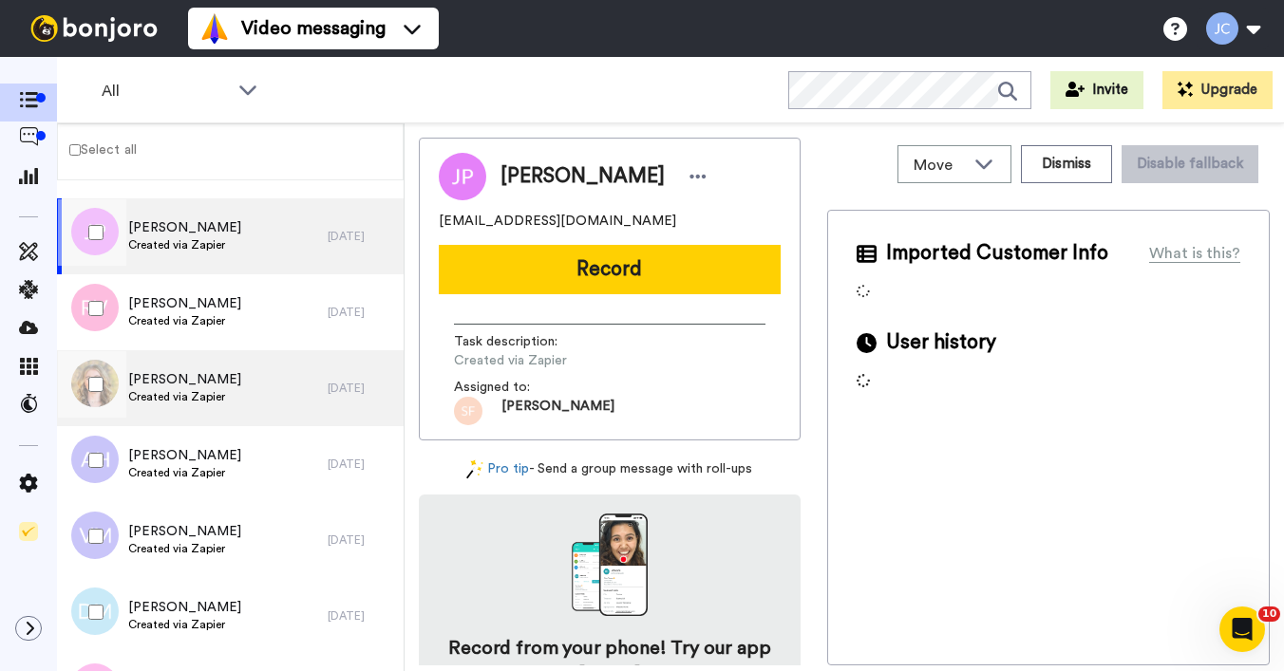
click at [175, 414] on div "[PERSON_NAME] Created via Zapier" at bounding box center [192, 388] width 271 height 76
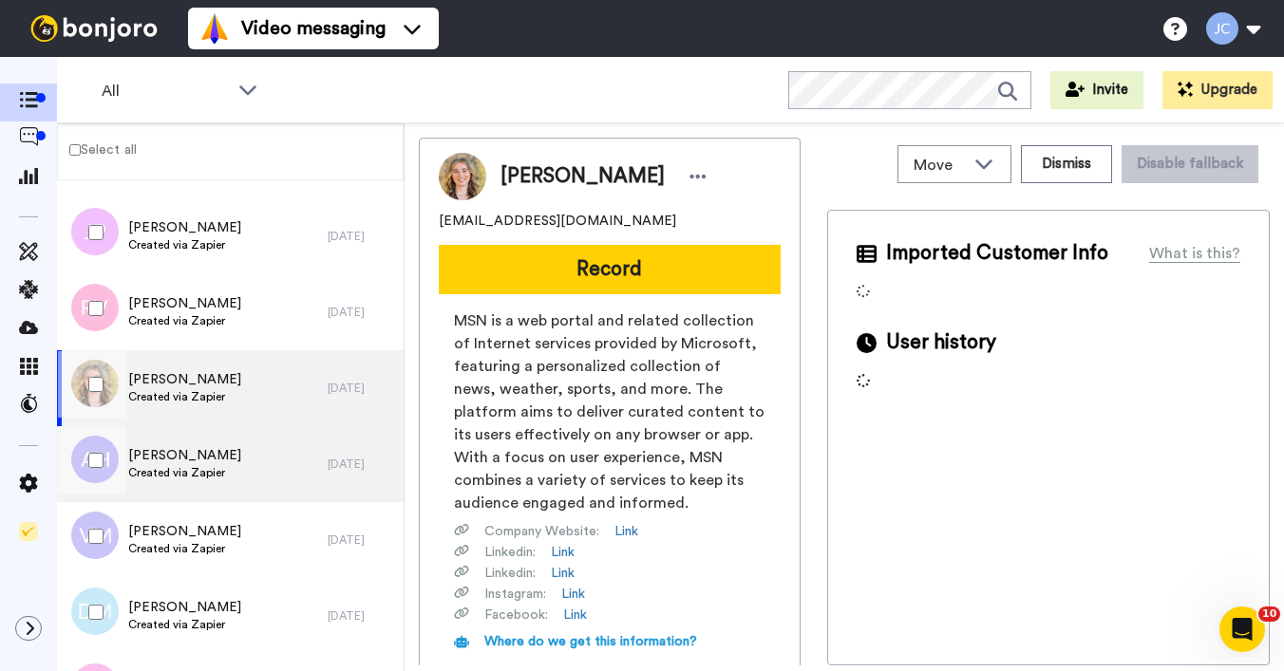
click at [170, 467] on span "Created via Zapier" at bounding box center [184, 472] width 113 height 15
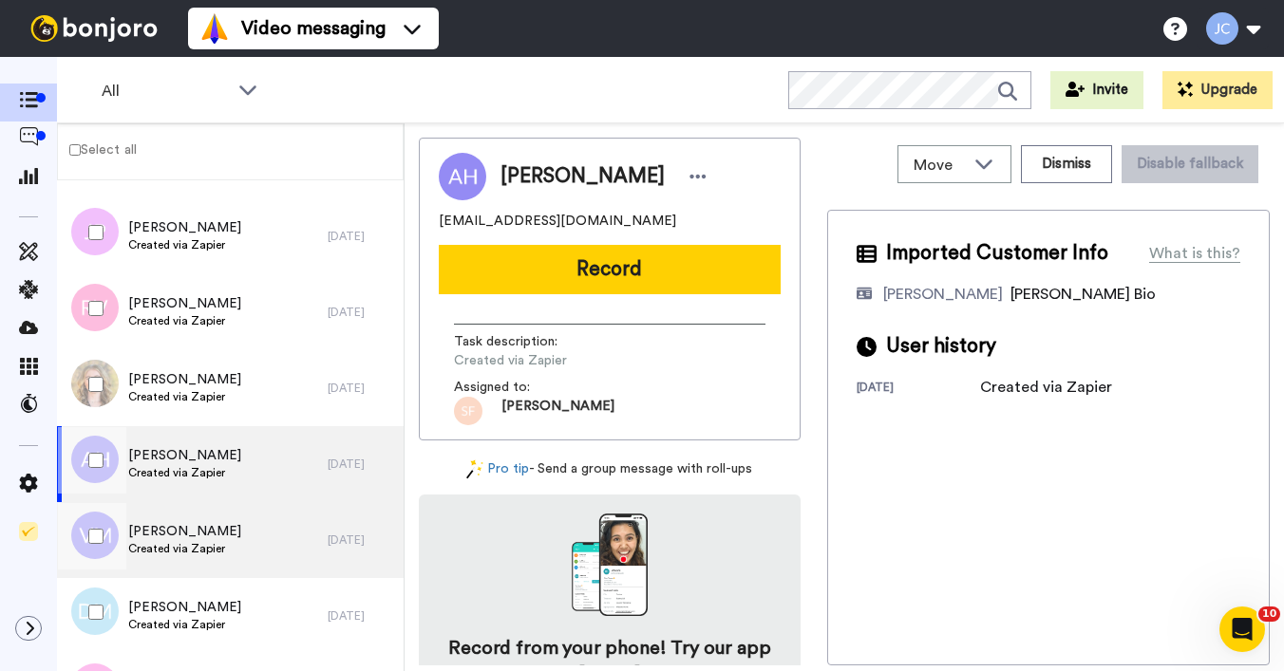
click at [179, 535] on span "[PERSON_NAME]" at bounding box center [184, 531] width 113 height 19
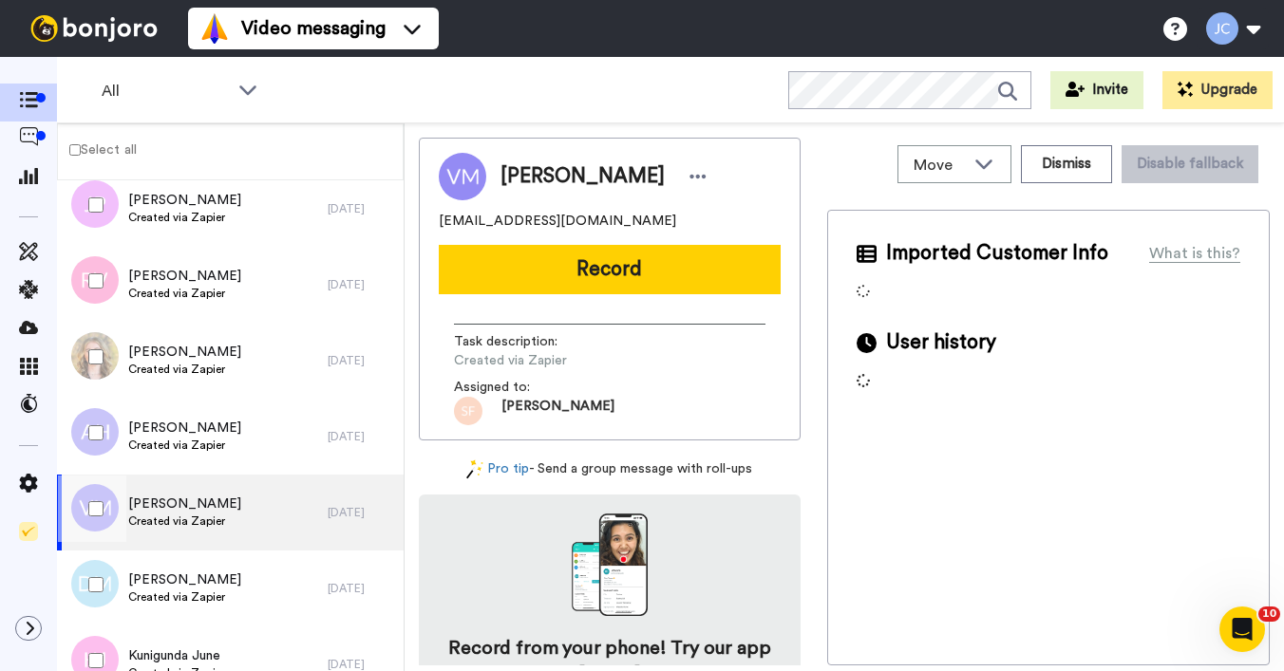
scroll to position [7488, 0]
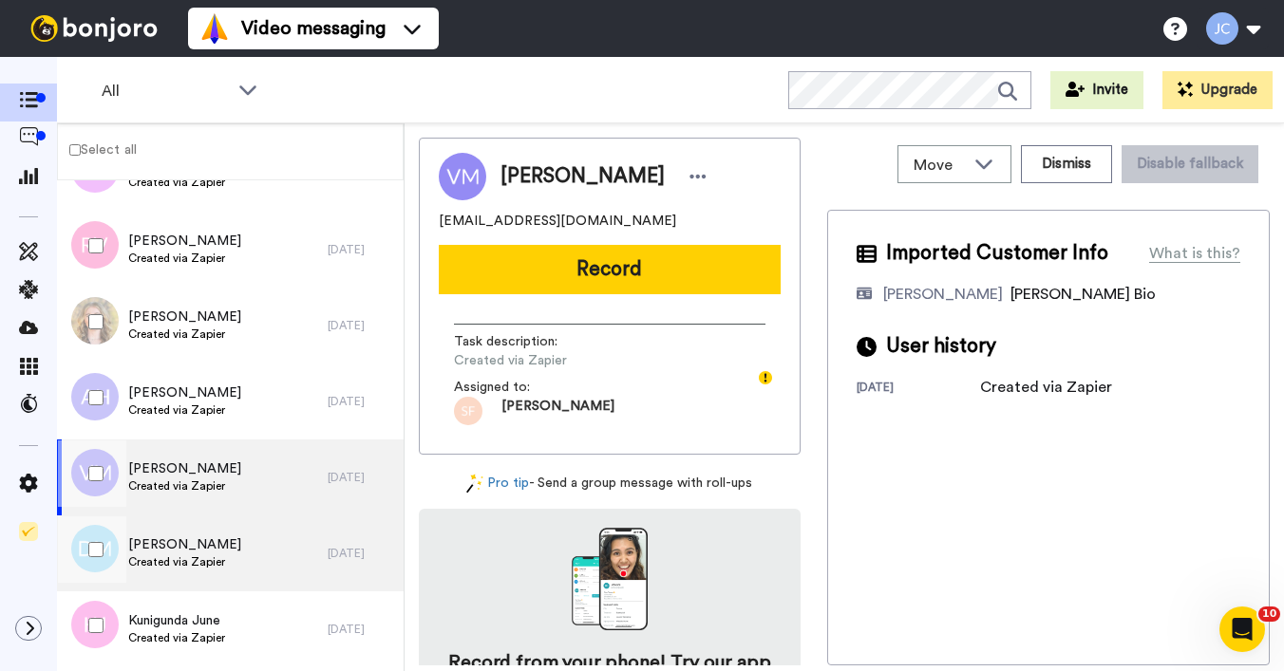
click at [173, 540] on span "[PERSON_NAME]" at bounding box center [184, 544] width 113 height 19
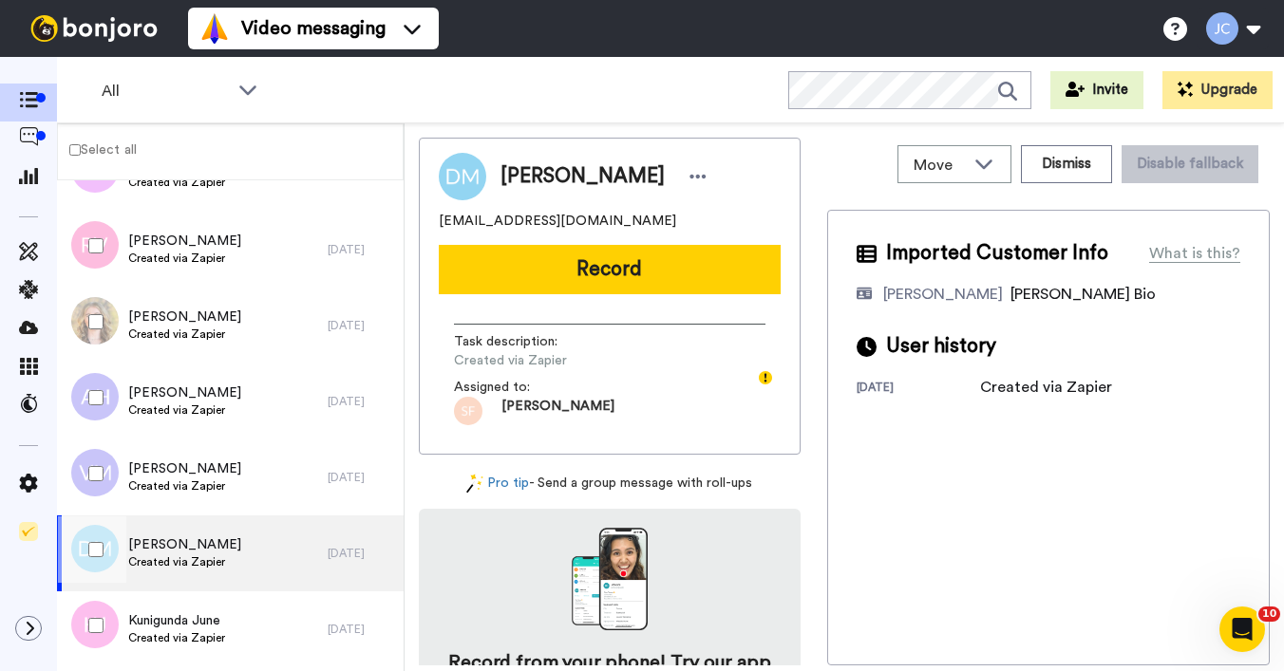
click at [159, 543] on span "[PERSON_NAME]" at bounding box center [184, 544] width 113 height 19
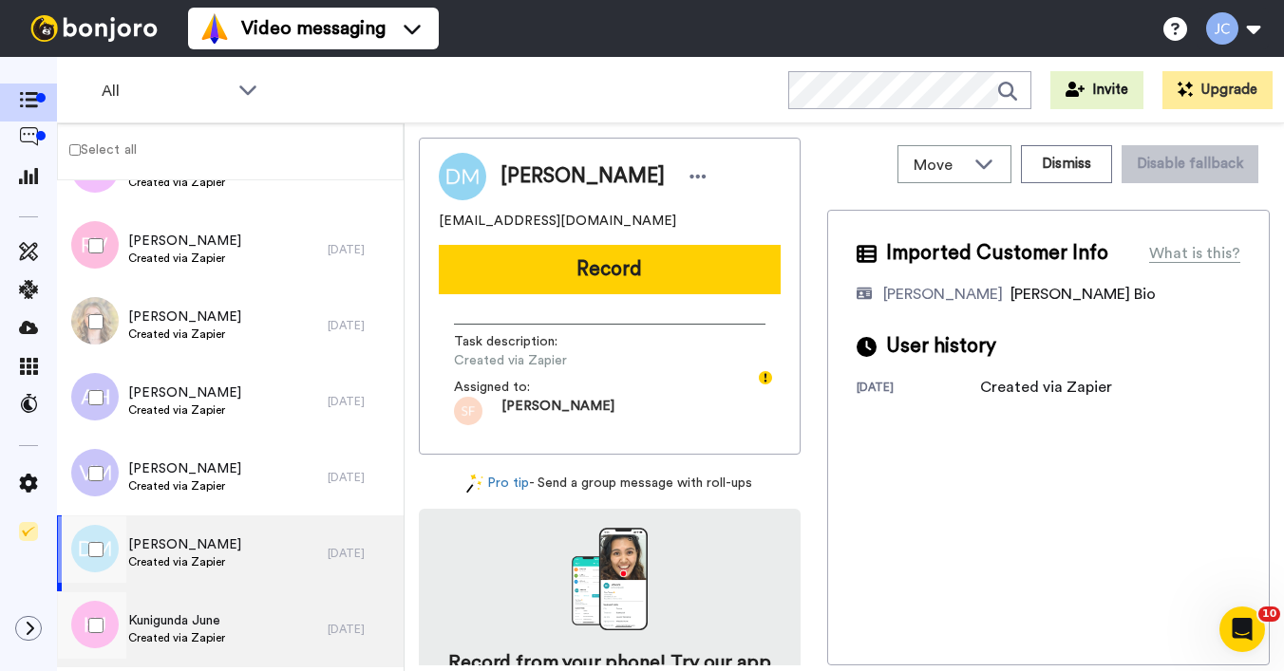
click at [147, 602] on div "Kunigunda June Created via Zapier" at bounding box center [192, 629] width 271 height 76
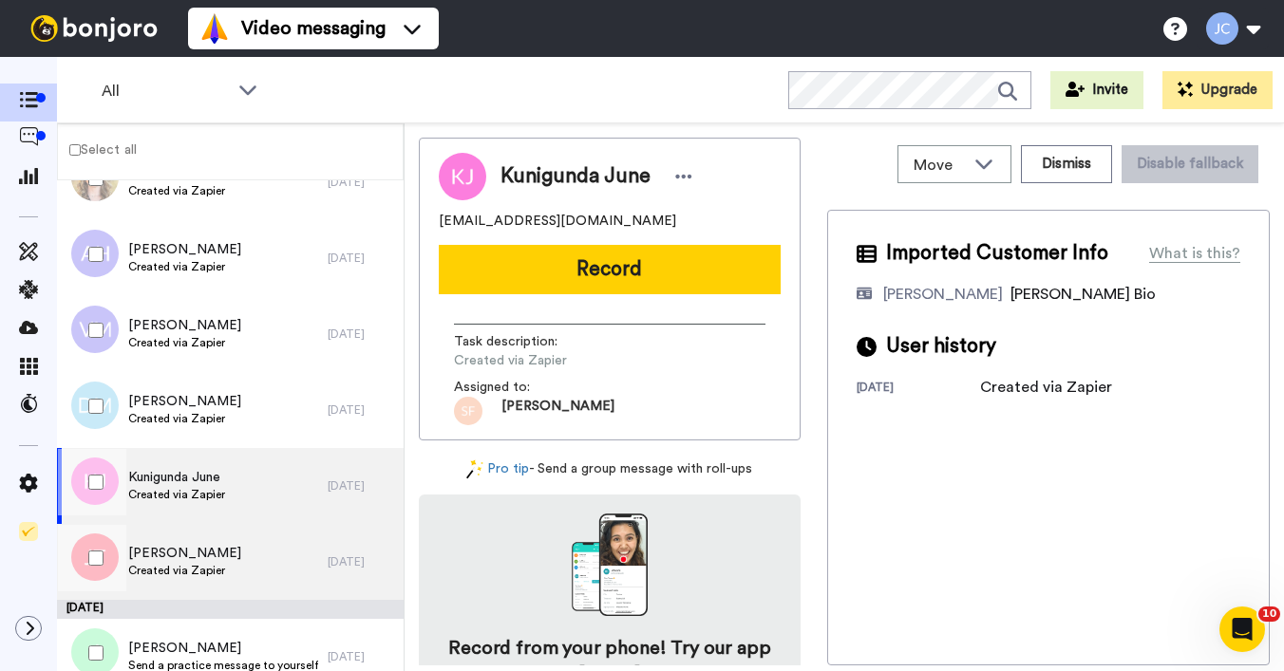
scroll to position [7655, 0]
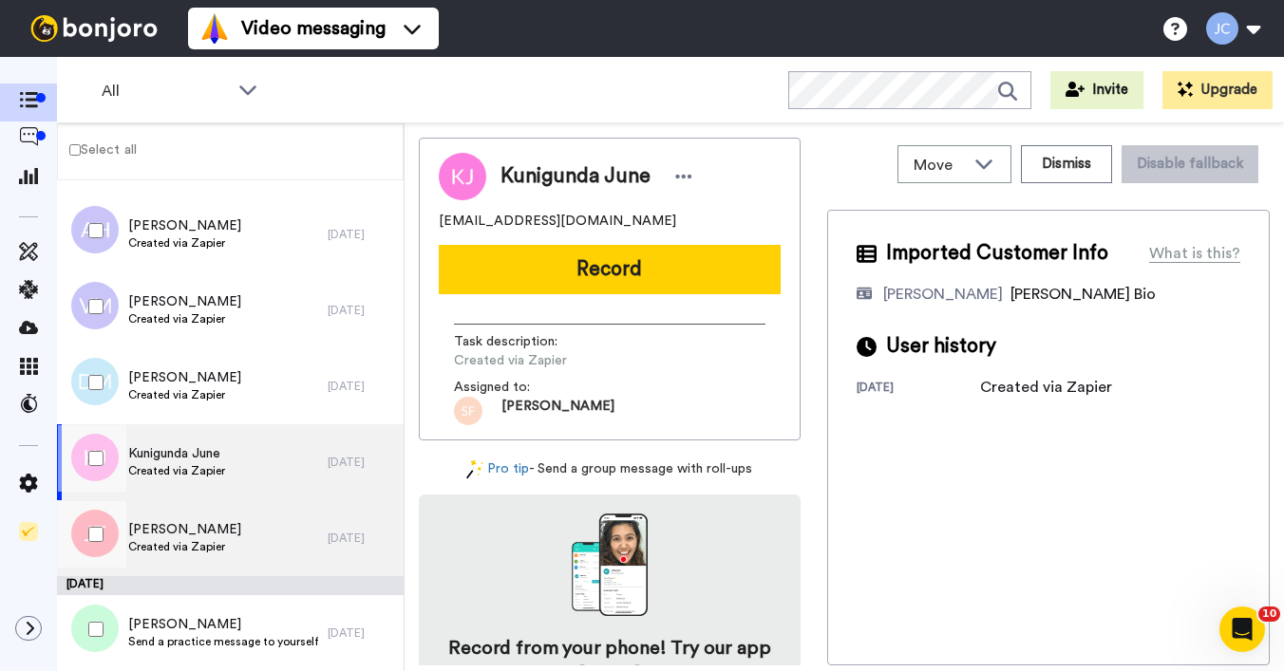
click at [172, 550] on span "Created via Zapier" at bounding box center [184, 546] width 113 height 15
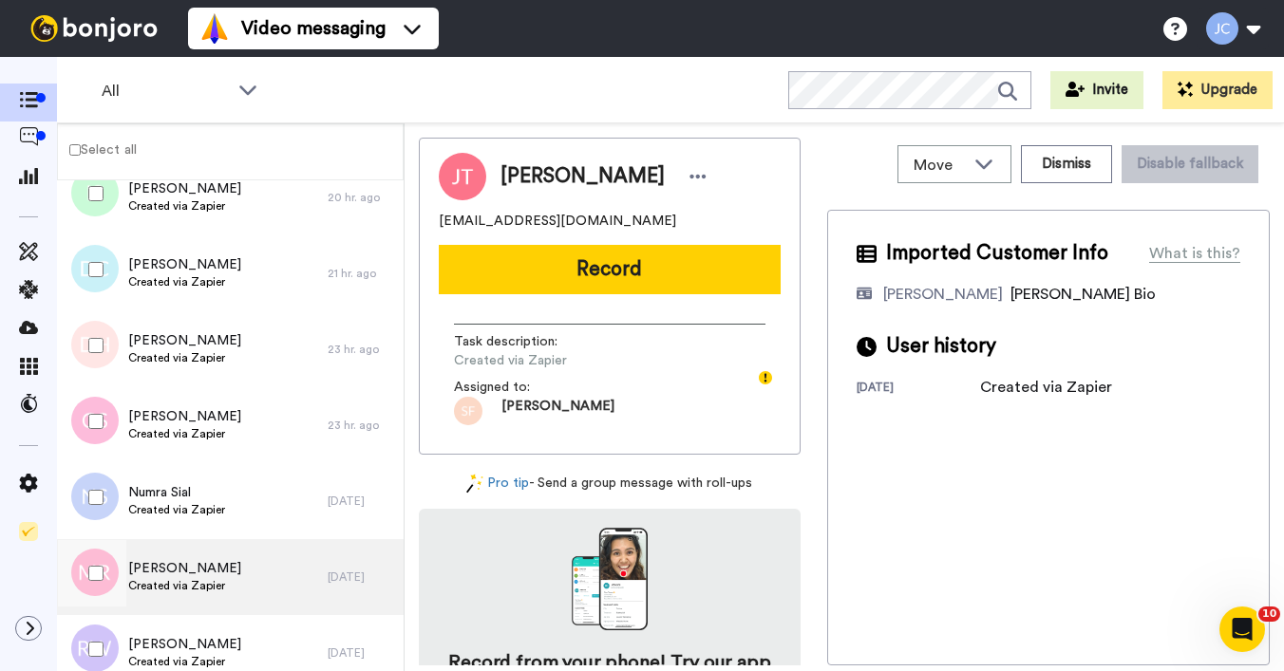
scroll to position [2028, 0]
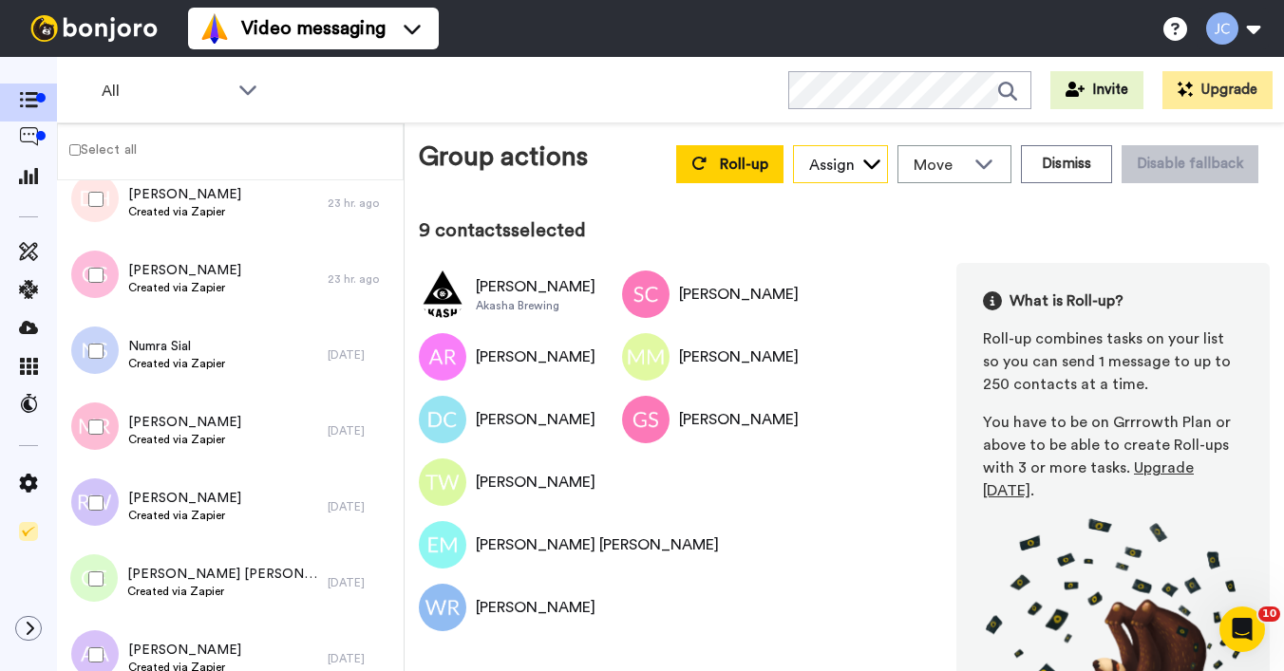
click at [816, 169] on div "Assign" at bounding box center [832, 165] width 46 height 23
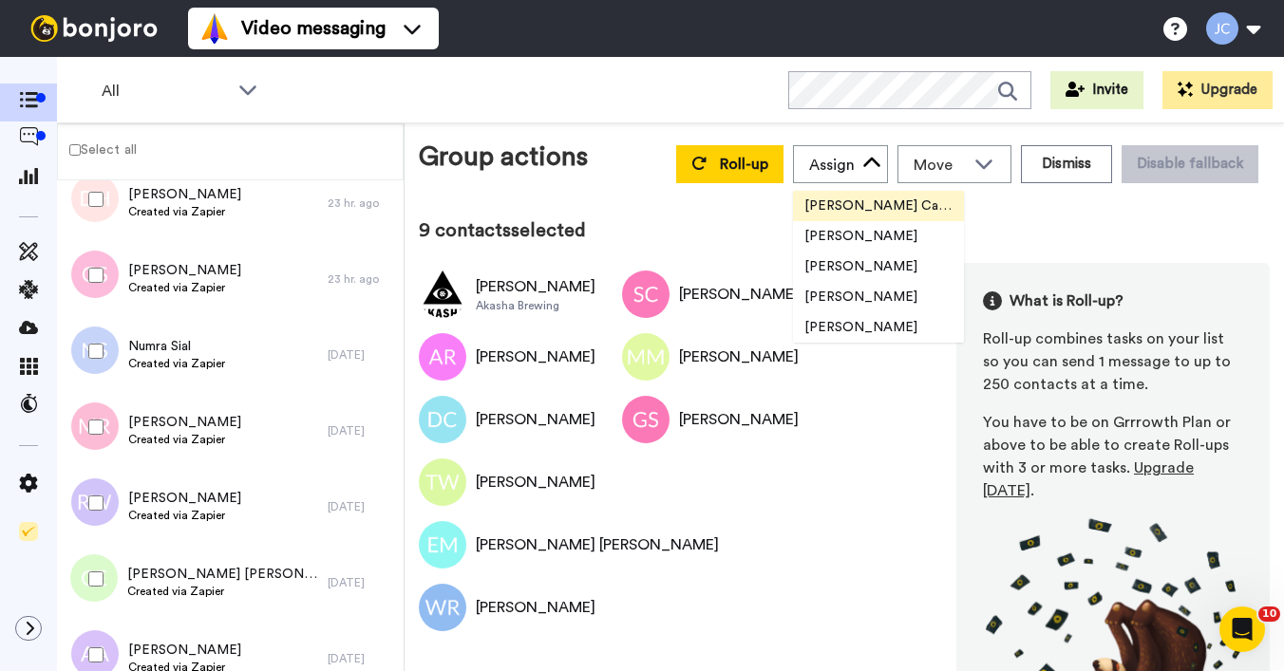
click at [822, 206] on span "[PERSON_NAME] Cataluña" at bounding box center [878, 206] width 171 height 19
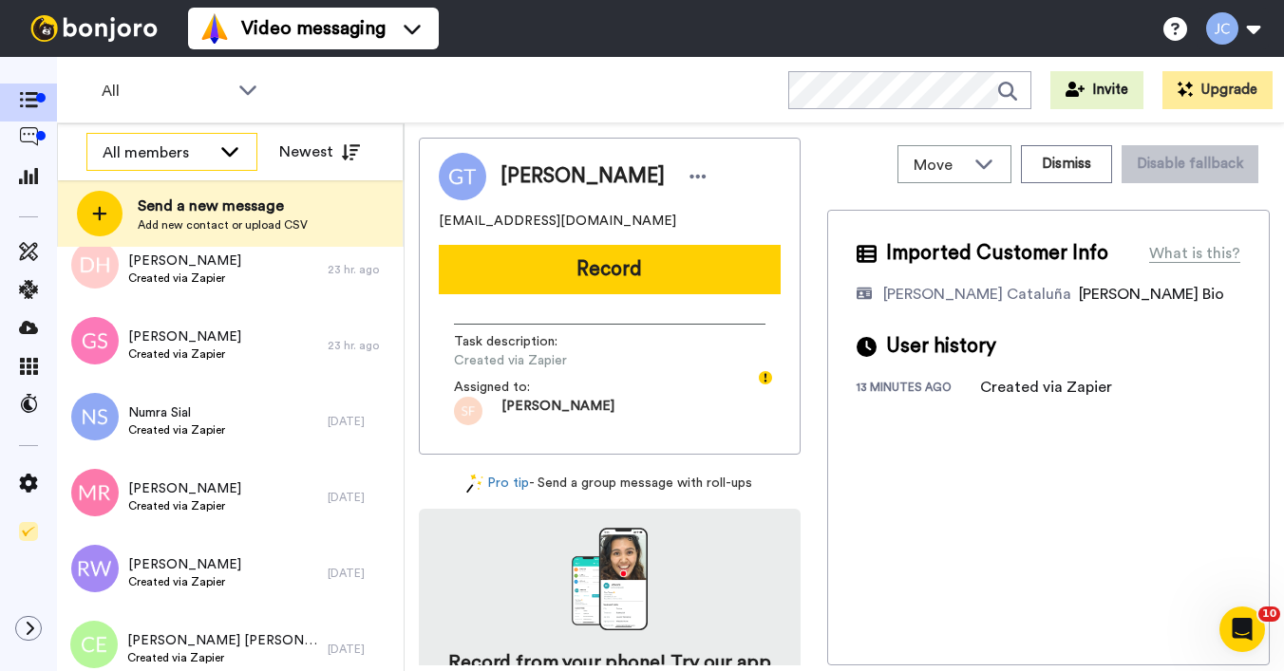
click at [216, 147] on div "All members" at bounding box center [171, 153] width 169 height 38
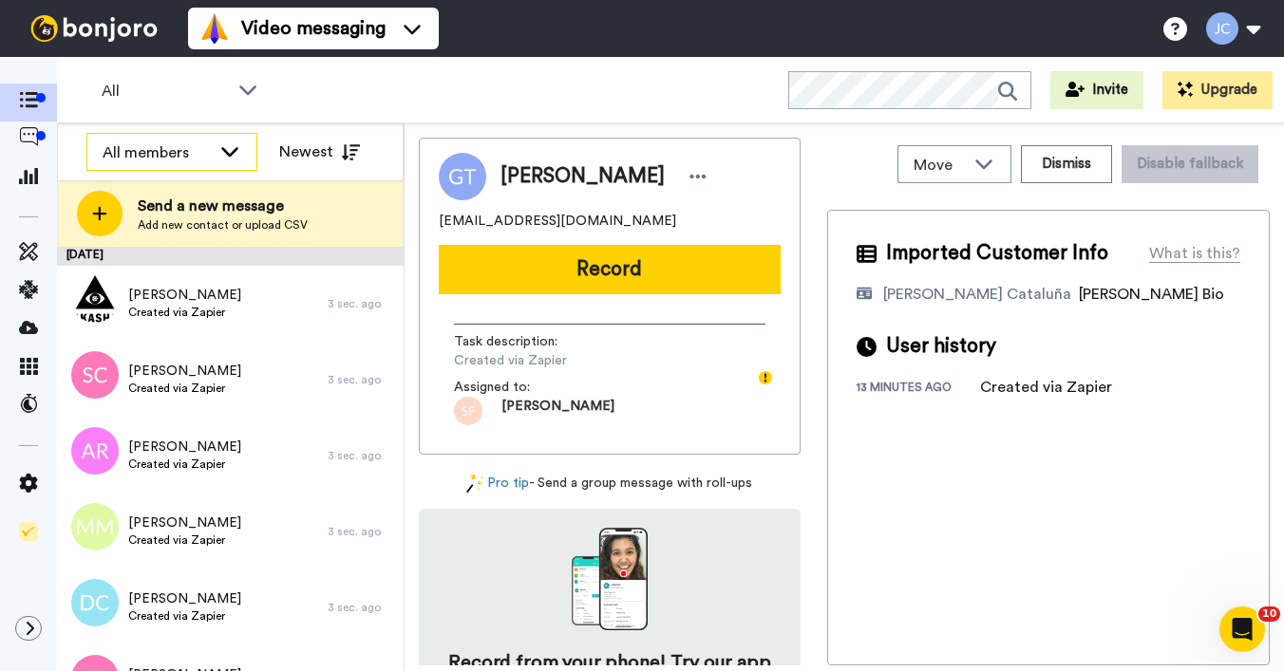
click at [208, 141] on div "All members" at bounding box center [157, 152] width 108 height 23
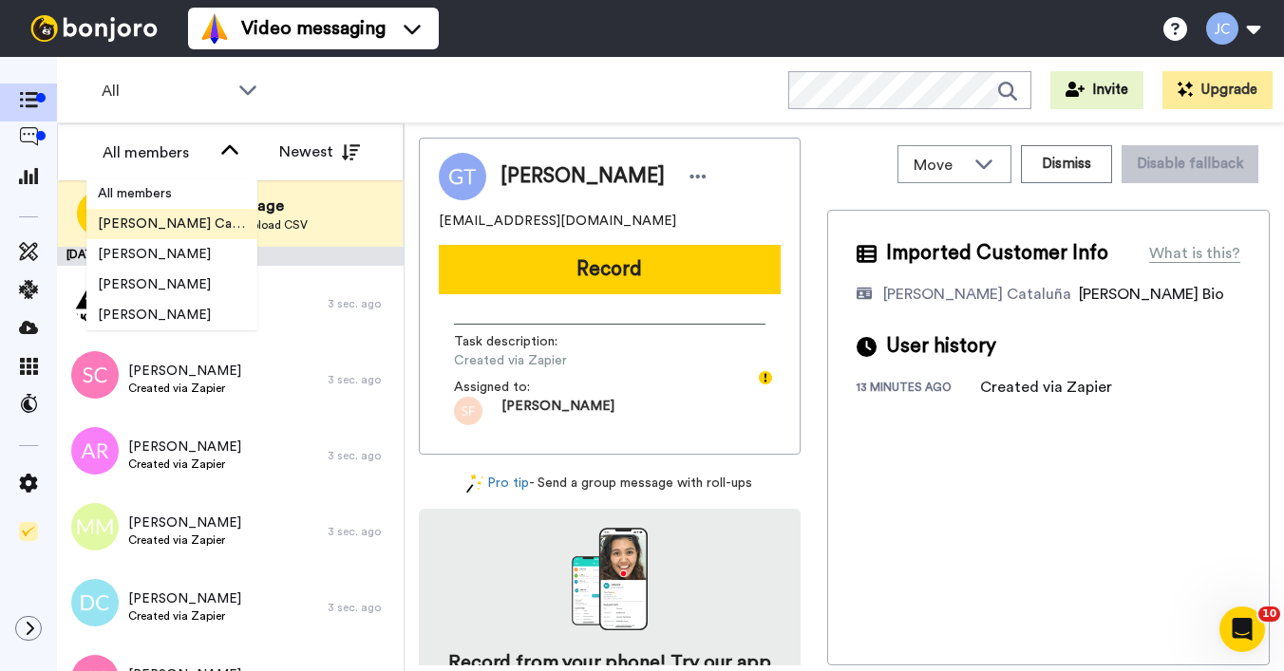
click at [187, 229] on span "[PERSON_NAME] Cataluña" at bounding box center [171, 224] width 171 height 19
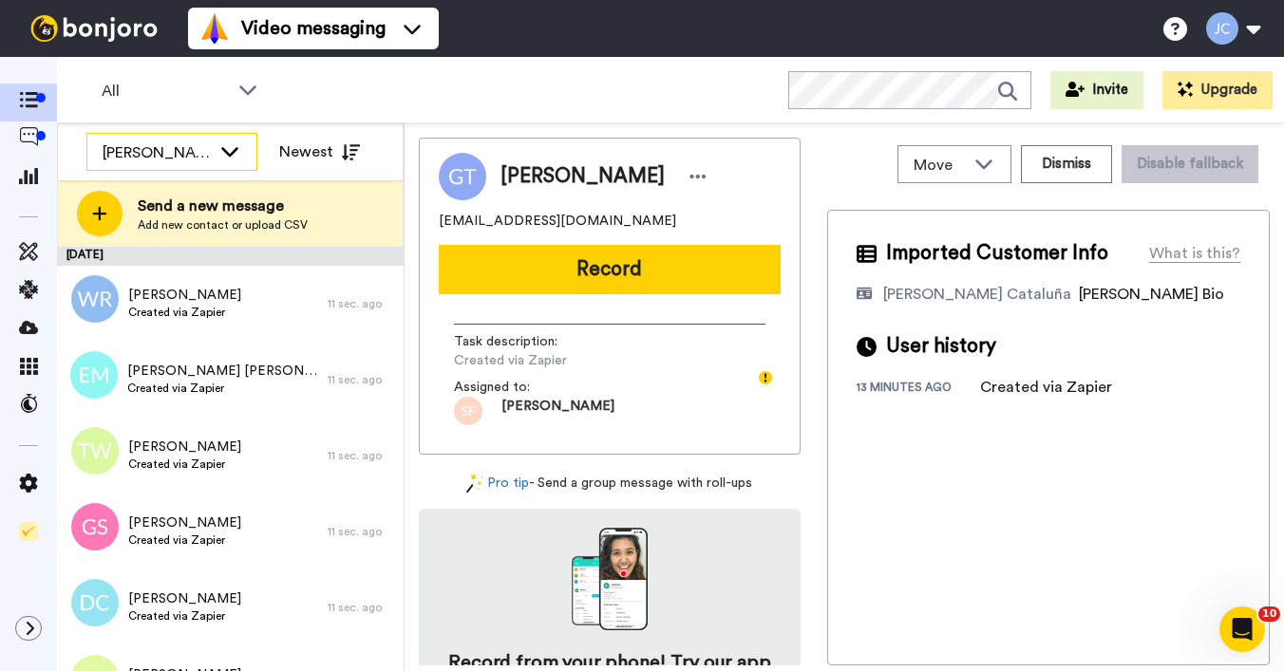
click at [205, 152] on div "[PERSON_NAME] Cataluña" at bounding box center [157, 152] width 108 height 23
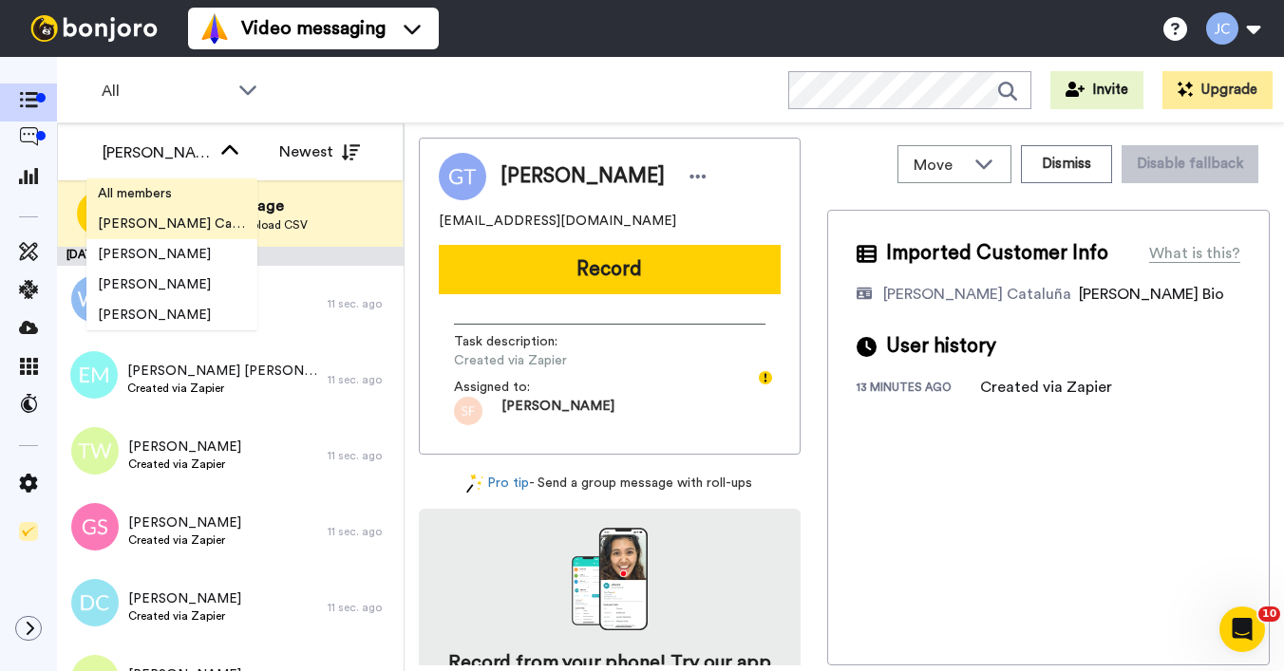
click at [175, 204] on li "All members" at bounding box center [171, 193] width 171 height 30
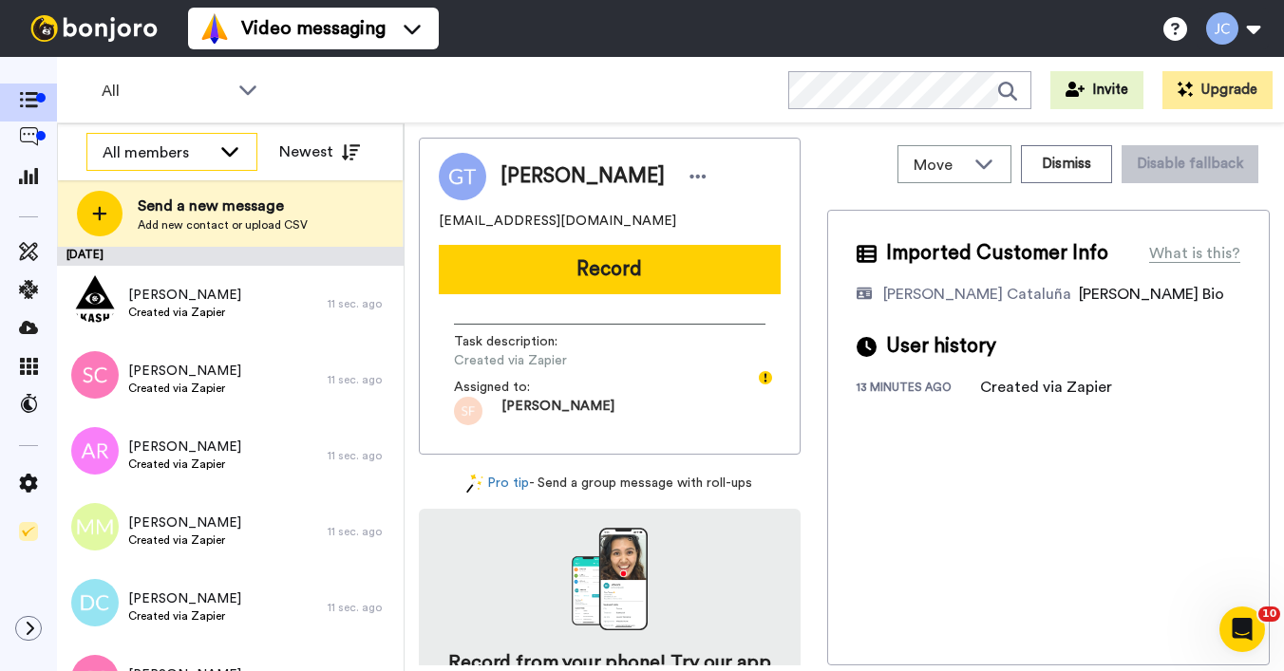
click at [235, 151] on icon at bounding box center [229, 150] width 23 height 19
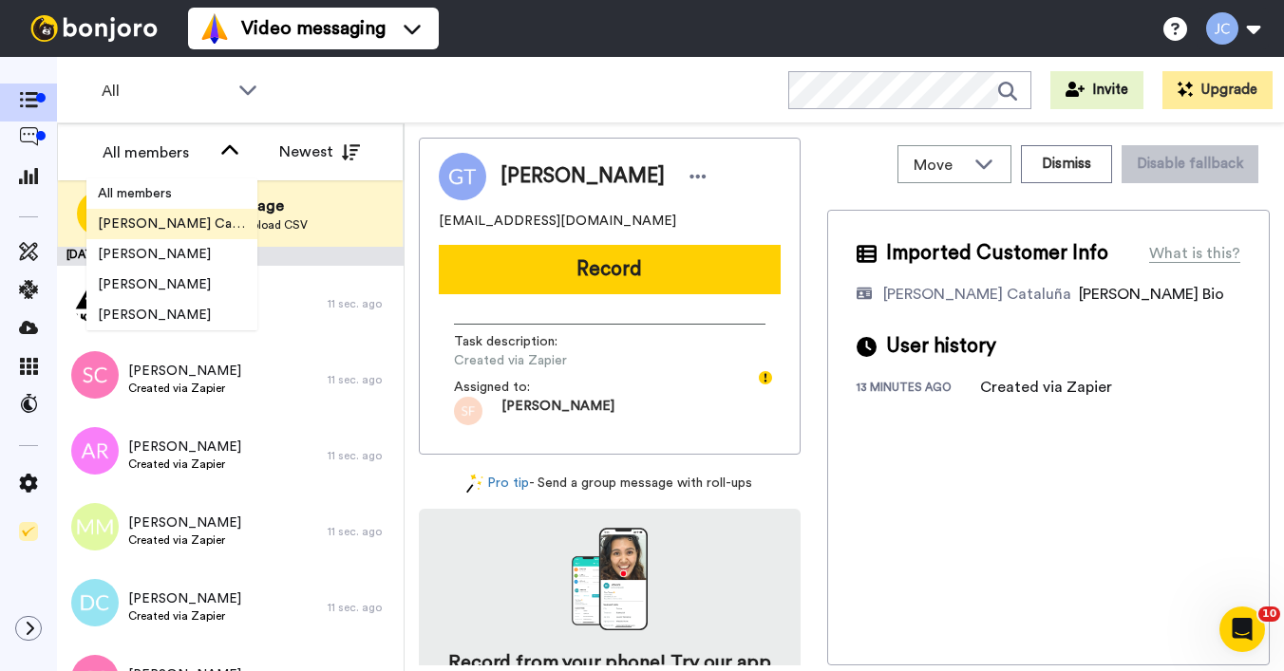
click at [166, 224] on span "[PERSON_NAME] Cataluña" at bounding box center [171, 224] width 171 height 19
